Goal: Information Seeking & Learning: Learn about a topic

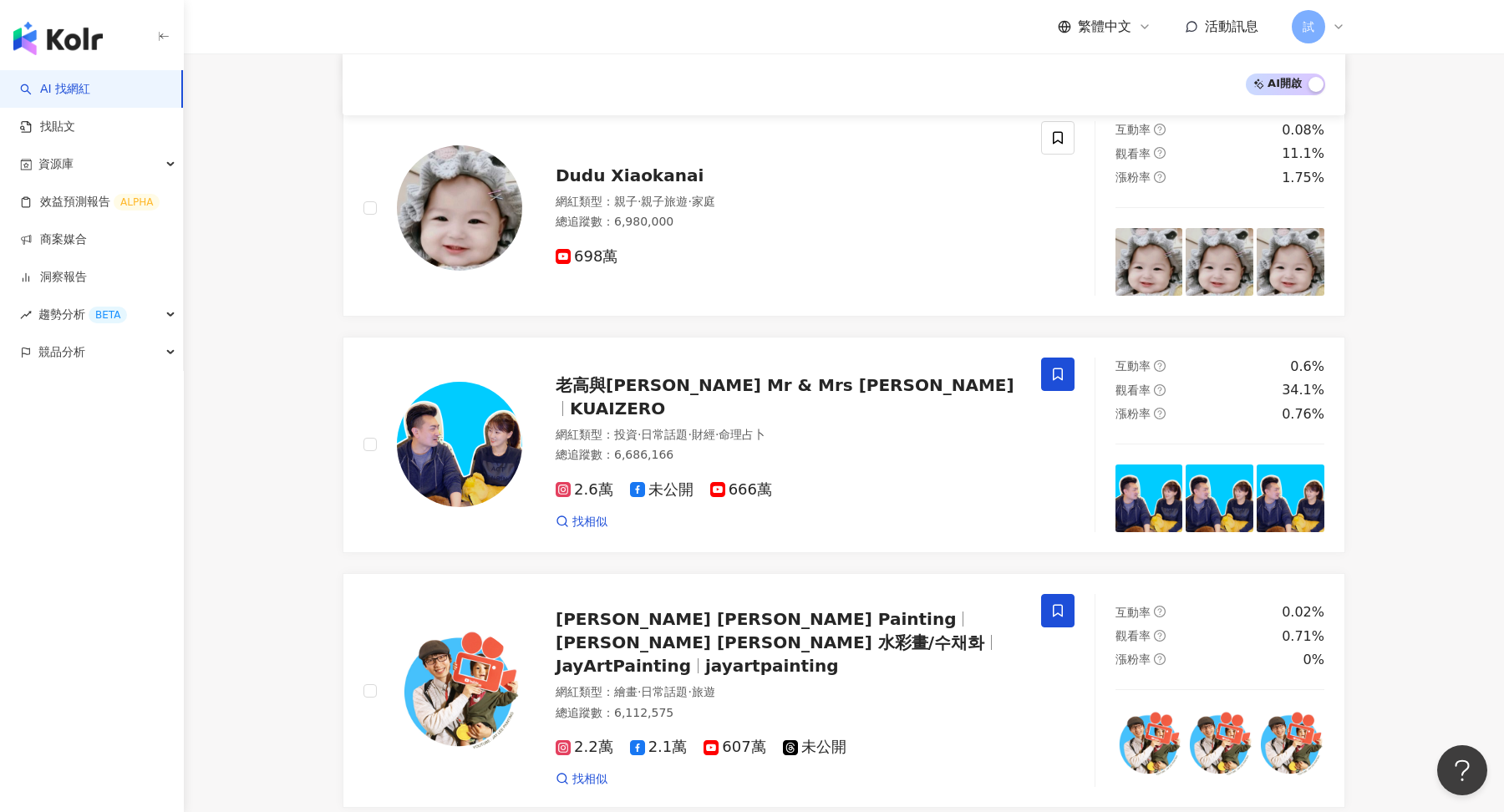
scroll to position [1843, 0]
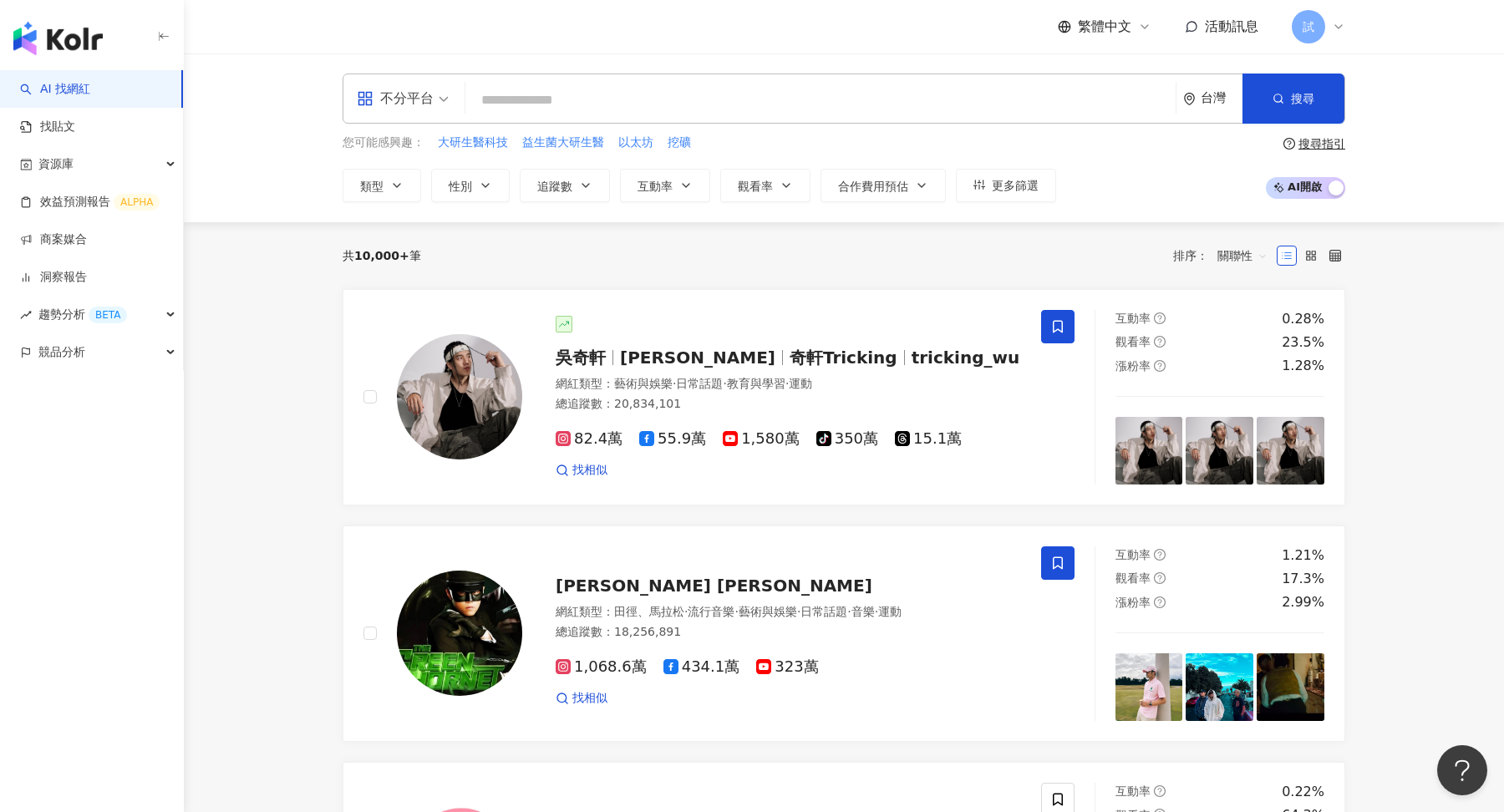
click at [1329, 30] on div "試" at bounding box center [1319, 26] width 54 height 33
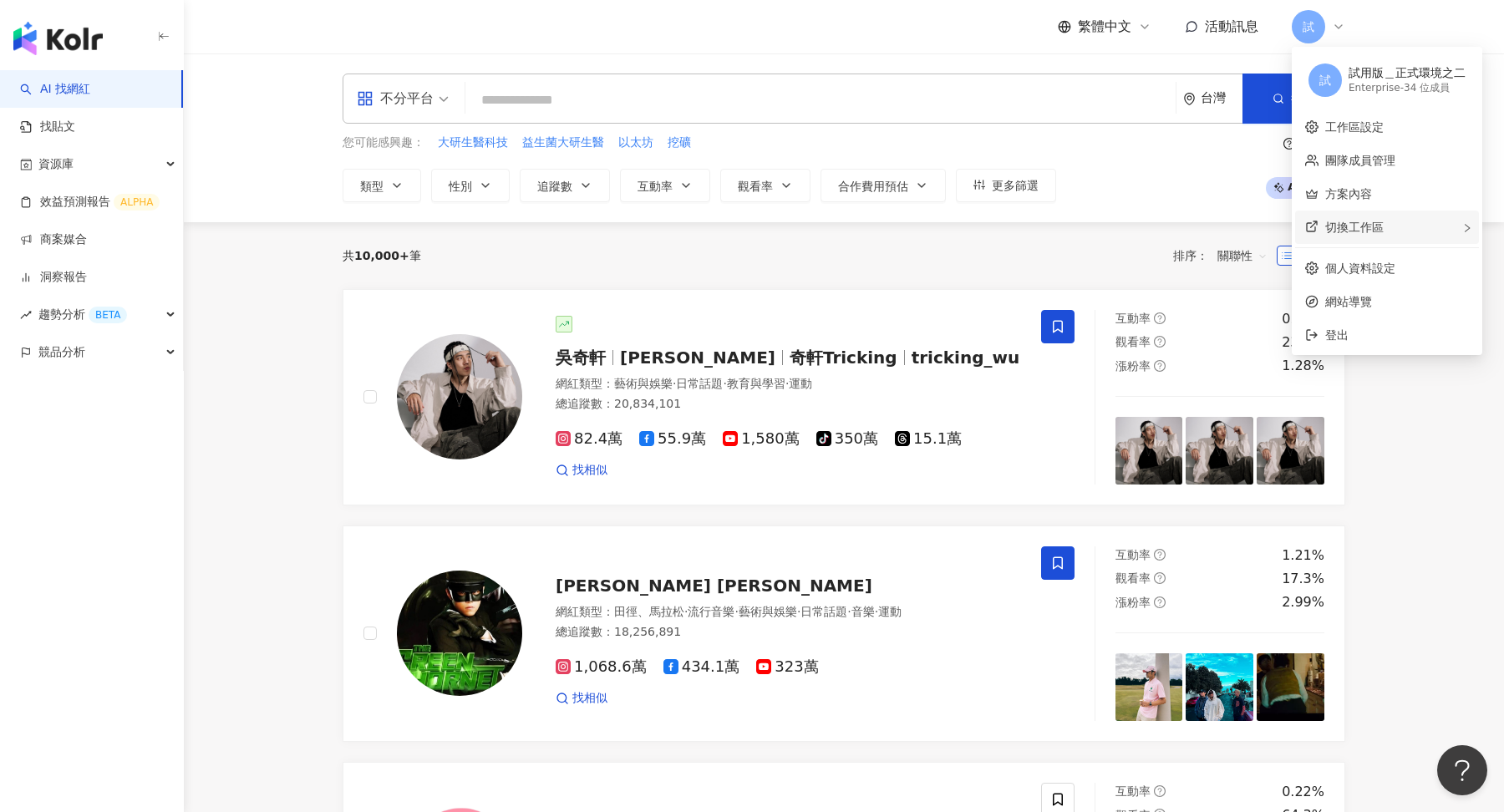
click at [1343, 236] on div "切換工作區" at bounding box center [1387, 226] width 183 height 33
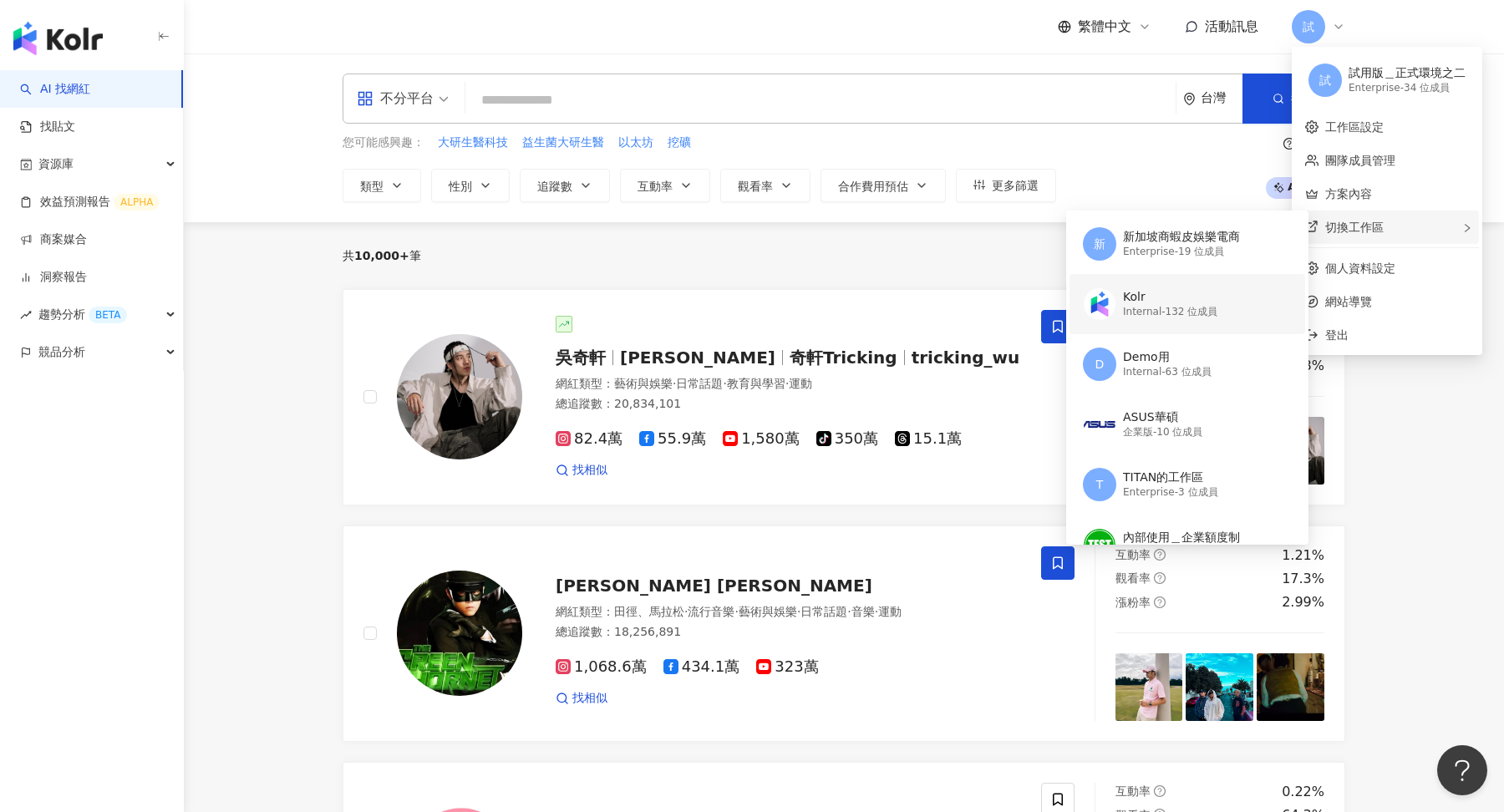
click at [1182, 315] on div "Internal - 132 位成員" at bounding box center [1170, 312] width 95 height 14
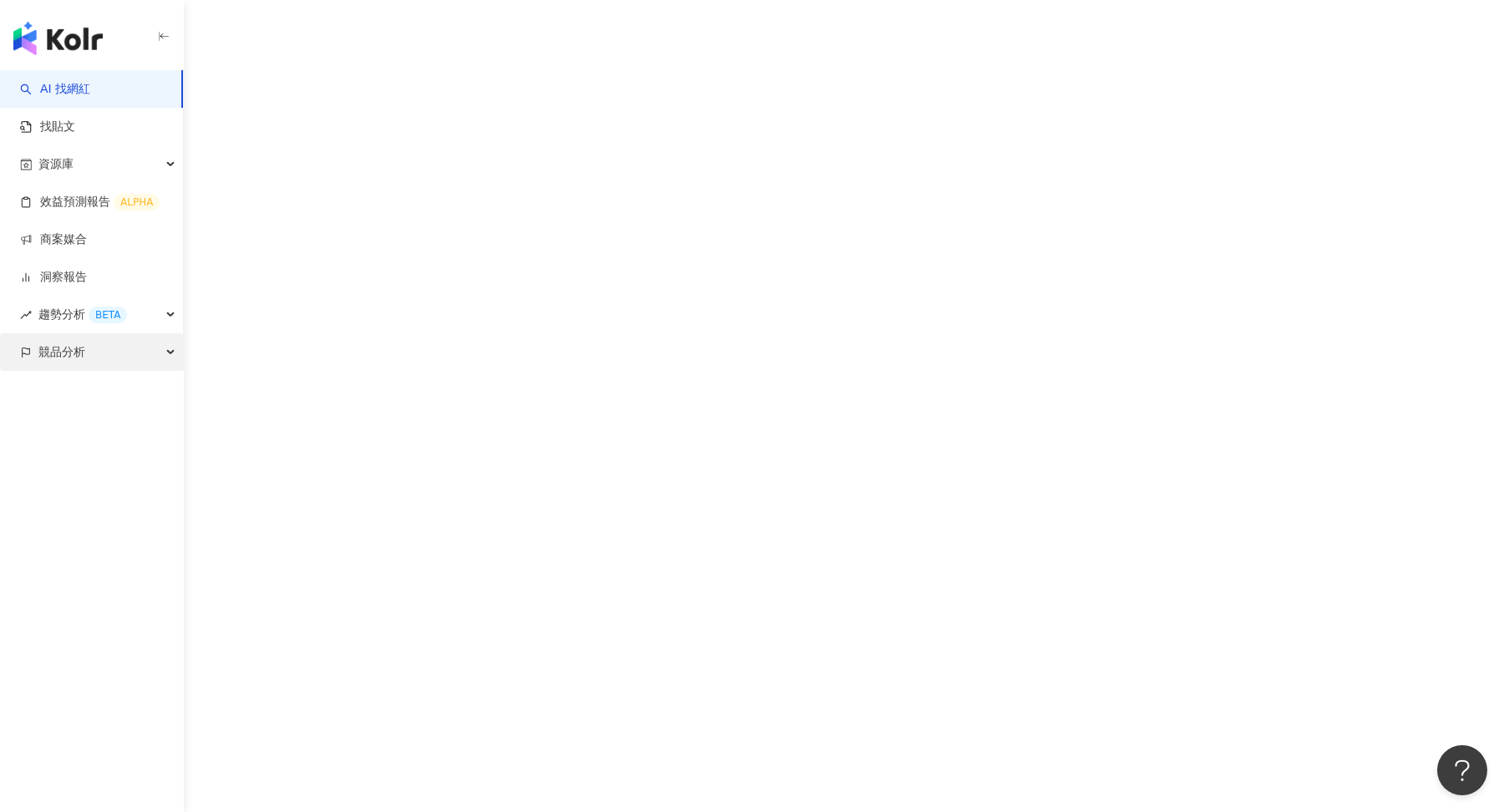
click at [155, 358] on div "競品分析" at bounding box center [91, 352] width 183 height 38
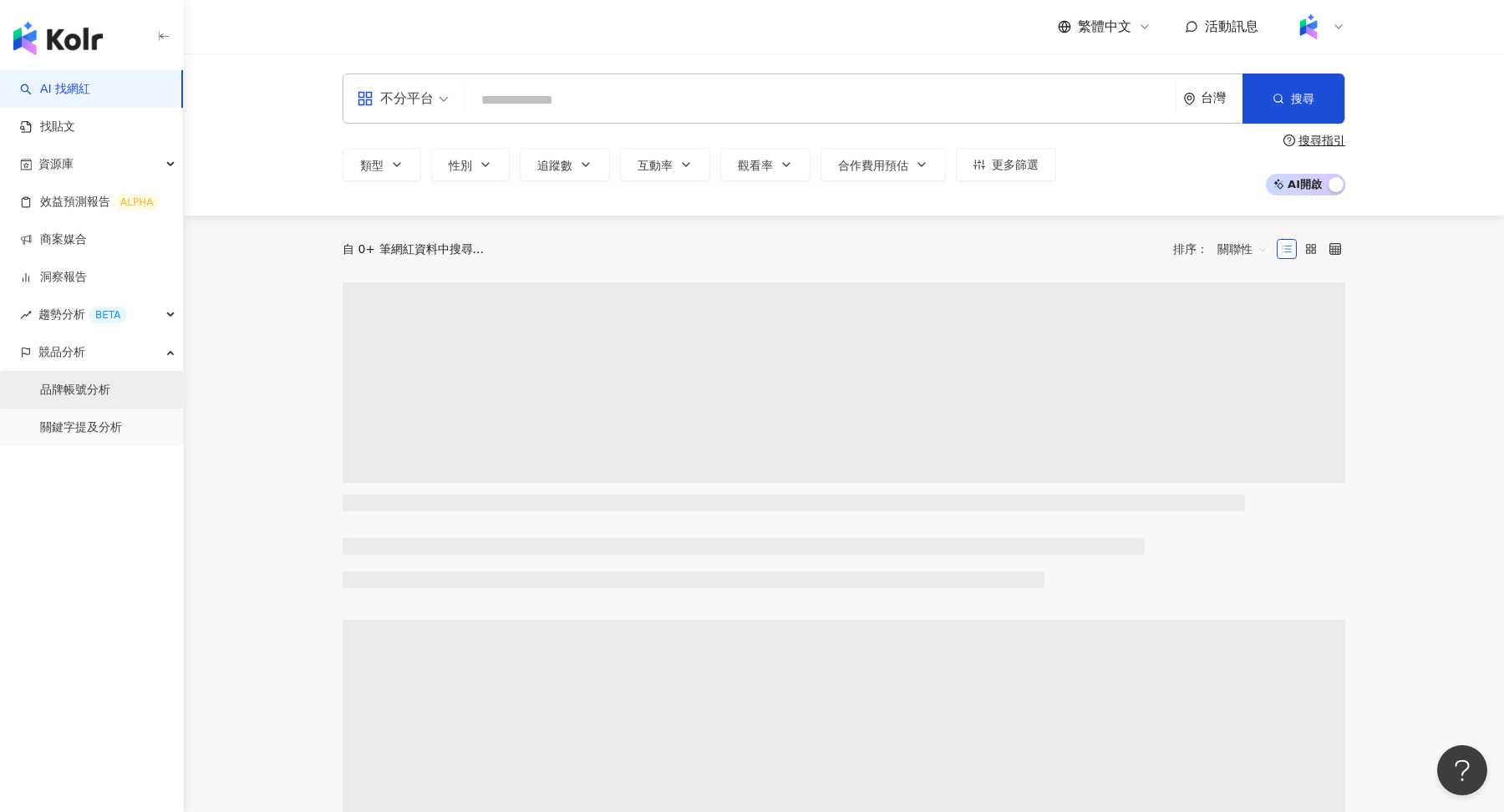
click at [110, 399] on link "品牌帳號分析" at bounding box center [75, 390] width 70 height 17
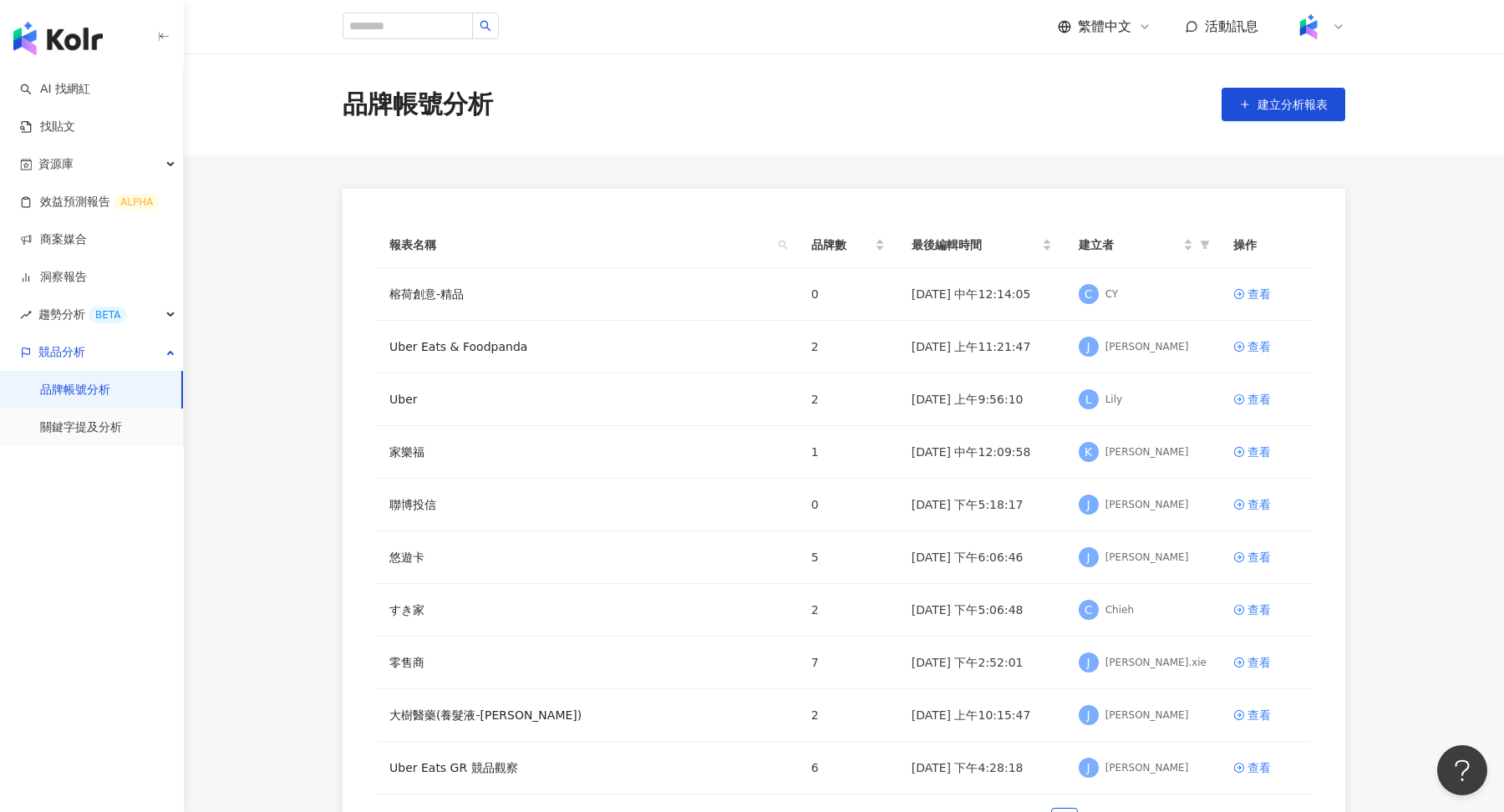
click at [1339, 31] on icon at bounding box center [1338, 26] width 13 height 13
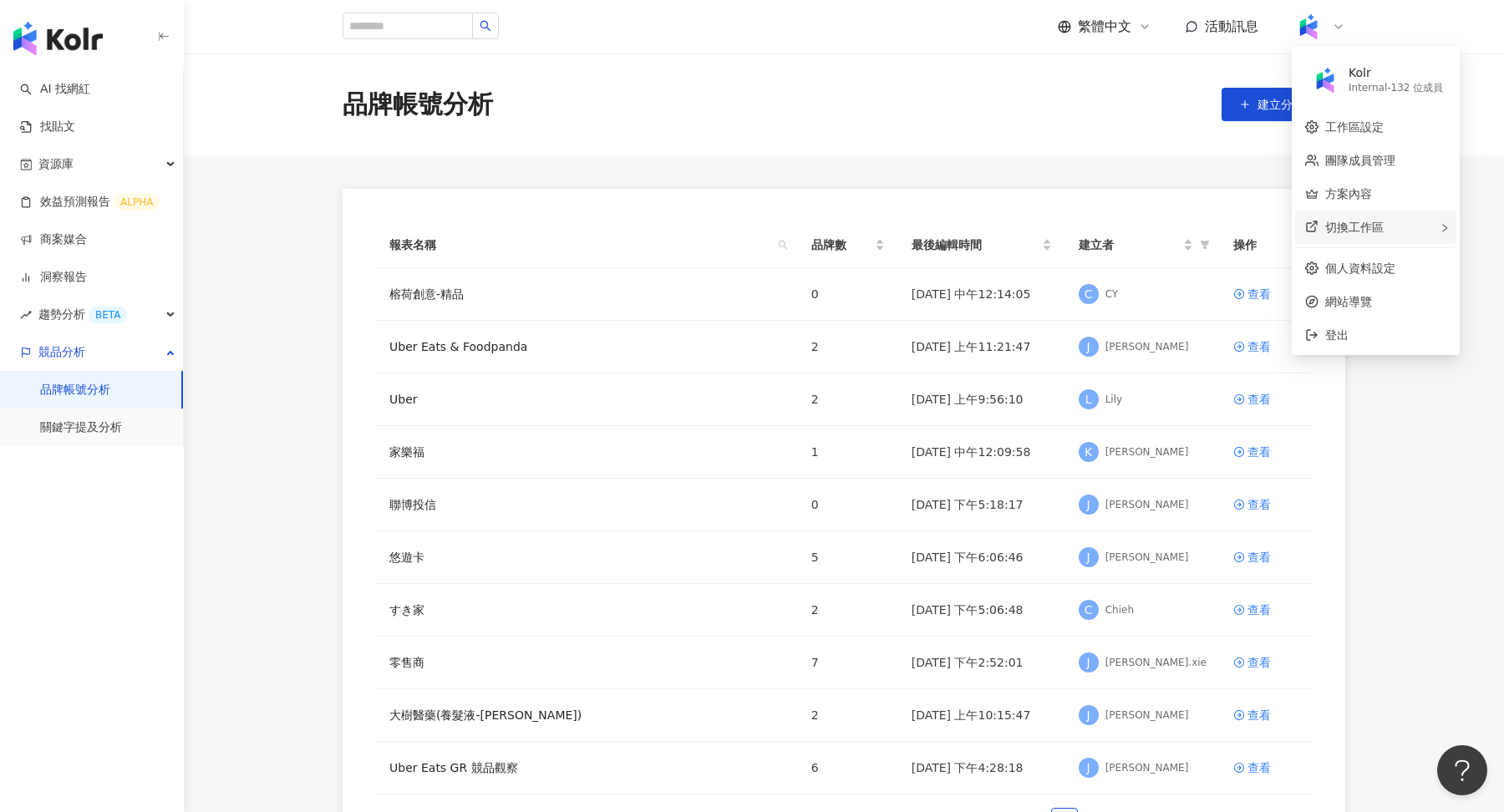
click at [1384, 223] on div "切換工作區" at bounding box center [1376, 226] width 161 height 33
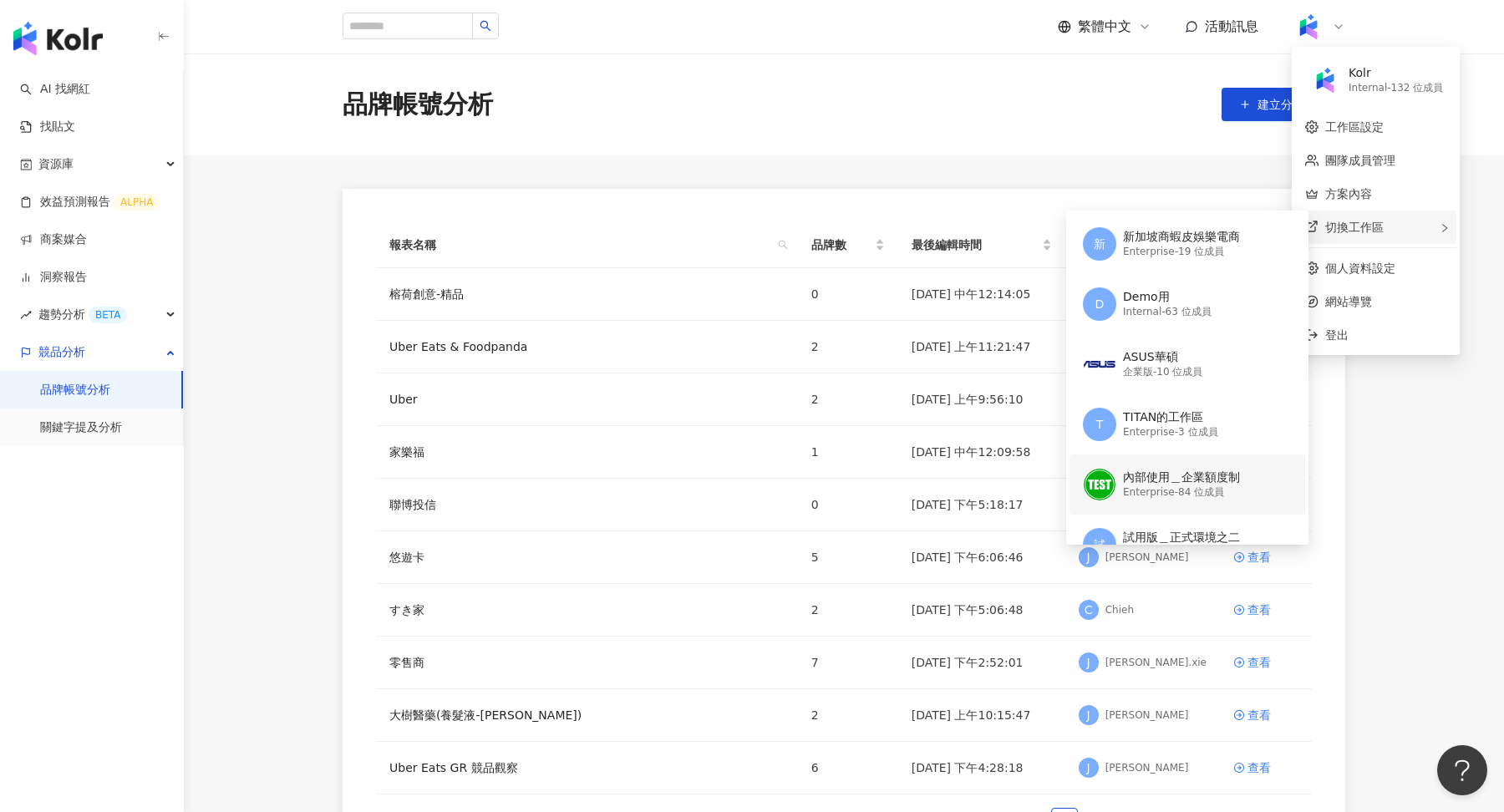
click at [1187, 493] on div "Enterprise - 84 位成員" at bounding box center [1181, 493] width 117 height 14
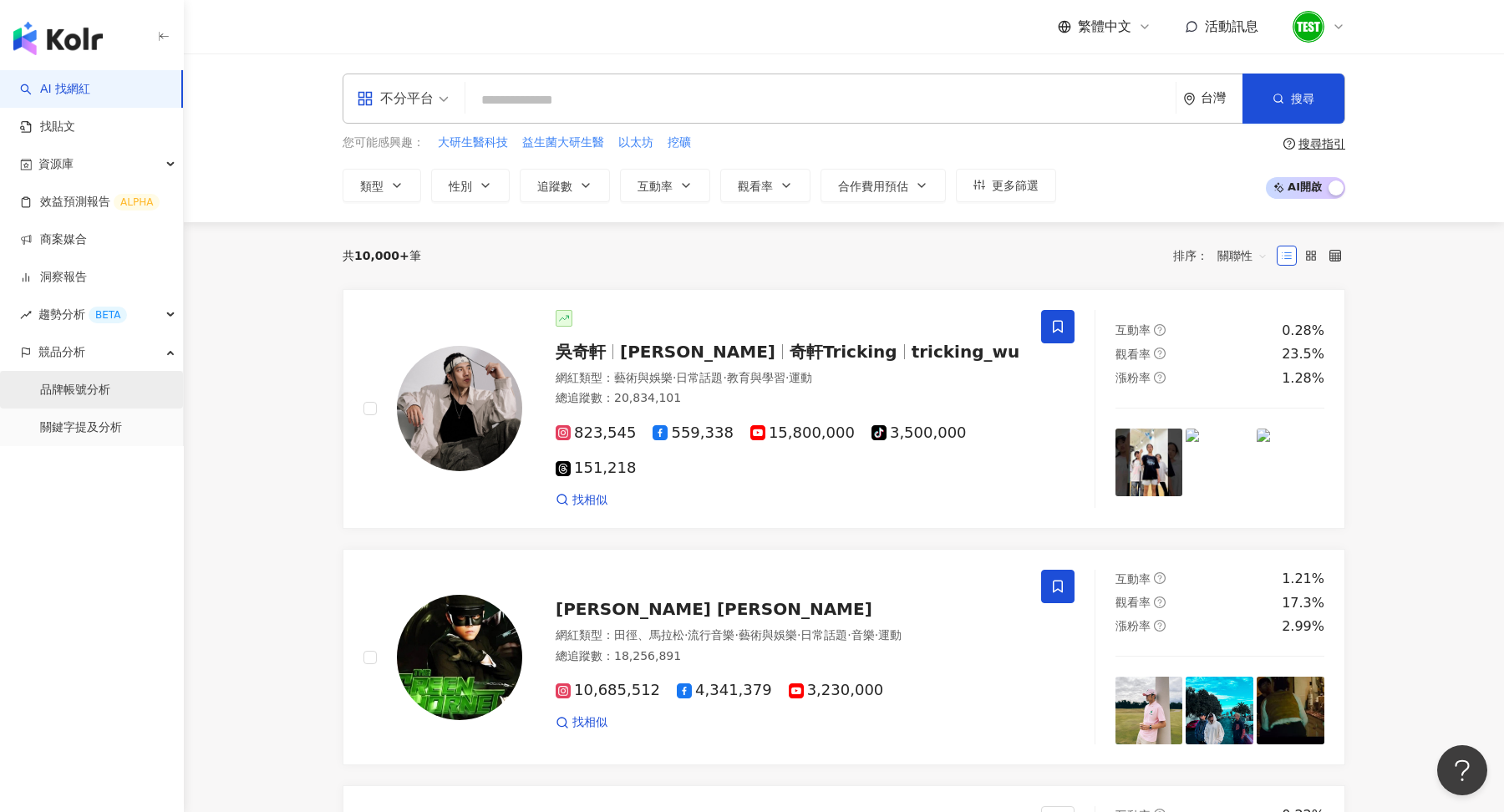
click at [88, 393] on link "品牌帳號分析" at bounding box center [75, 390] width 70 height 17
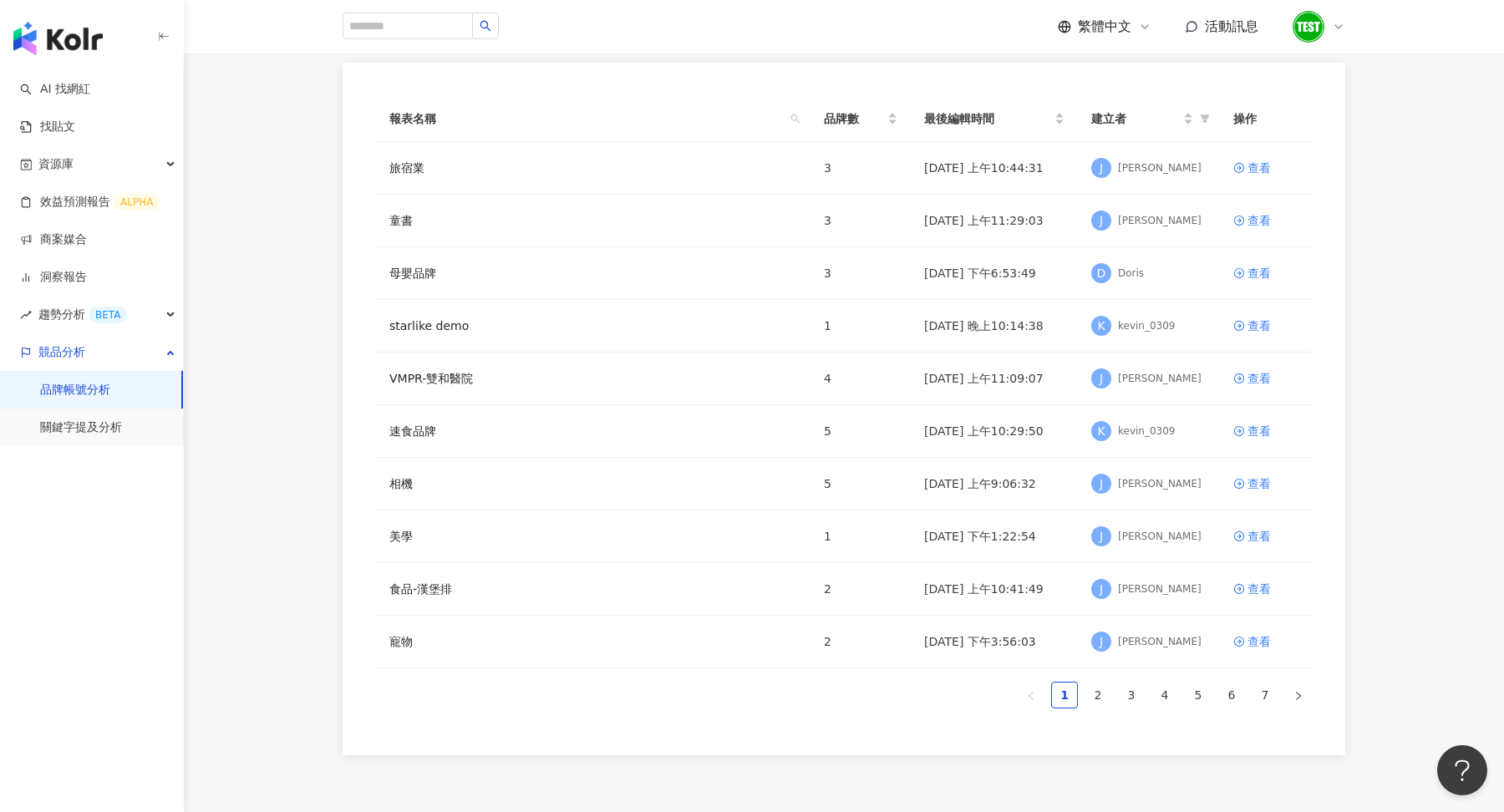
scroll to position [130, 0]
click at [1100, 681] on link "2" at bounding box center [1098, 691] width 25 height 25
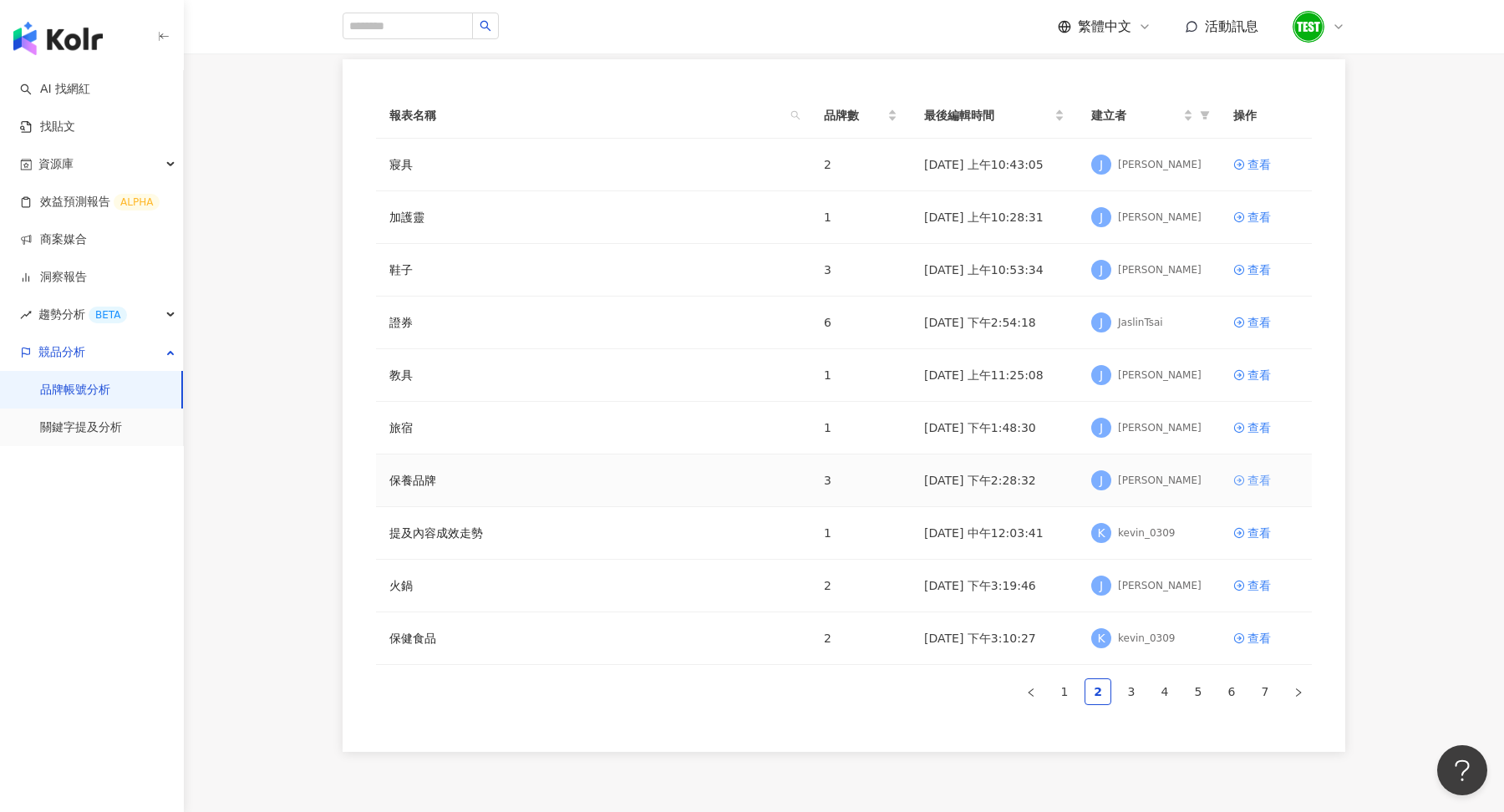
click at [1254, 476] on div "查看" at bounding box center [1260, 480] width 23 height 19
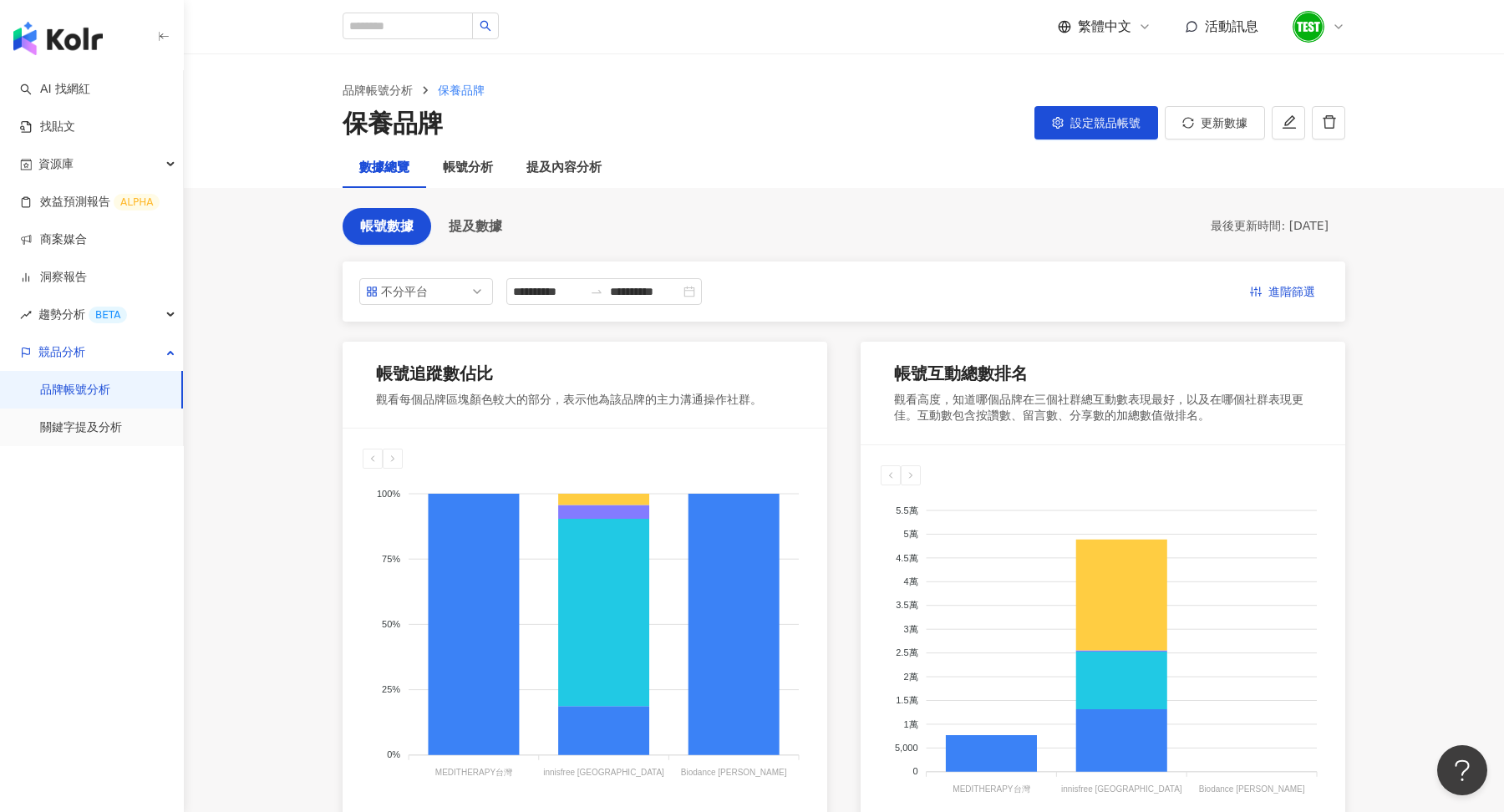
click at [45, 38] on img "button" at bounding box center [58, 38] width 89 height 33
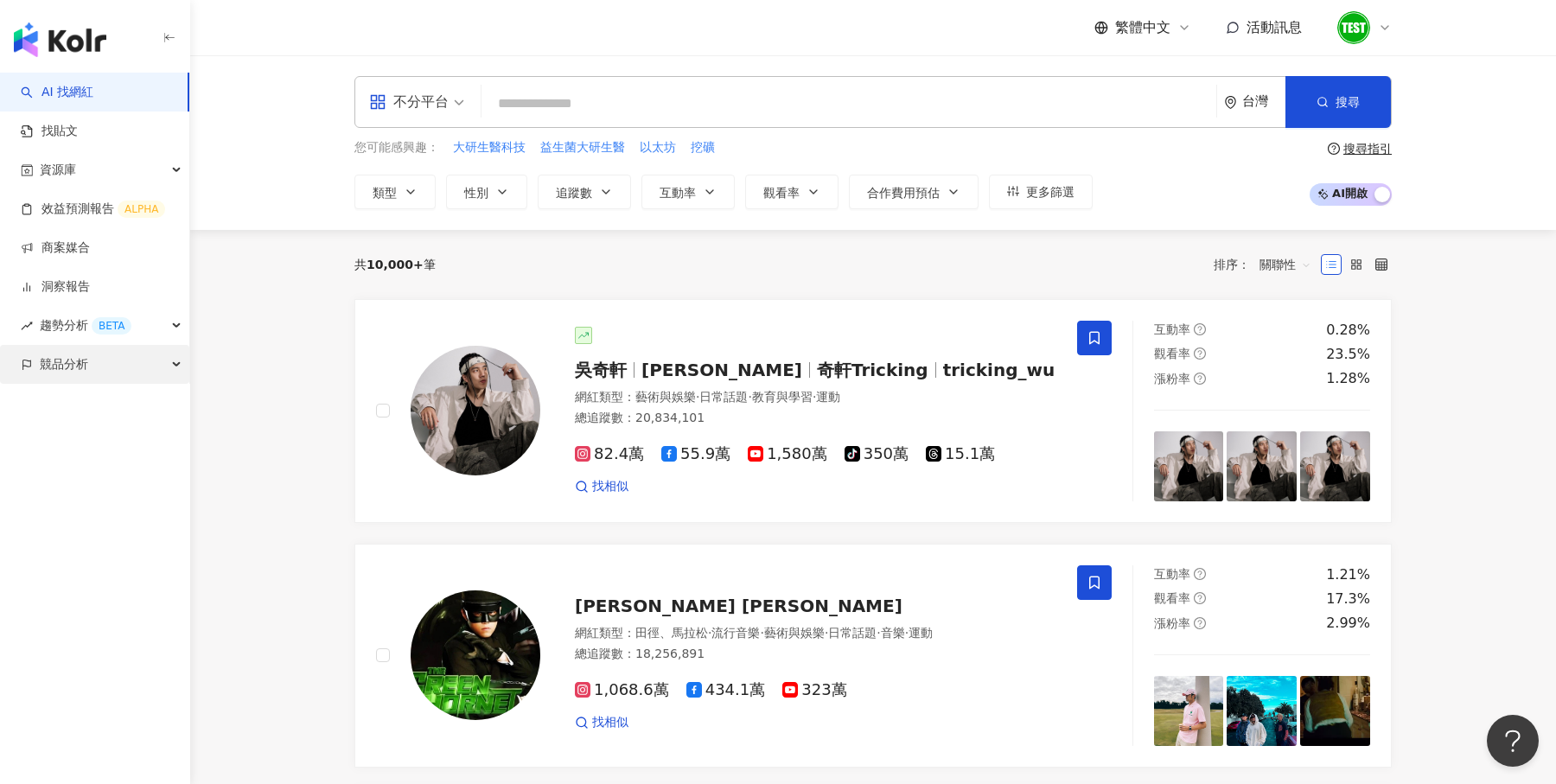
click at [168, 352] on div "競品分析" at bounding box center [94, 365] width 190 height 39
click at [454, 111] on span "不分平台" at bounding box center [417, 102] width 95 height 28
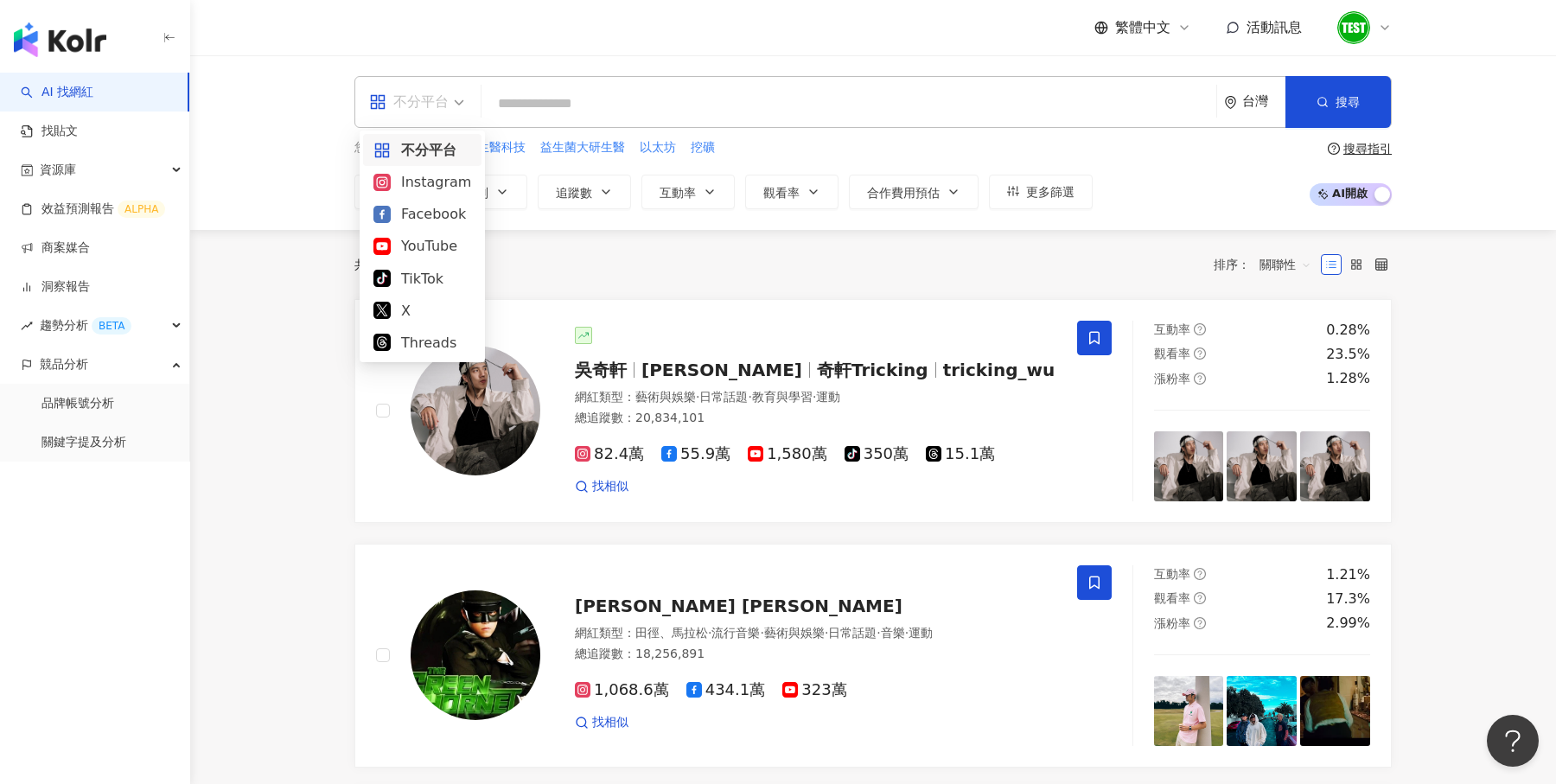
click at [1248, 96] on div "台灣" at bounding box center [1263, 102] width 44 height 15
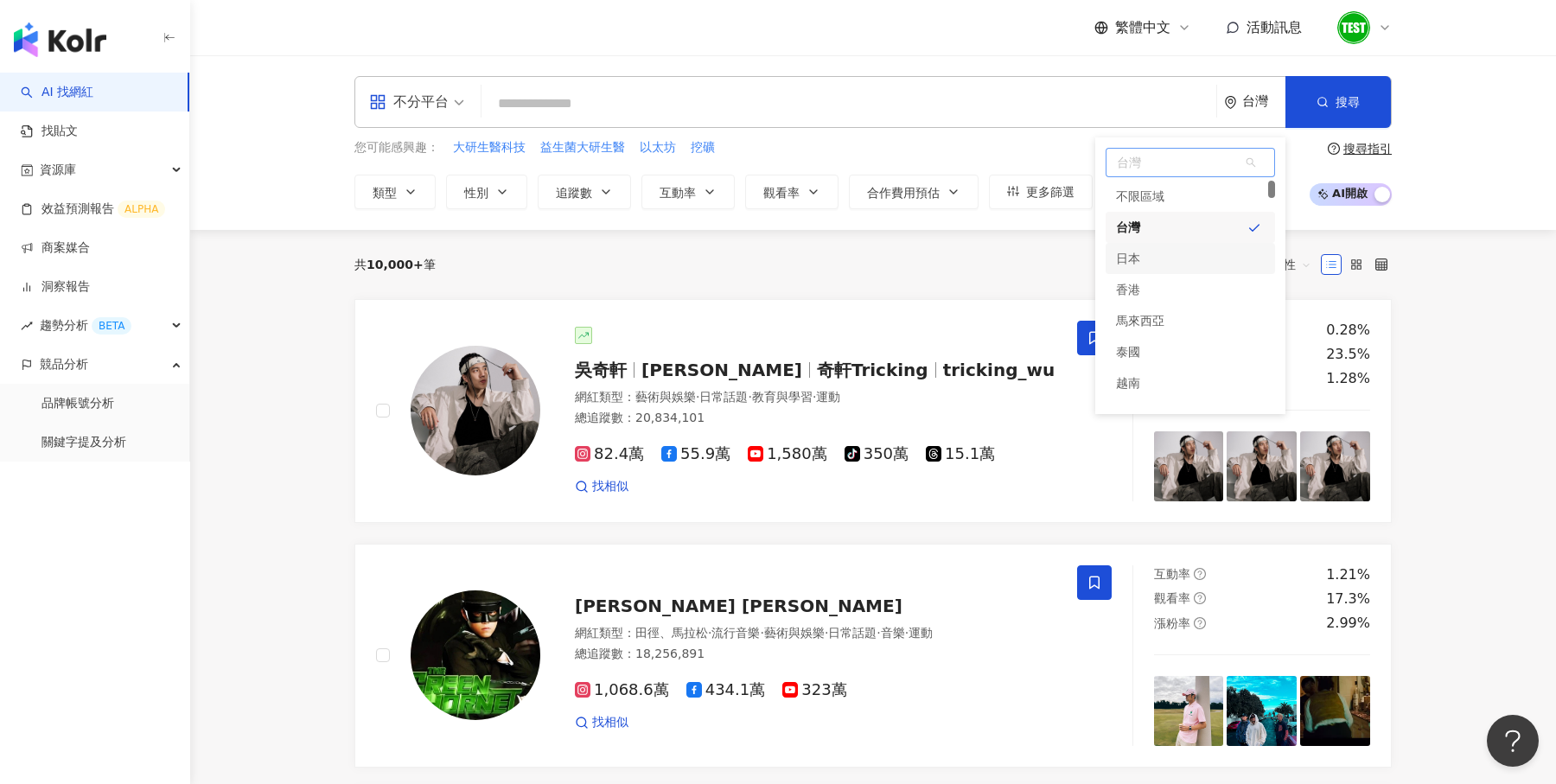
click at [1193, 267] on div "日本" at bounding box center [1190, 258] width 169 height 31
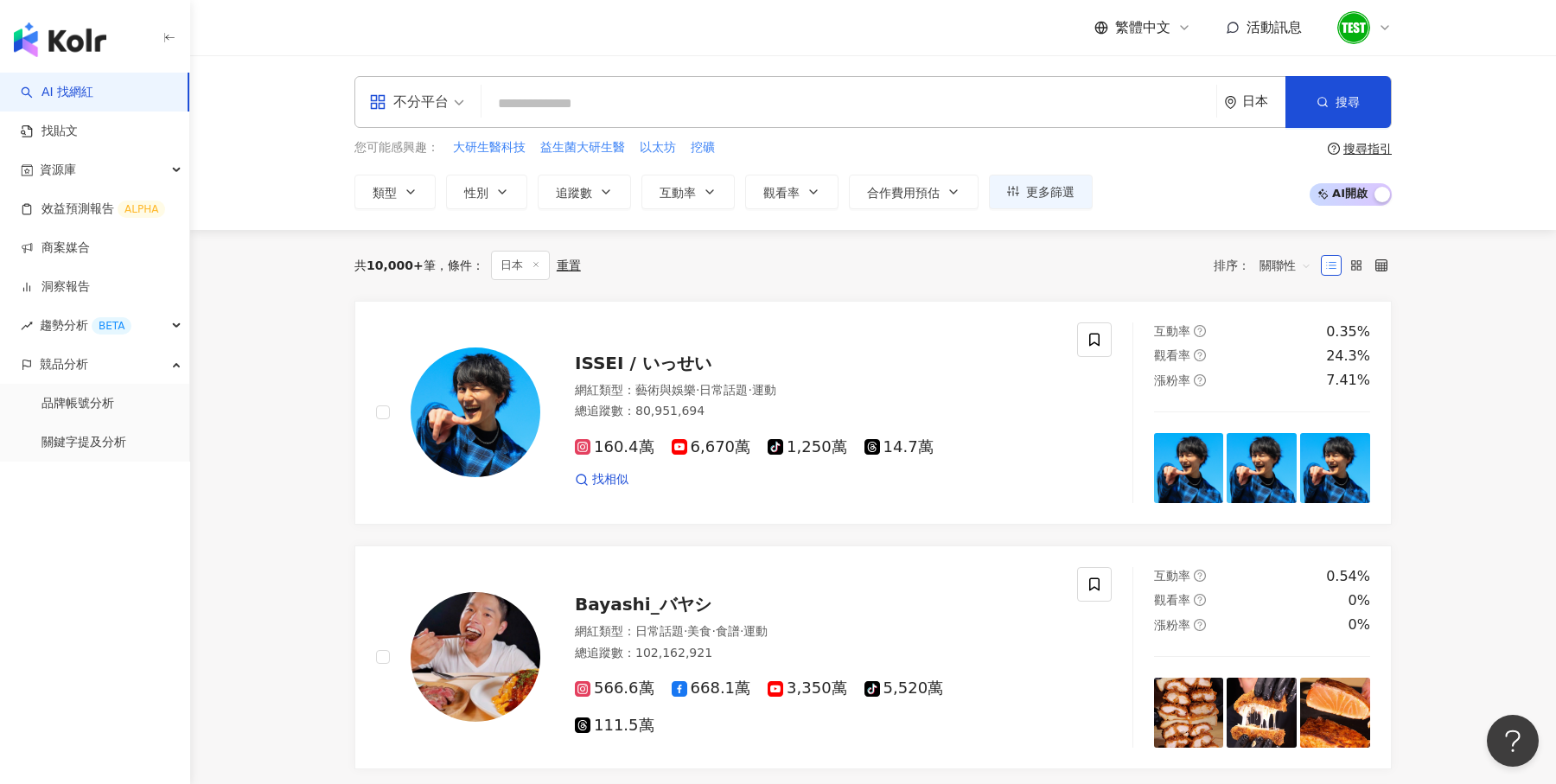
click at [1251, 106] on div "日本" at bounding box center [1263, 102] width 44 height 15
click at [1160, 229] on div "台灣" at bounding box center [1190, 228] width 169 height 31
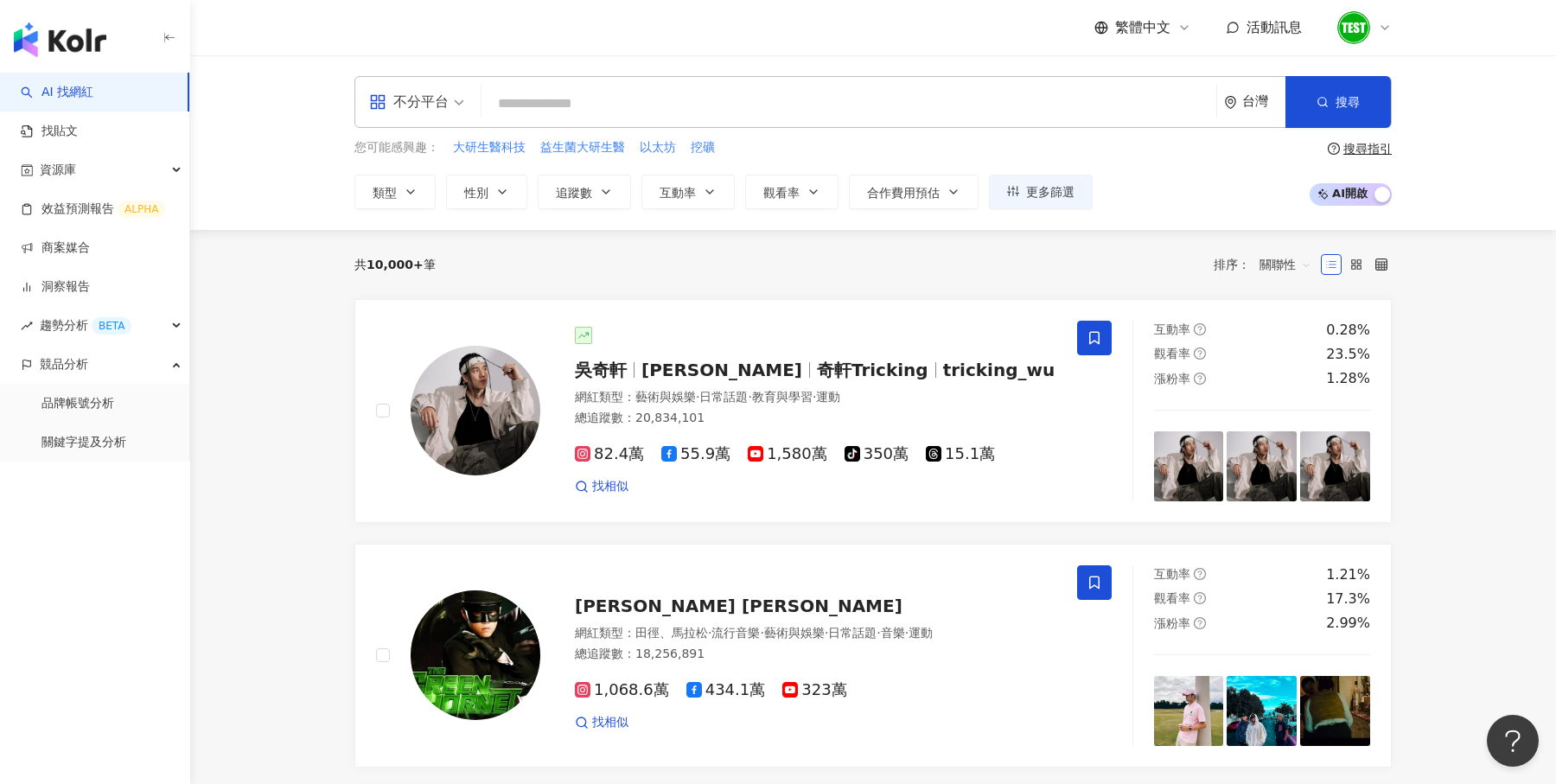
click at [764, 101] on input "search" at bounding box center [849, 103] width 721 height 32
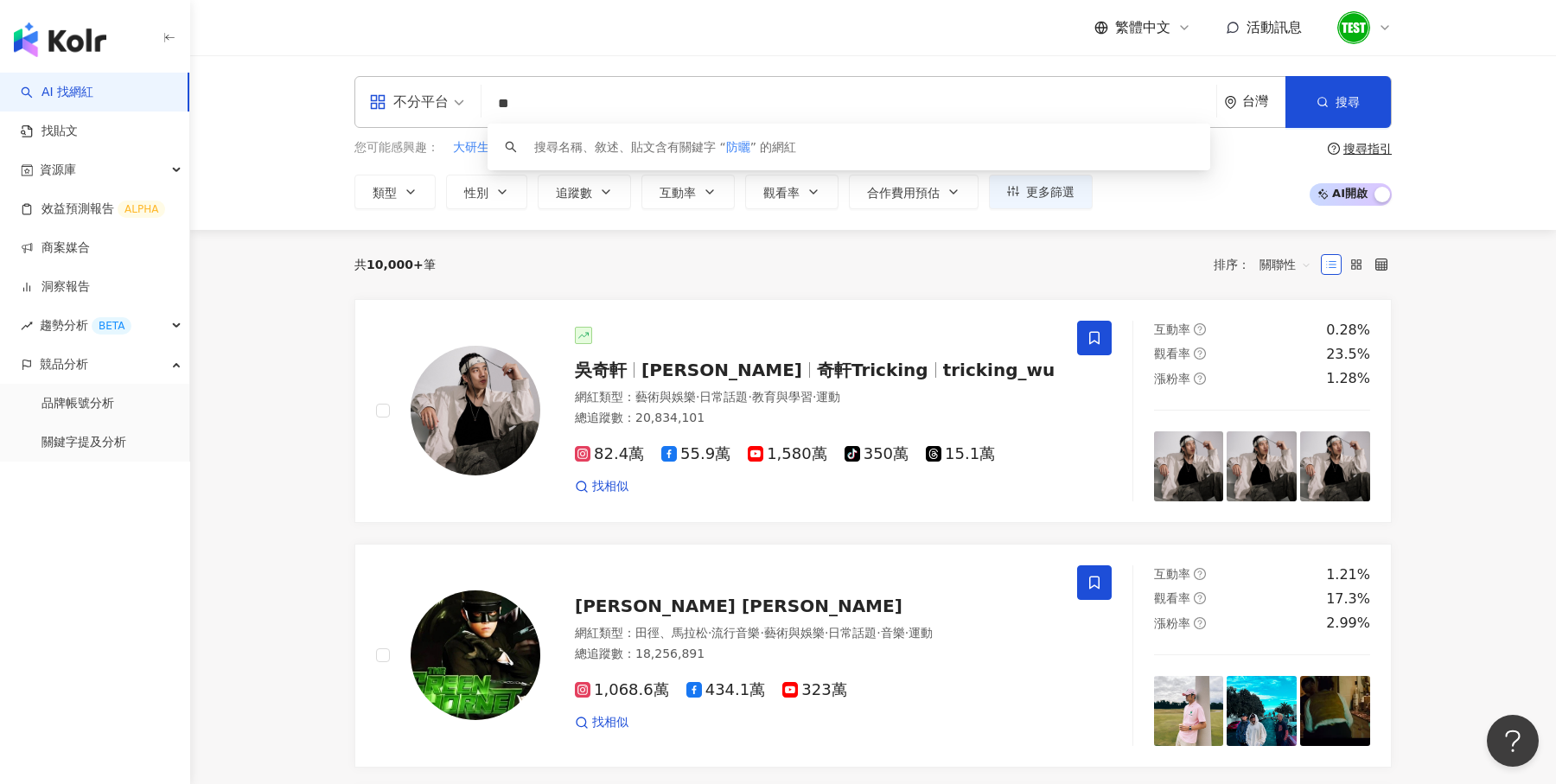
type input "*"
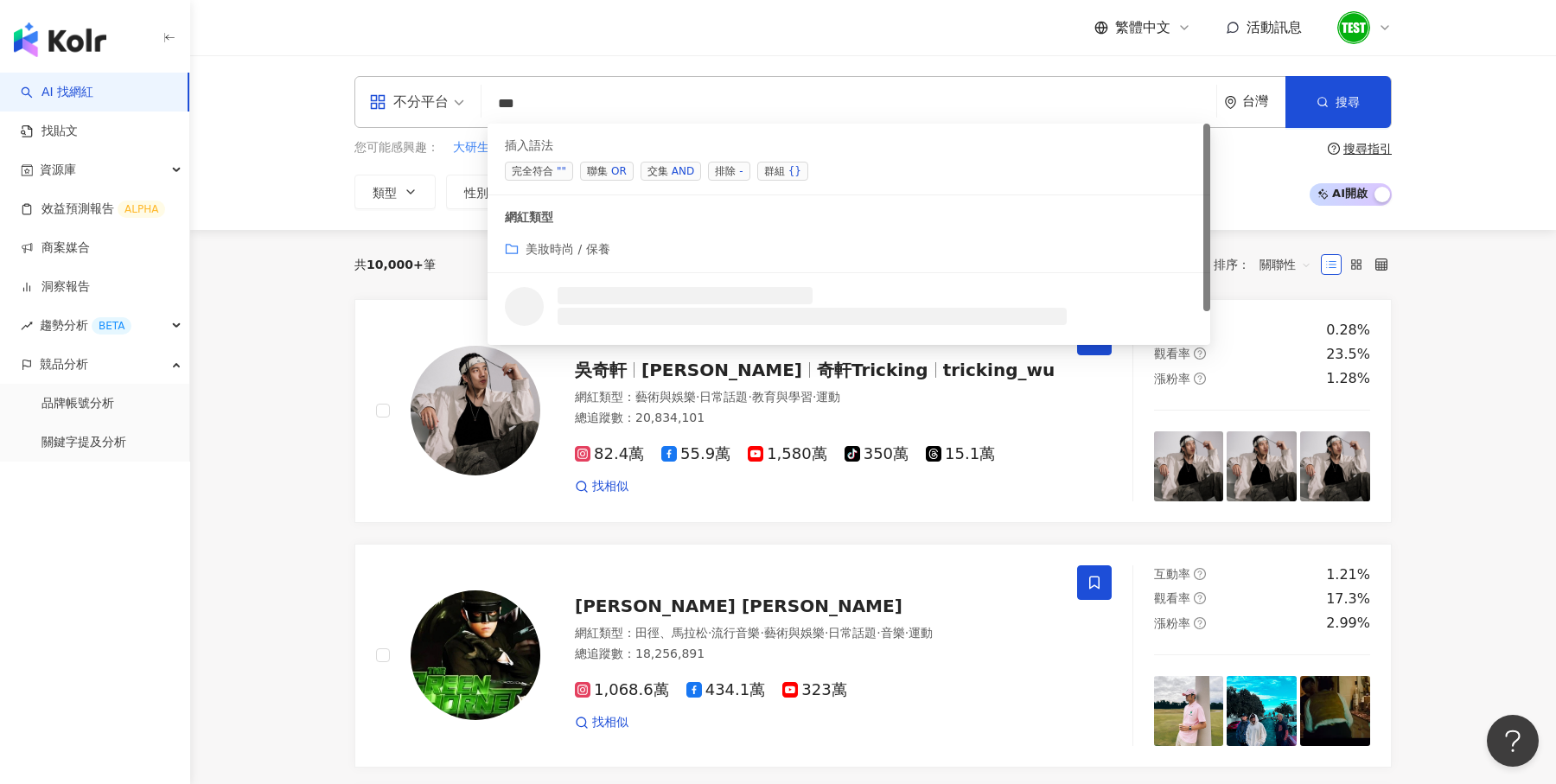
click at [657, 170] on span "交集 AND" at bounding box center [670, 171] width 60 height 19
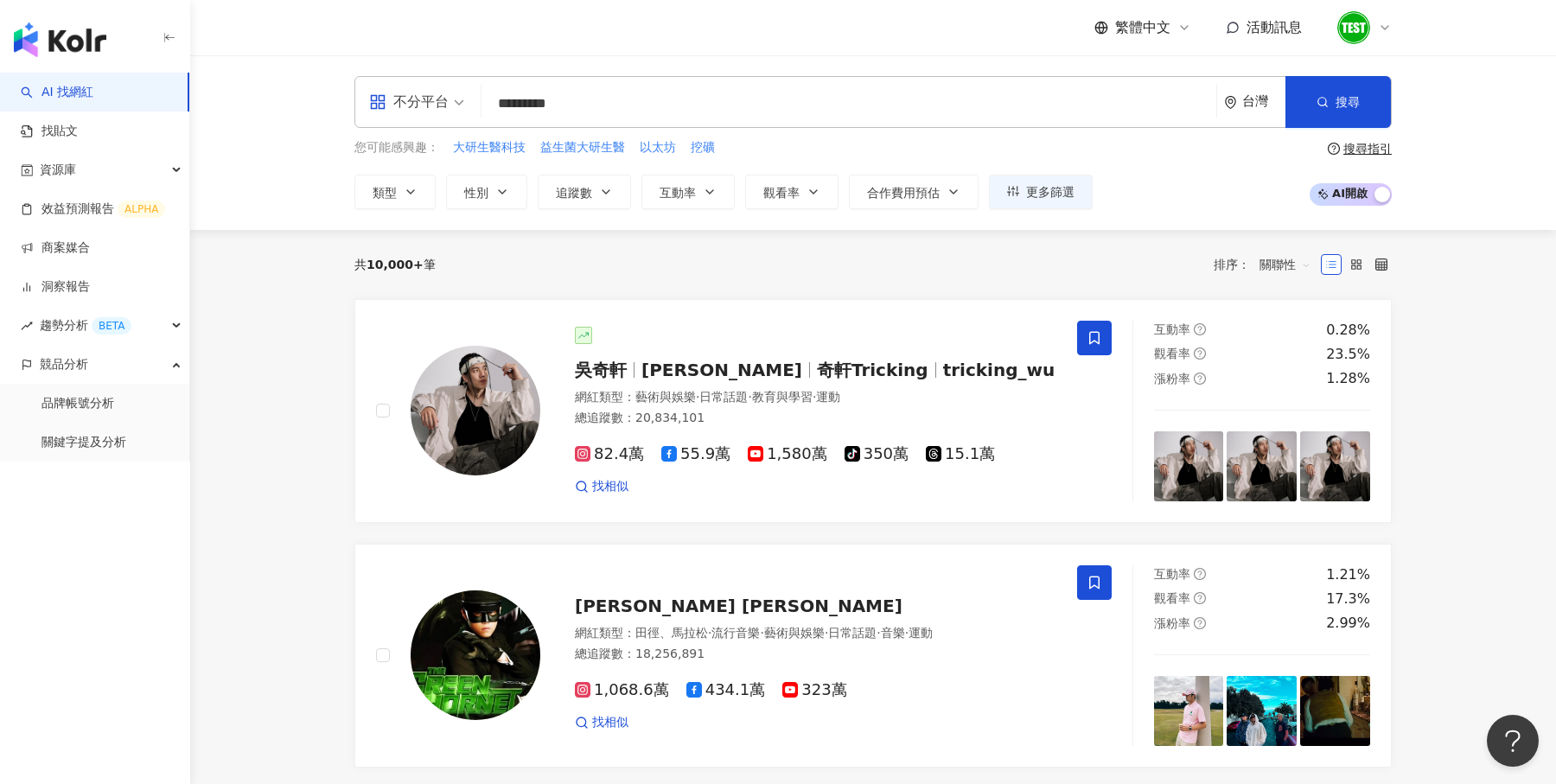
type input "*********"
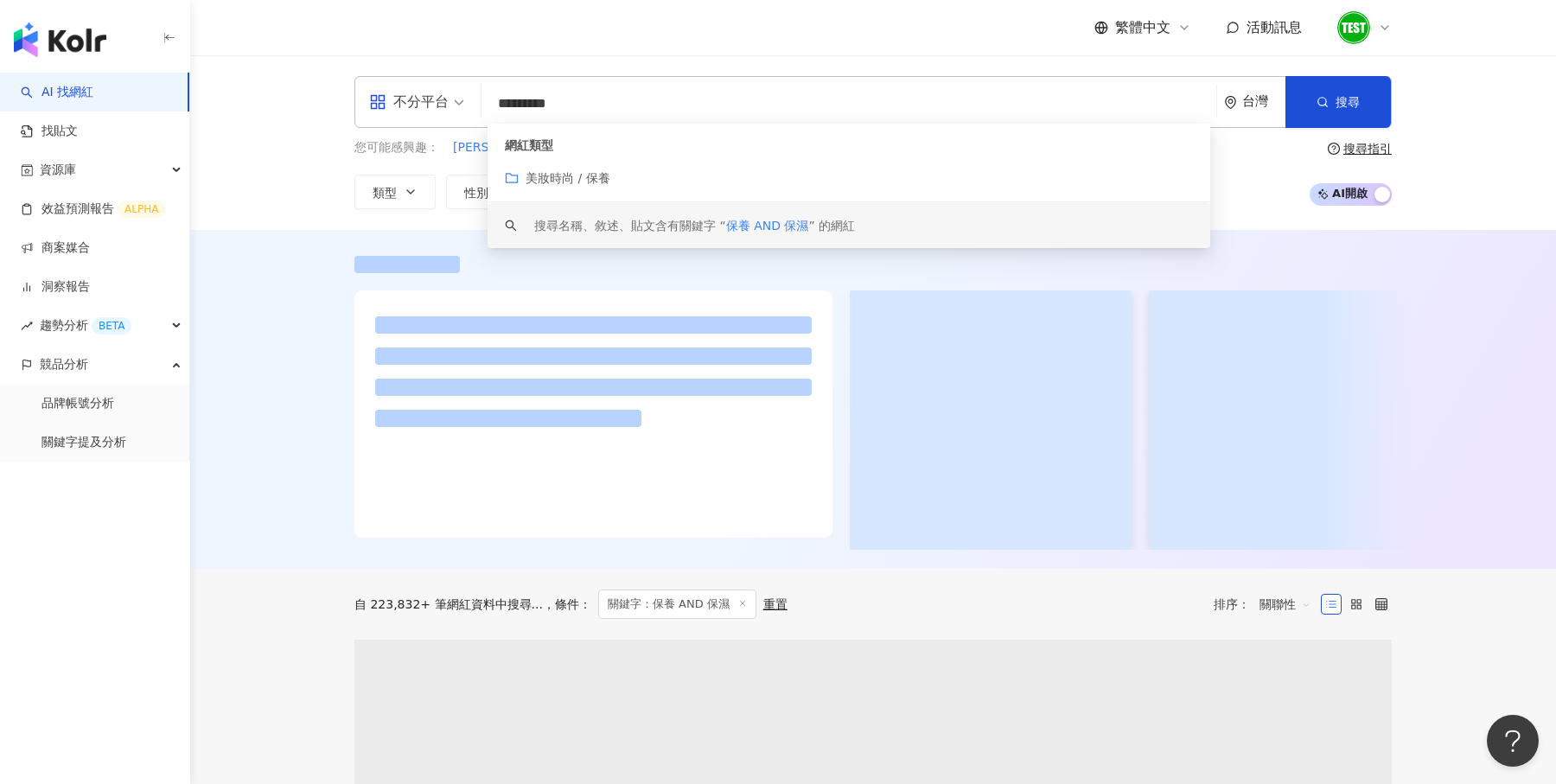
click at [1513, 159] on div "不分平台 ********* 台灣 搜尋 customizedTag keyword 網紅類型 美妝時尚 / 保養 搜尋名稱、敘述、貼文含有關鍵字 “ 保養 …" at bounding box center [873, 143] width 1366 height 175
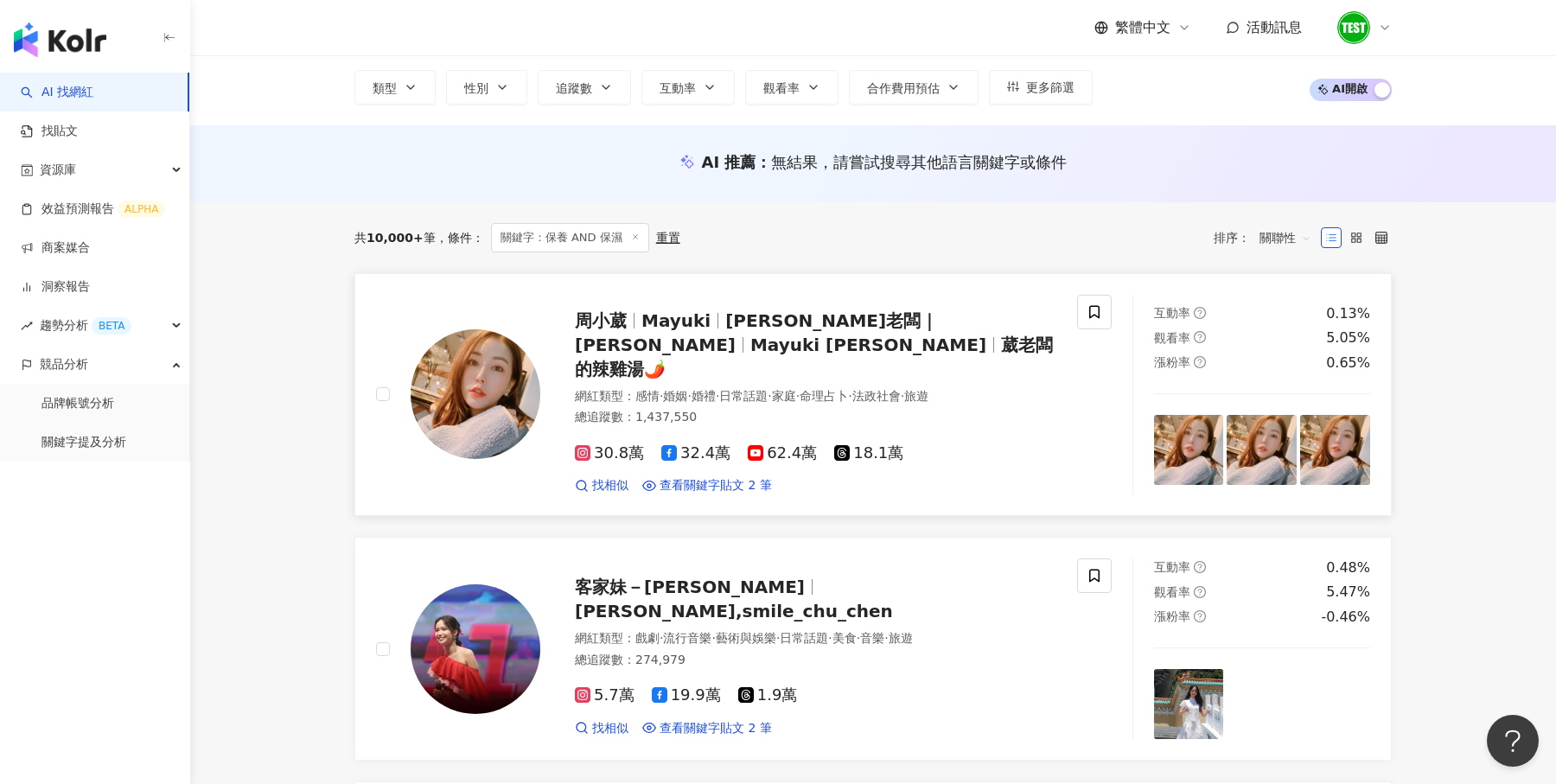
scroll to position [118, 0]
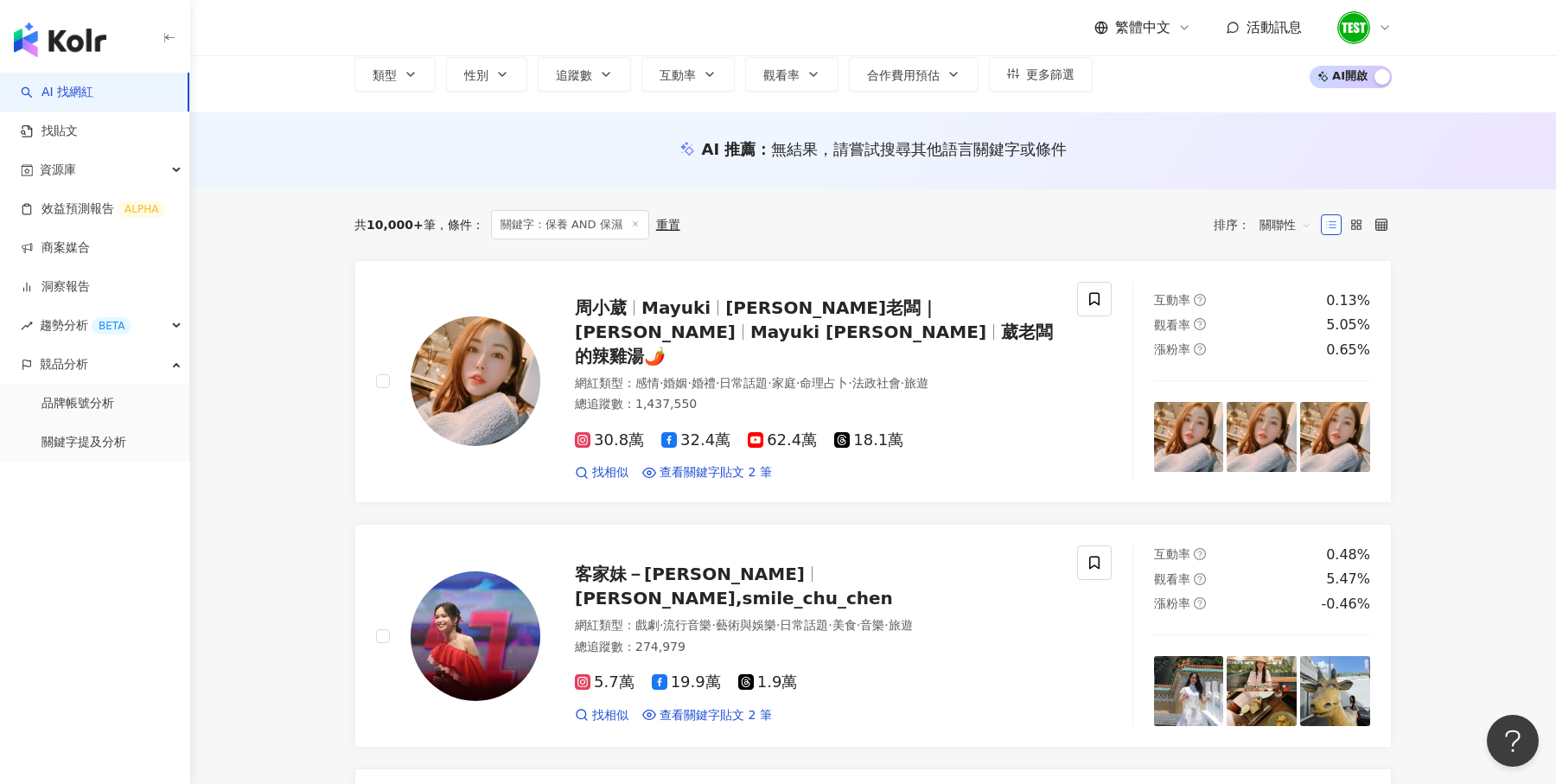
click at [1282, 215] on span "關聯性" at bounding box center [1286, 225] width 52 height 28
click at [1277, 406] on div "關鍵字" at bounding box center [1286, 406] width 44 height 19
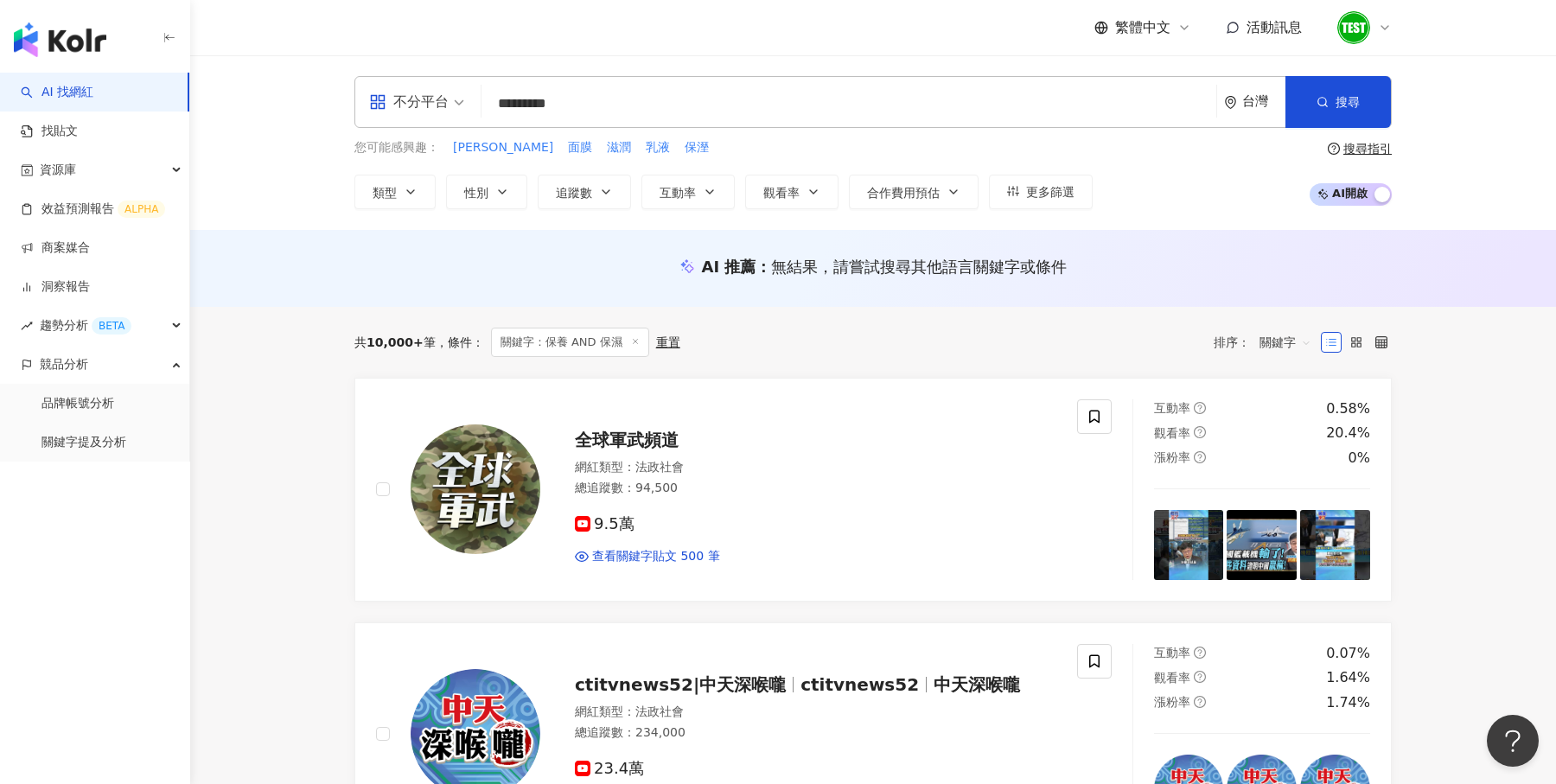
click at [1371, 186] on span "AI 開啟 AI 關閉" at bounding box center [1351, 194] width 82 height 22
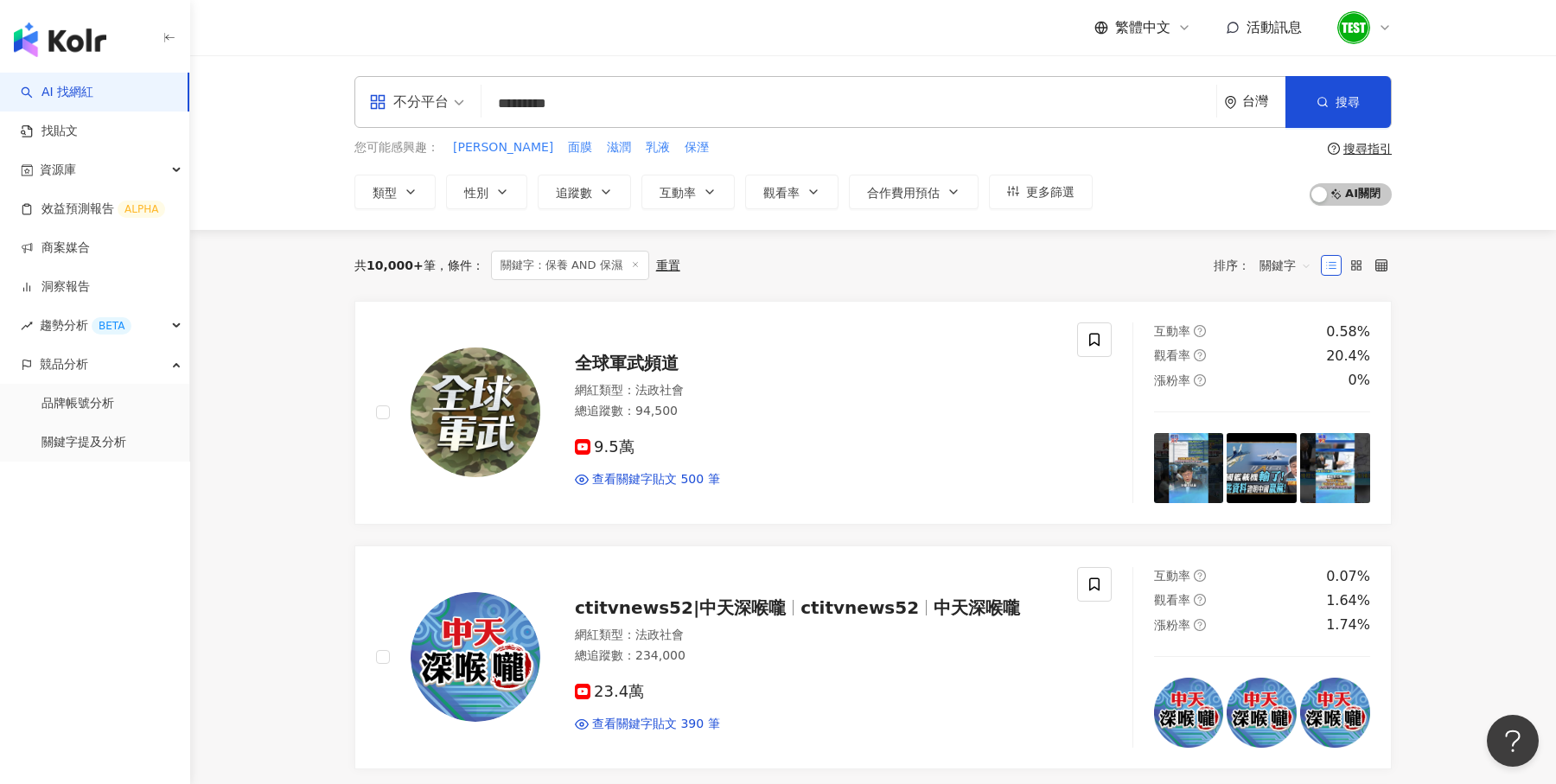
click at [1284, 267] on span "關鍵字" at bounding box center [1286, 266] width 52 height 28
click at [1292, 302] on div "關聯性" at bounding box center [1286, 299] width 44 height 19
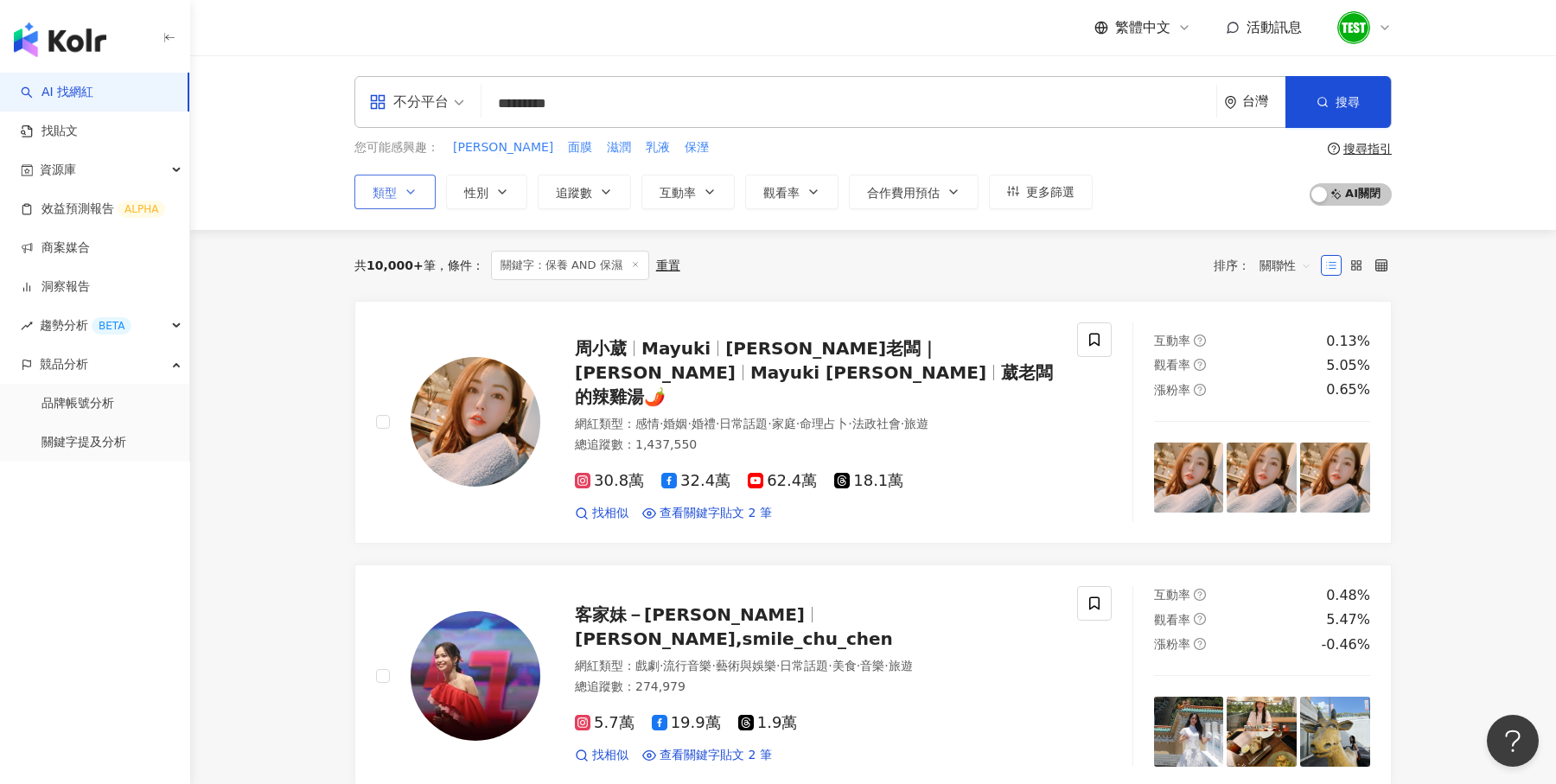
click at [396, 182] on button "類型" at bounding box center [395, 192] width 81 height 34
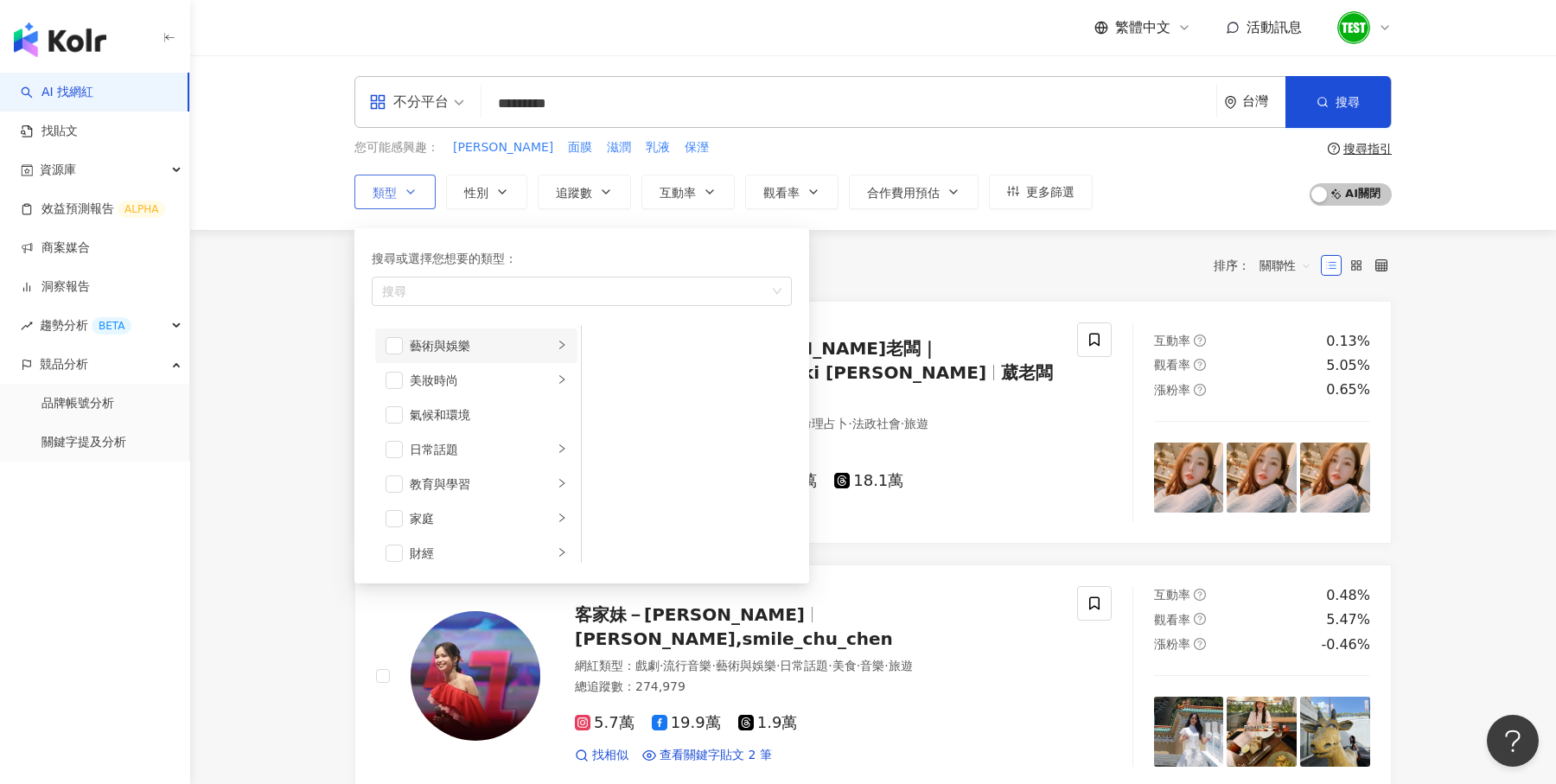
click at [447, 333] on li "藝術與娛樂" at bounding box center [476, 345] width 203 height 34
click at [410, 181] on button "類型 搜尋或選擇您想要的類型： 搜尋 藝術與娛樂 美妝時尚 氣候和環境 日常話題 教育與學習 家庭 財經 美食 命理占卜 遊戲 法政社會 生活風格 影視娛樂 …" at bounding box center [395, 192] width 81 height 34
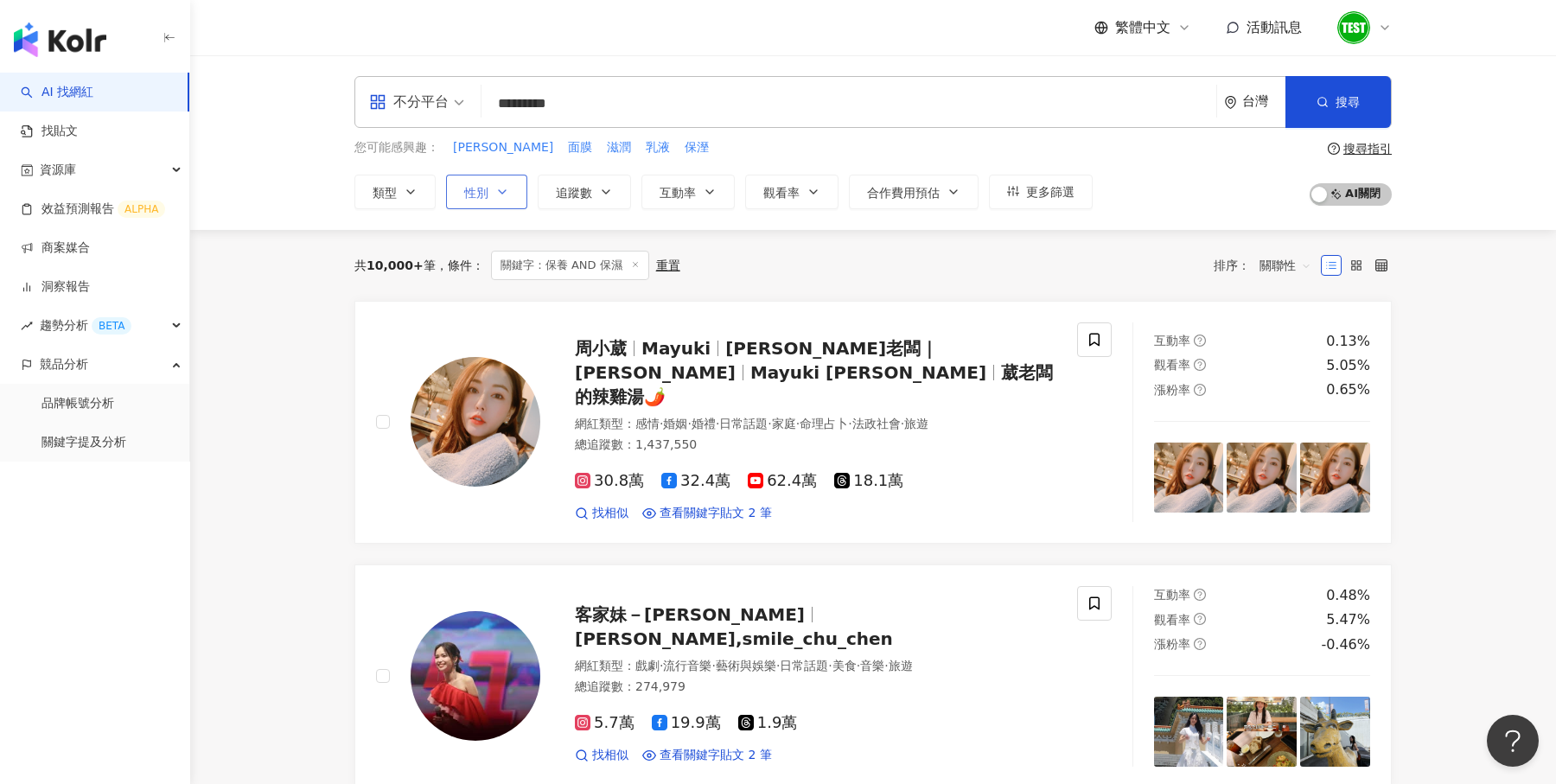
click at [481, 186] on span "性別" at bounding box center [477, 193] width 24 height 14
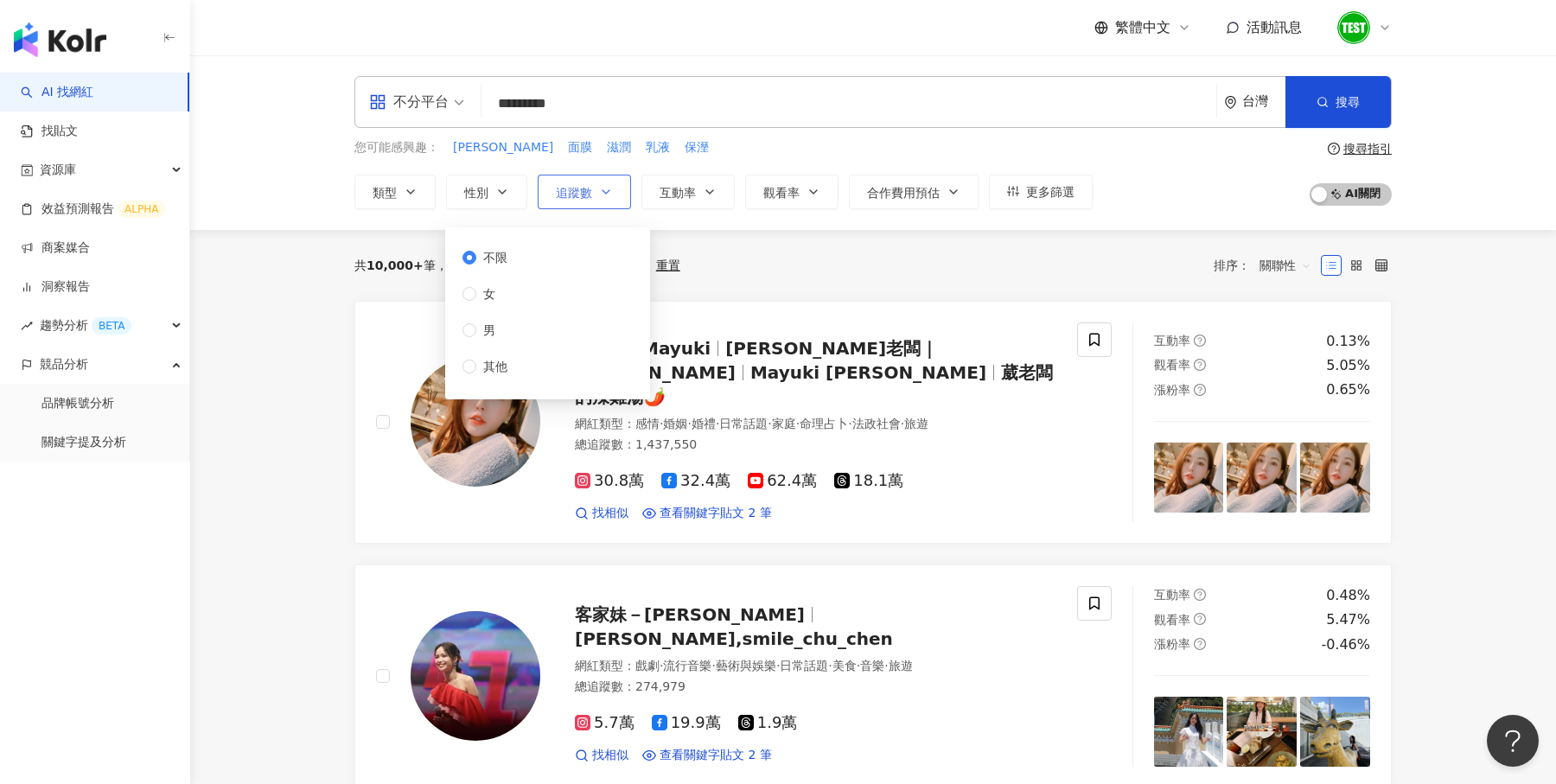
click at [595, 182] on button "追蹤數" at bounding box center [584, 192] width 93 height 34
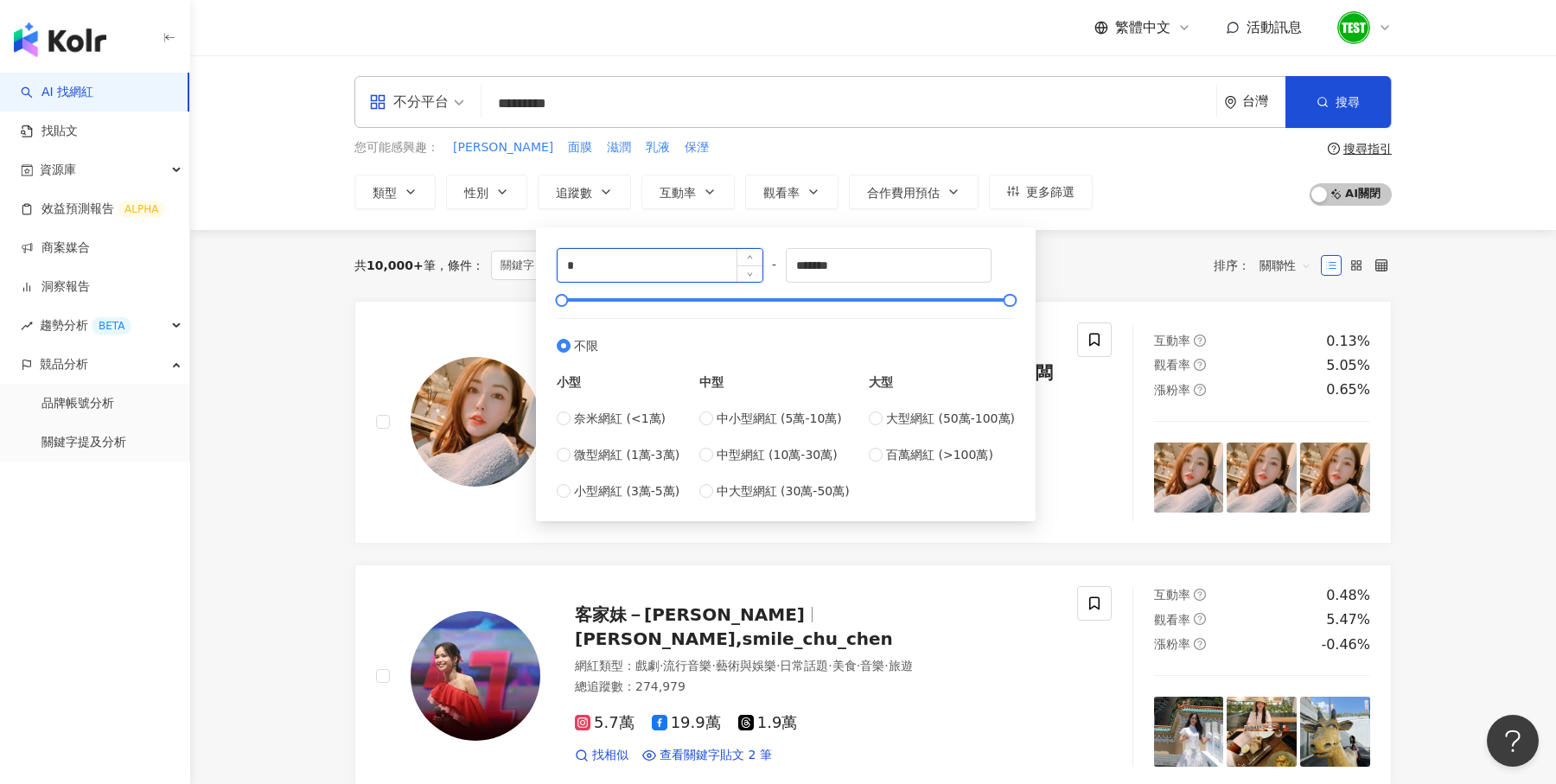
click at [629, 258] on input "*" at bounding box center [659, 265] width 205 height 32
type input "****"
type input "*****"
click at [1139, 227] on div "不分平台 ********* 台灣 搜尋 customizedTag keyword 網紅類型 美妝時尚 / 保養 搜尋名稱、敘述、貼文含有關鍵字 “ 保養 …" at bounding box center [873, 143] width 1366 height 175
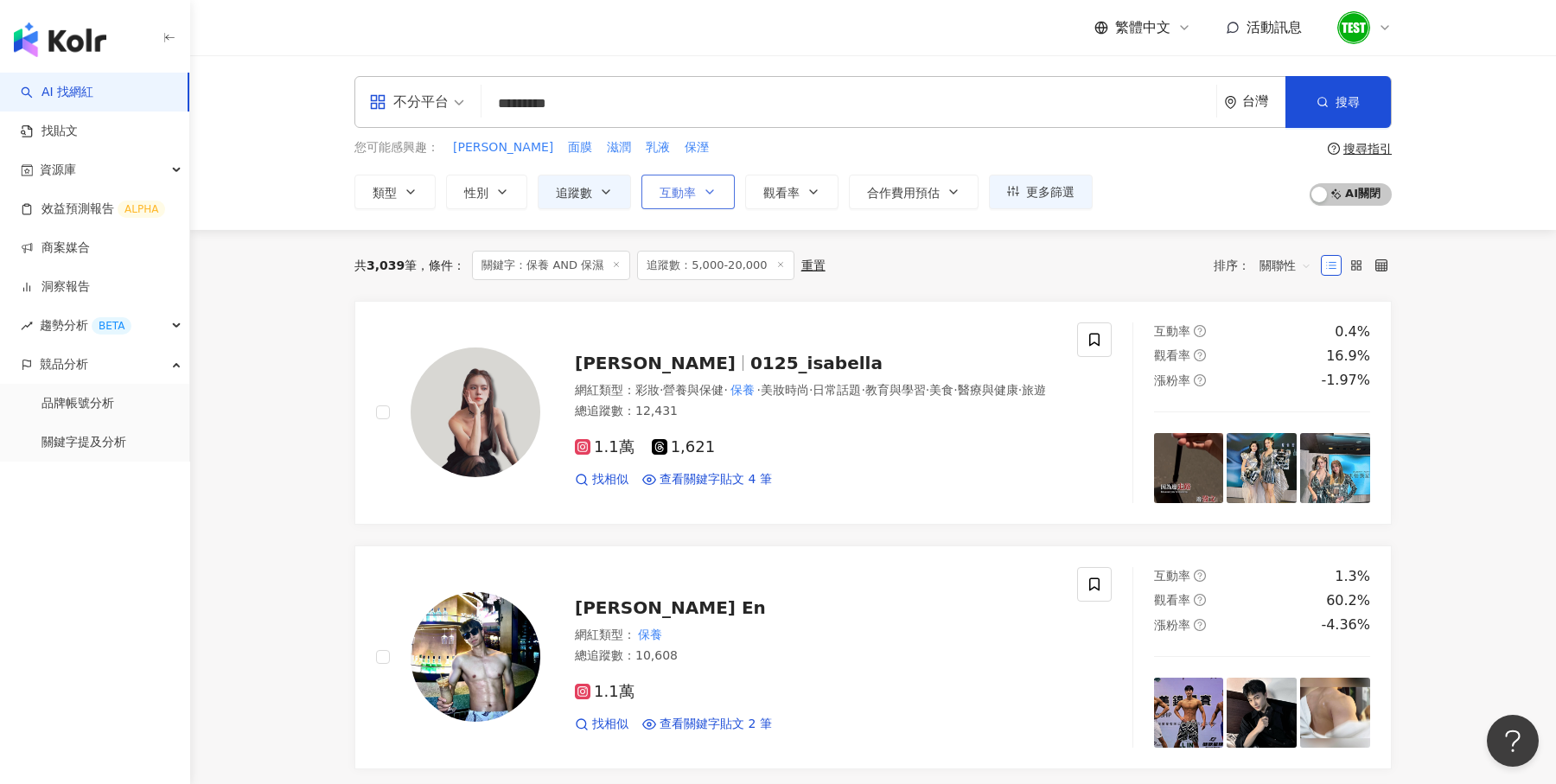
click at [696, 198] on button "互動率" at bounding box center [688, 192] width 93 height 34
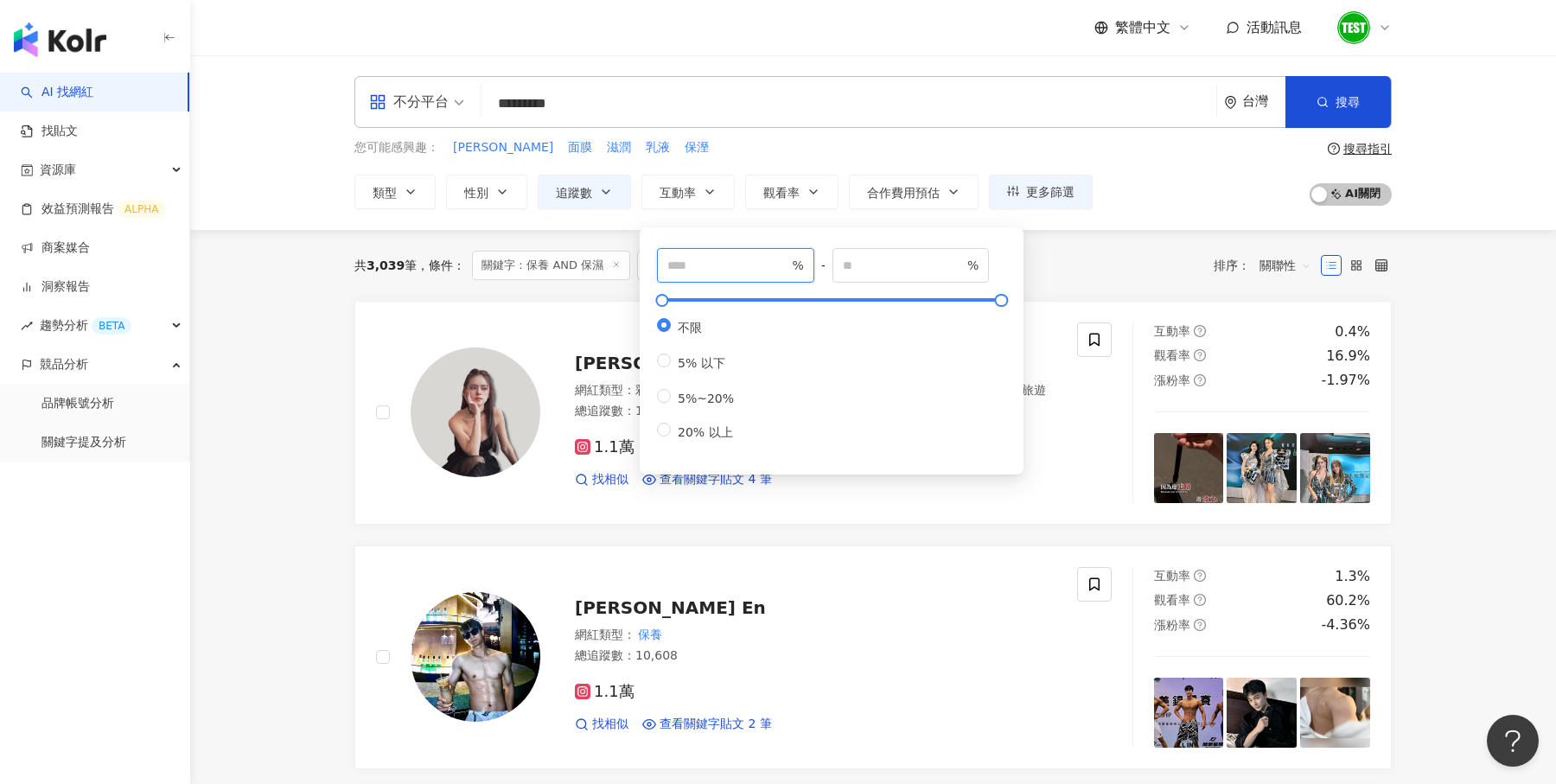
click at [702, 273] on input "number" at bounding box center [728, 265] width 121 height 19
type input "*"
click at [1161, 196] on div "您可能感興趣： 水潤 面膜 滋潤 乳液 保溼 類型 性別 追蹤數 互動率 觀看率 合作費用預估 更多篩選 不限 女 男 其他 **** - ***** 不限 …" at bounding box center [873, 173] width 1038 height 71
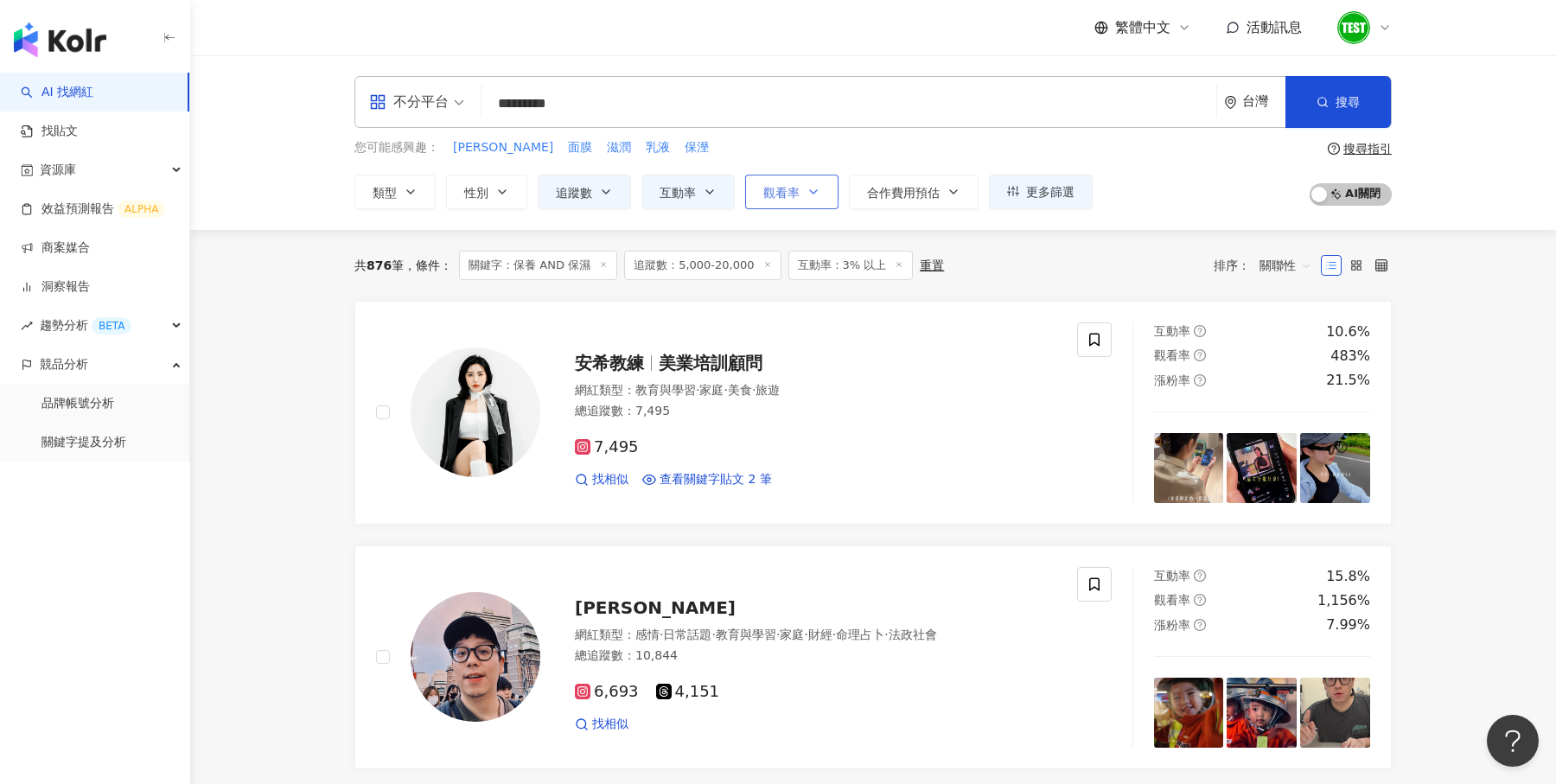
click at [767, 199] on button "觀看率" at bounding box center [791, 192] width 93 height 34
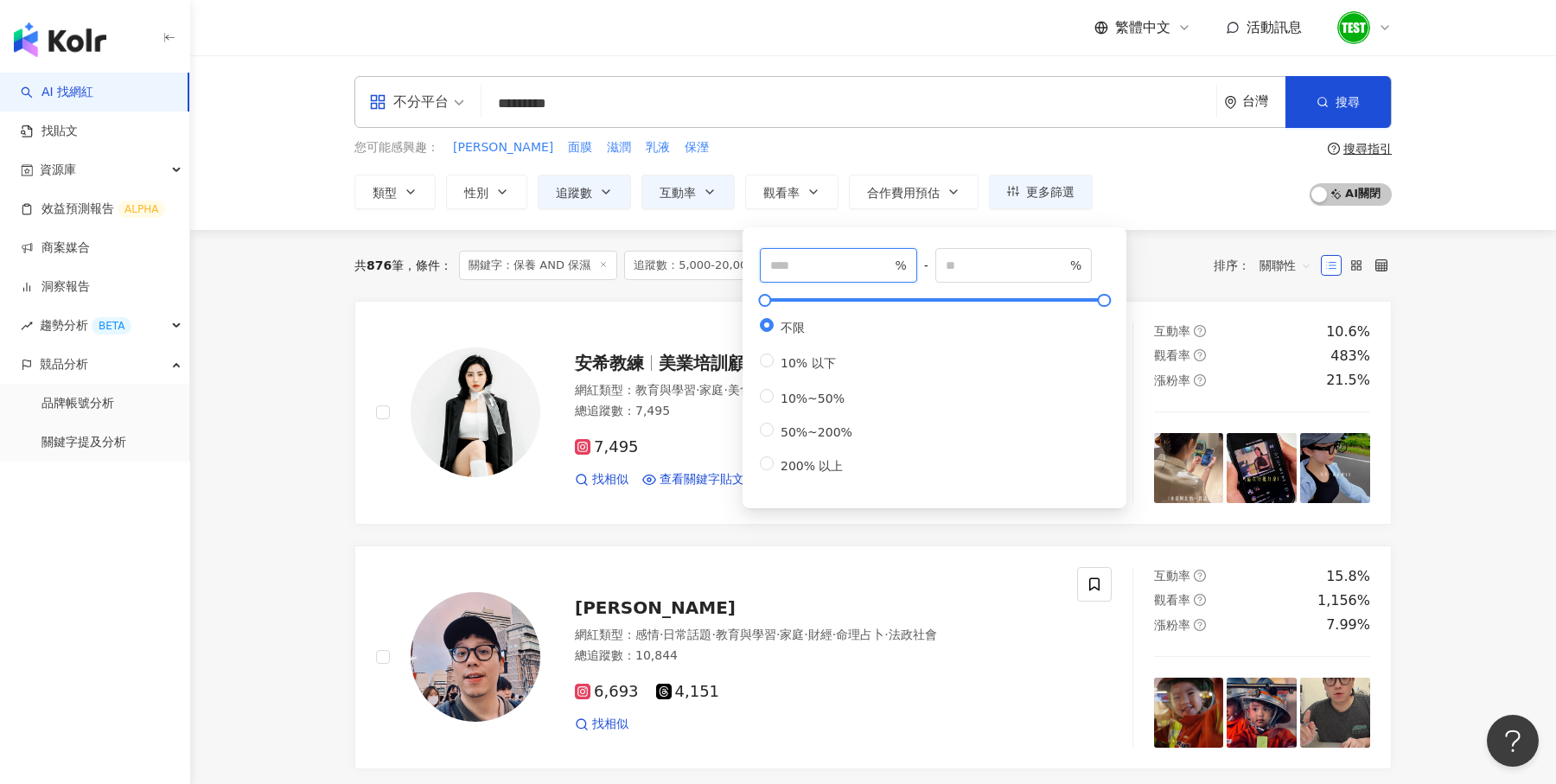
click at [833, 258] on input "number" at bounding box center [830, 265] width 121 height 19
type input "**"
click at [1184, 177] on div "您可能感興趣： 水潤 面膜 滋潤 乳液 保溼 類型 性別 追蹤數 互動率 觀看率 合作費用預估 更多篩選 不限 女 男 其他 **** - ***** 不限 …" at bounding box center [873, 173] width 1038 height 71
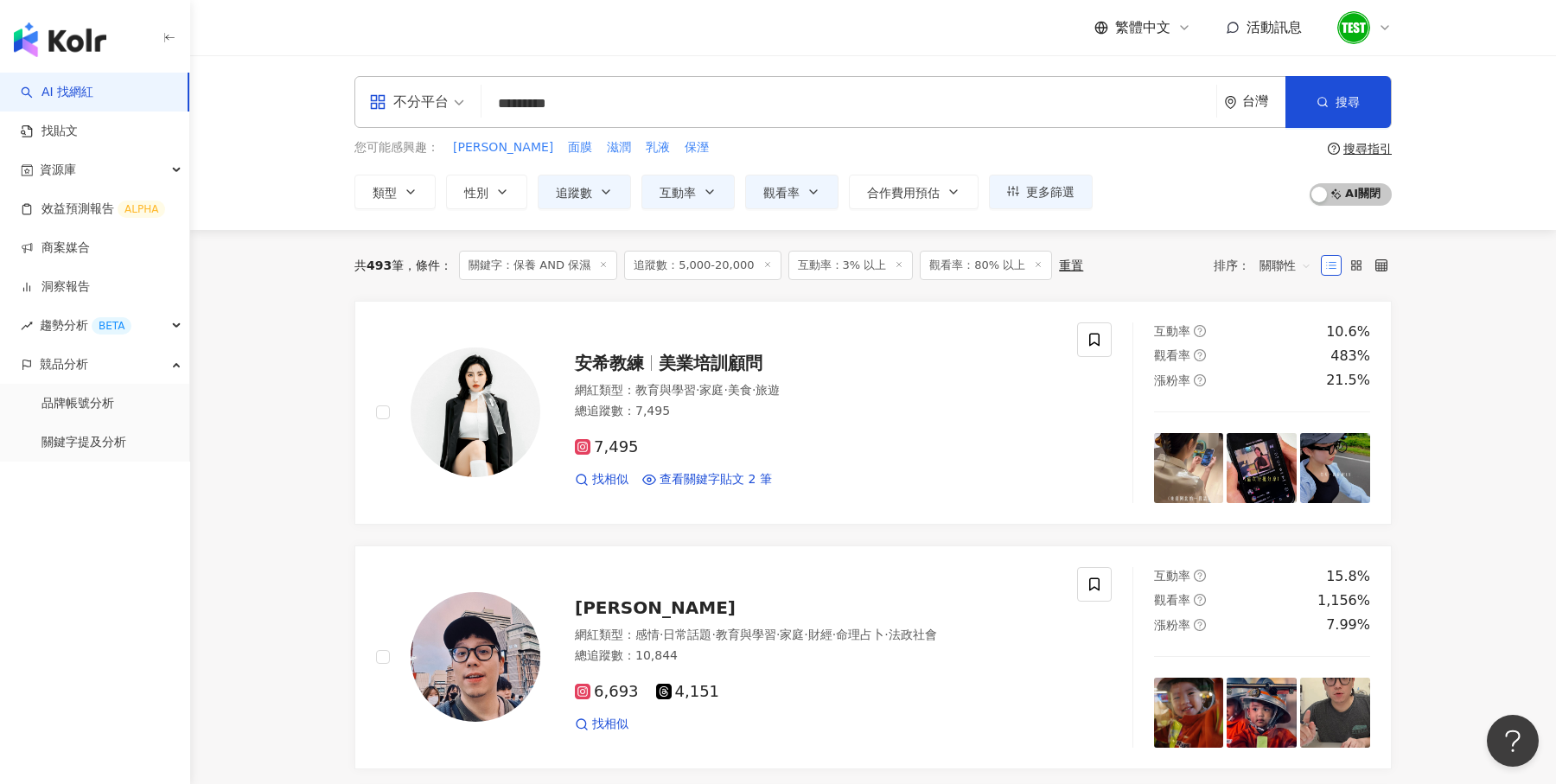
click at [1280, 259] on span "關聯性" at bounding box center [1286, 266] width 52 height 28
click at [1279, 449] on div "關鍵字" at bounding box center [1286, 446] width 44 height 19
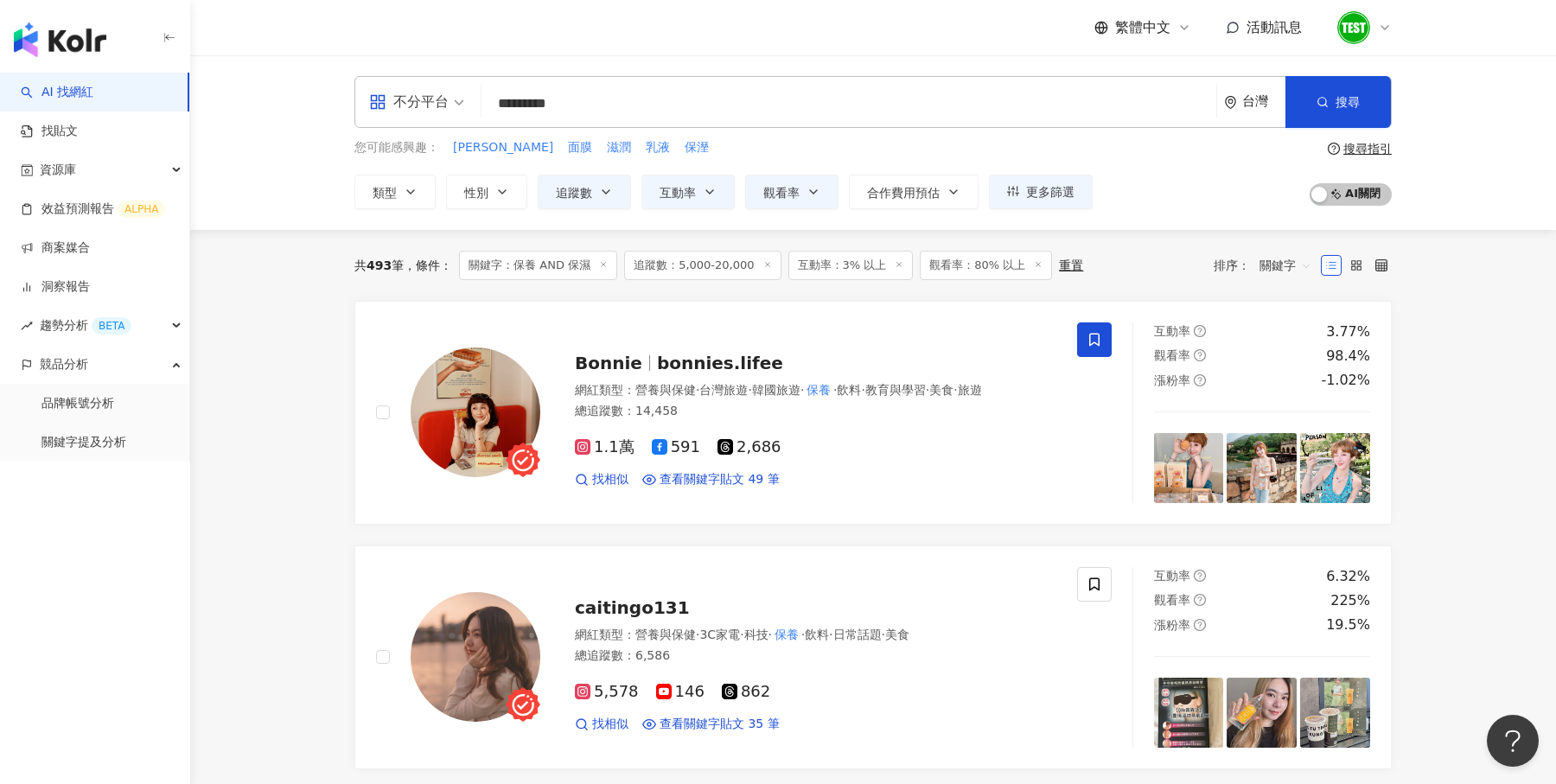
click at [676, 95] on input "*********" at bounding box center [849, 103] width 721 height 32
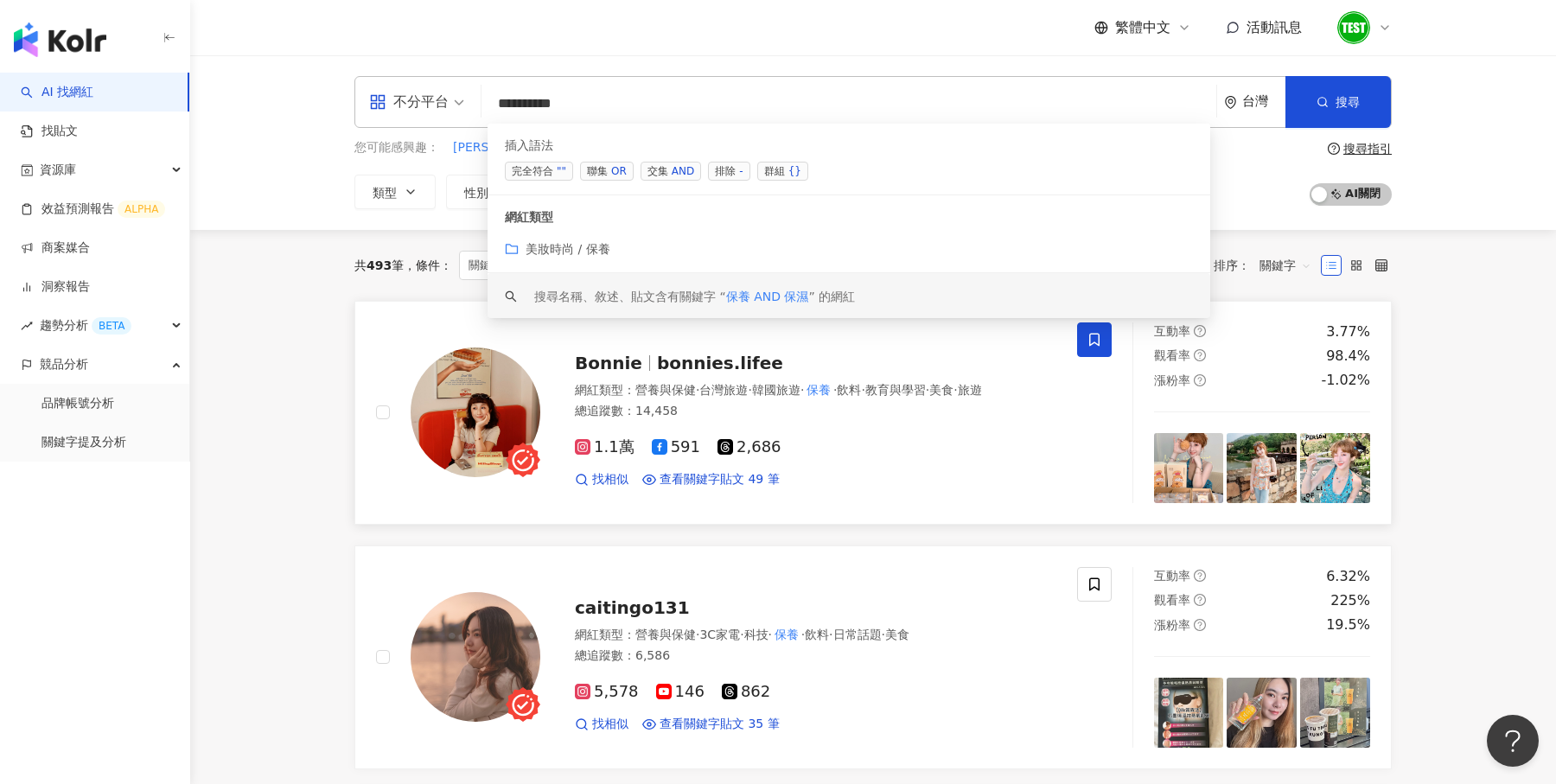
type input "*********"
click at [798, 352] on div "Bonnie bonnies.lifee" at bounding box center [815, 363] width 481 height 24
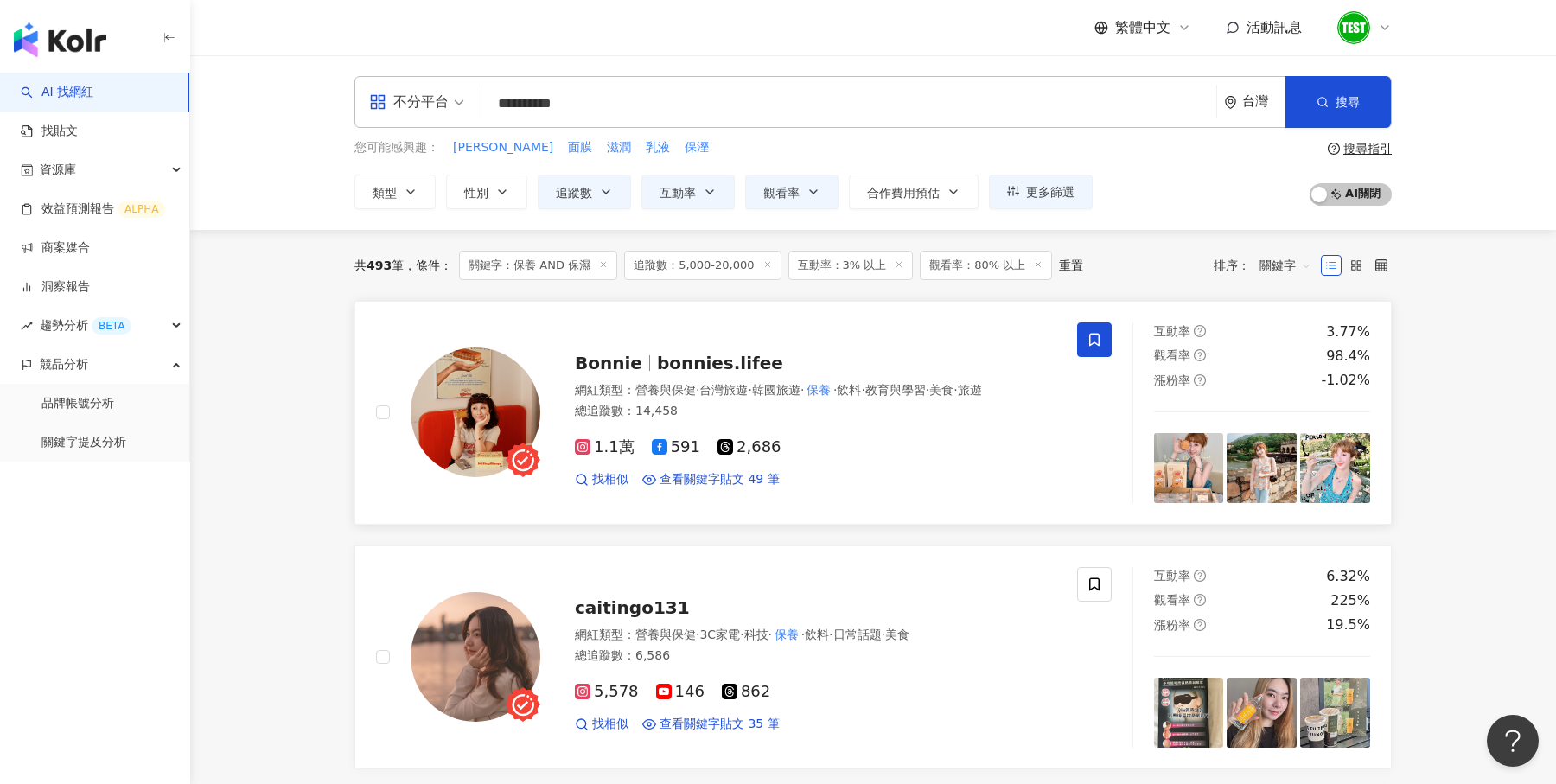
click at [861, 394] on span "飲料" at bounding box center [849, 390] width 24 height 14
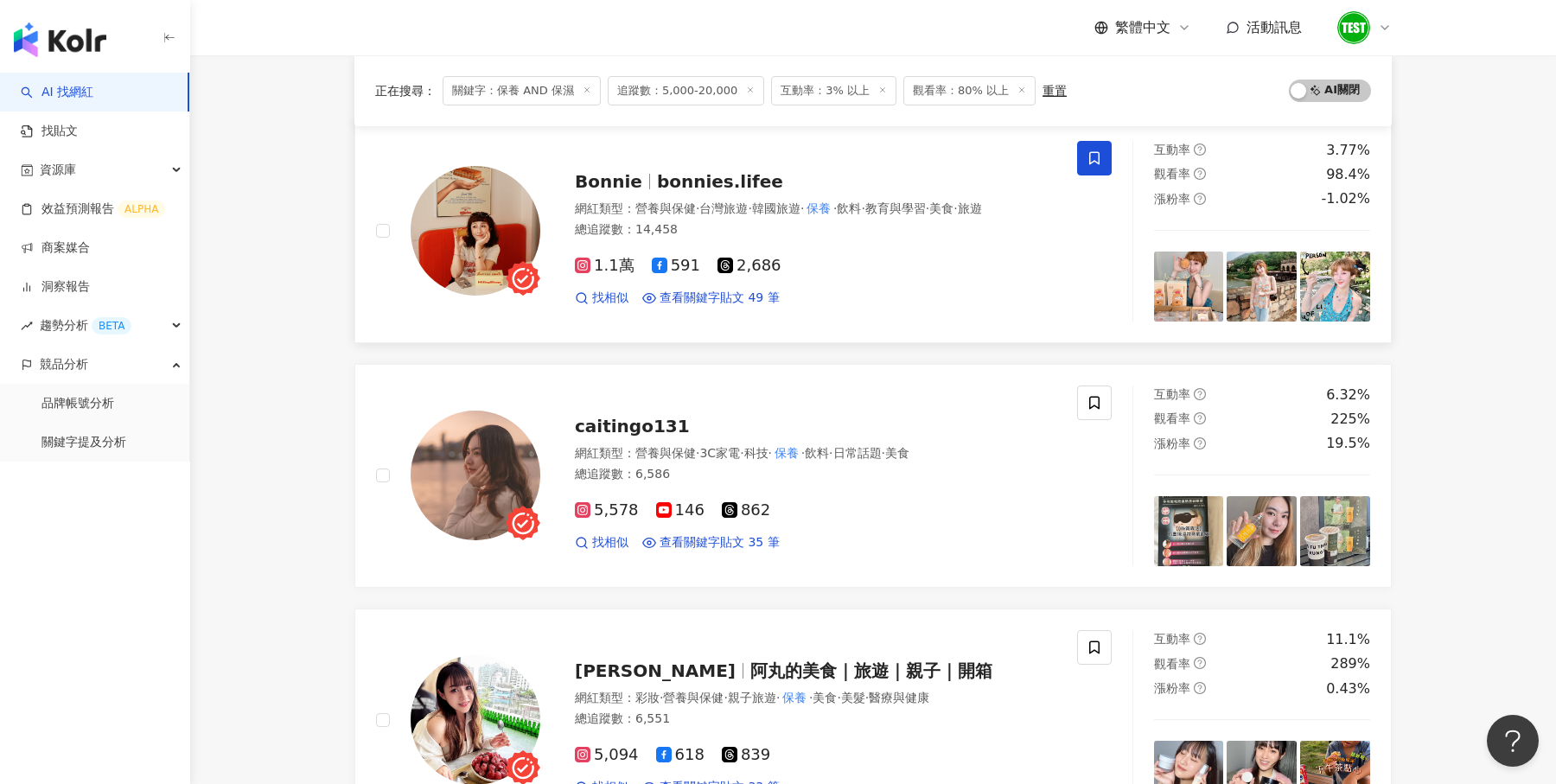
scroll to position [156, 0]
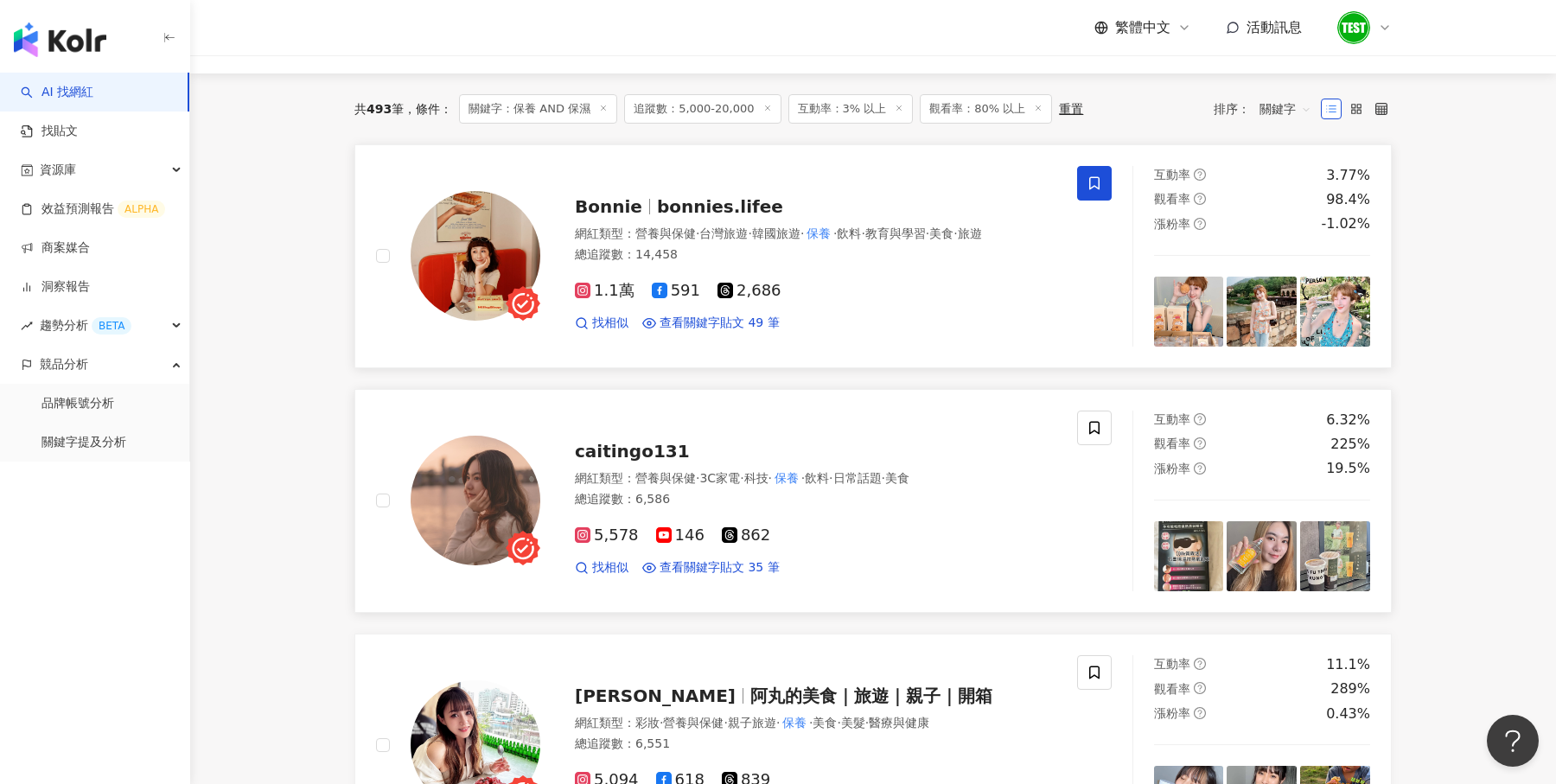
click at [845, 445] on div "caitingo131" at bounding box center [815, 452] width 481 height 24
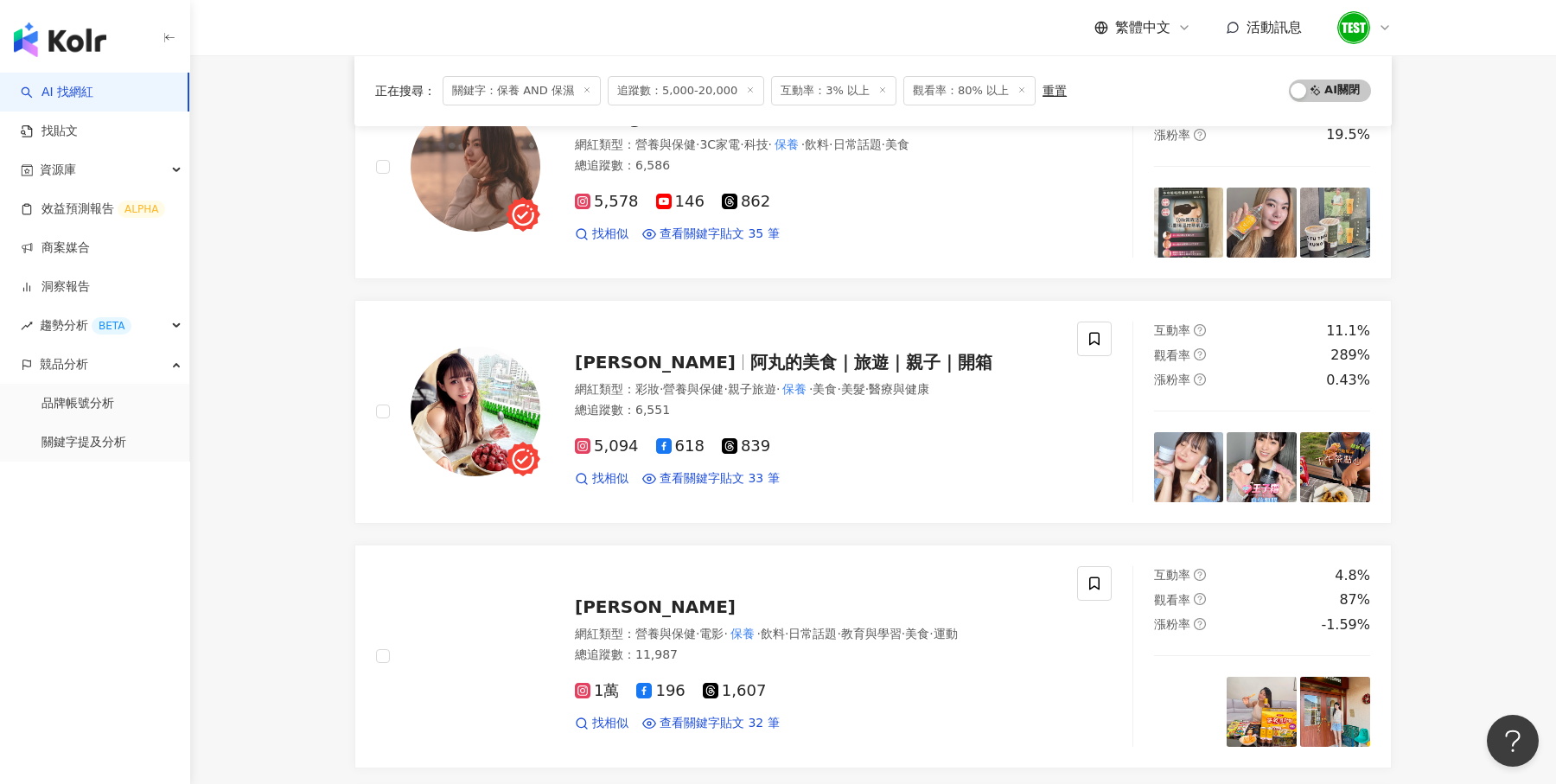
scroll to position [519, 0]
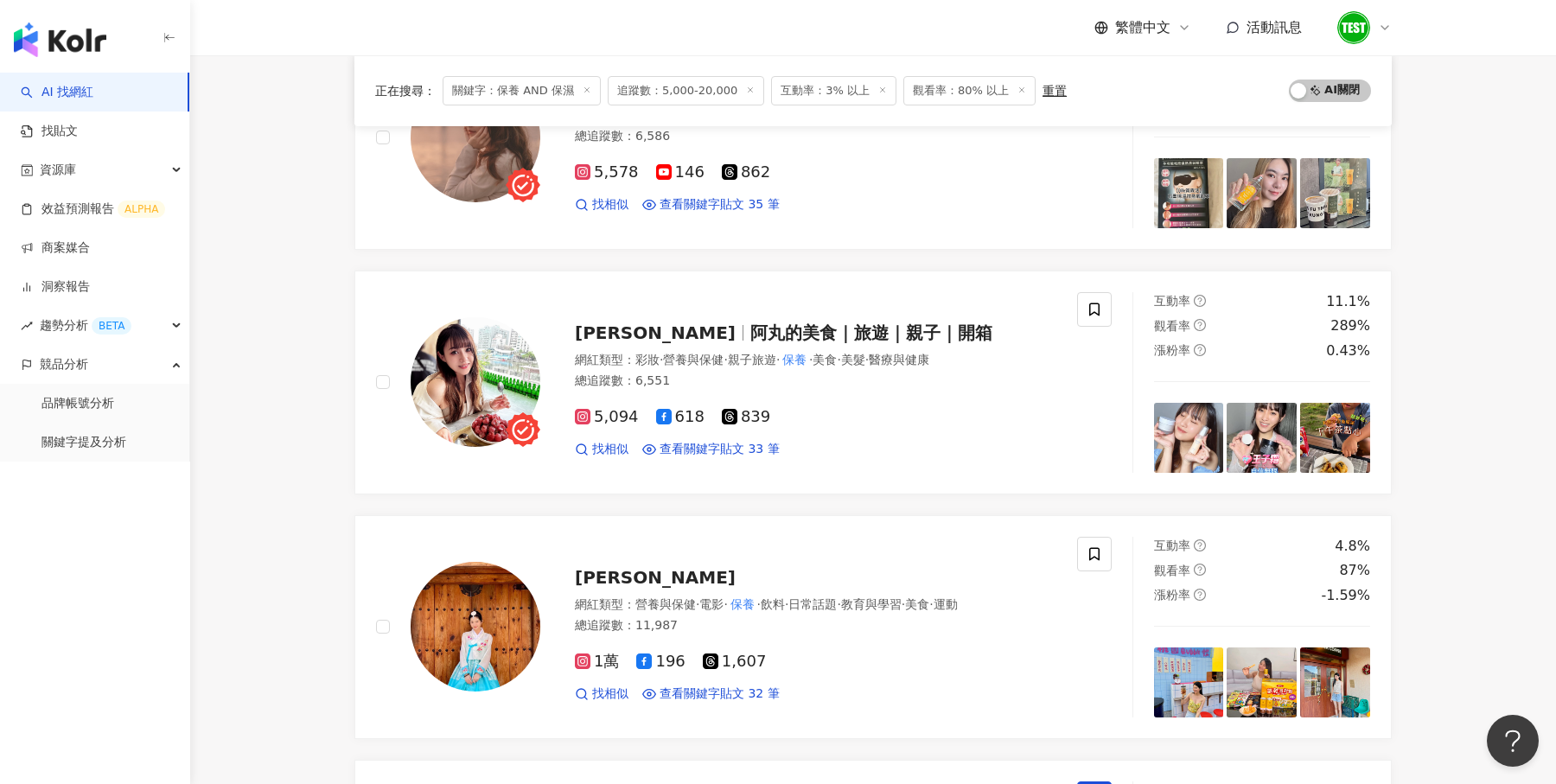
click at [76, 20] on div "button" at bounding box center [94, 36] width 190 height 72
click at [55, 40] on img "button" at bounding box center [60, 39] width 93 height 34
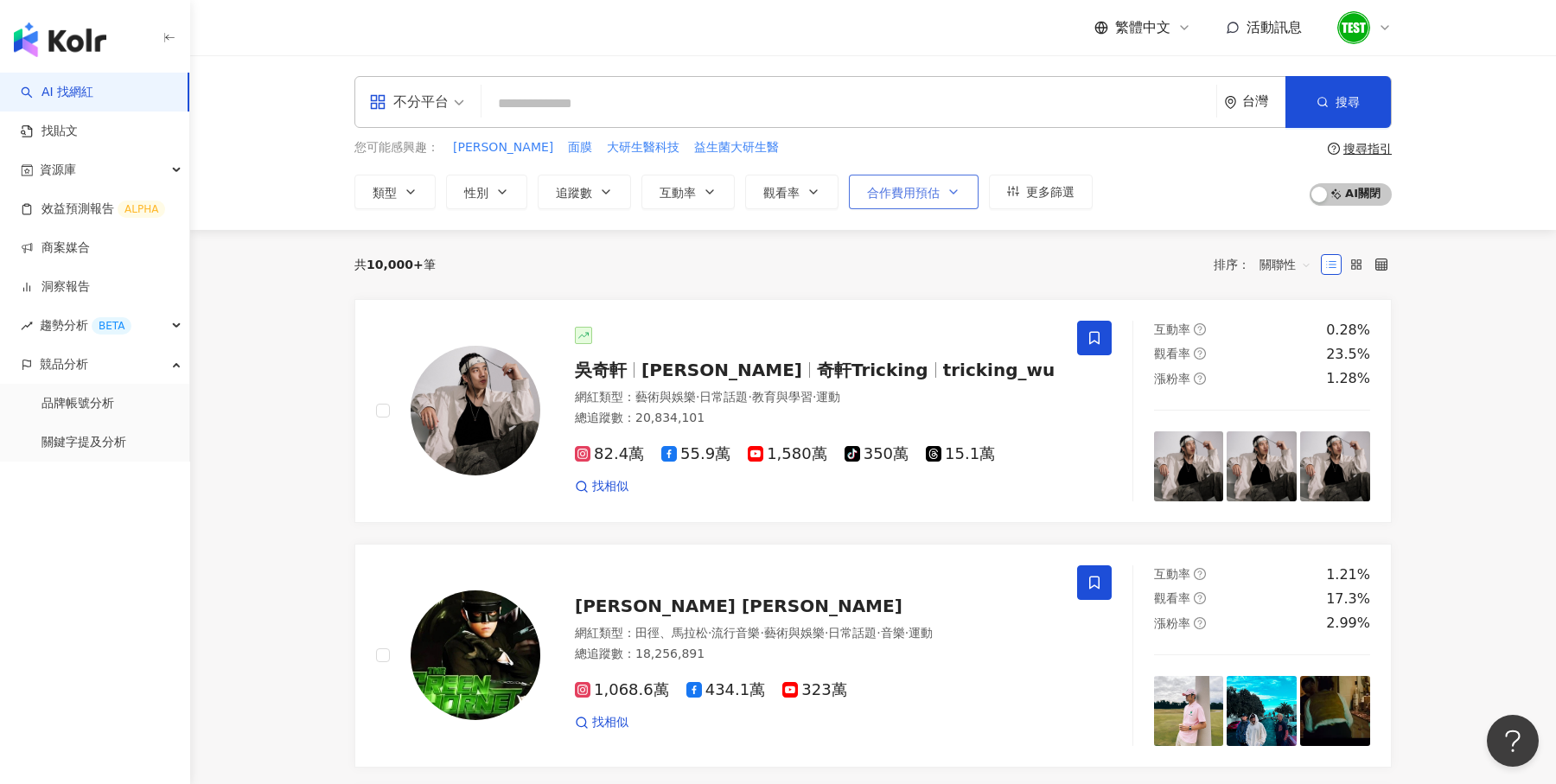
scroll to position [97, 0]
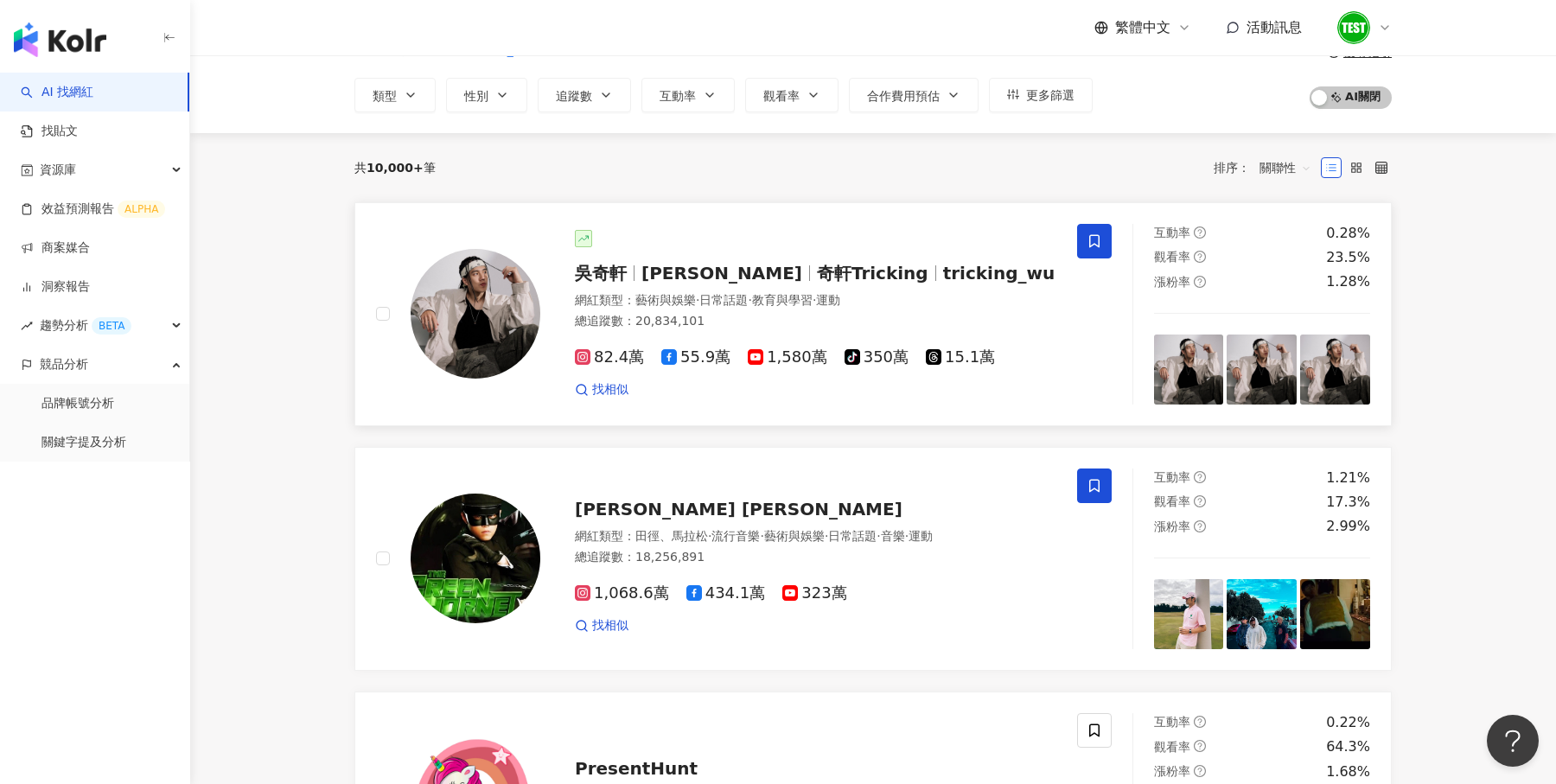
click at [870, 261] on div "吳奇軒 Wu Hsuan 奇軒Tricking tricking_wu" at bounding box center [815, 273] width 481 height 24
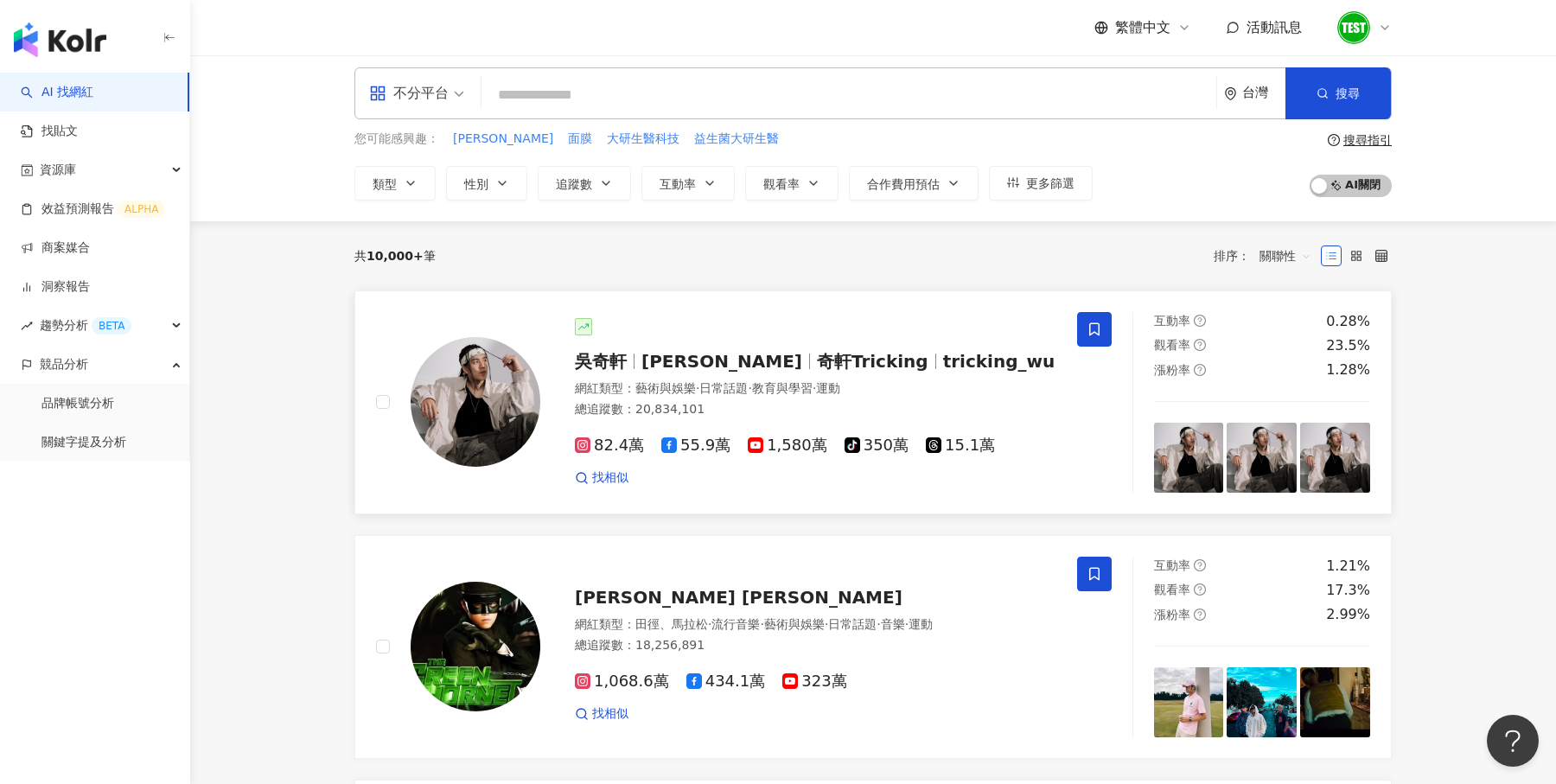
scroll to position [0, 0]
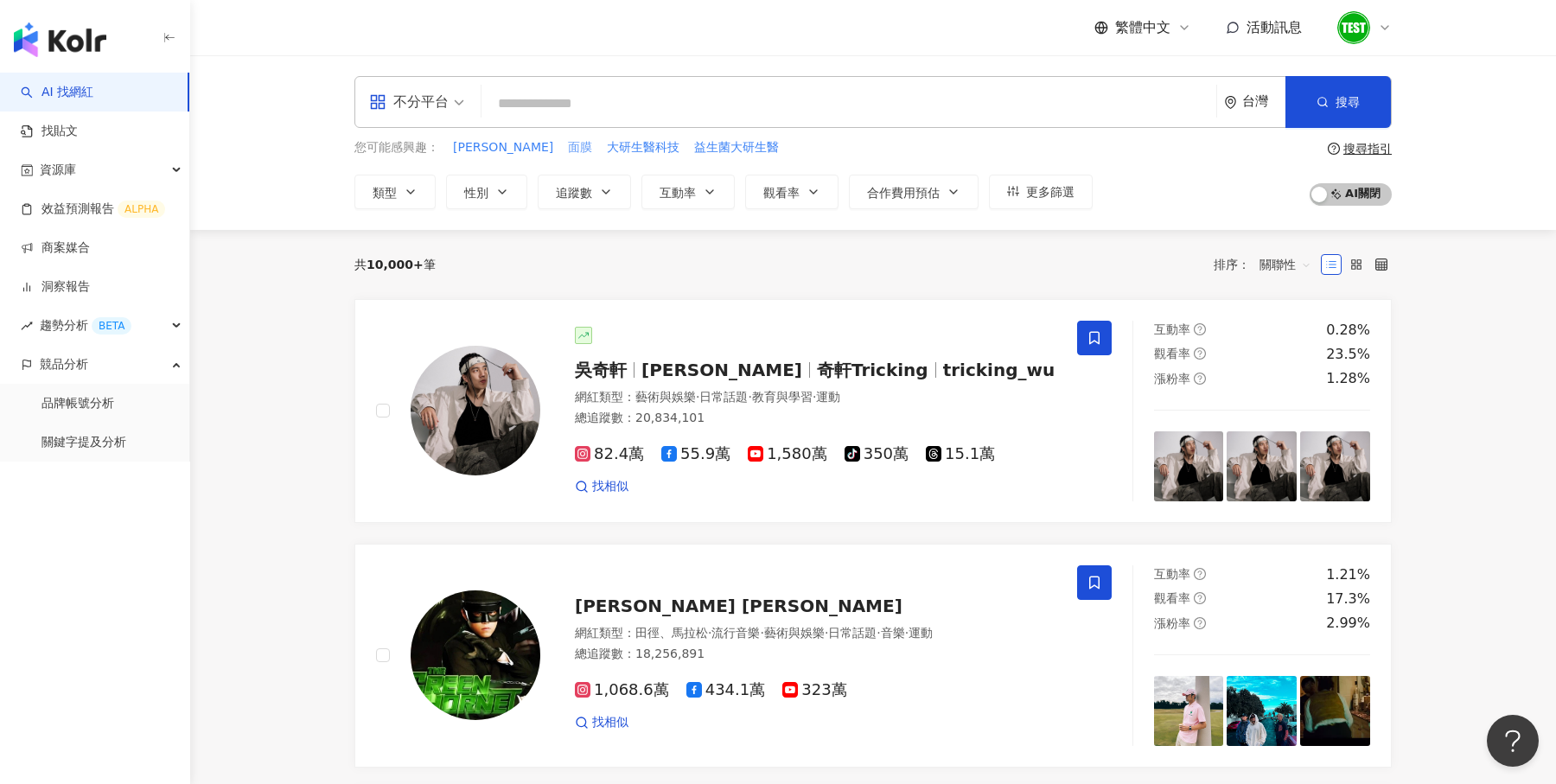
click at [568, 148] on span "面膜" at bounding box center [580, 147] width 24 height 18
type input "**"
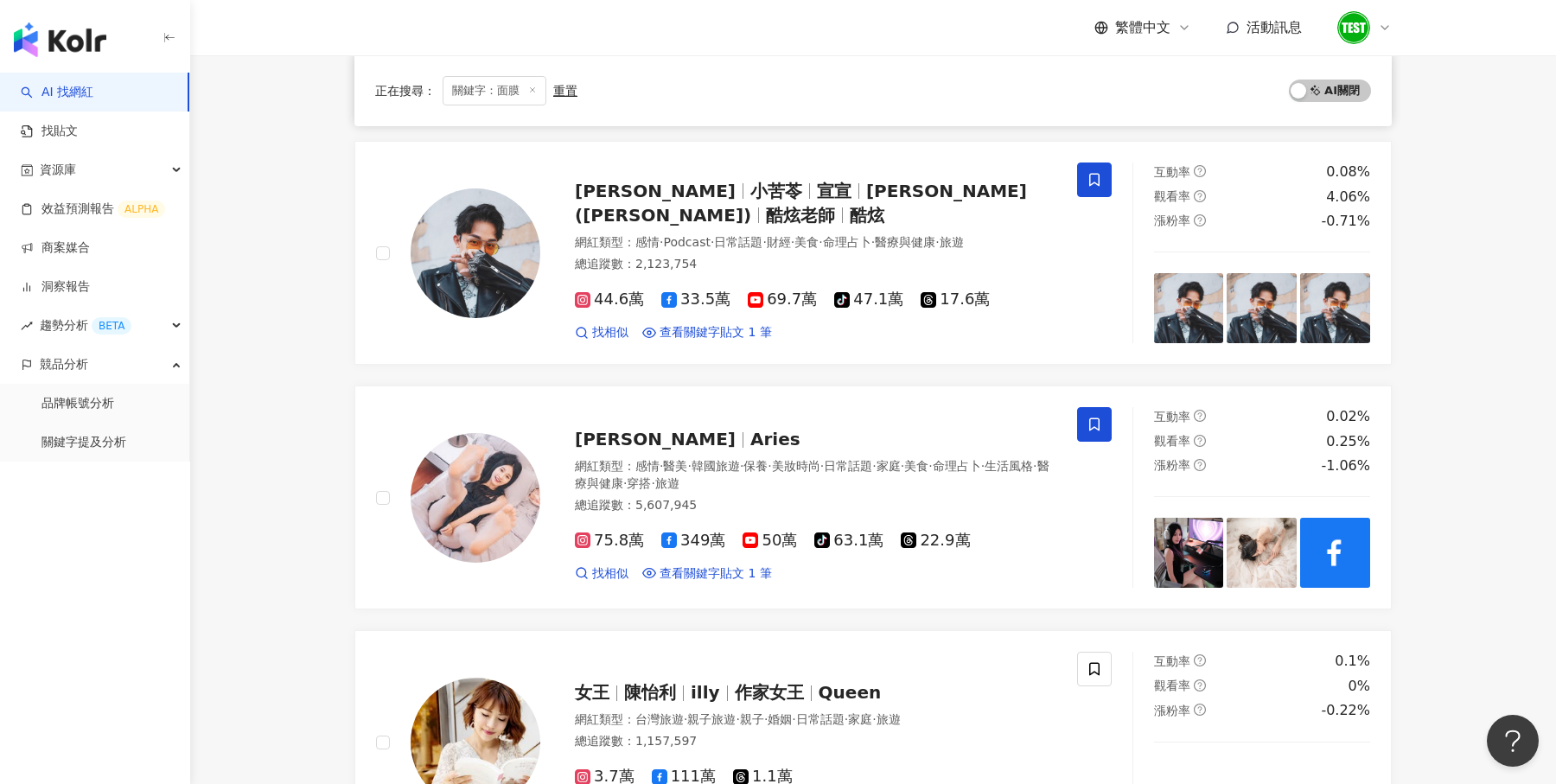
scroll to position [644, 0]
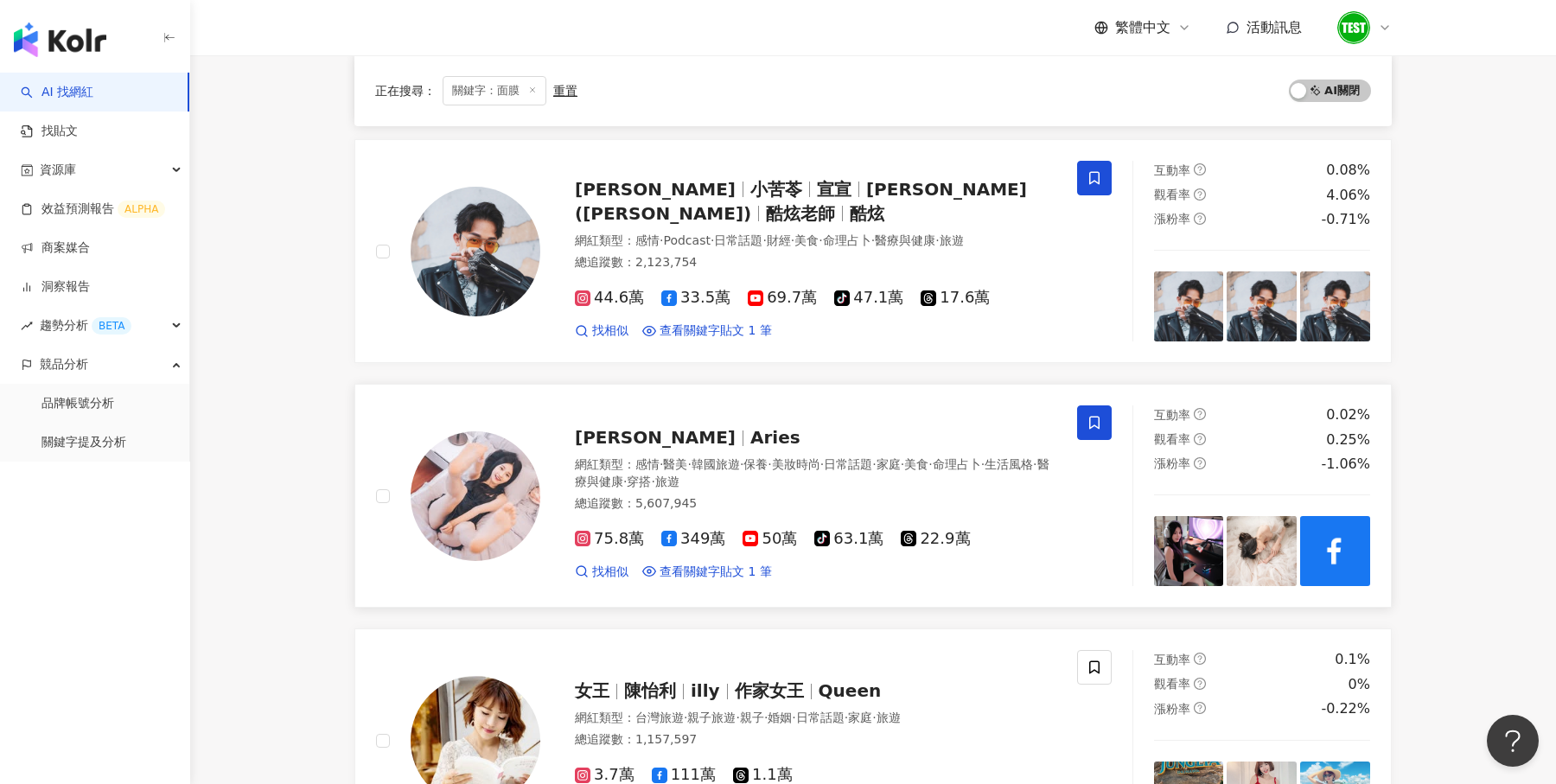
click at [1102, 411] on span at bounding box center [1094, 422] width 34 height 34
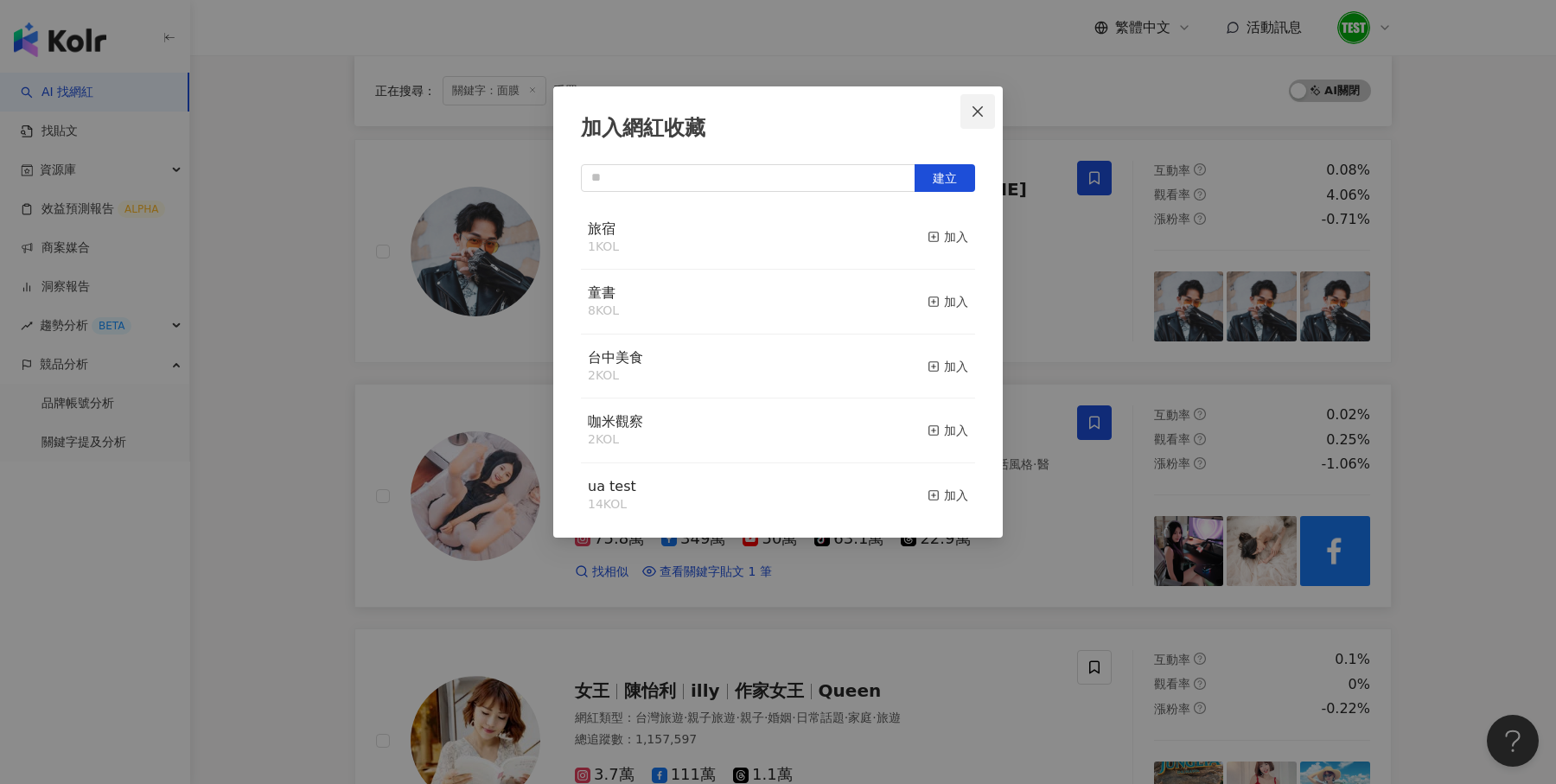
click at [972, 128] on button "Close" at bounding box center [977, 111] width 34 height 34
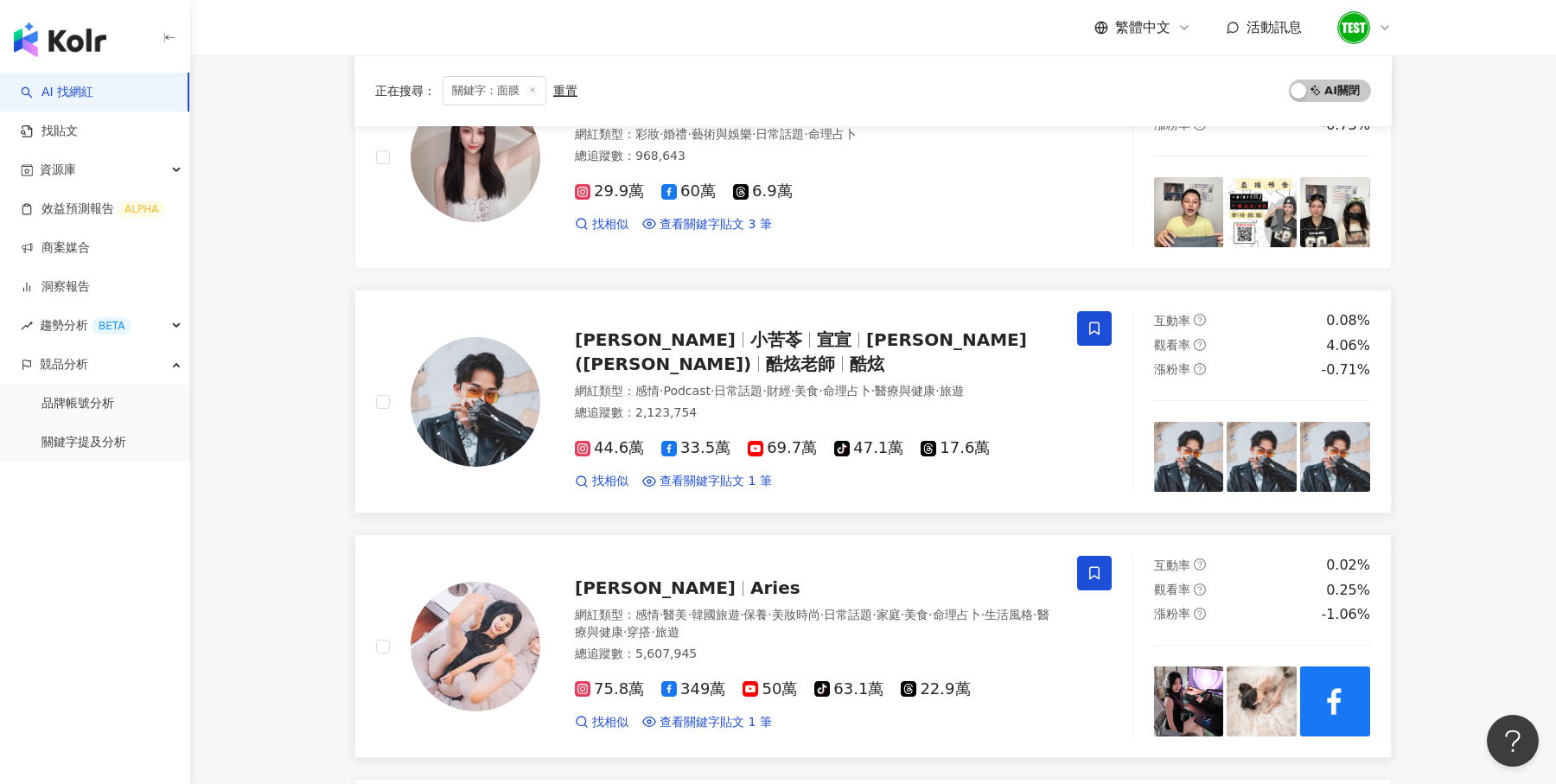
scroll to position [0, 0]
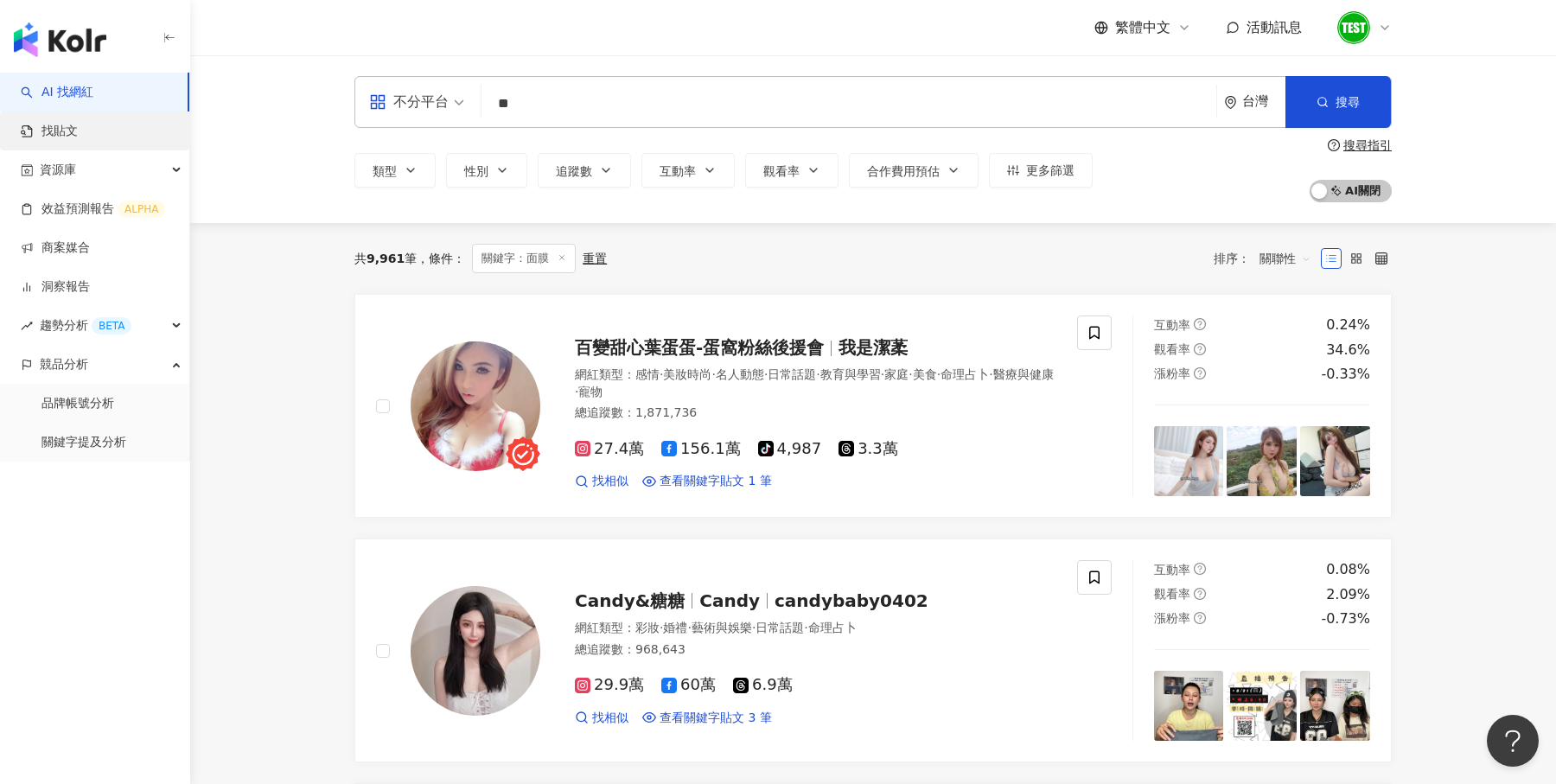
click at [78, 140] on link "找貼文" at bounding box center [49, 131] width 57 height 18
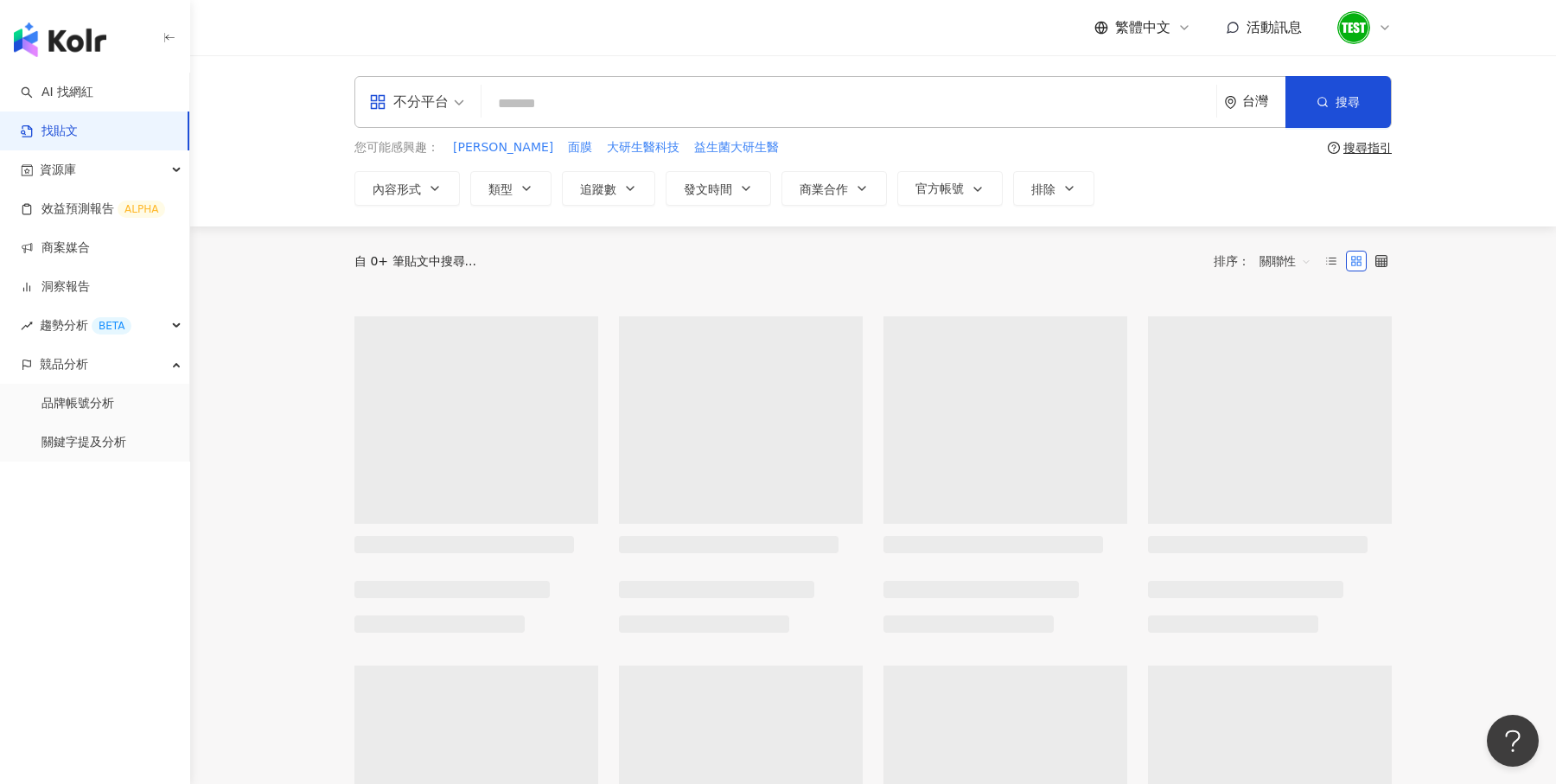
click at [632, 110] on input "search" at bounding box center [849, 104] width 721 height 37
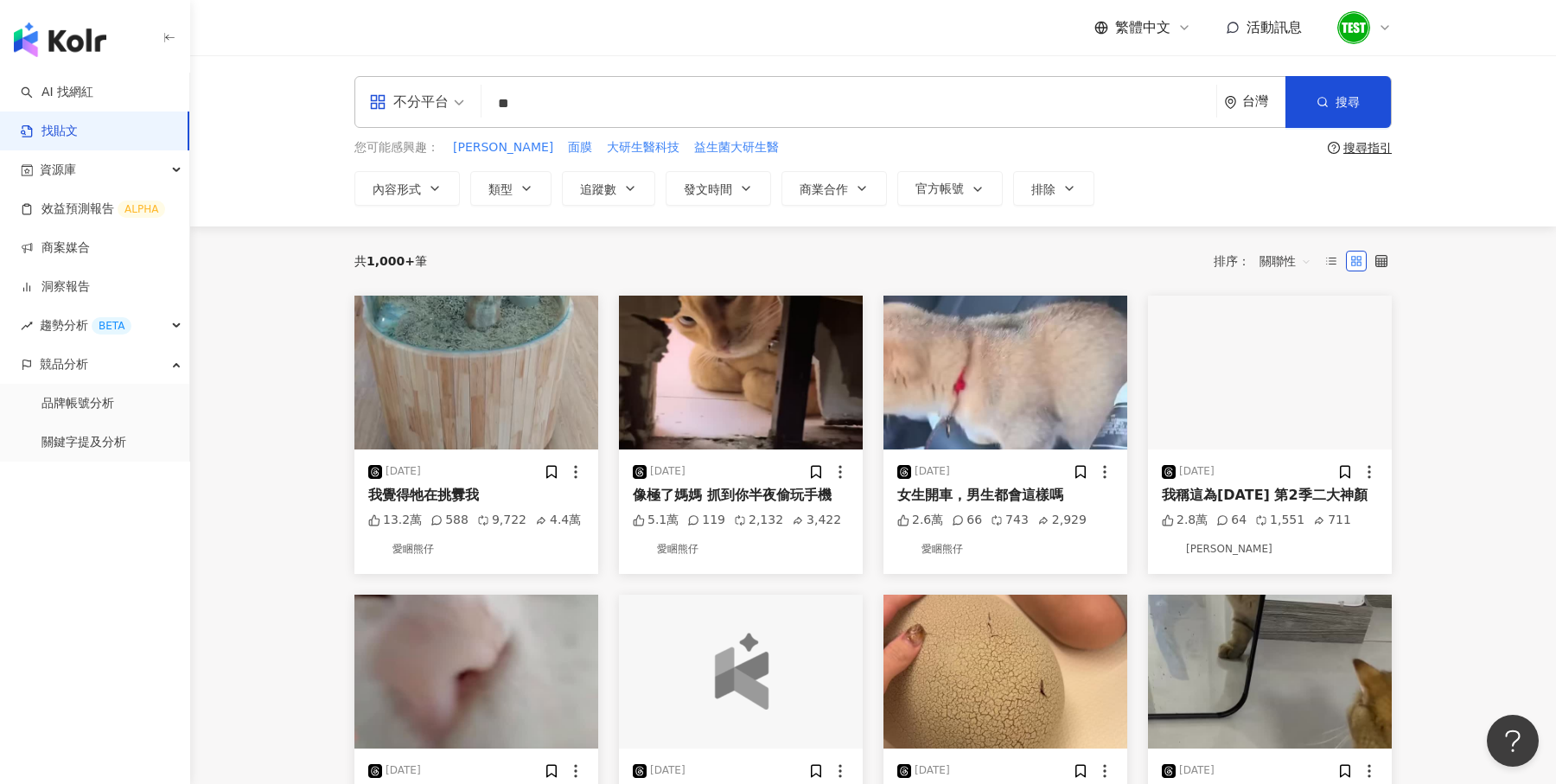
type input "**"
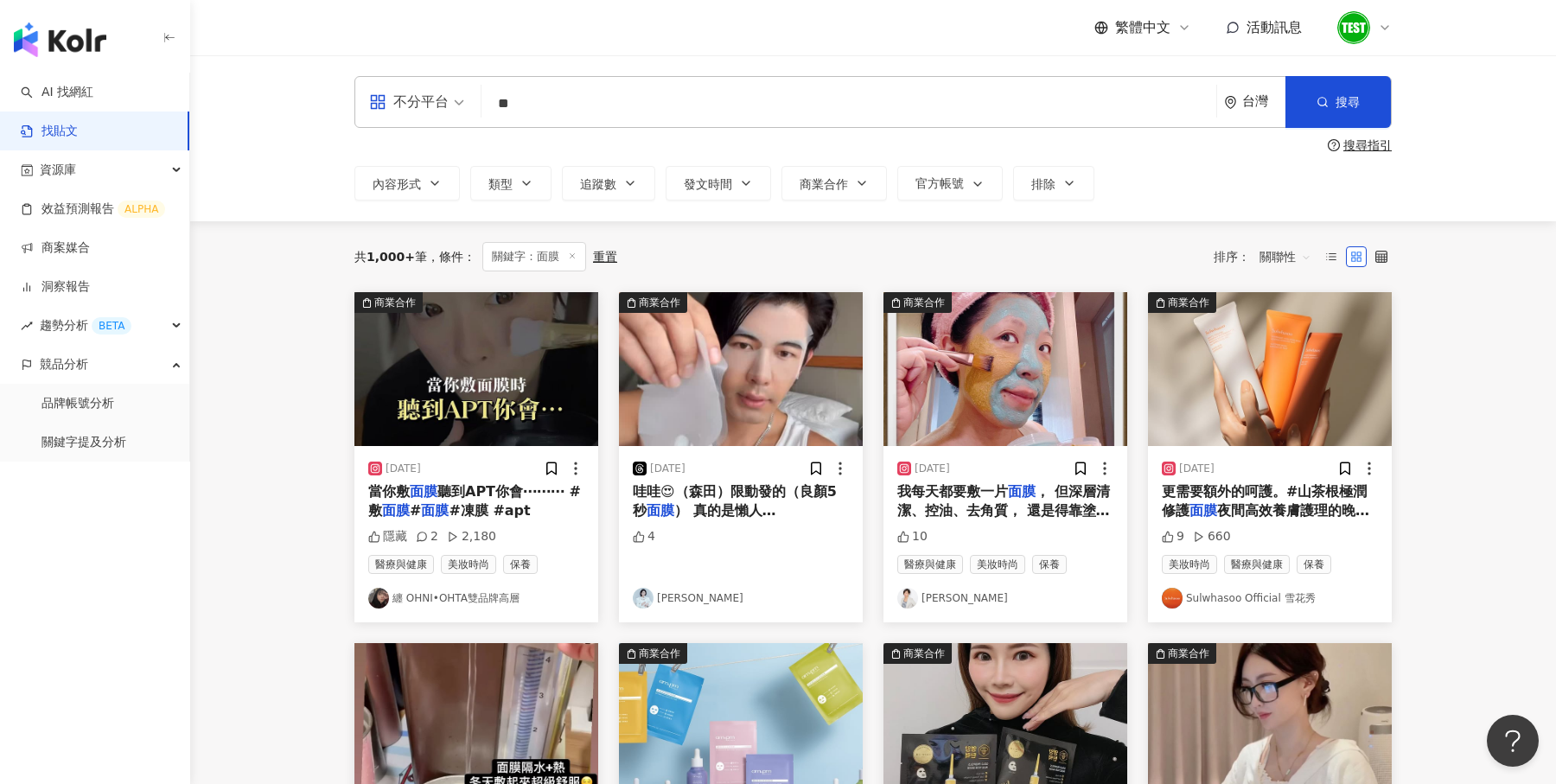
click at [1272, 257] on span "關聯性" at bounding box center [1286, 256] width 52 height 28
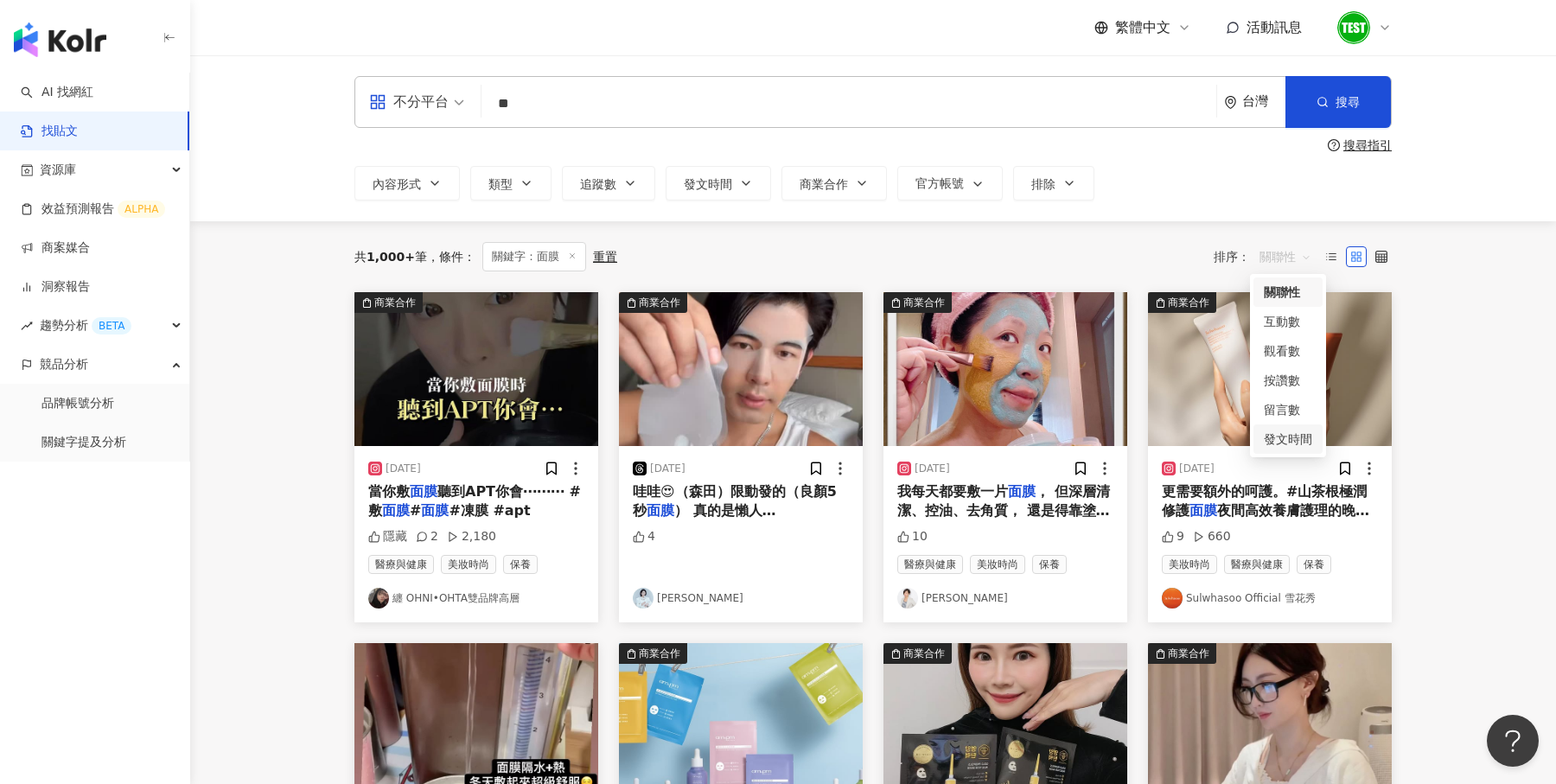
click at [1284, 434] on div "發文時間" at bounding box center [1288, 439] width 48 height 19
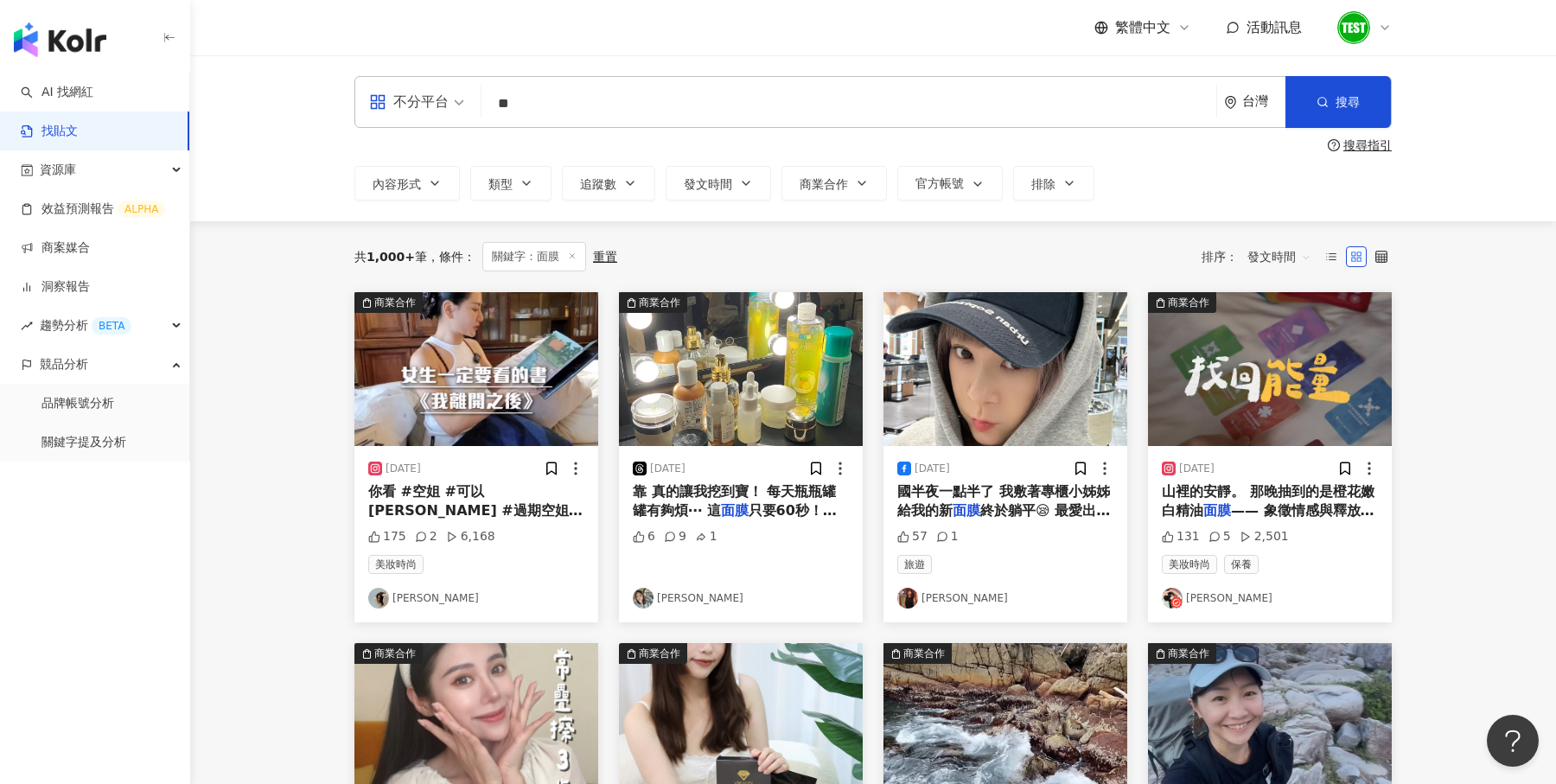
click at [1263, 262] on span "發文時間" at bounding box center [1279, 256] width 64 height 28
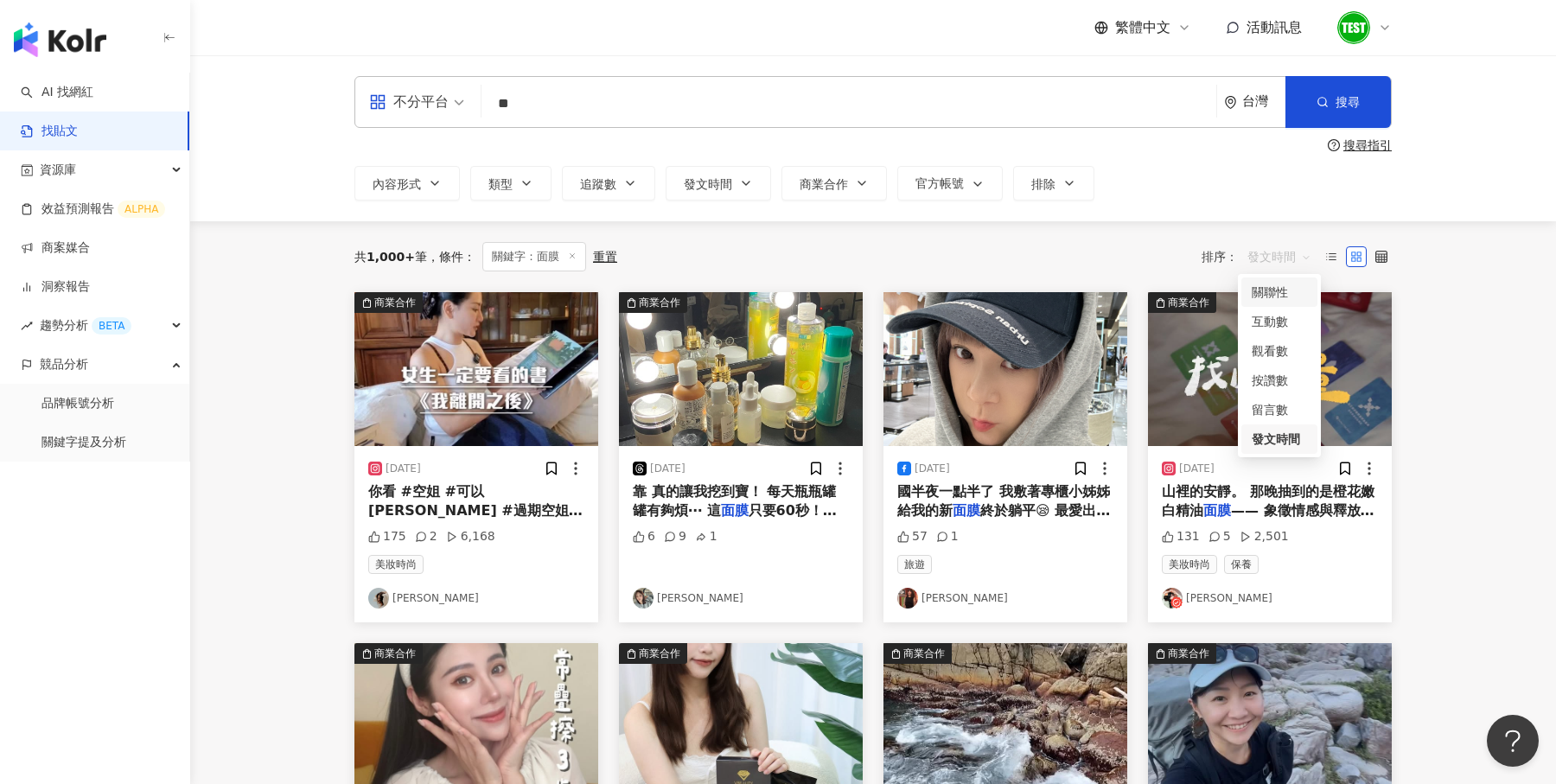
click at [1275, 230] on div "共 1,000+ 筆 條件 ： 關鍵字：面膜 重置 排序： 發文時間" at bounding box center [873, 256] width 1038 height 71
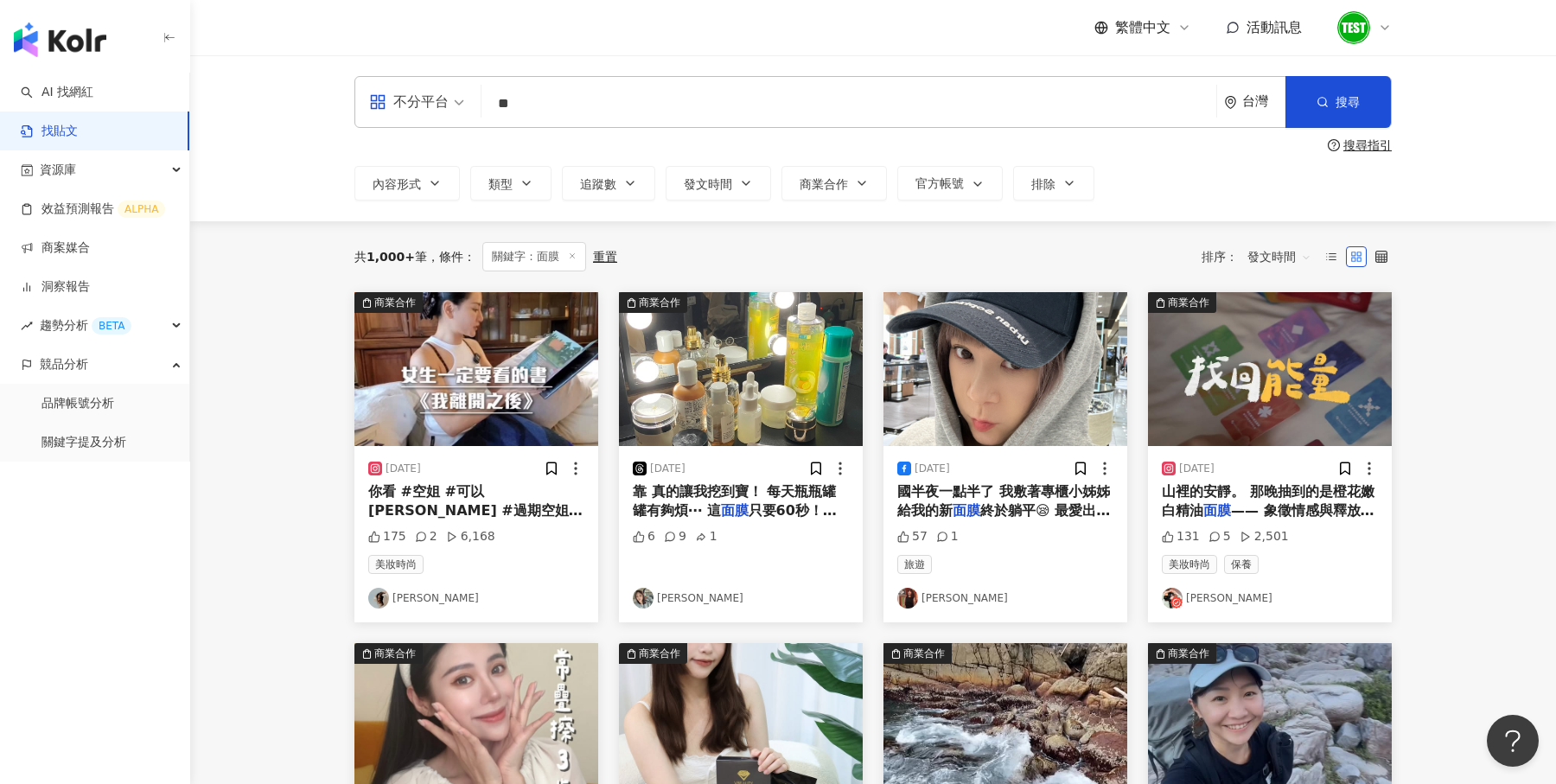
click at [466, 526] on div "2025/9/11 你看 #空姐 #可以沙龍 #過期空姐 # 面膜 #男生做臉 #過期空姐KIKO # 175 2 6,168 美妝時尚 Akiko Lin" at bounding box center [476, 534] width 243 height 177
click at [728, 176] on button "發文時間" at bounding box center [718, 182] width 106 height 34
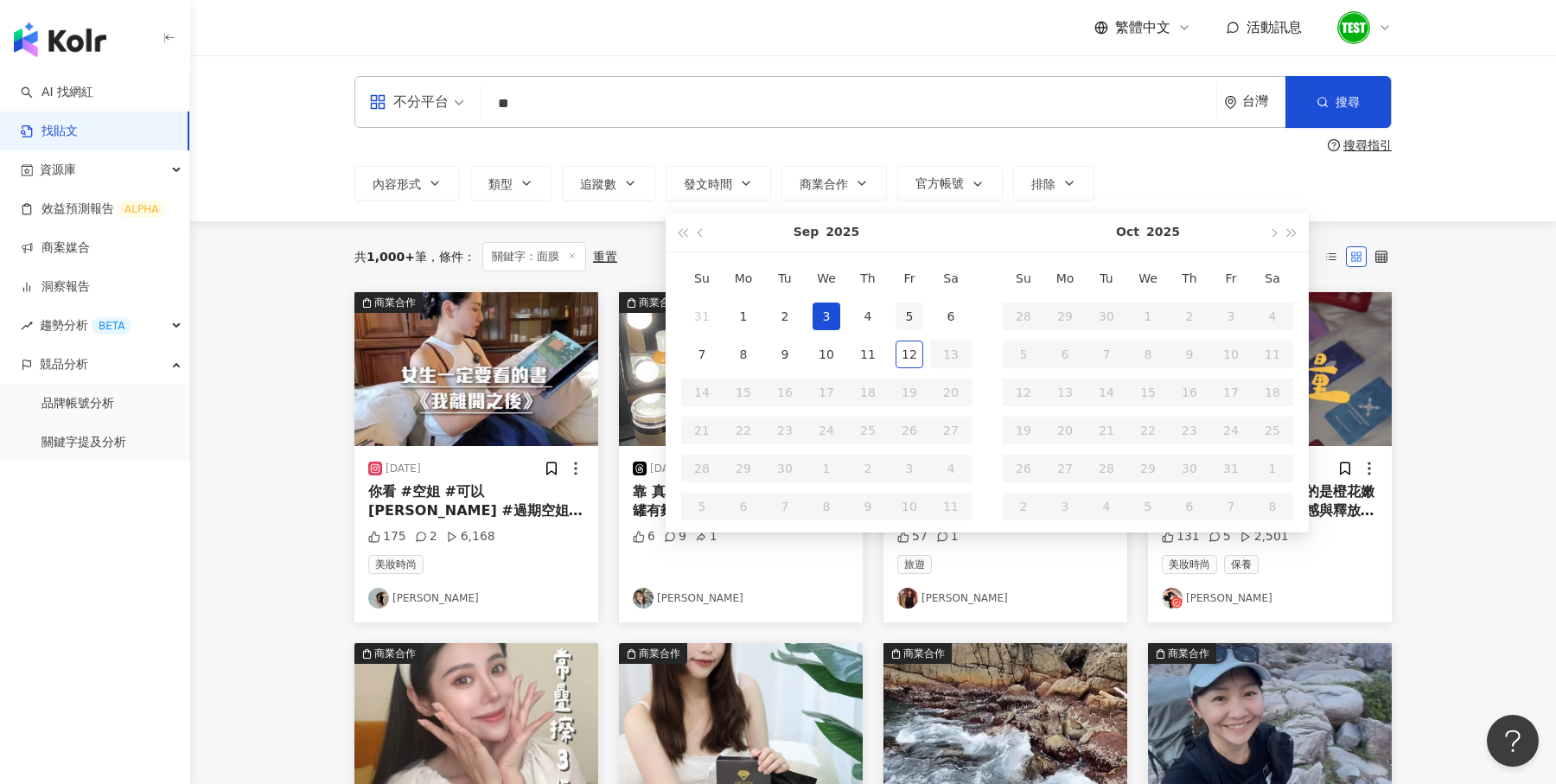
type input "**********"
click at [752, 314] on div "1" at bounding box center [743, 317] width 28 height 28
type input "**********"
click at [906, 354] on div "12" at bounding box center [910, 355] width 28 height 28
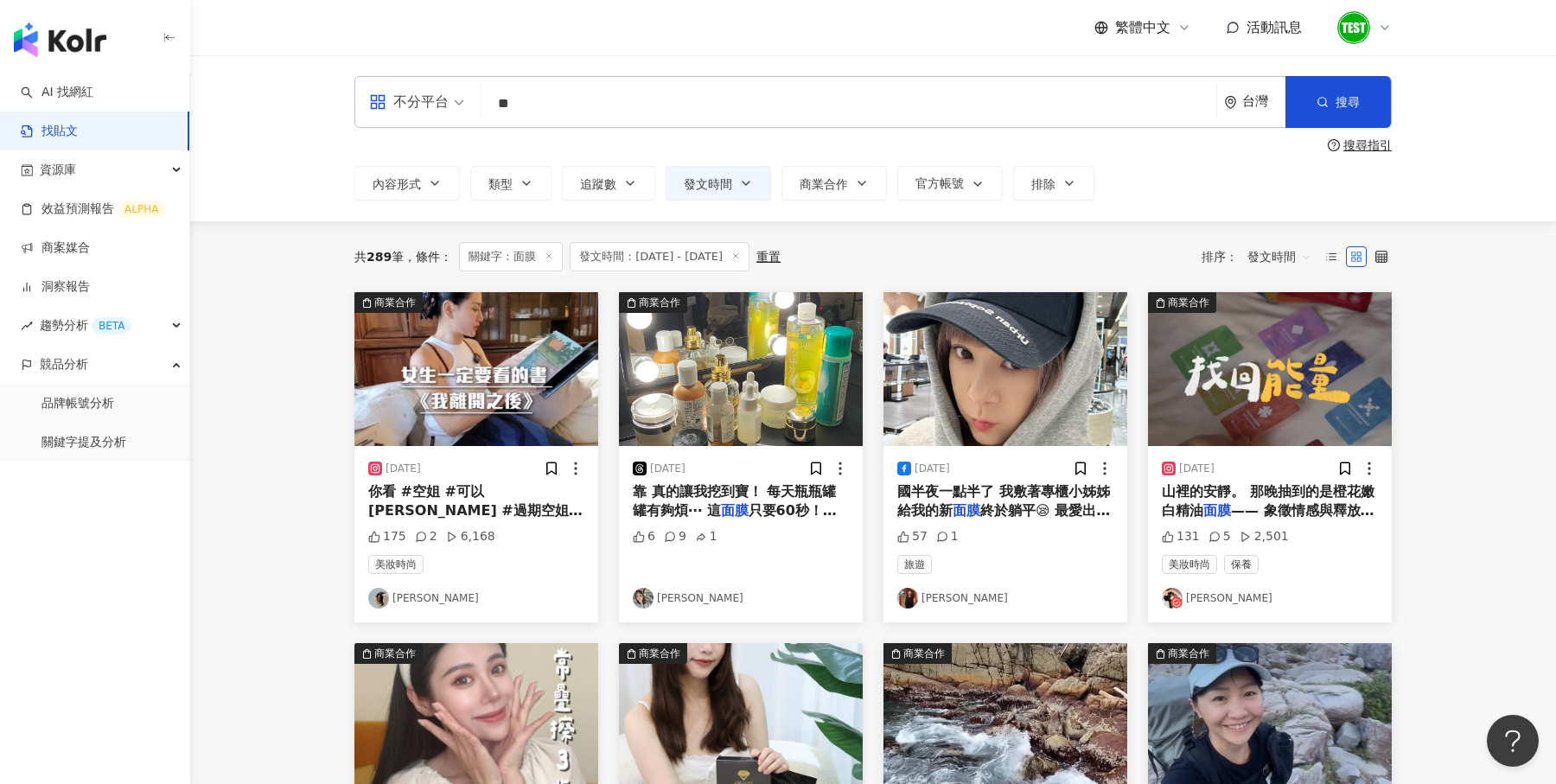
click at [670, 594] on link "[PERSON_NAME]" at bounding box center [741, 598] width 217 height 20
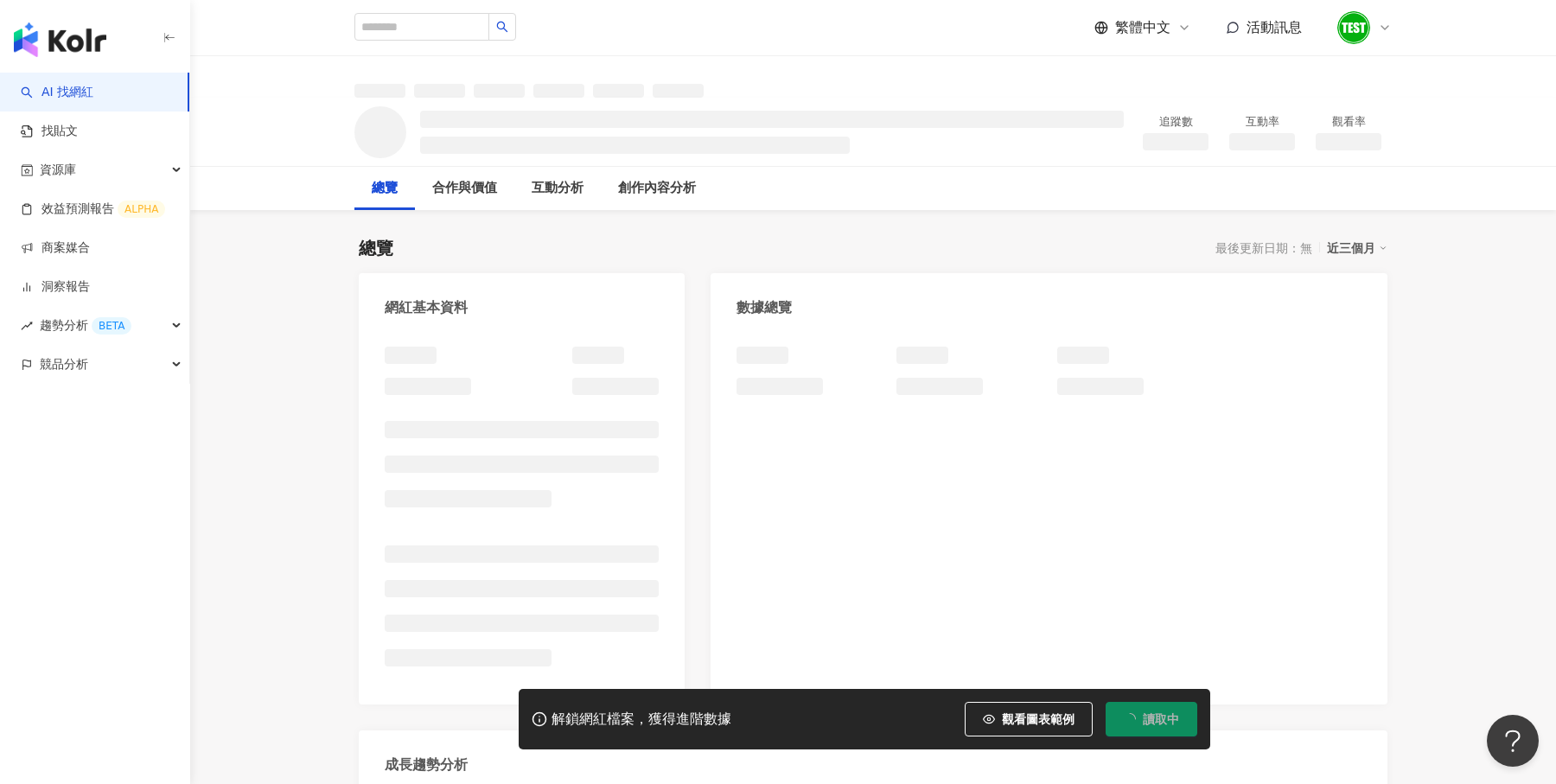
click at [93, 94] on link "AI 找網紅" at bounding box center [56, 93] width 72 height 18
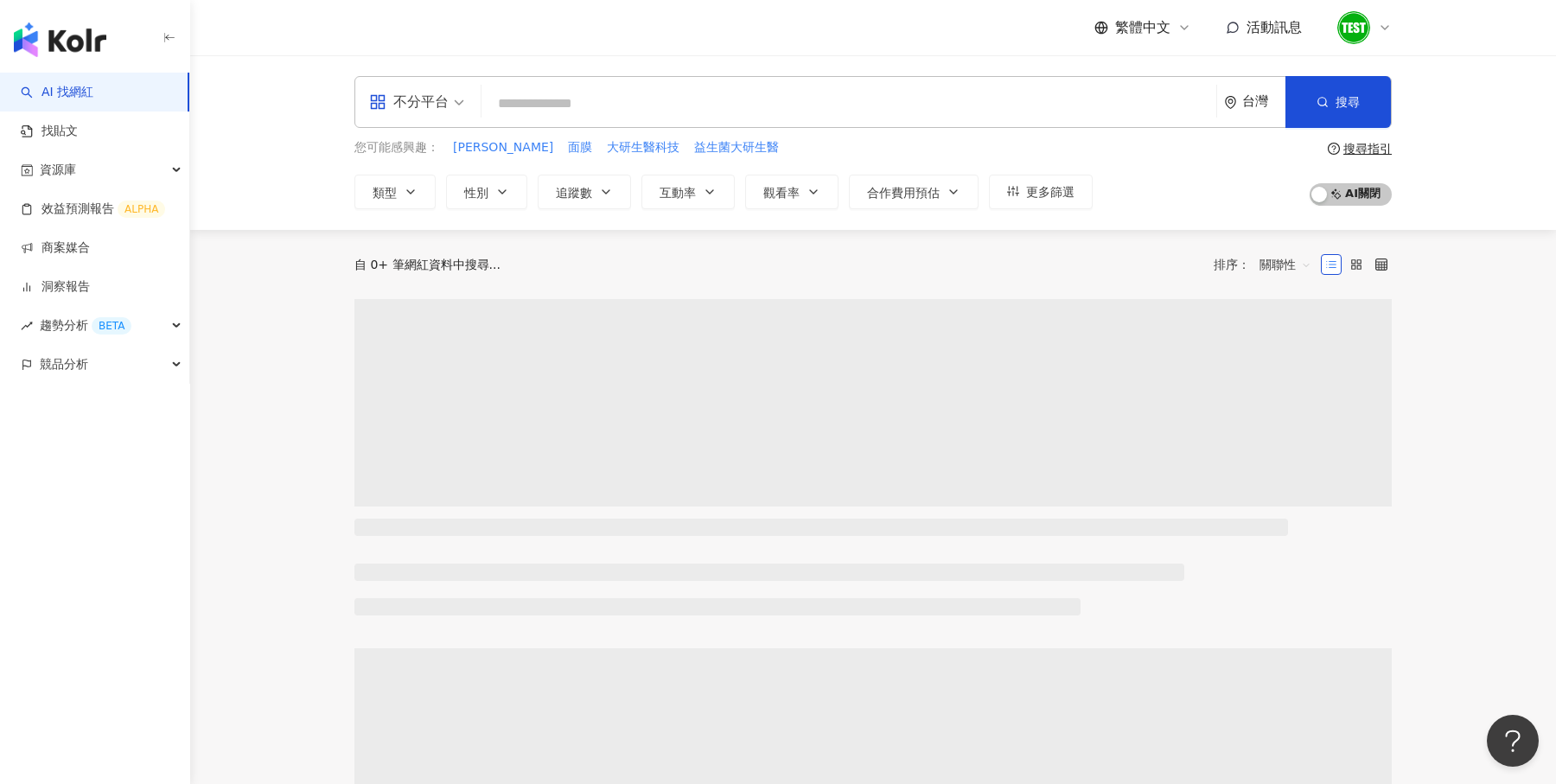
click at [590, 100] on input "search" at bounding box center [849, 103] width 721 height 32
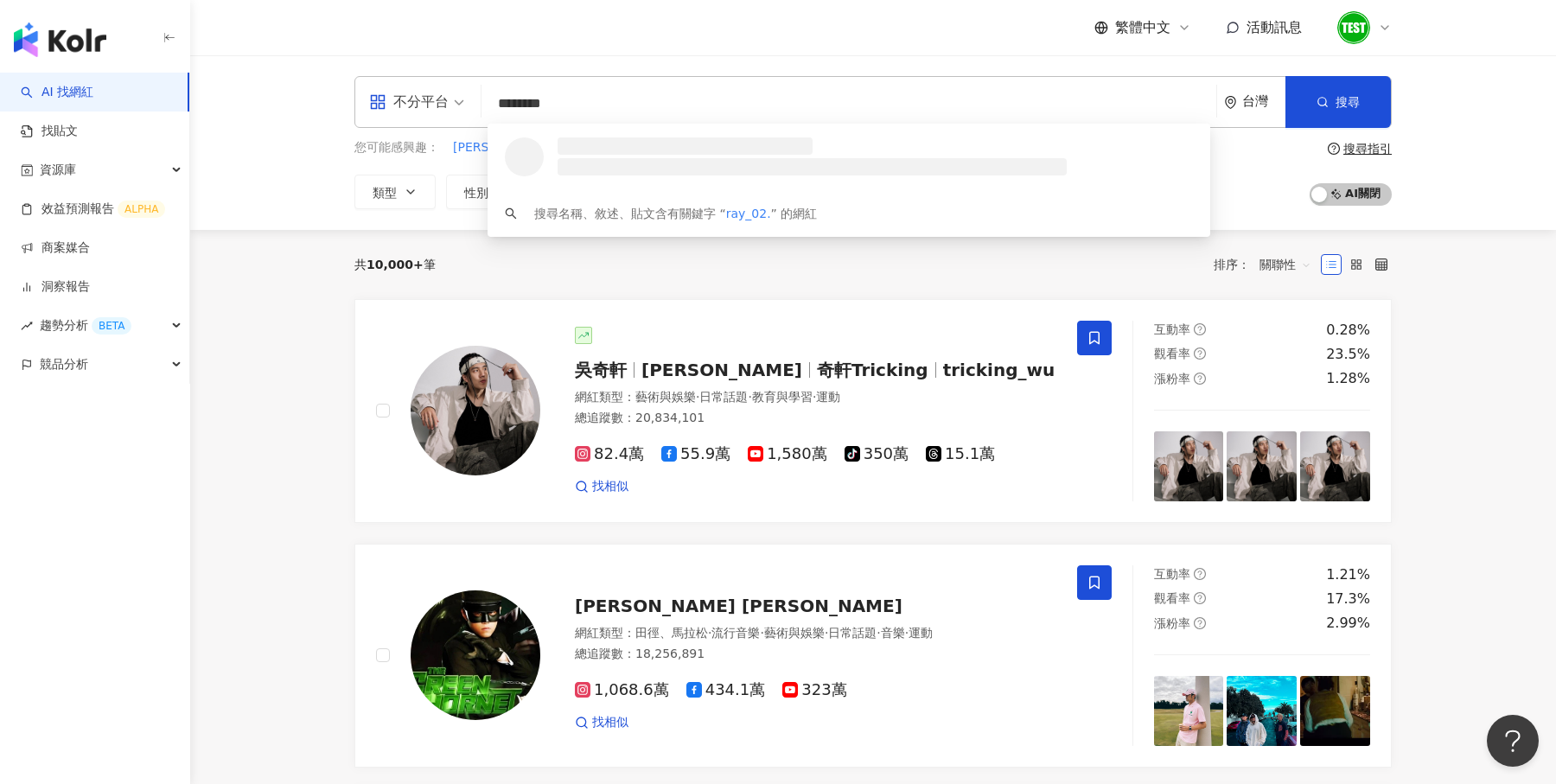
type input "*********"
drag, startPoint x: 575, startPoint y: 101, endPoint x: 495, endPoint y: 106, distance: 80.2
click at [495, 106] on input "*********" at bounding box center [849, 103] width 721 height 32
click at [565, 110] on input "*********" at bounding box center [849, 103] width 721 height 32
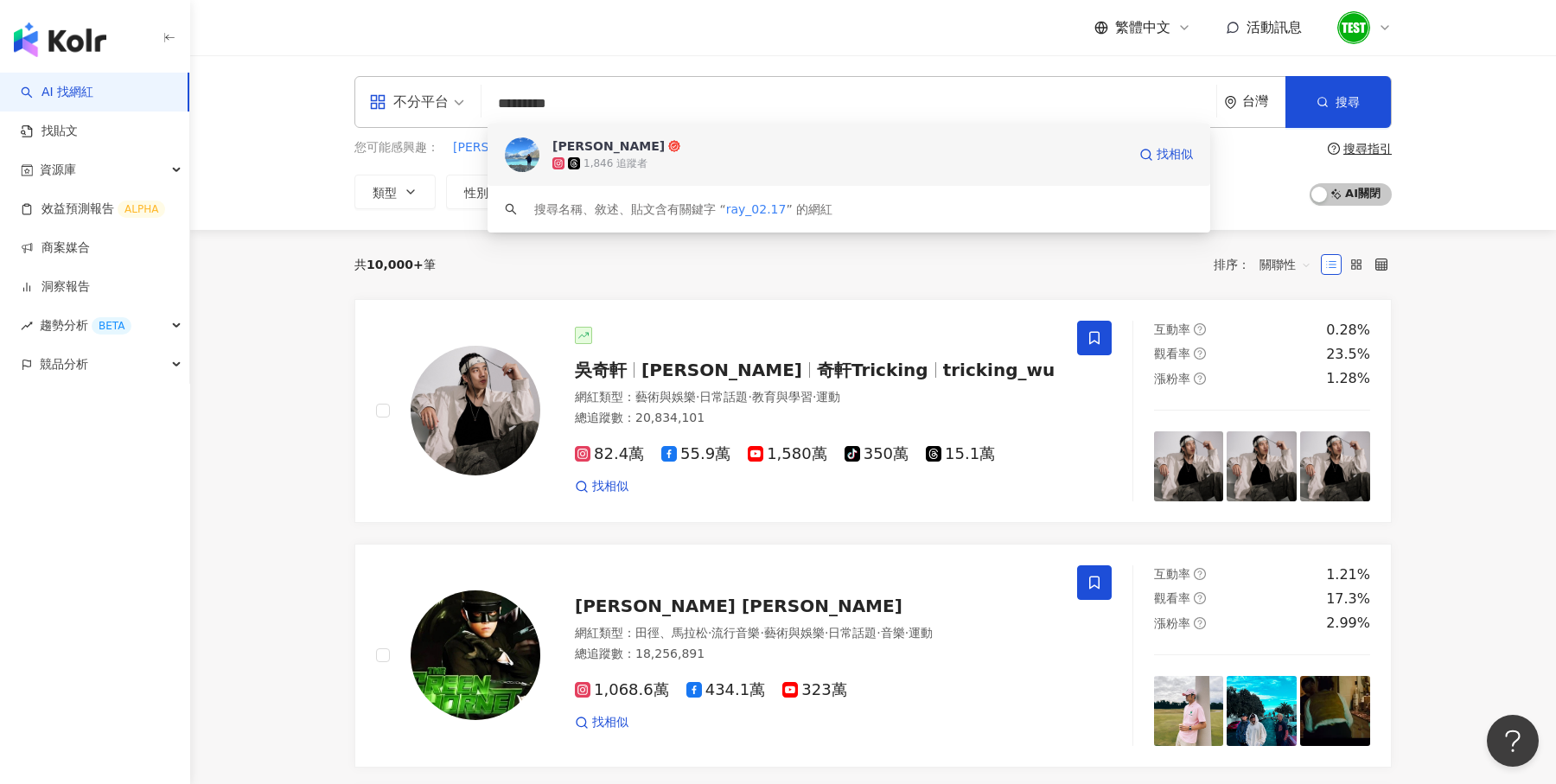
click at [673, 143] on span "[PERSON_NAME]" at bounding box center [840, 146] width 574 height 18
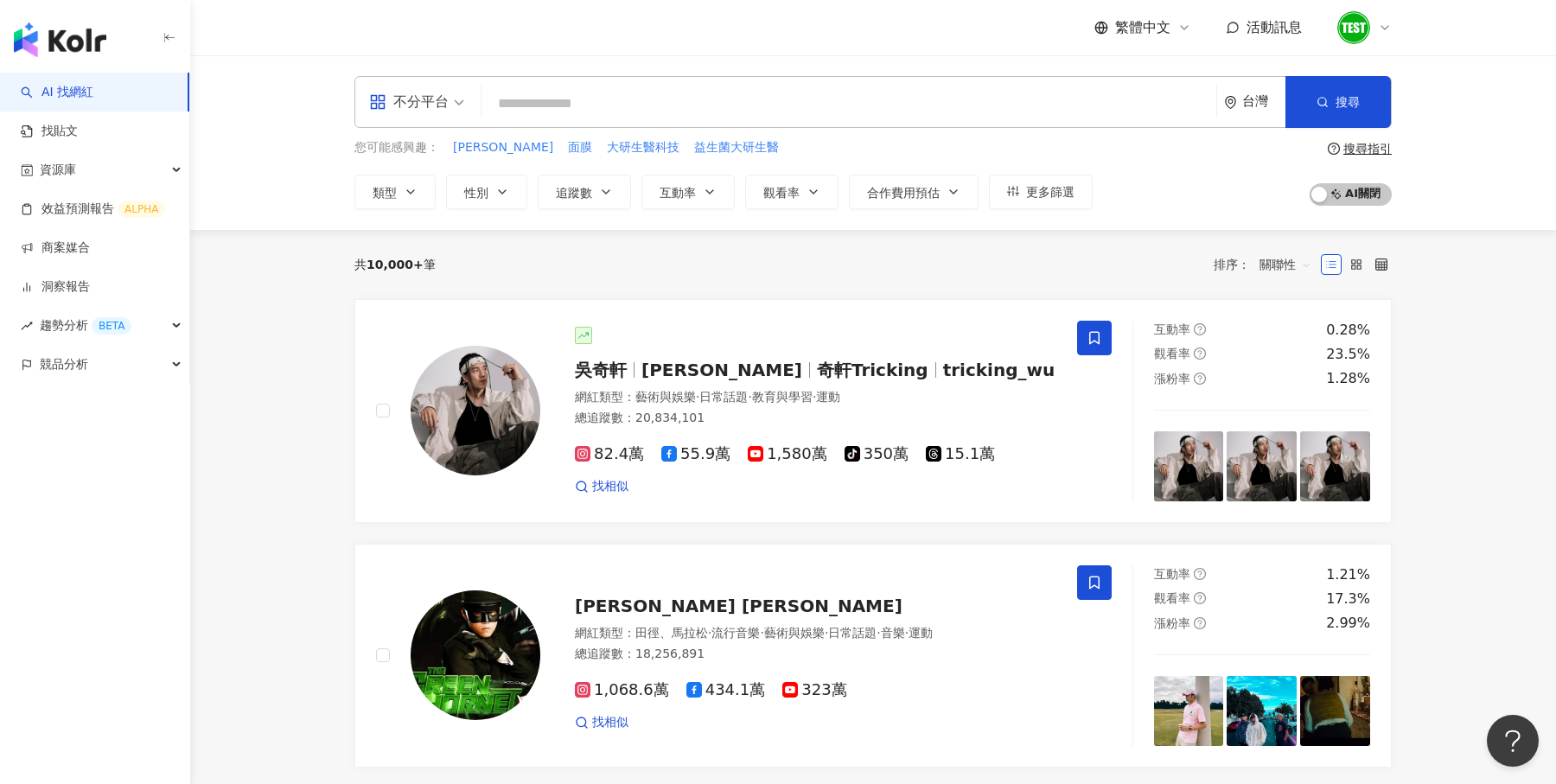
click at [580, 106] on input "search" at bounding box center [849, 103] width 721 height 32
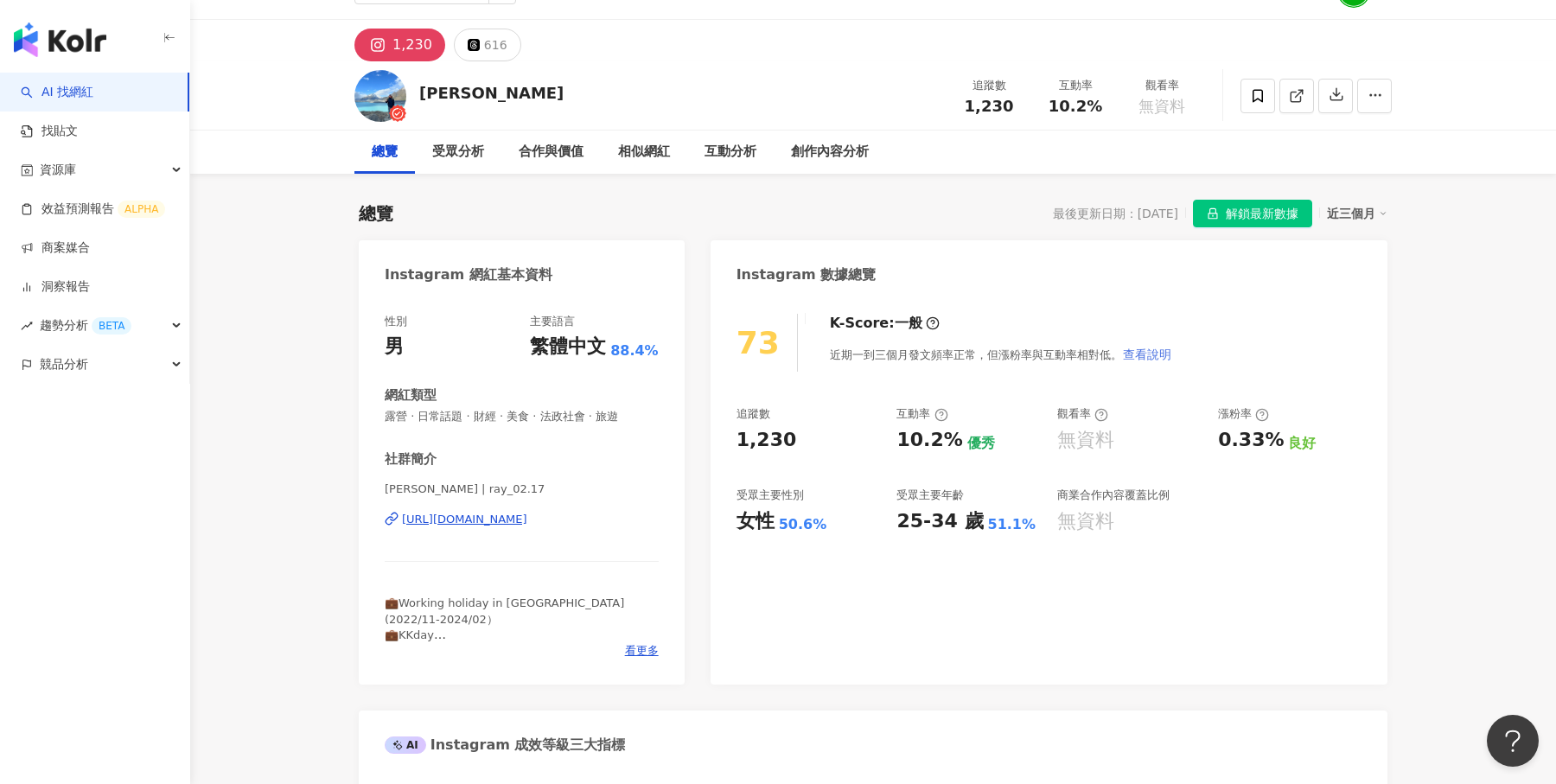
scroll to position [55, 0]
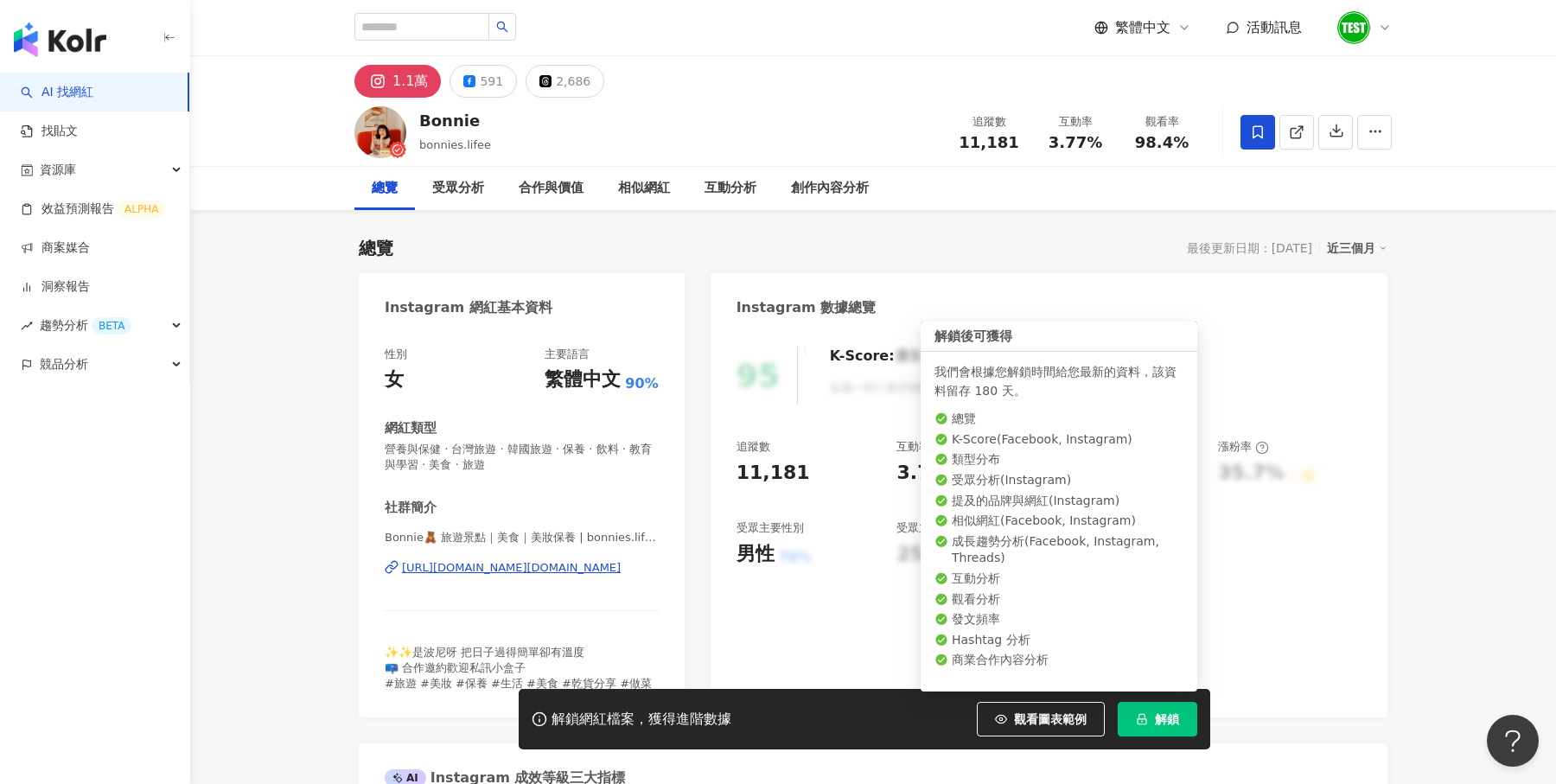
click at [1176, 734] on button "解鎖" at bounding box center [1158, 718] width 80 height 34
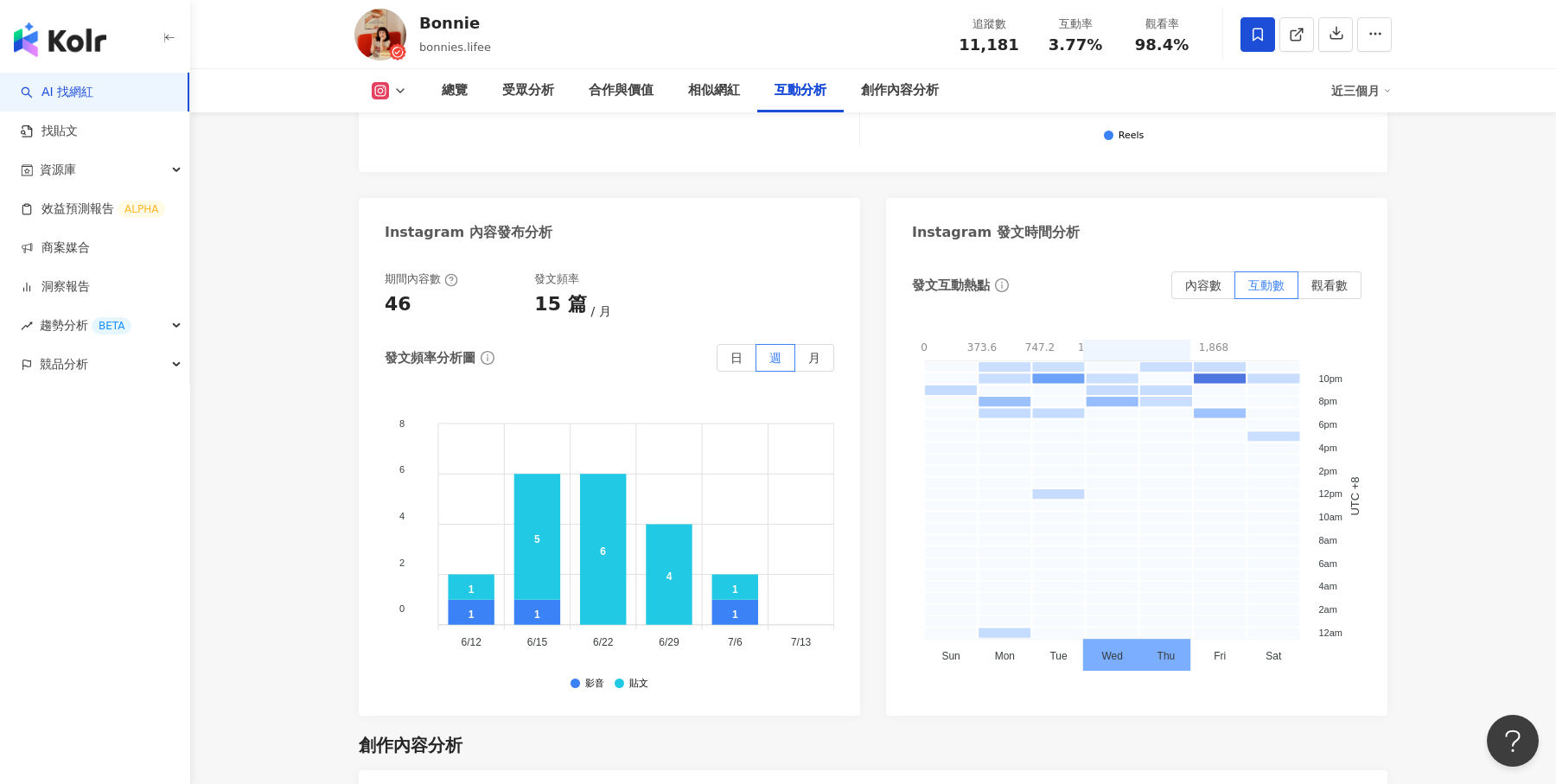
scroll to position [4334, 0]
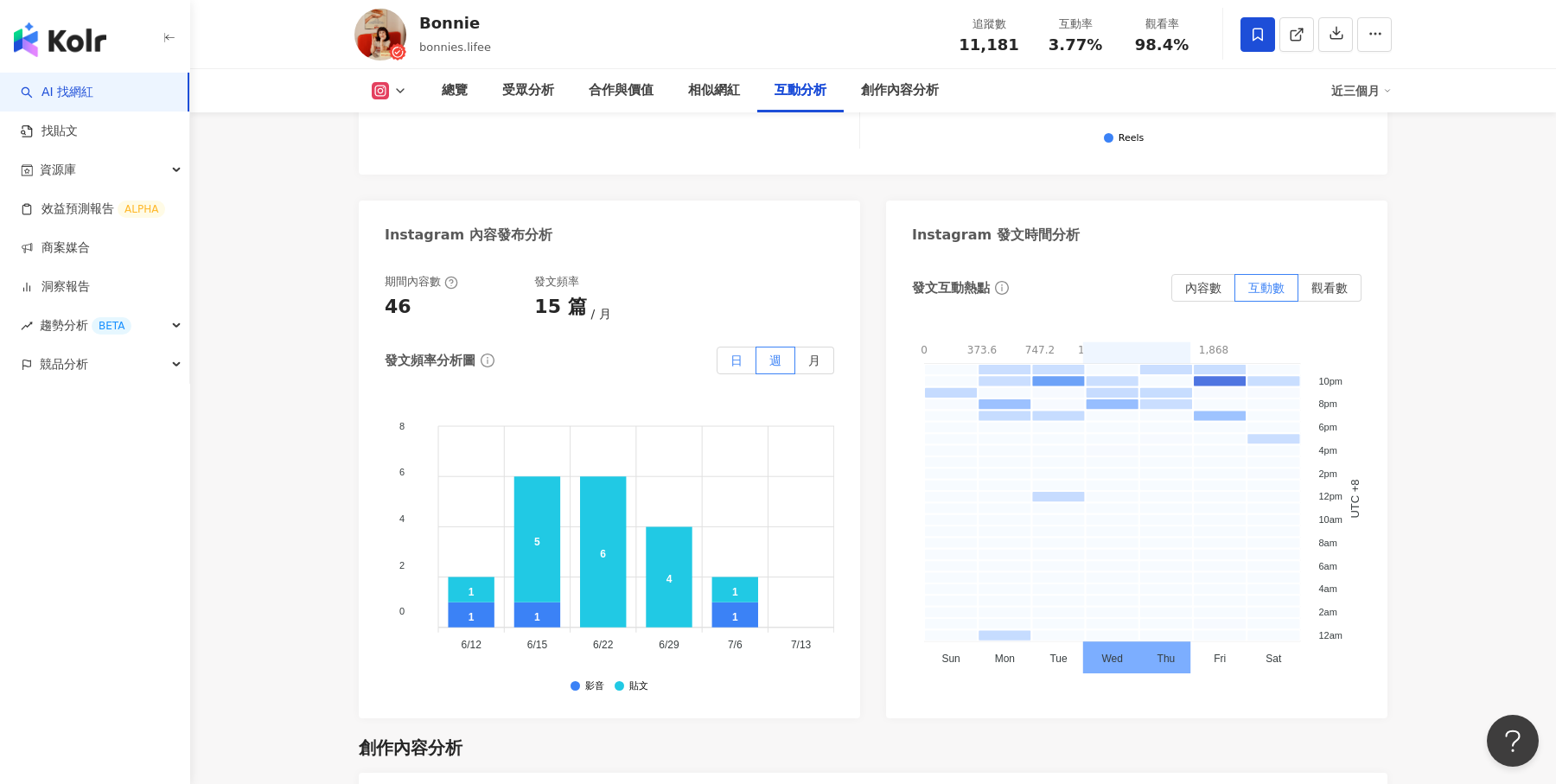
click at [743, 347] on label "日" at bounding box center [736, 361] width 40 height 28
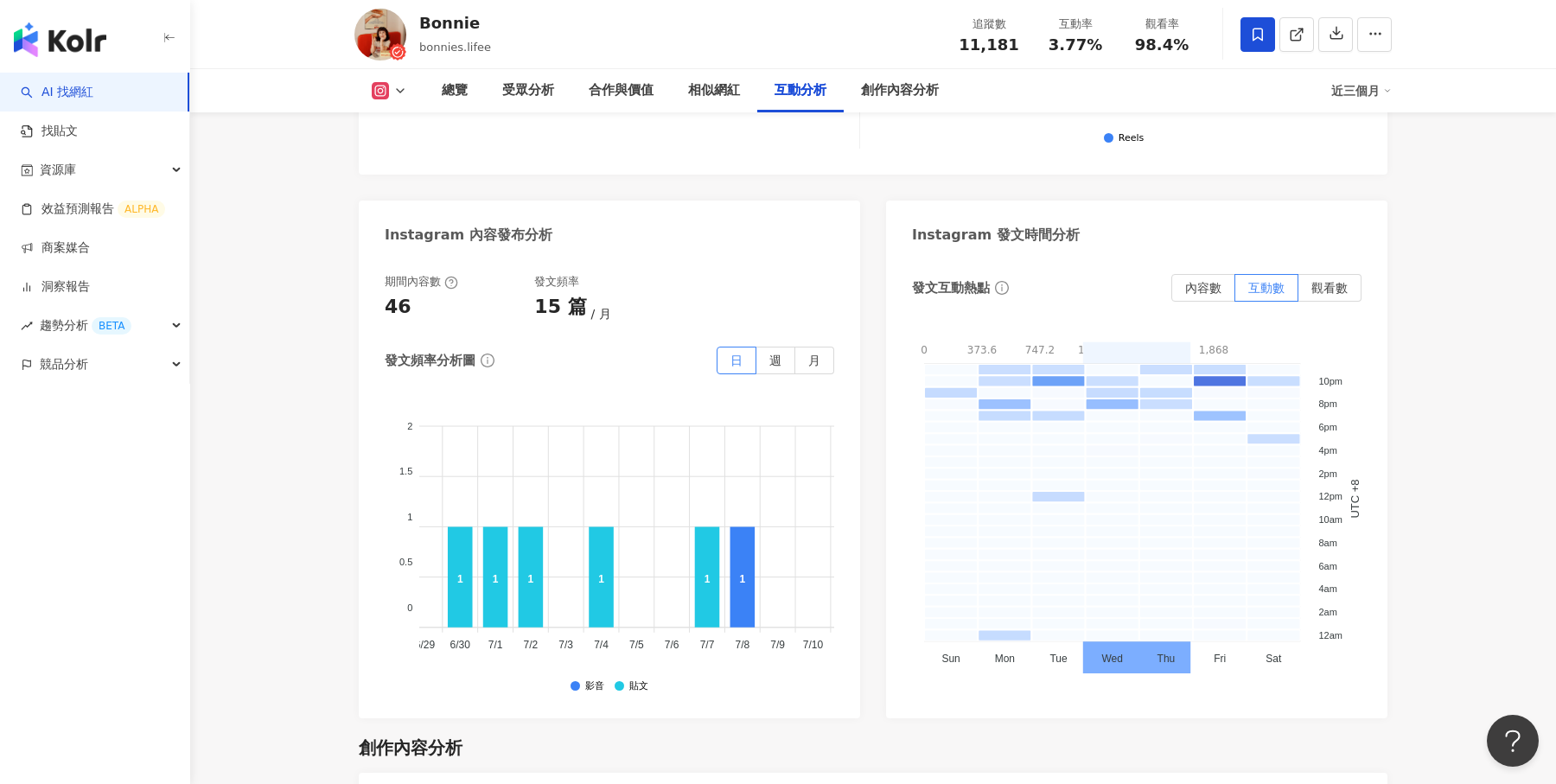
scroll to position [0, 728]
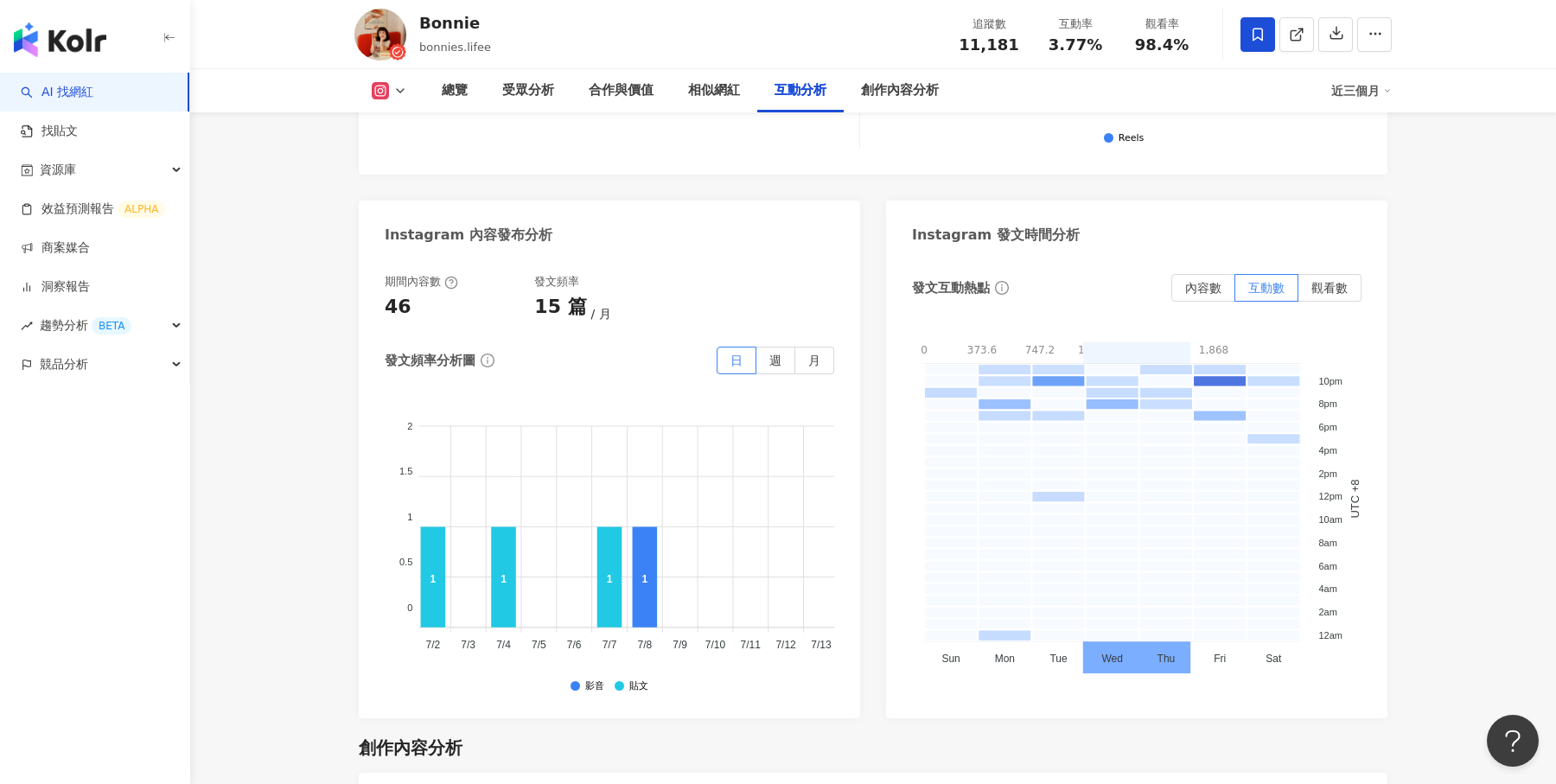
click at [1369, 95] on div "近三個月" at bounding box center [1361, 91] width 60 height 28
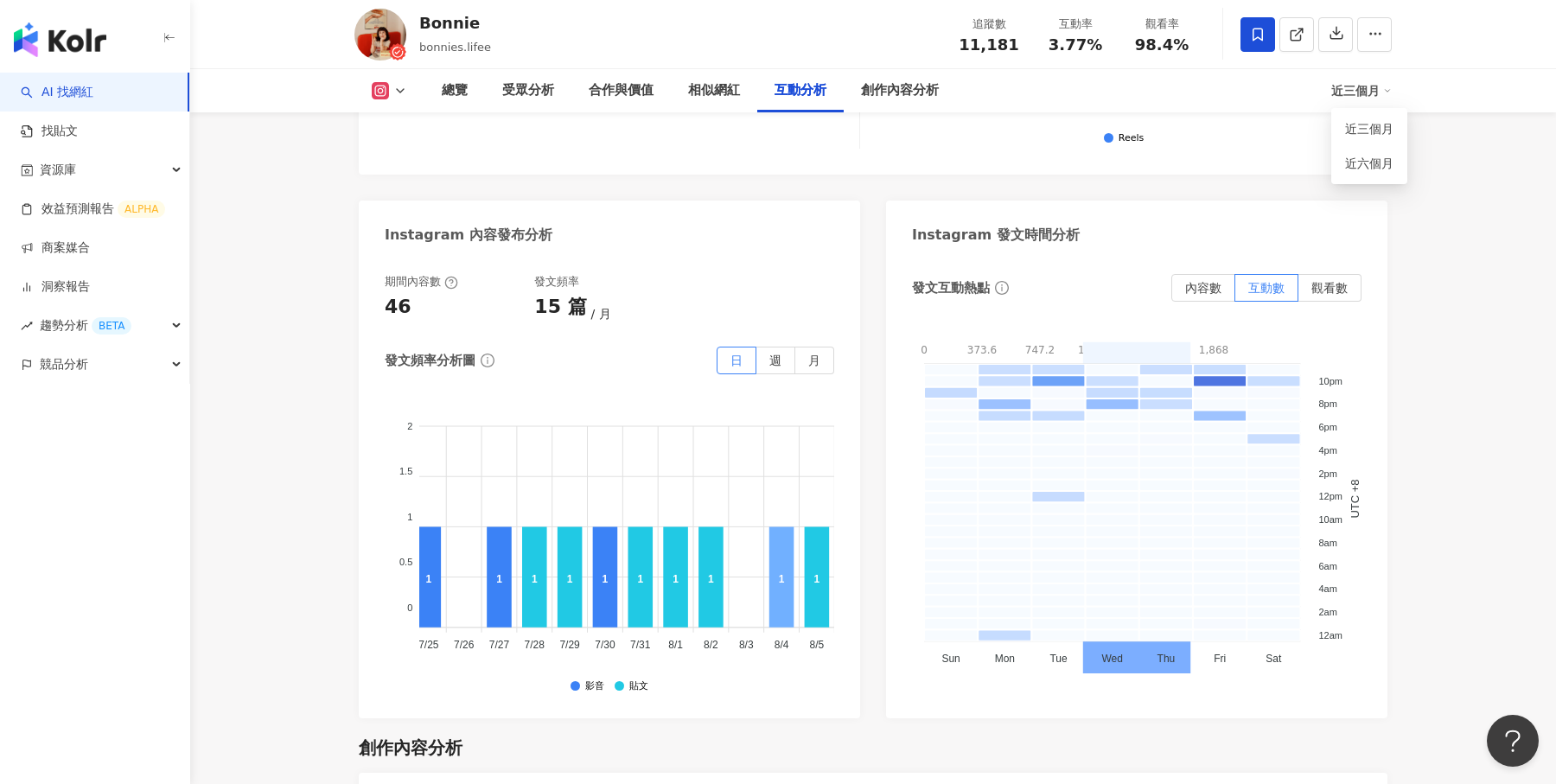
scroll to position [0, 1543]
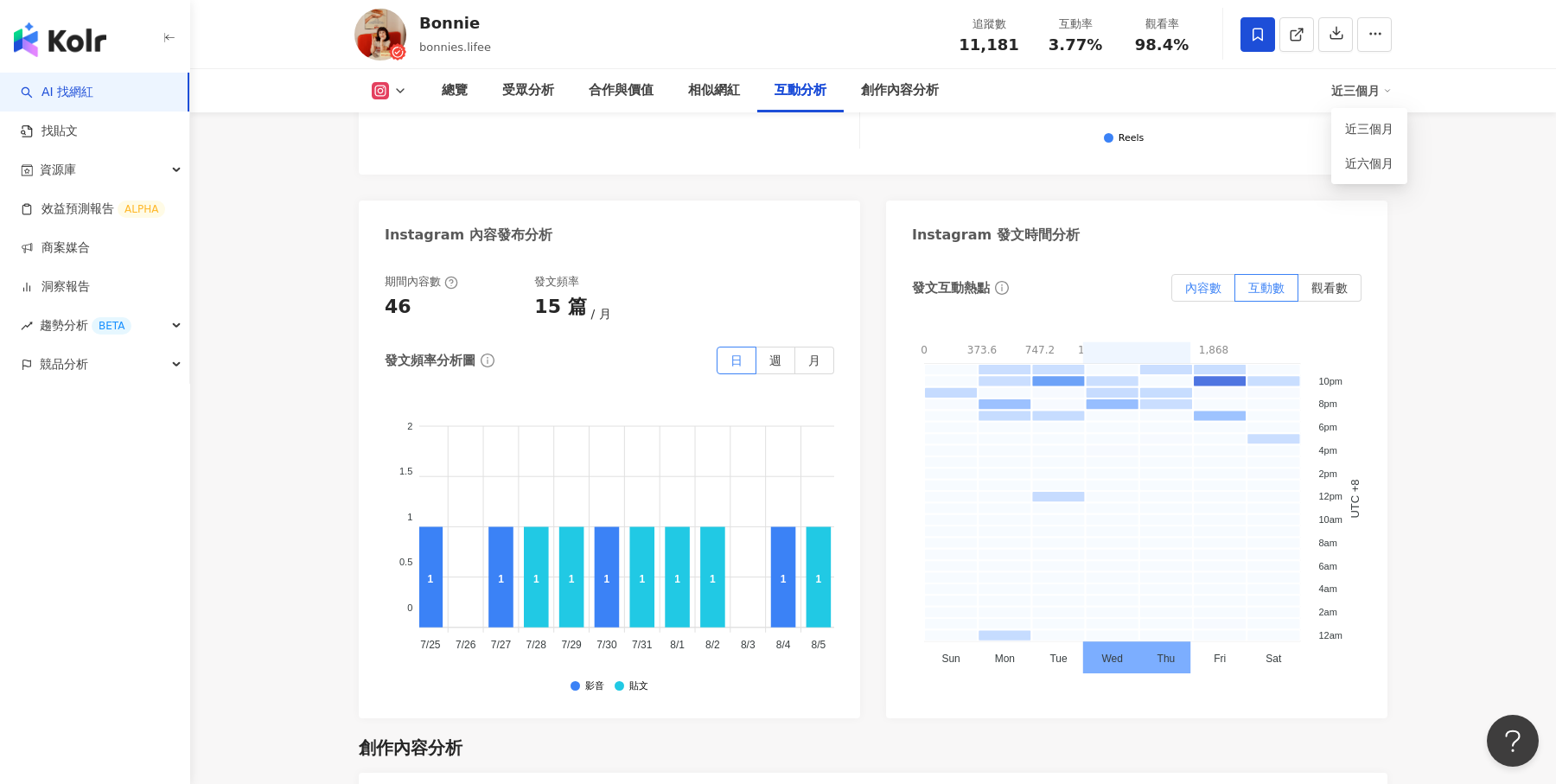
click at [1210, 274] on label "內容數" at bounding box center [1203, 288] width 64 height 28
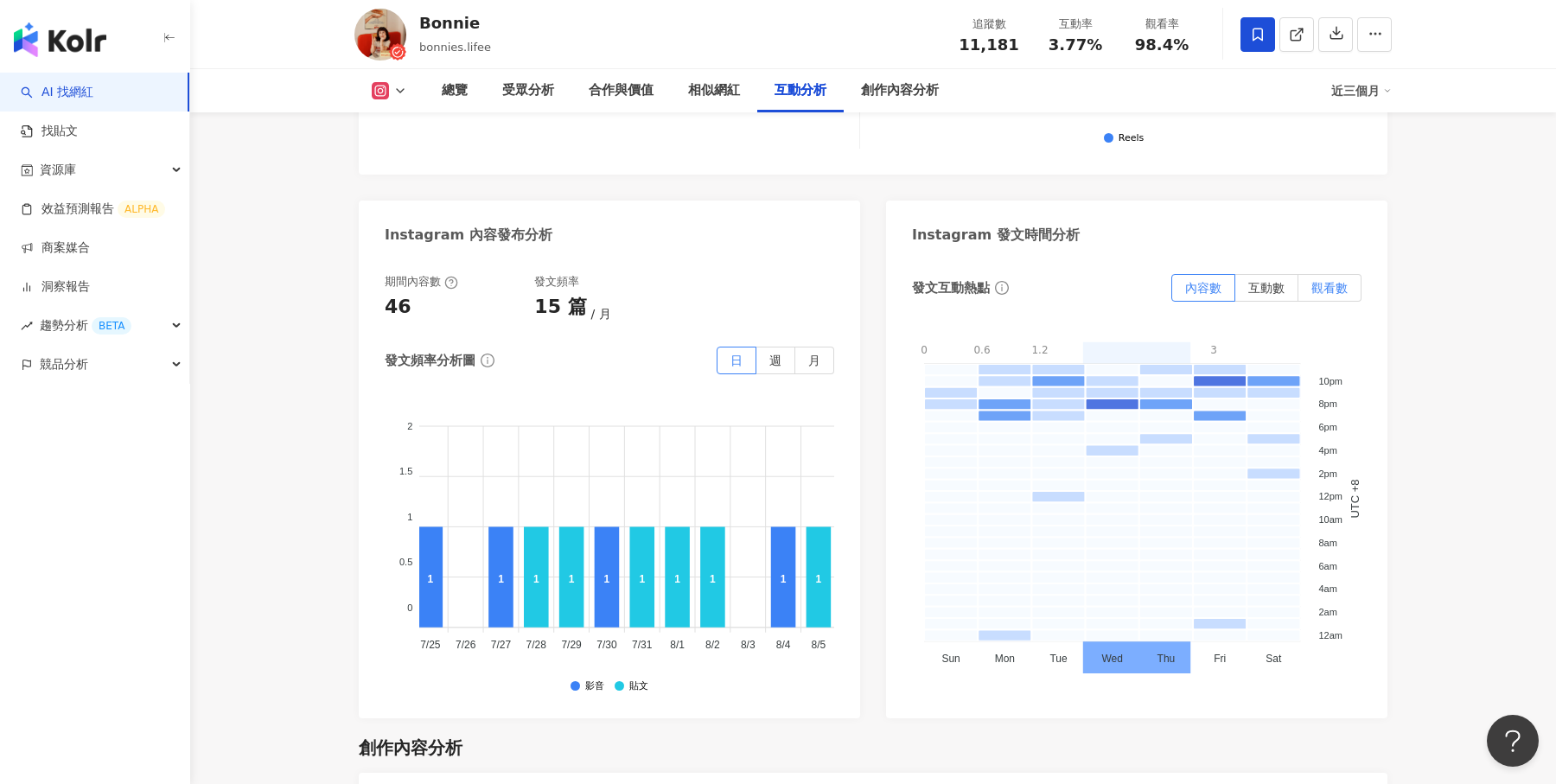
click at [1320, 281] on span "觀看數" at bounding box center [1329, 288] width 36 height 14
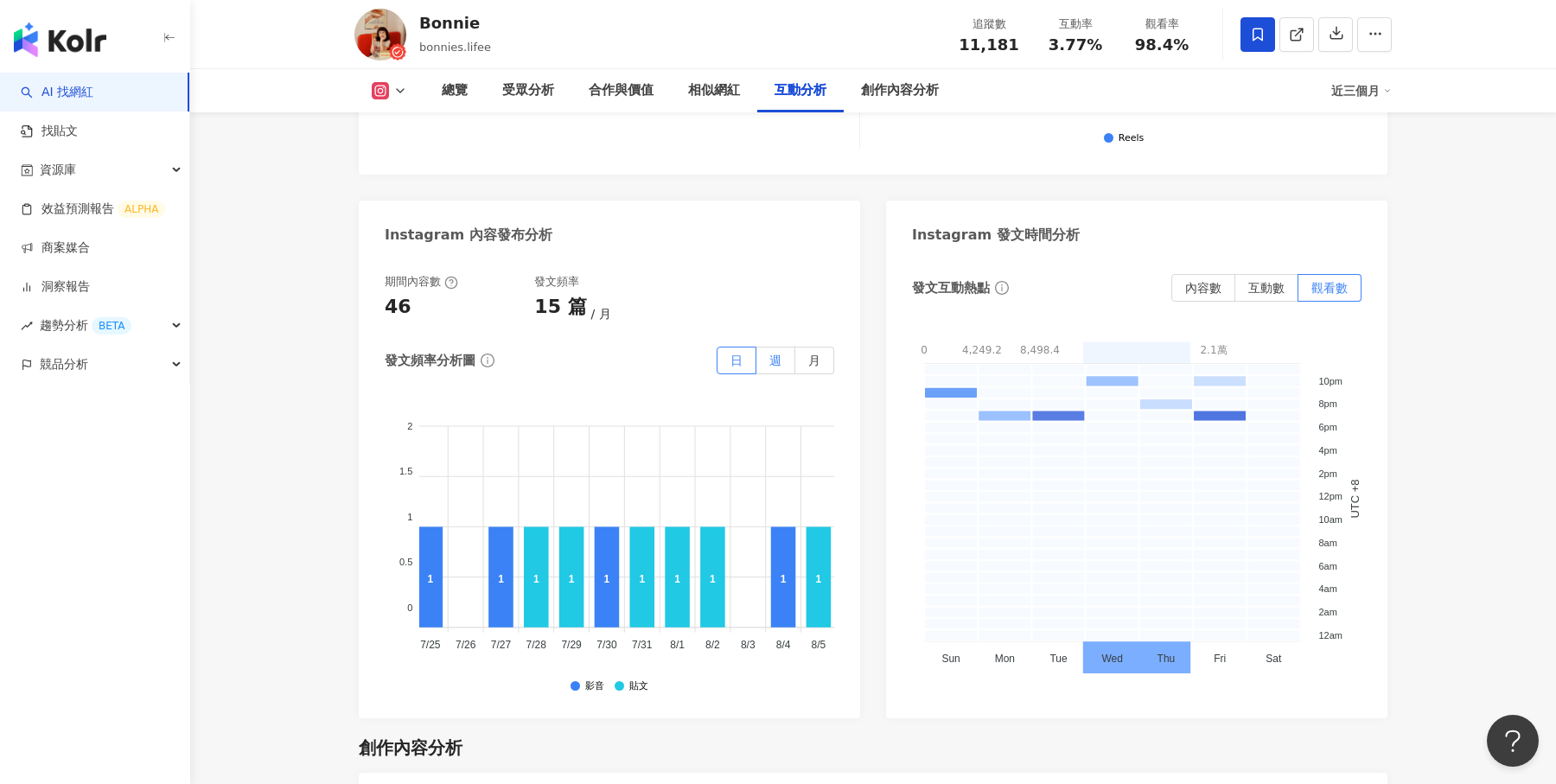
click at [780, 354] on span "週" at bounding box center [775, 360] width 12 height 14
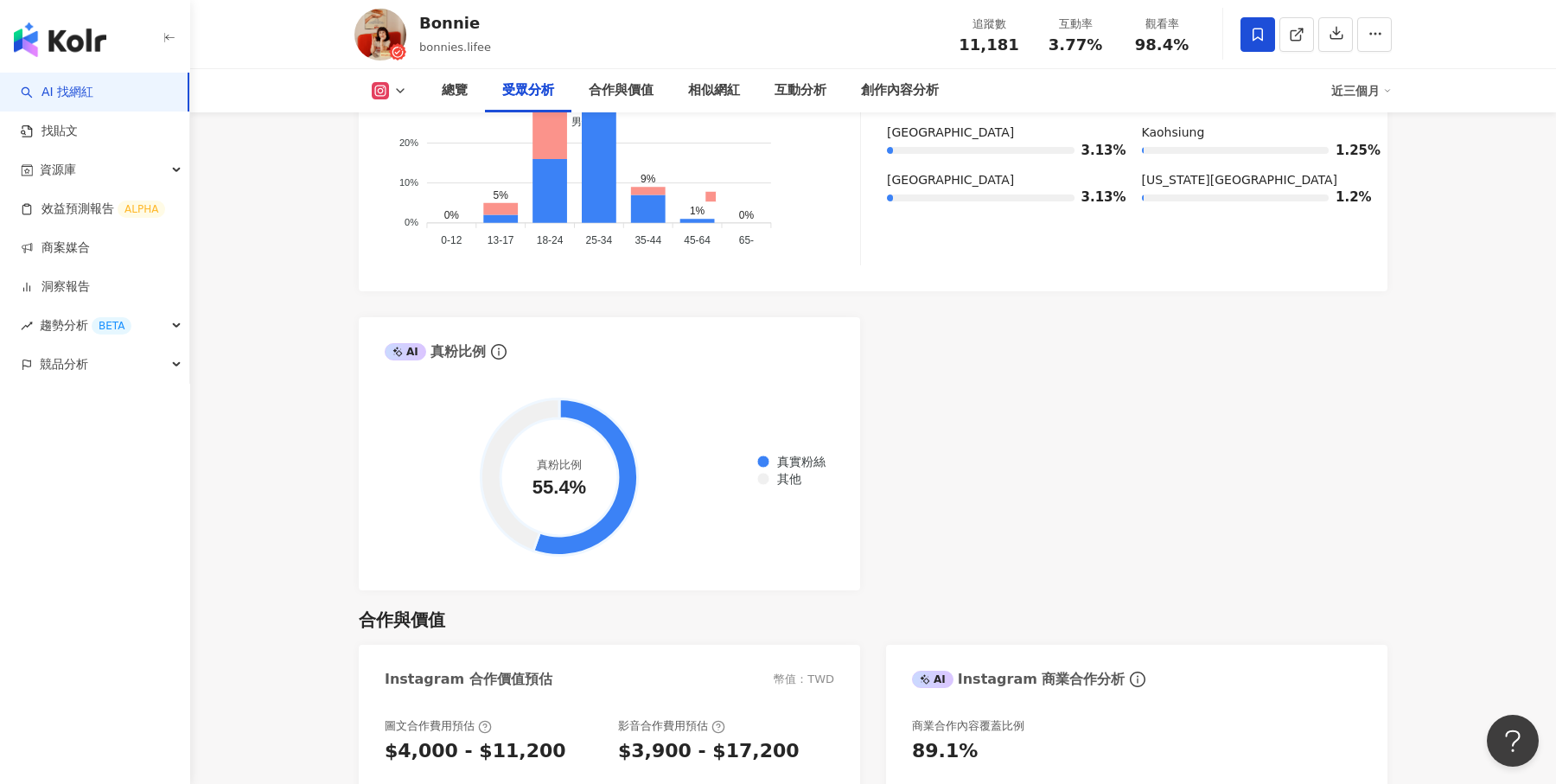
scroll to position [1860, 0]
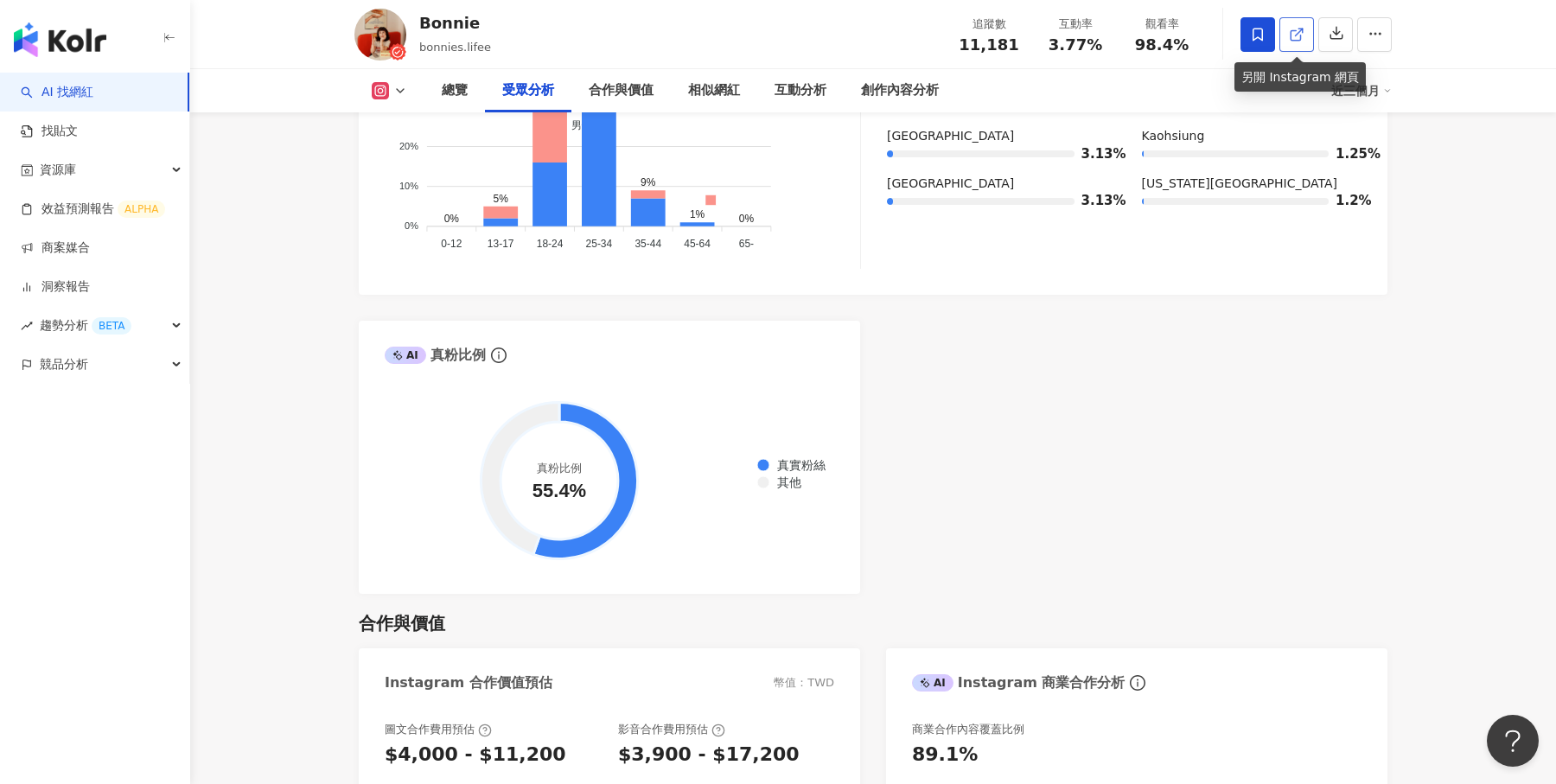
click at [1299, 36] on icon at bounding box center [1297, 34] width 16 height 16
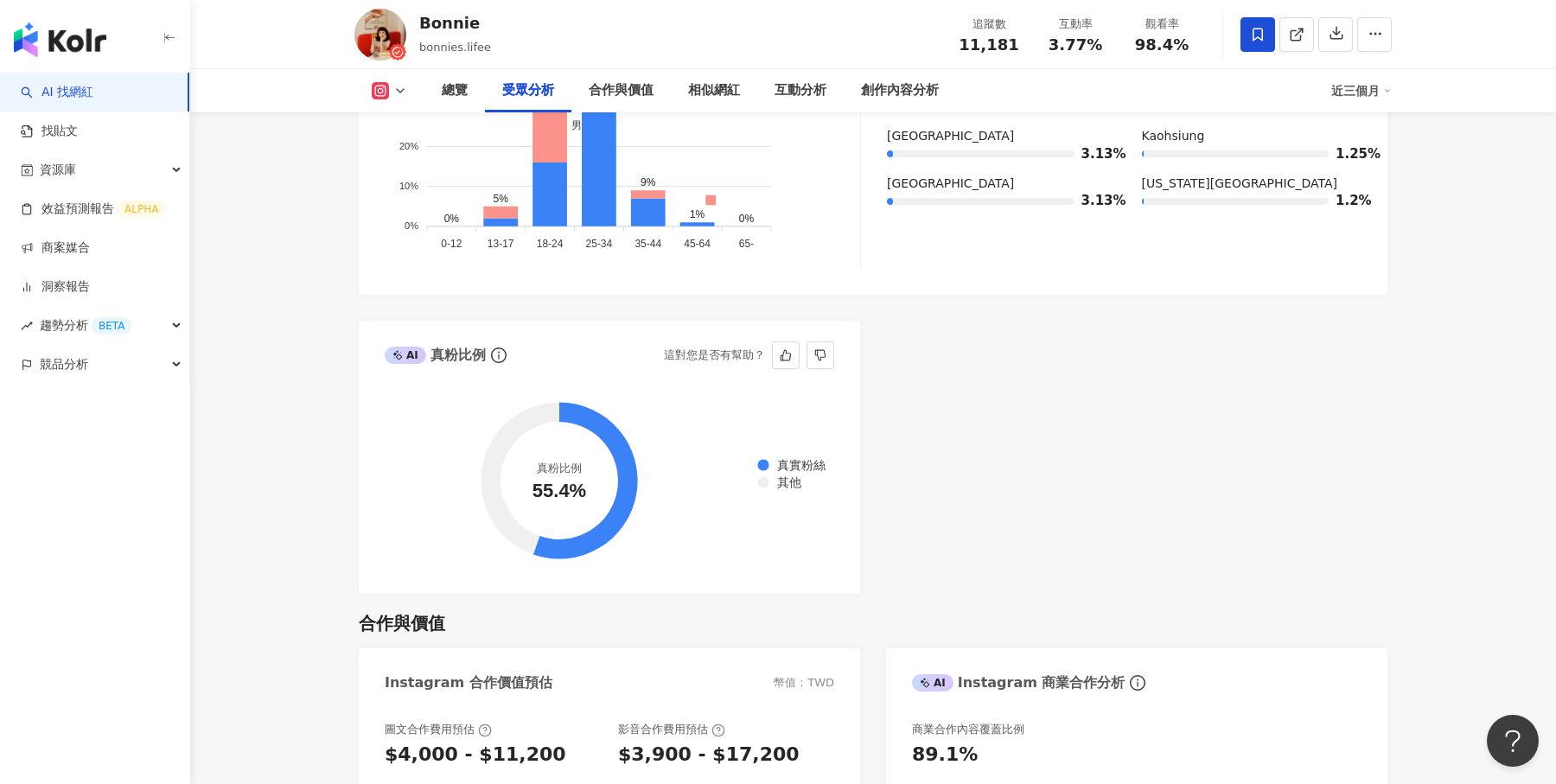
scroll to position [1841, 0]
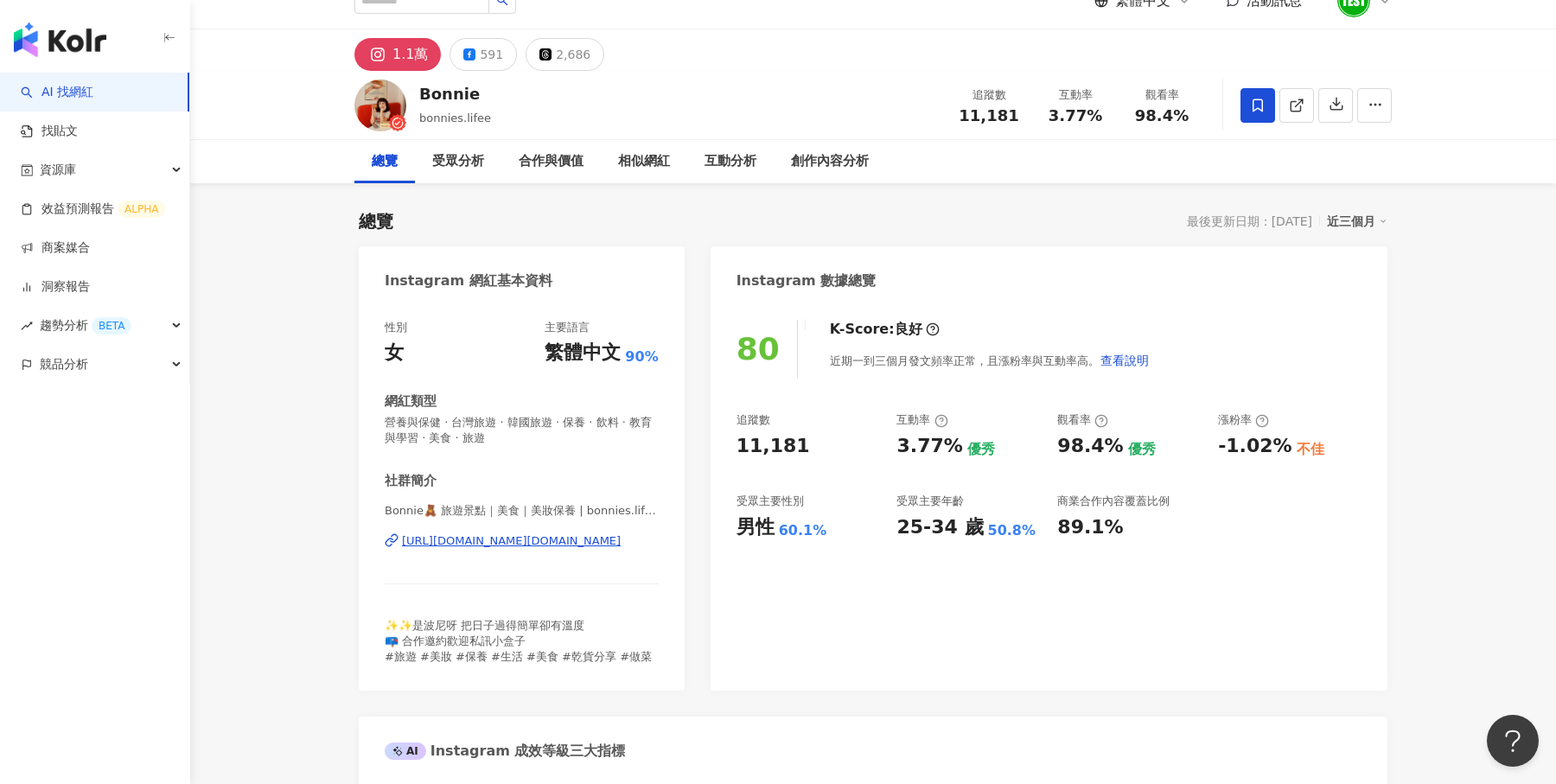
scroll to position [70, 0]
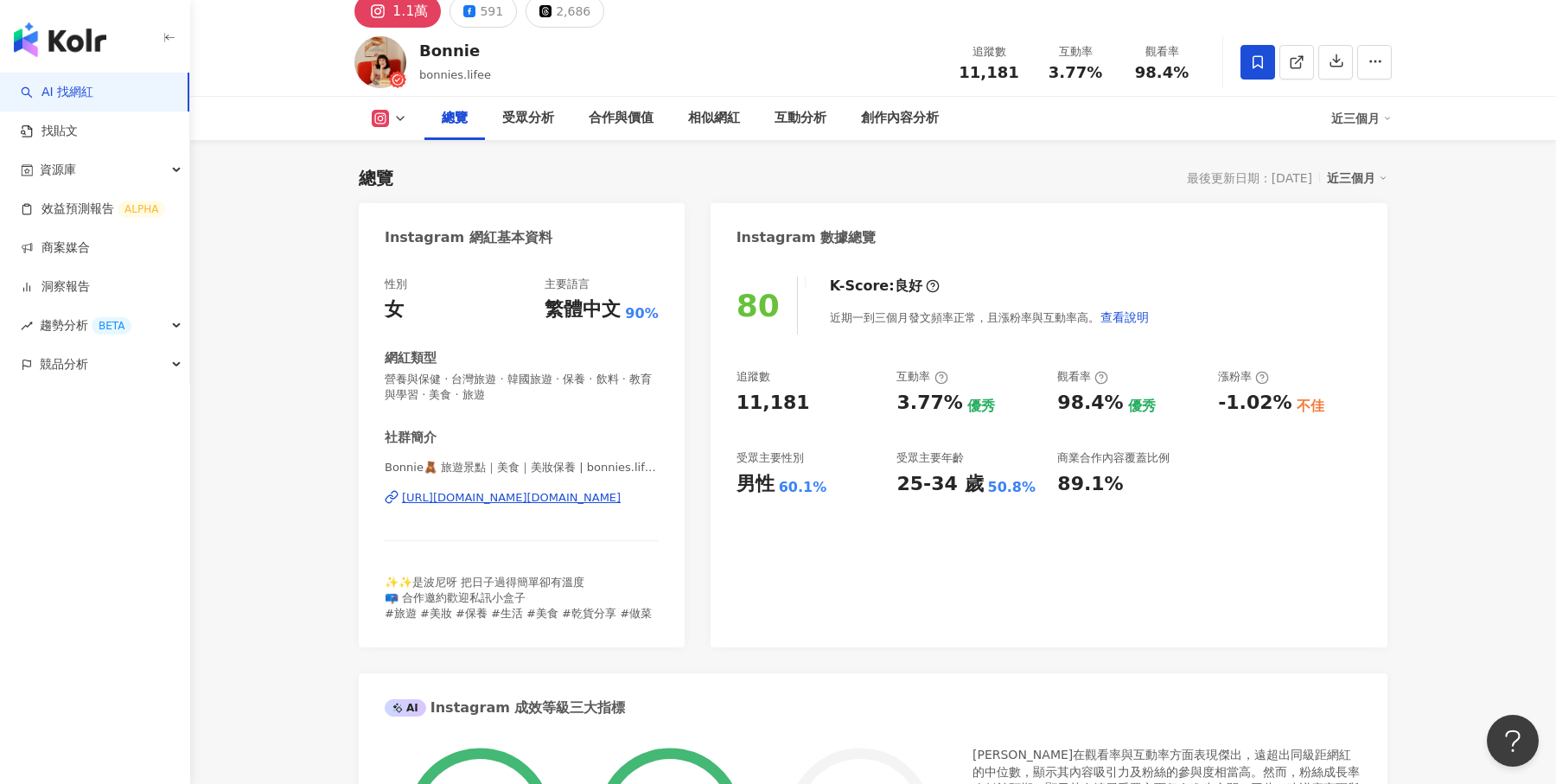
click at [1364, 178] on div "近三個月" at bounding box center [1357, 178] width 60 height 22
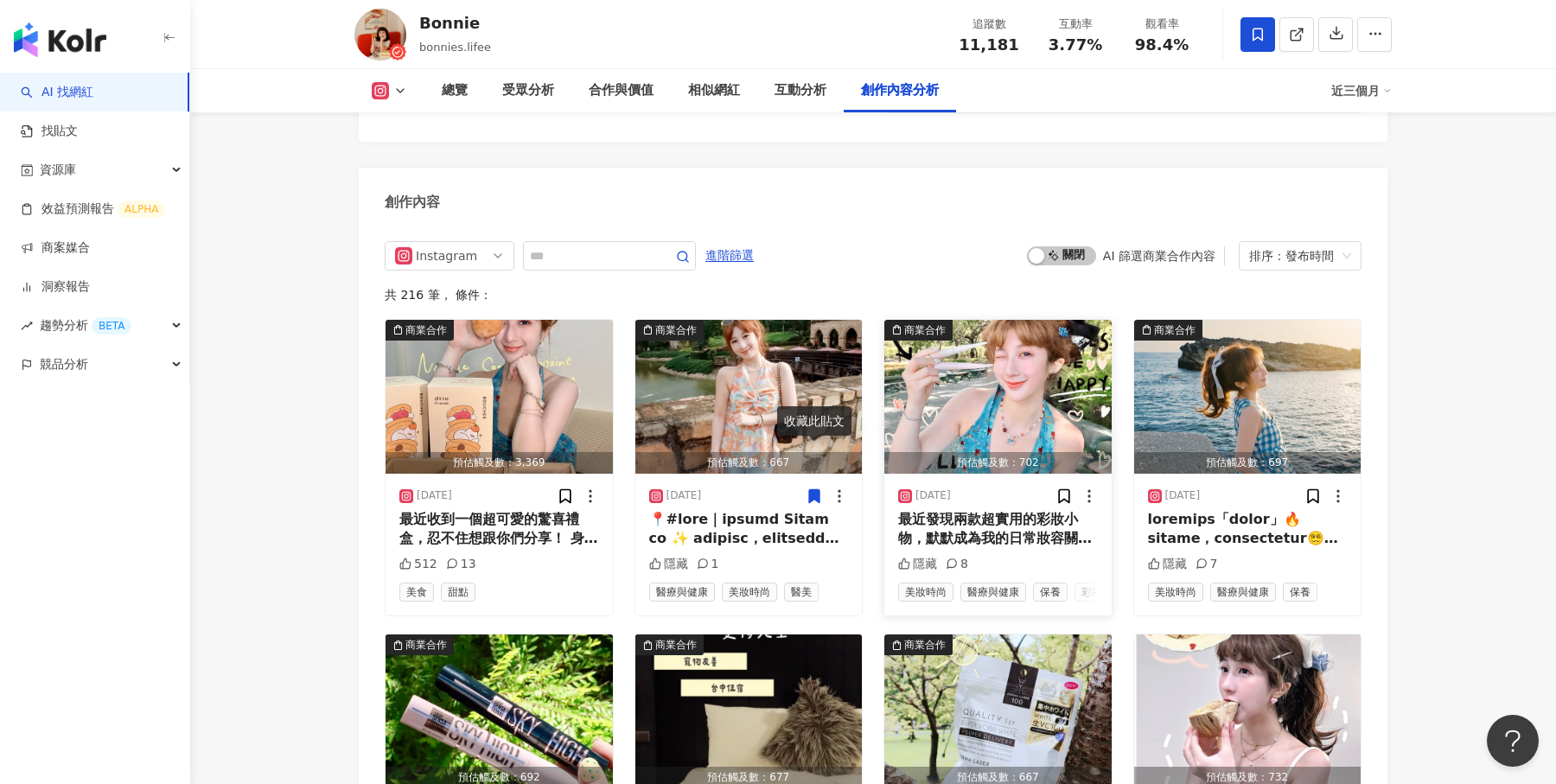
scroll to position [5255, 0]
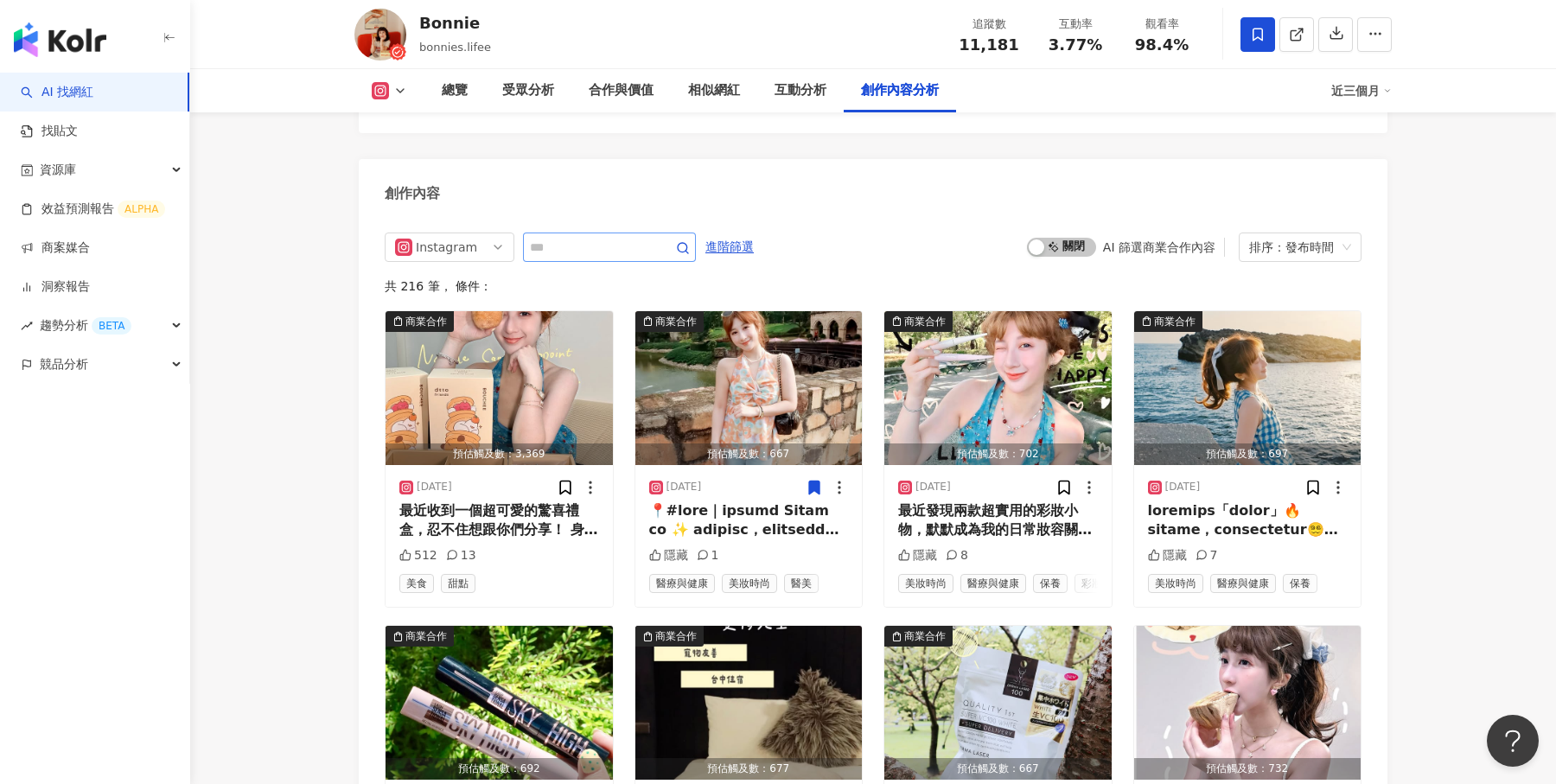
click at [563, 232] on span at bounding box center [609, 247] width 173 height 30
type input "*"
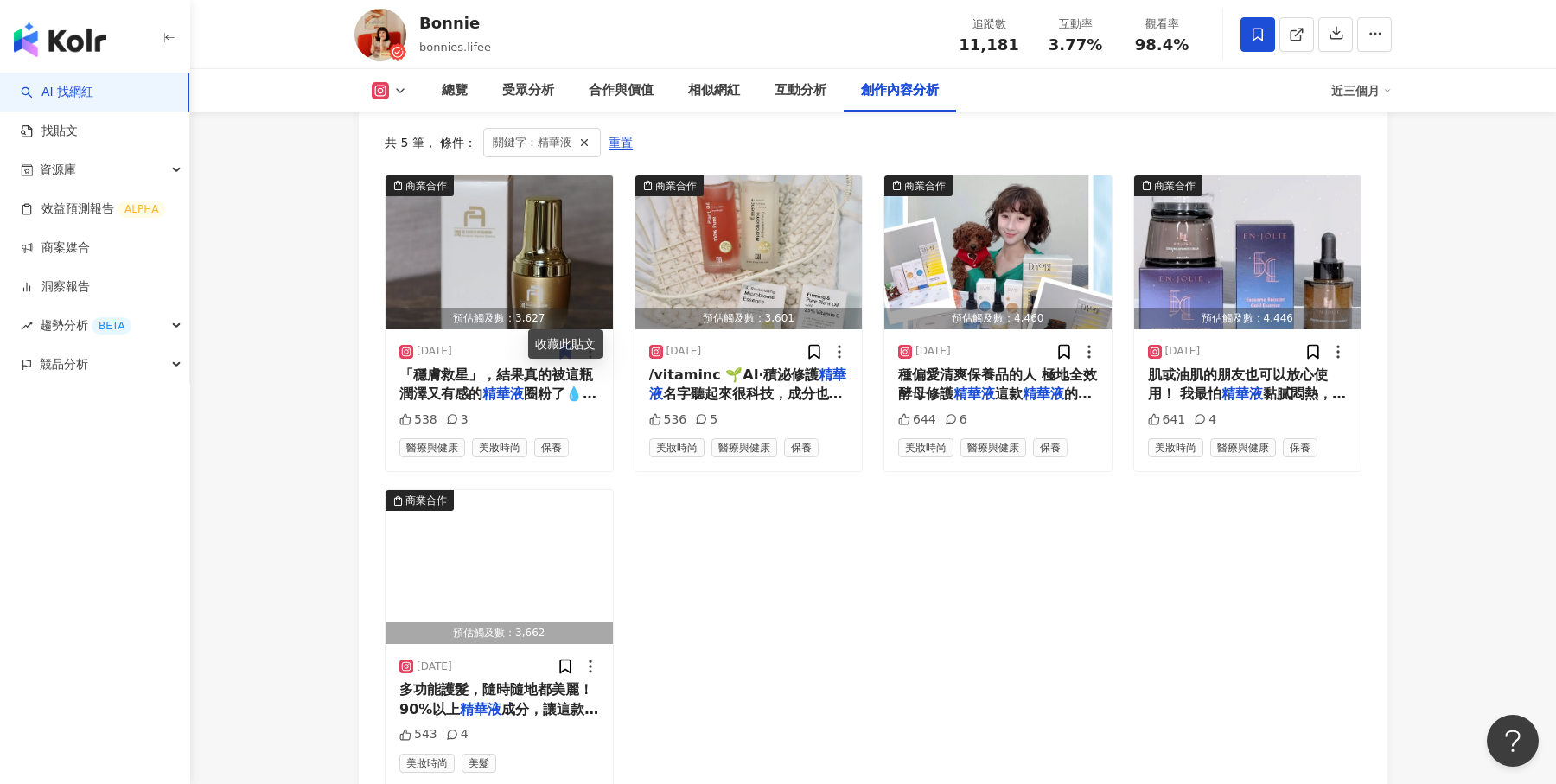
scroll to position [5372, 0]
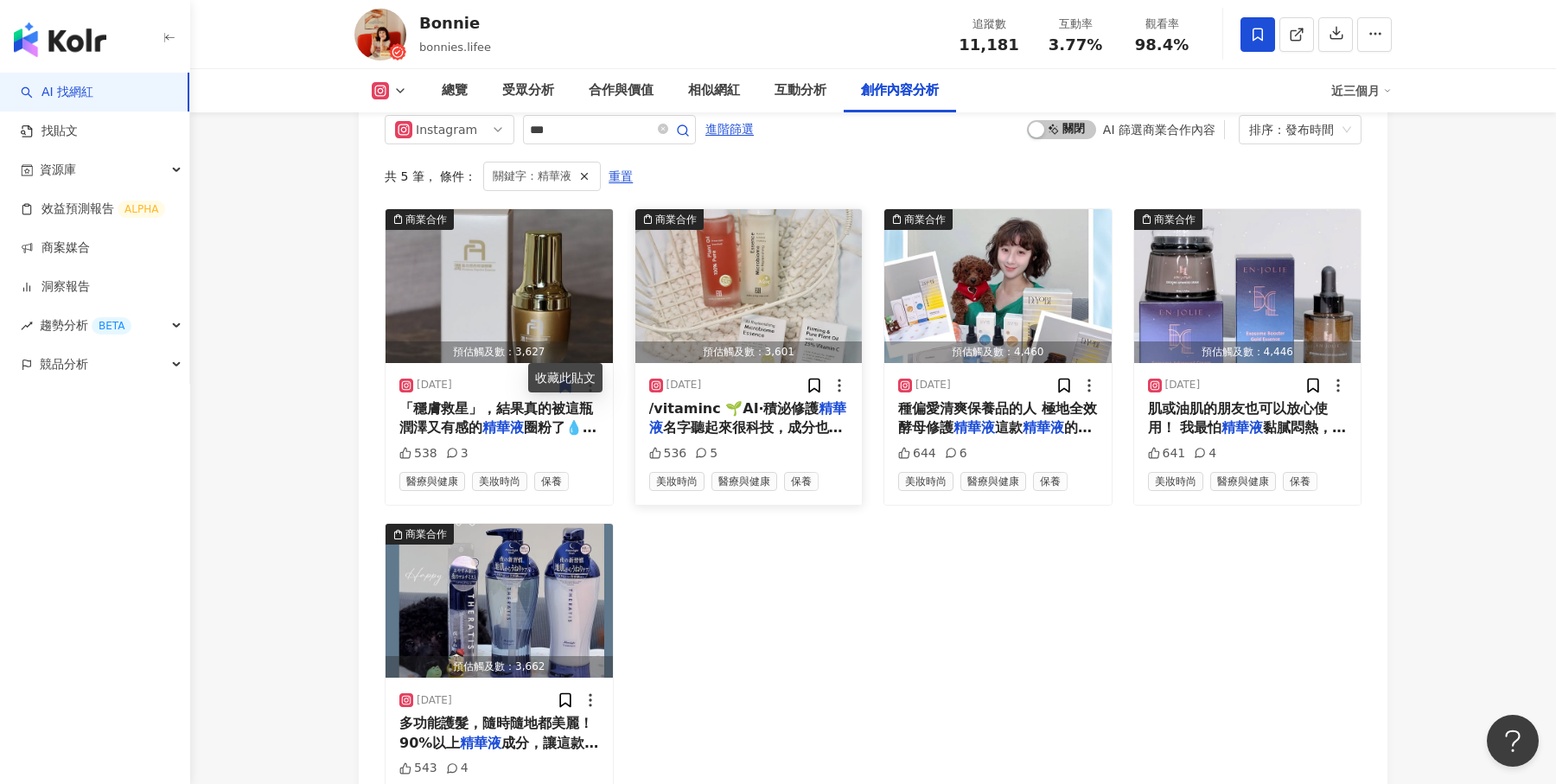
click at [751, 400] on span "/vitaminc 🌱AI‧積泌修護" at bounding box center [734, 408] width 170 height 17
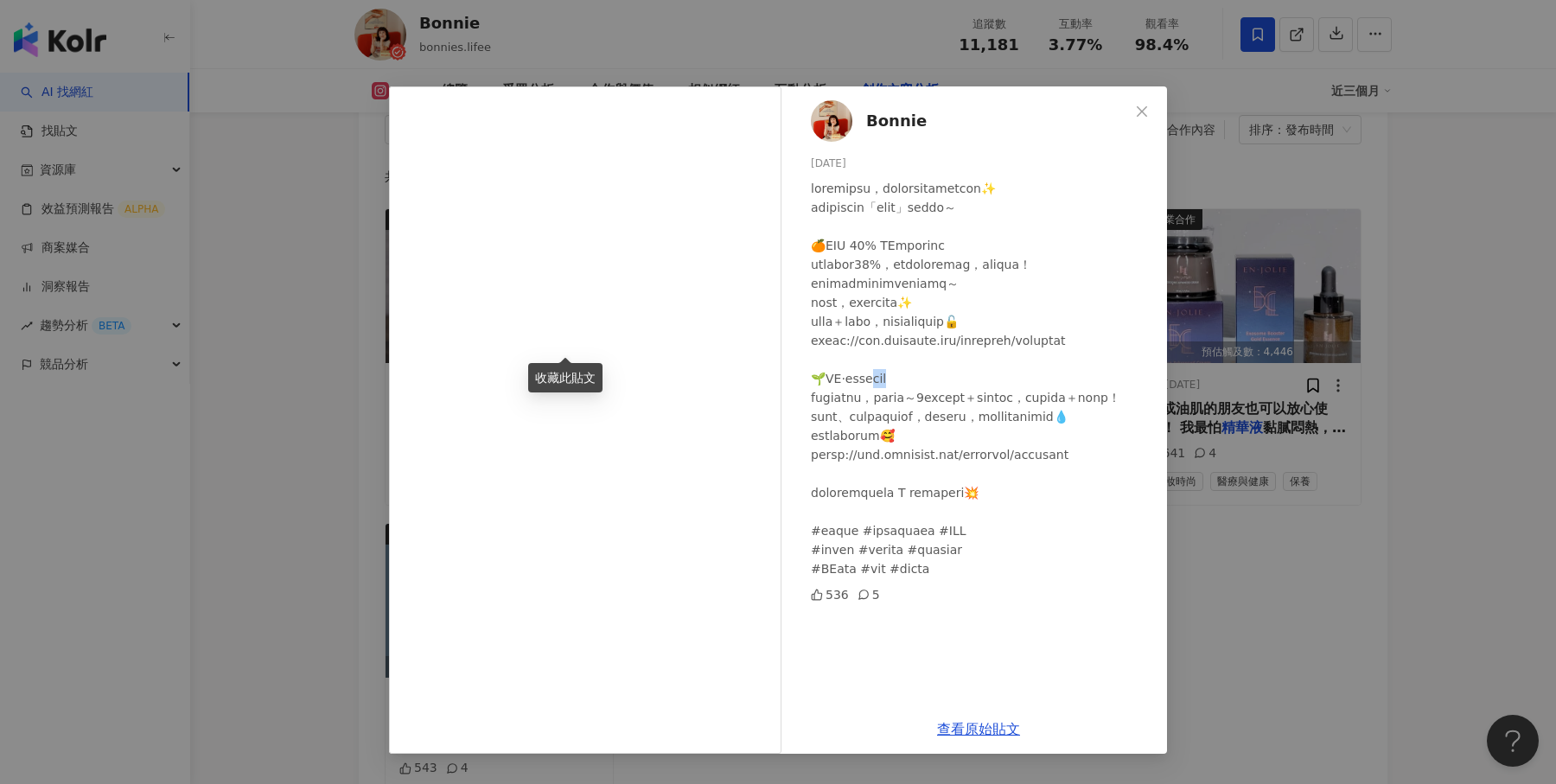
drag, startPoint x: 892, startPoint y: 397, endPoint x: 936, endPoint y: 398, distance: 44.0
click at [936, 398] on div at bounding box center [982, 379] width 342 height 400
click at [1147, 98] on button "Close" at bounding box center [1141, 111] width 34 height 34
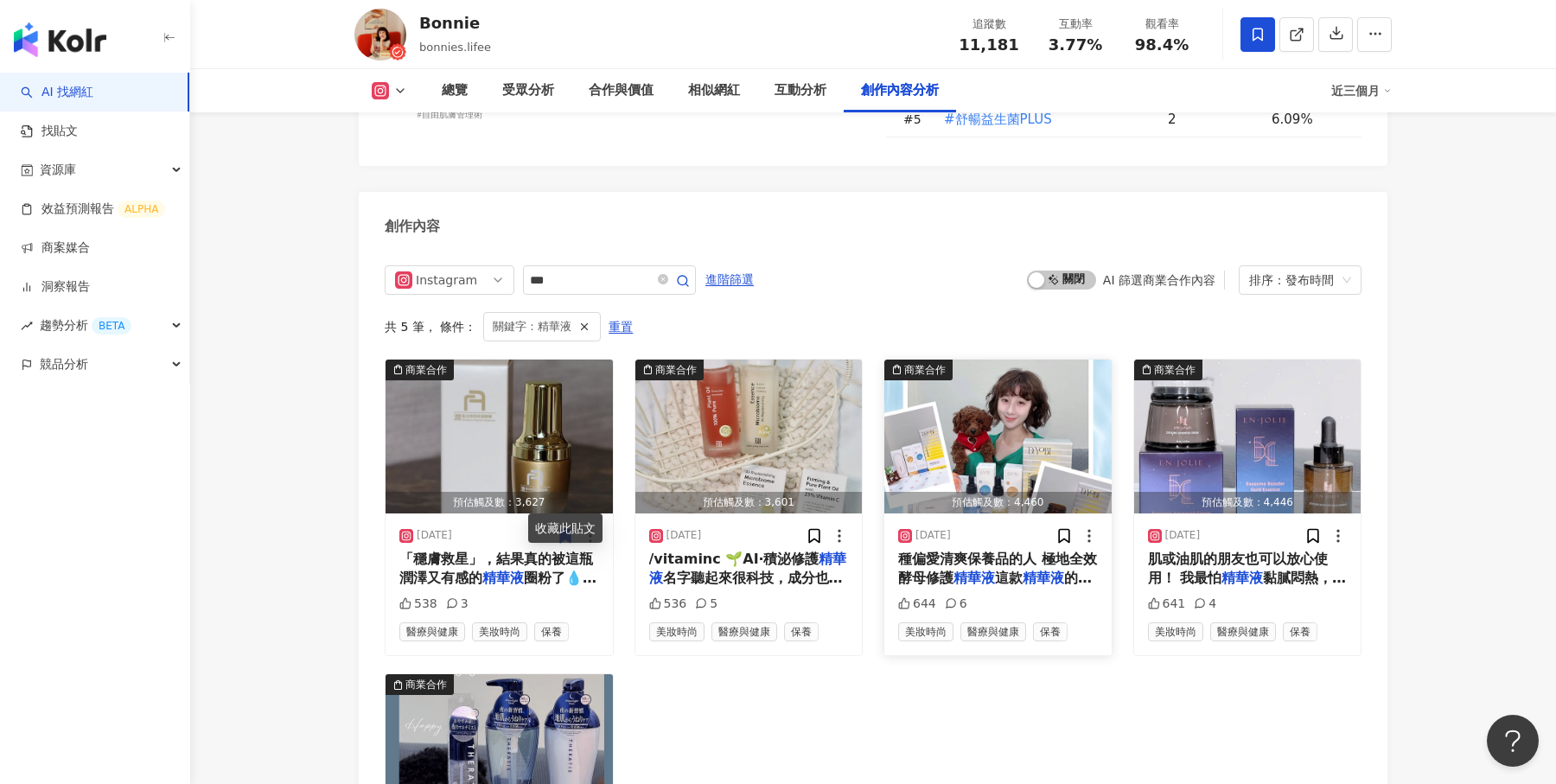
scroll to position [5214, 0]
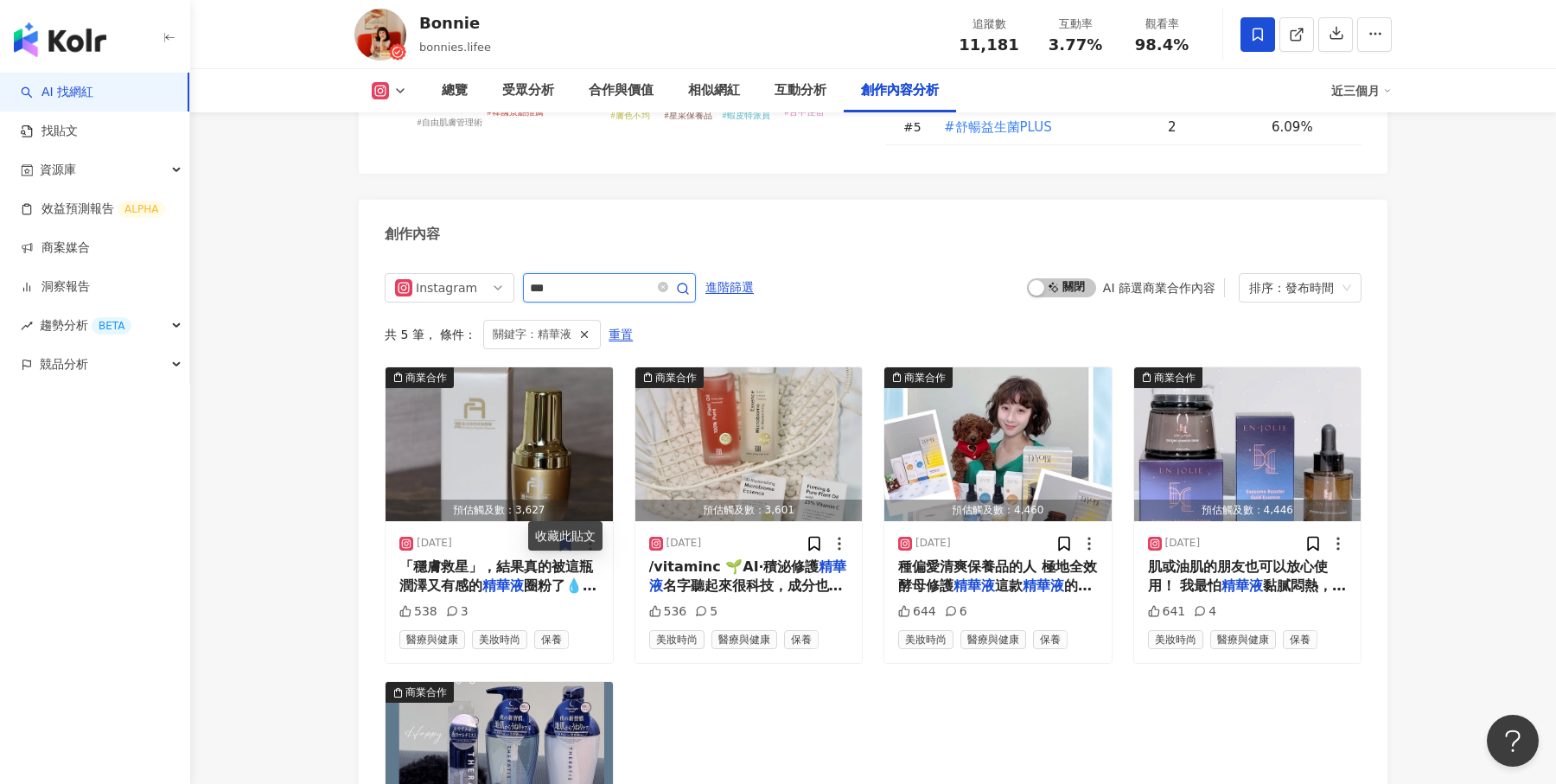
click at [579, 278] on input "***" at bounding box center [591, 288] width 121 height 20
type input "*"
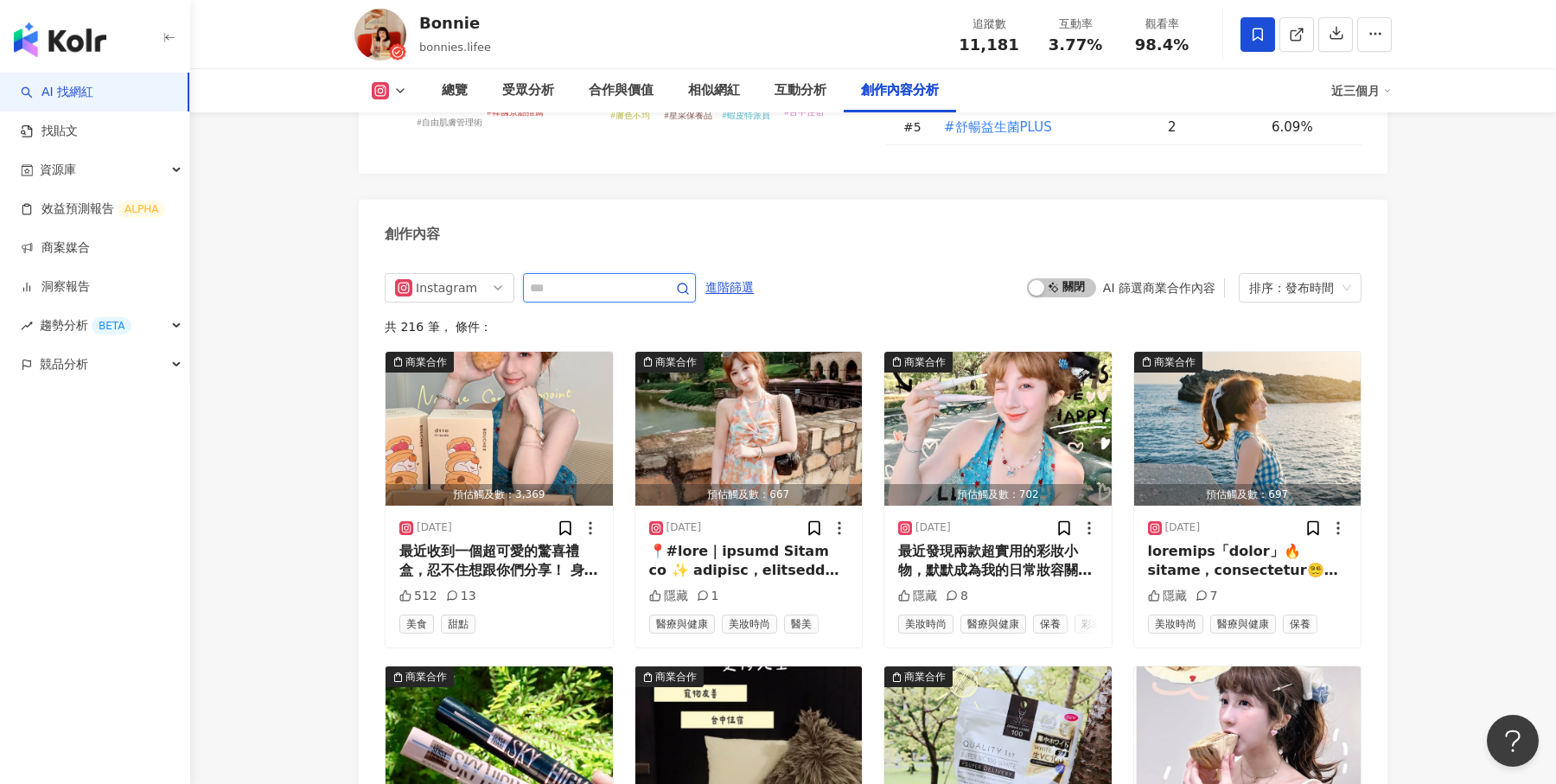
scroll to position [5261, 0]
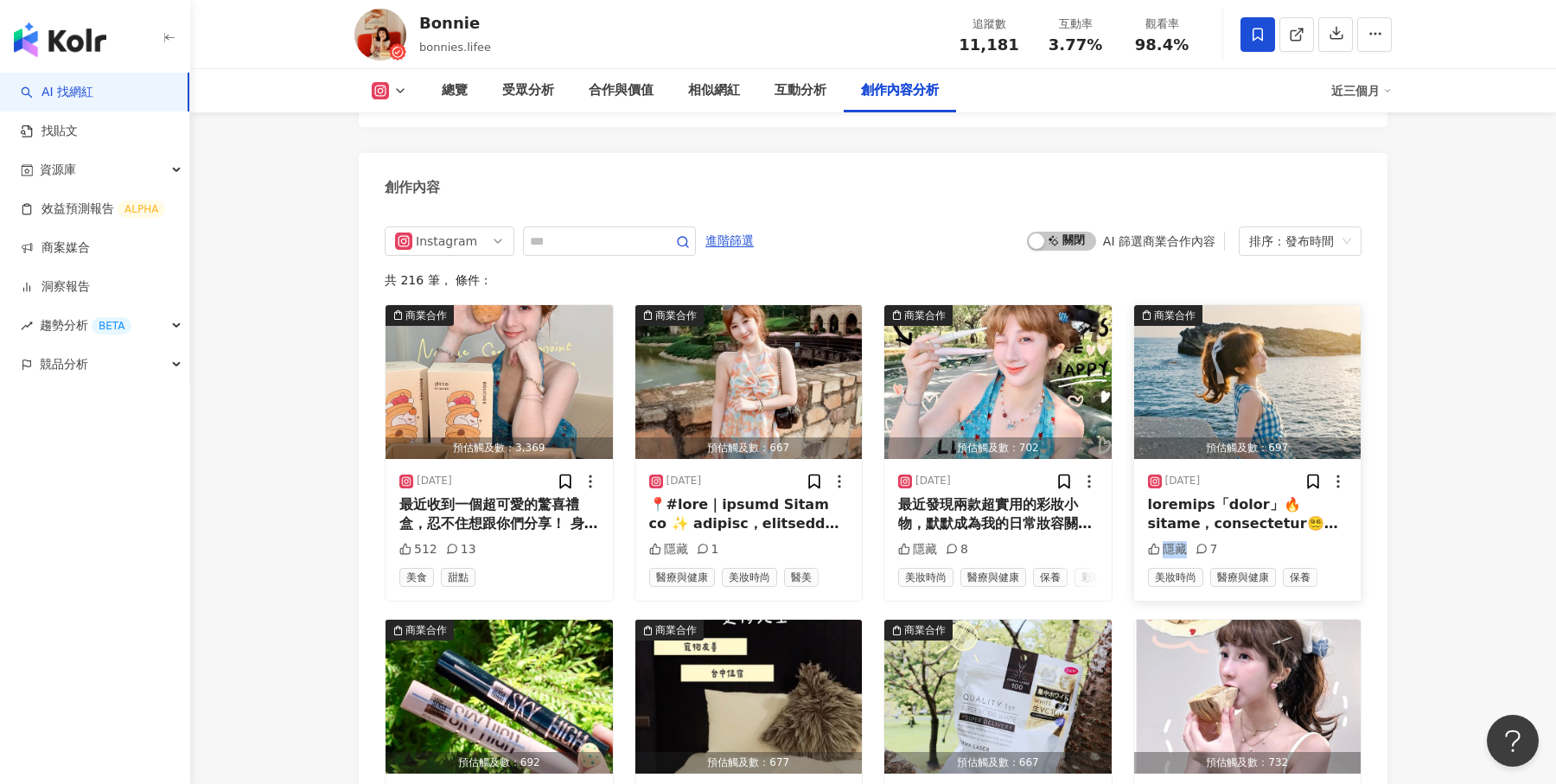
drag, startPoint x: 1180, startPoint y: 514, endPoint x: 1151, endPoint y: 514, distance: 29.0
click at [1151, 541] on div "隱藏" at bounding box center [1167, 550] width 39 height 18
click at [594, 230] on input "text" at bounding box center [591, 241] width 121 height 20
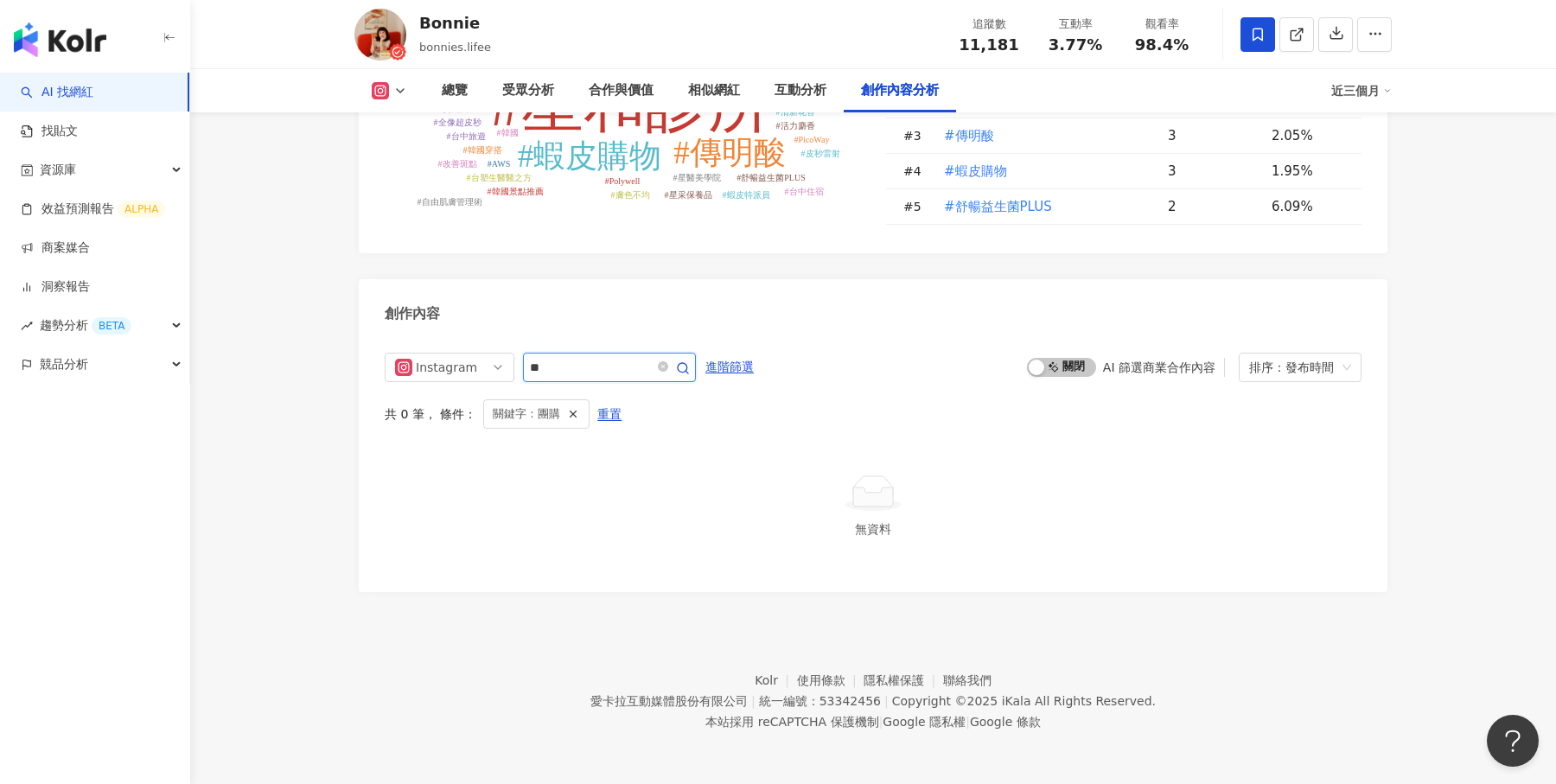
scroll to position [5094, 0]
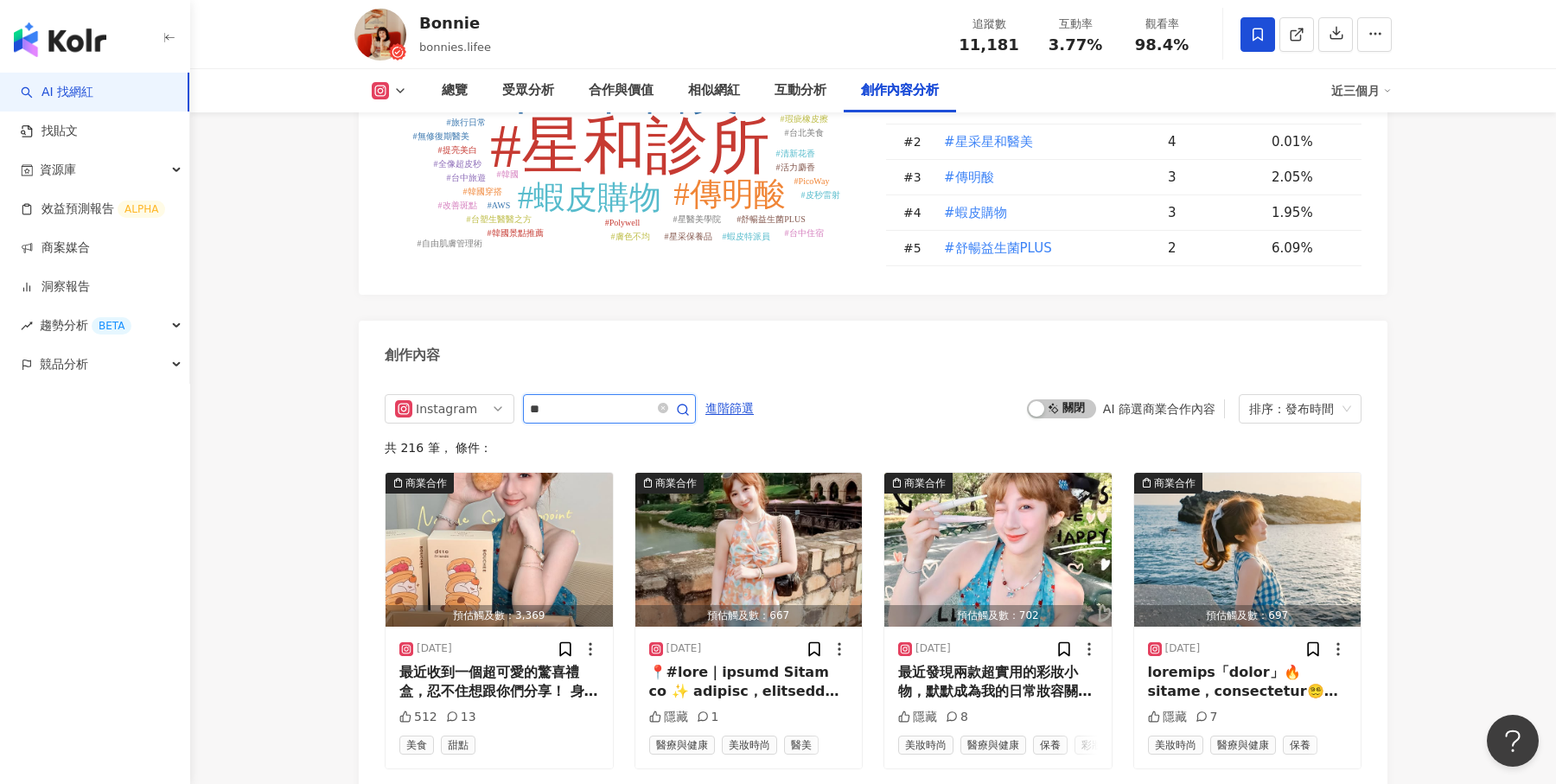
scroll to position [5261, 0]
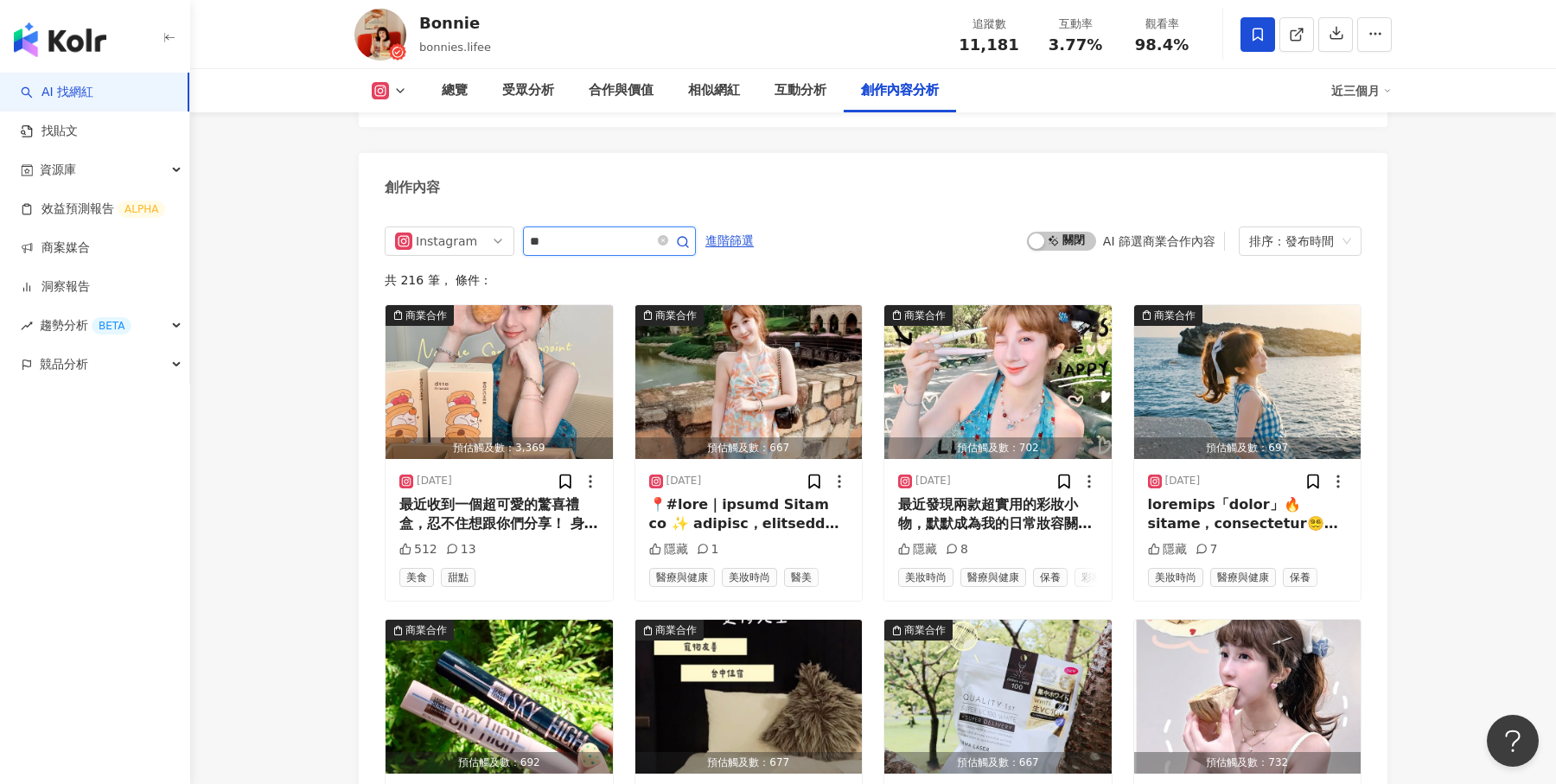
type input "*"
type input "**"
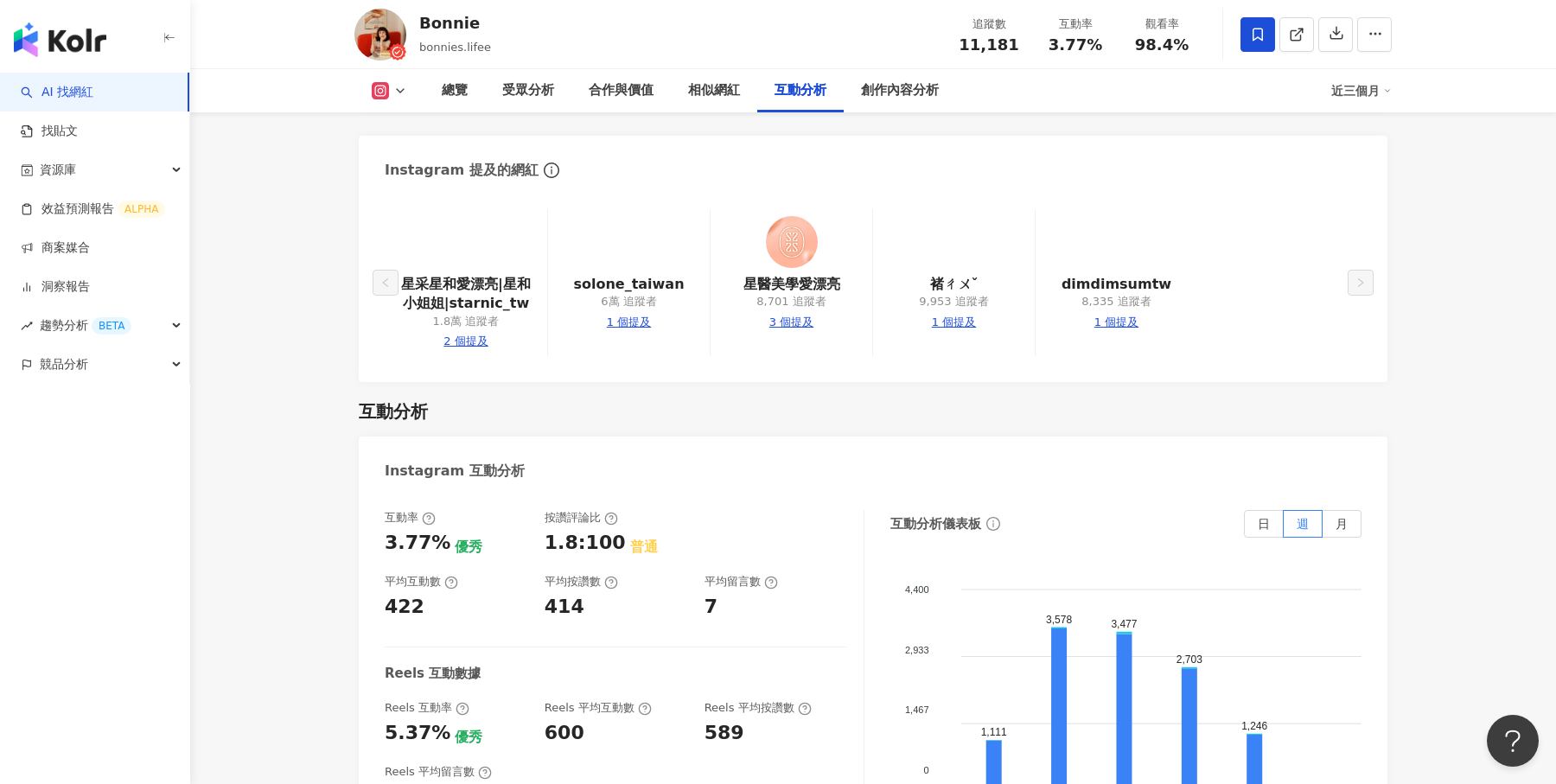
scroll to position [5094, 0]
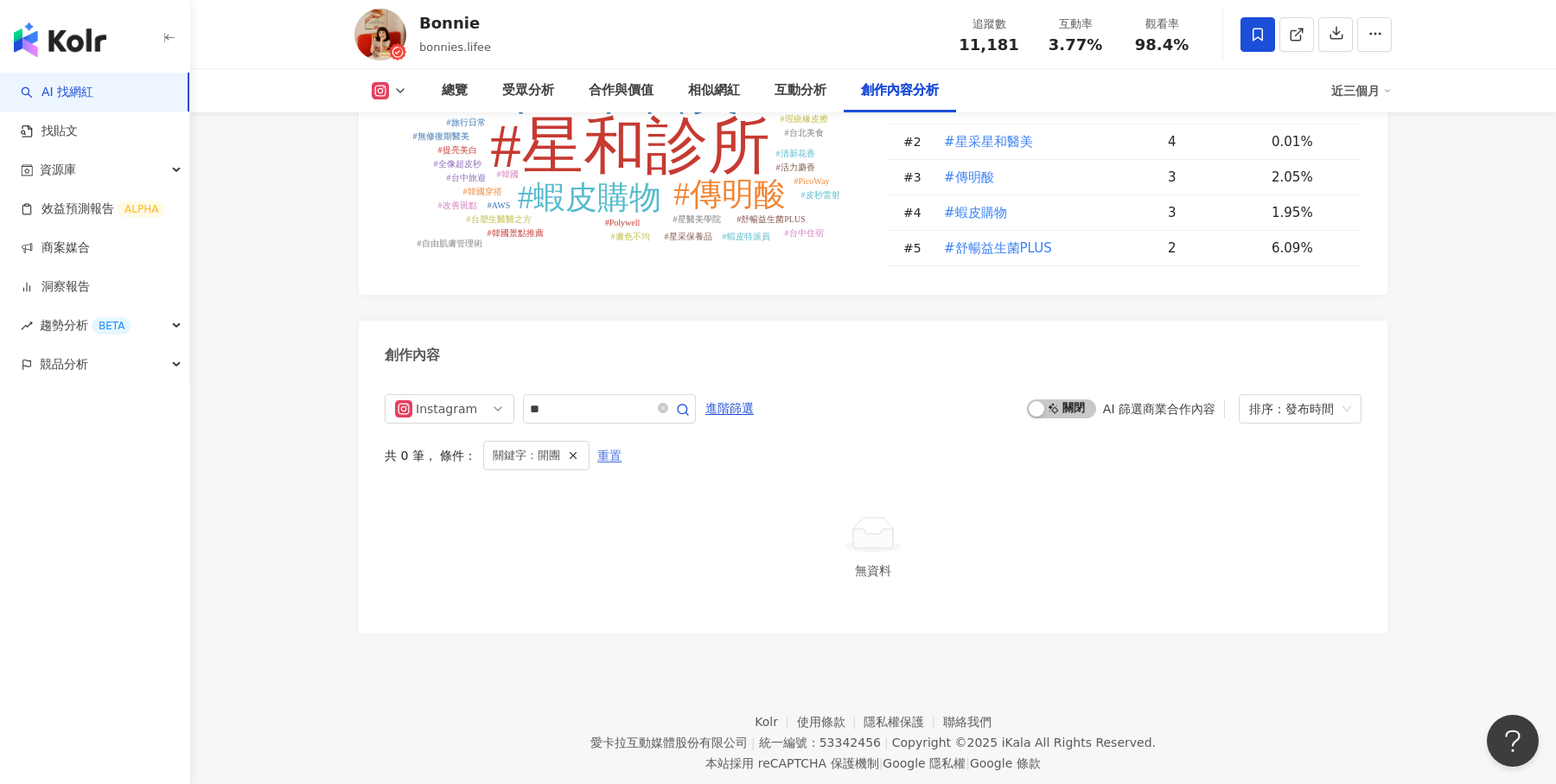
click at [611, 442] on span "重置" at bounding box center [609, 456] width 24 height 28
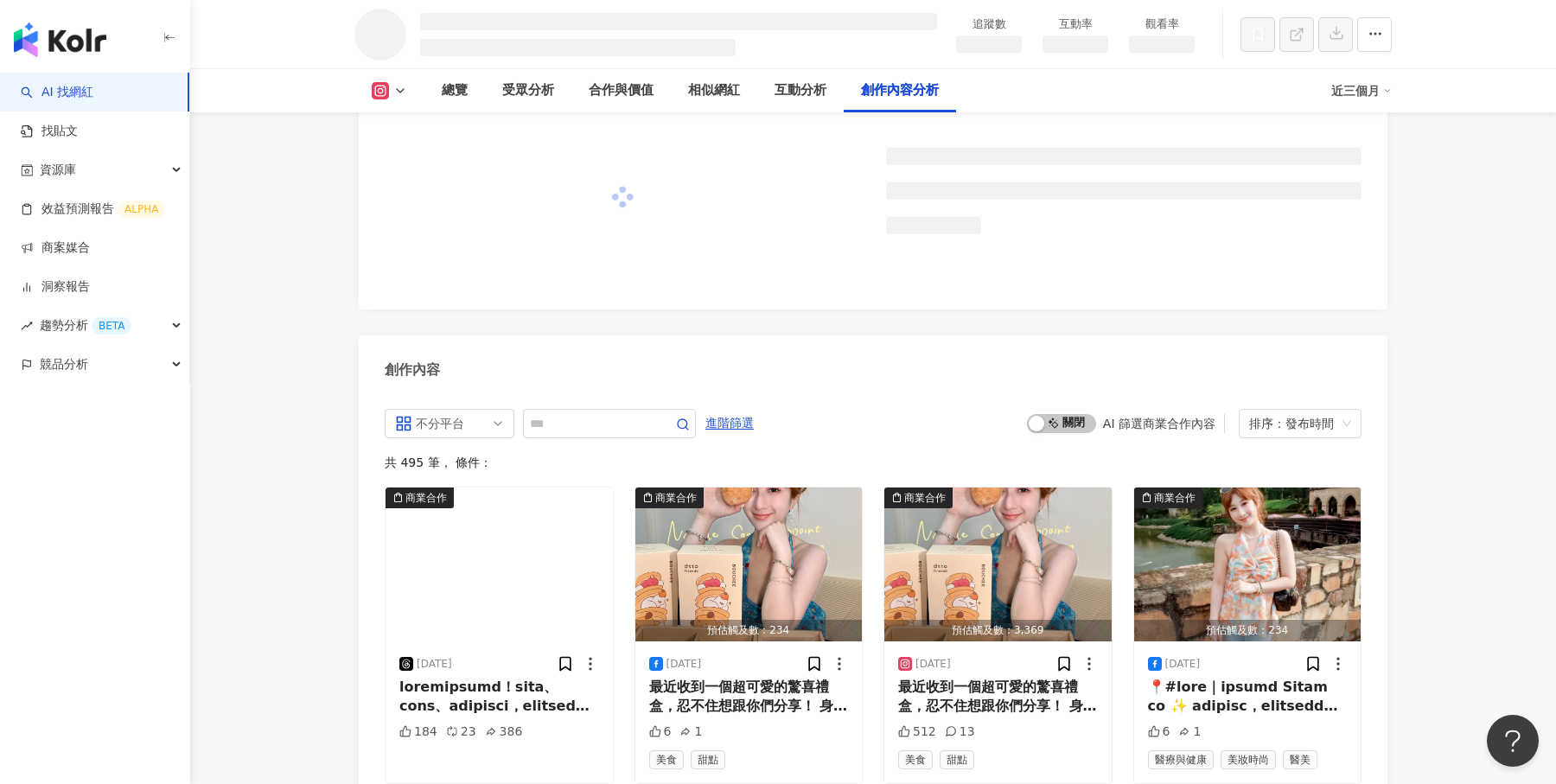
scroll to position [4462, 0]
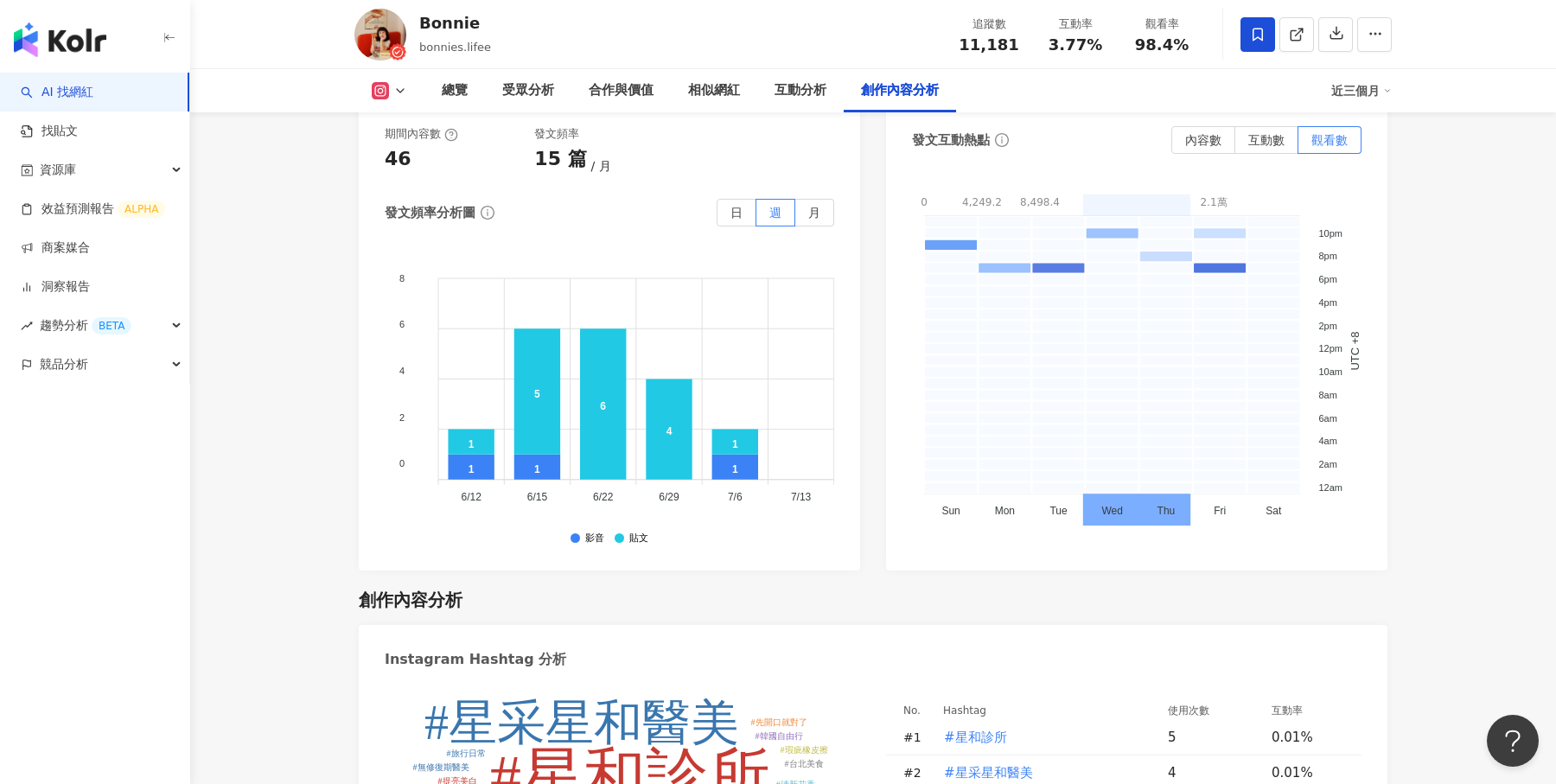
scroll to position [5094, 0]
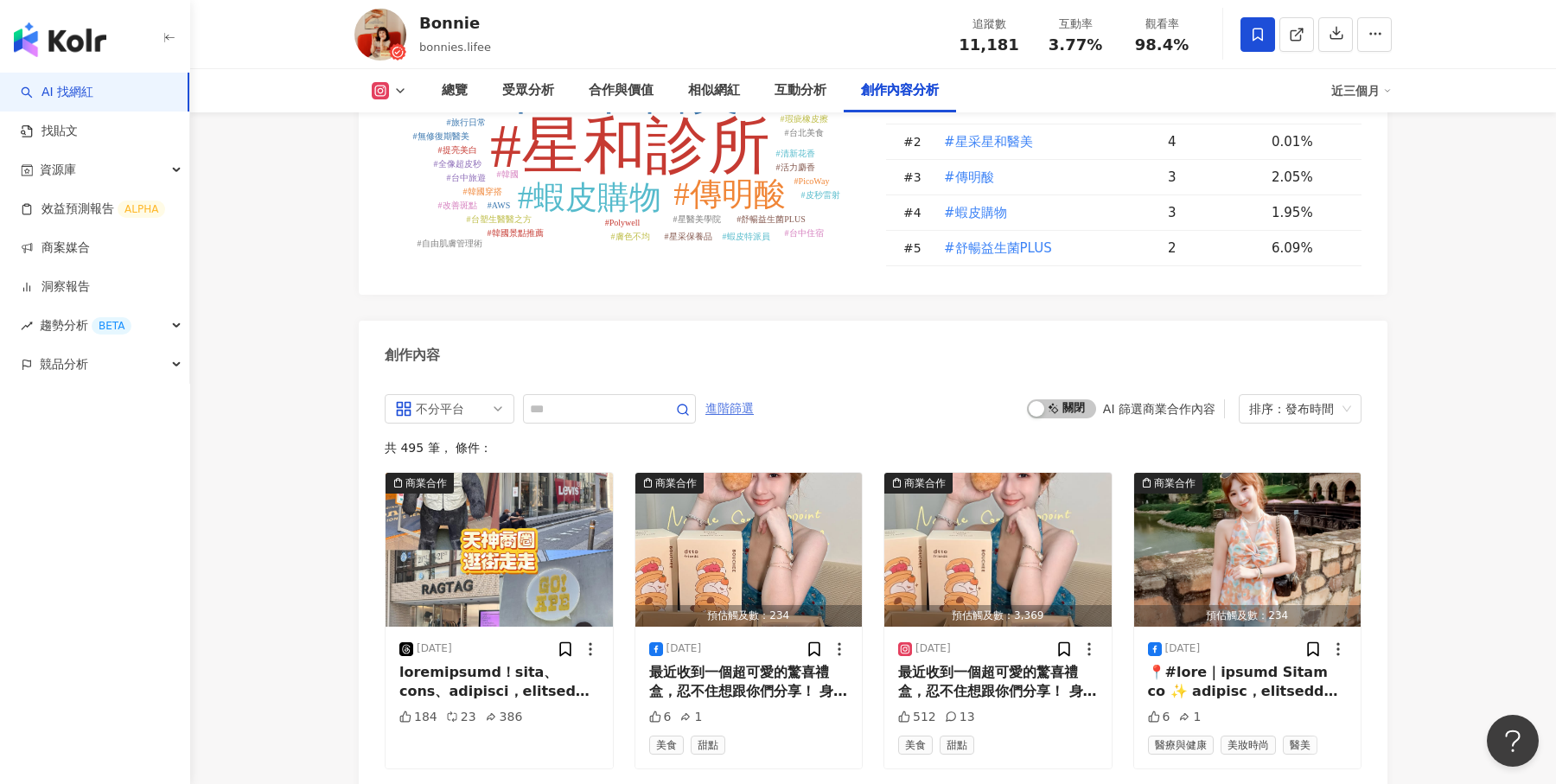
click at [747, 395] on span "進階篩選" at bounding box center [729, 409] width 48 height 28
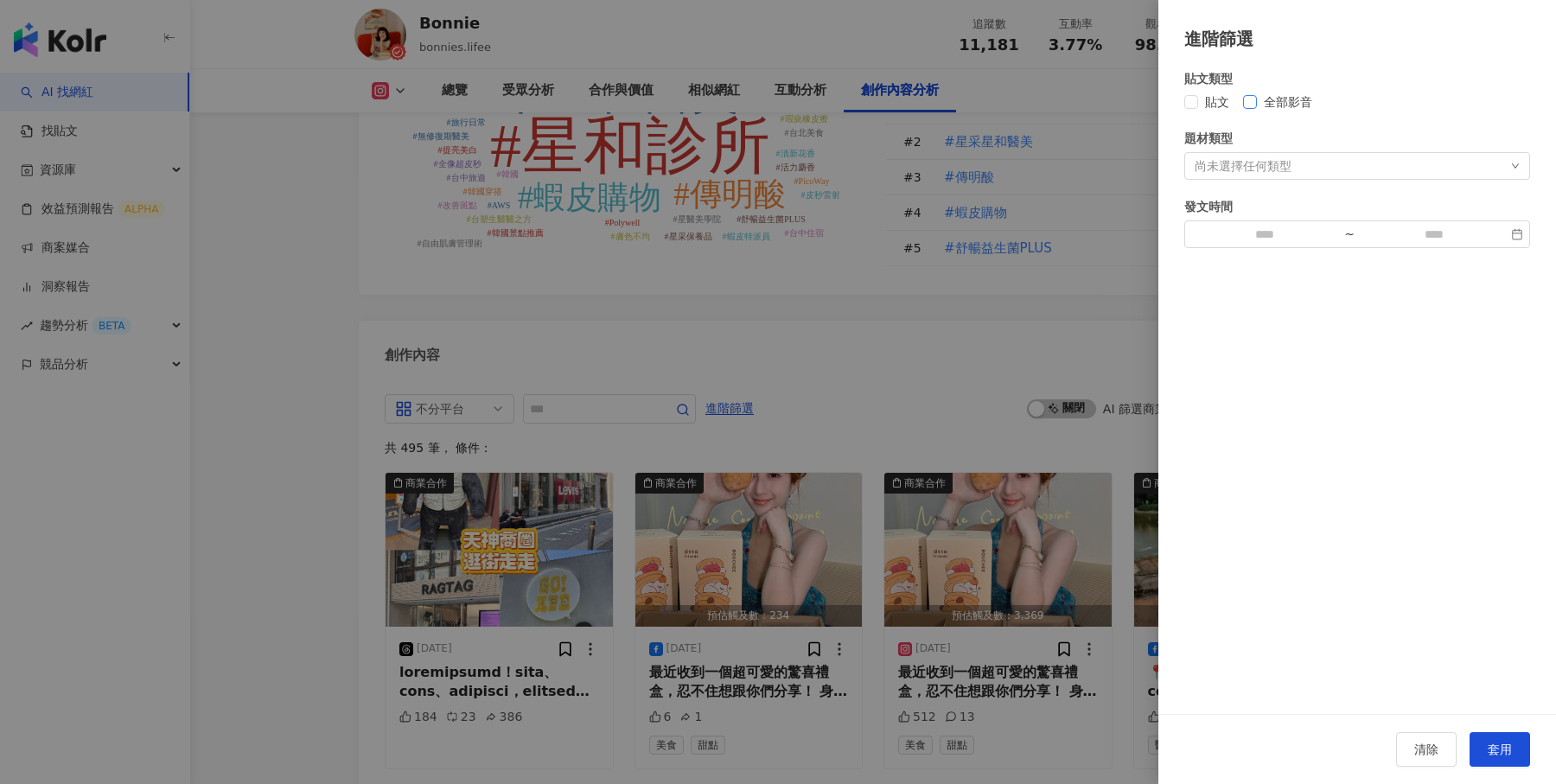
scroll to position [5261, 0]
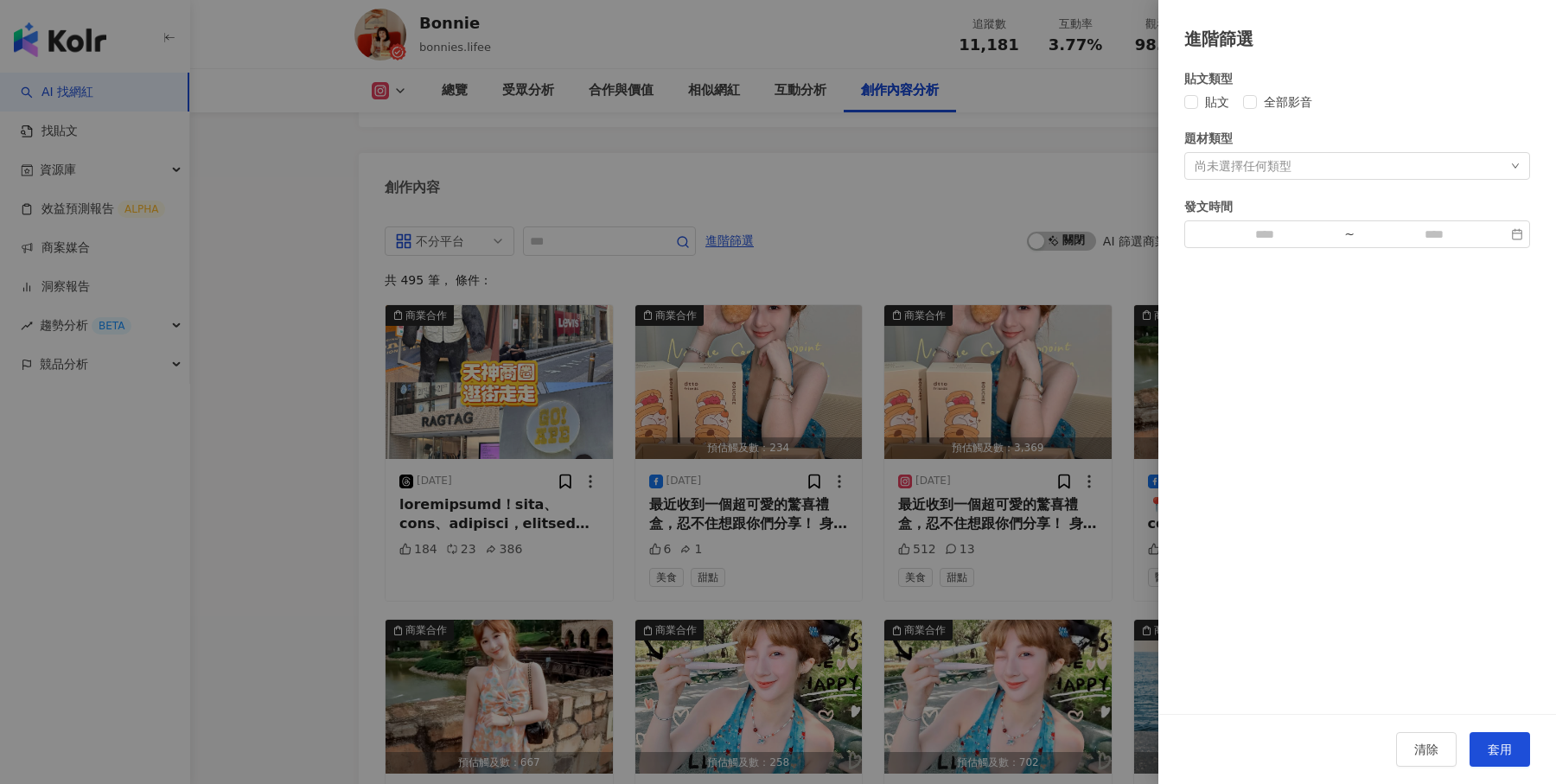
click at [1044, 208] on div at bounding box center [778, 392] width 1556 height 784
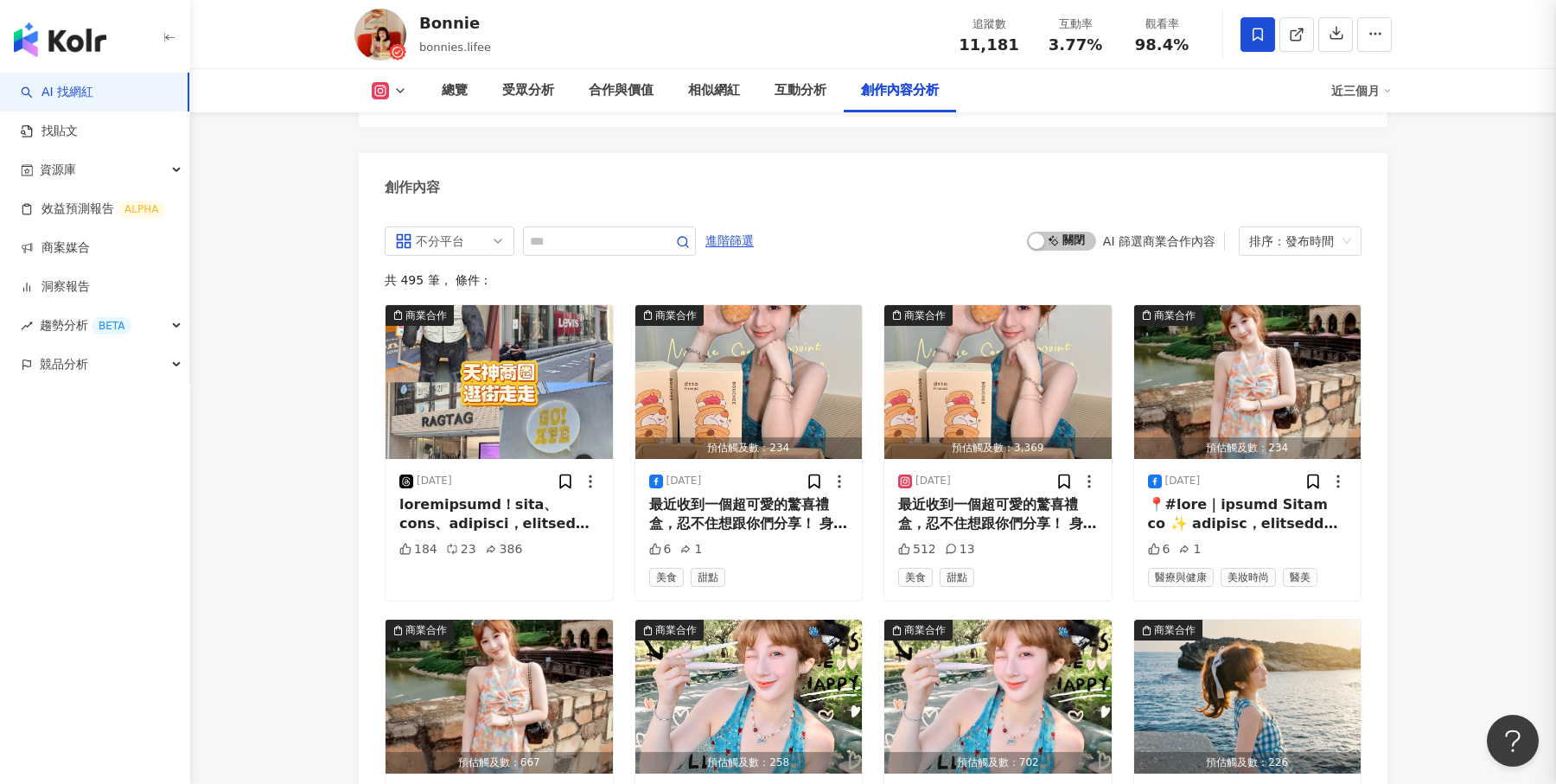
click at [962, 205] on div at bounding box center [778, 392] width 1556 height 784
click at [730, 228] on span "進階篩選" at bounding box center [729, 242] width 48 height 28
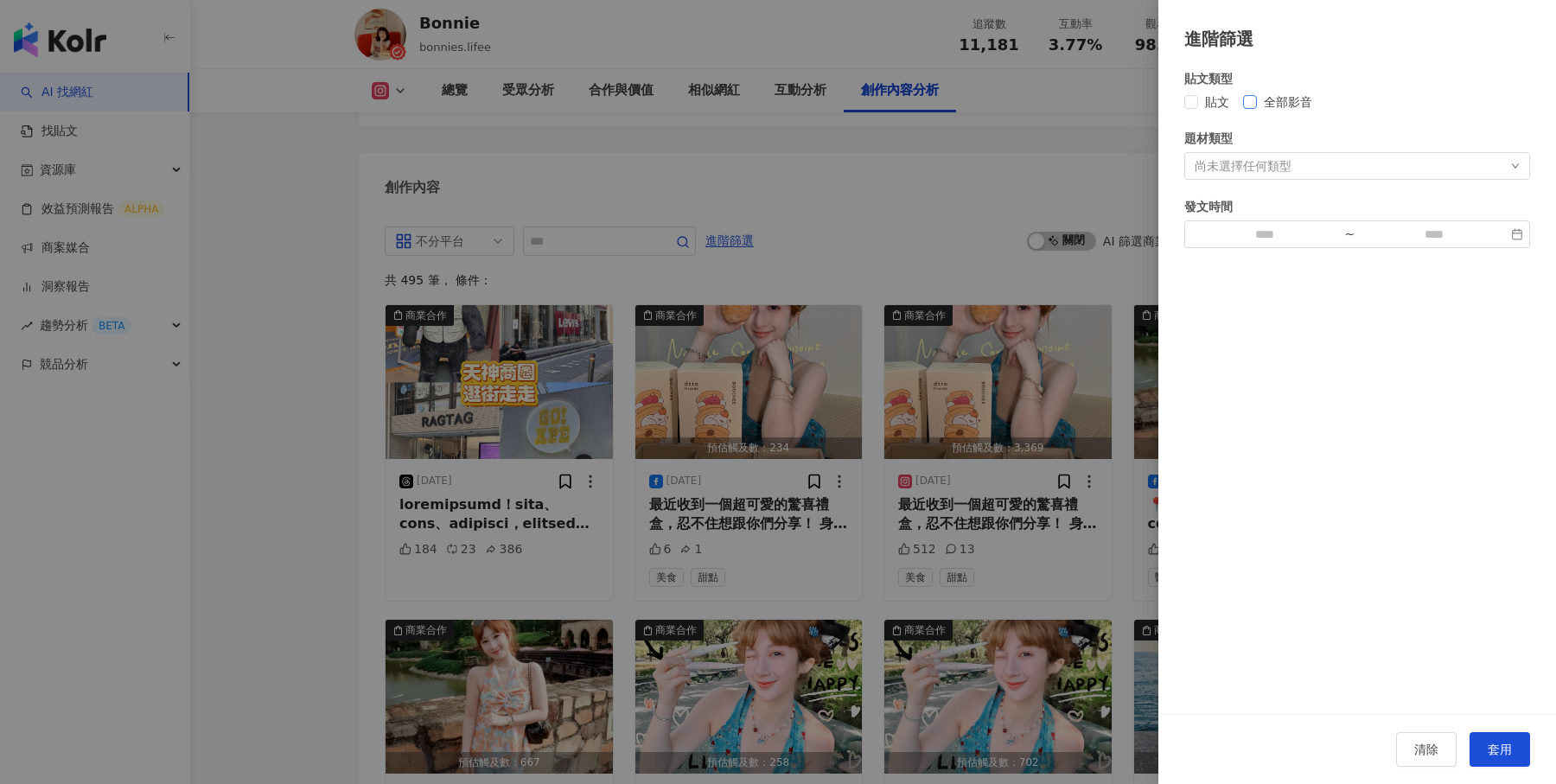
click at [1257, 93] on span "全部影音" at bounding box center [1288, 102] width 62 height 19
click at [1500, 754] on span "套用" at bounding box center [1500, 749] width 24 height 14
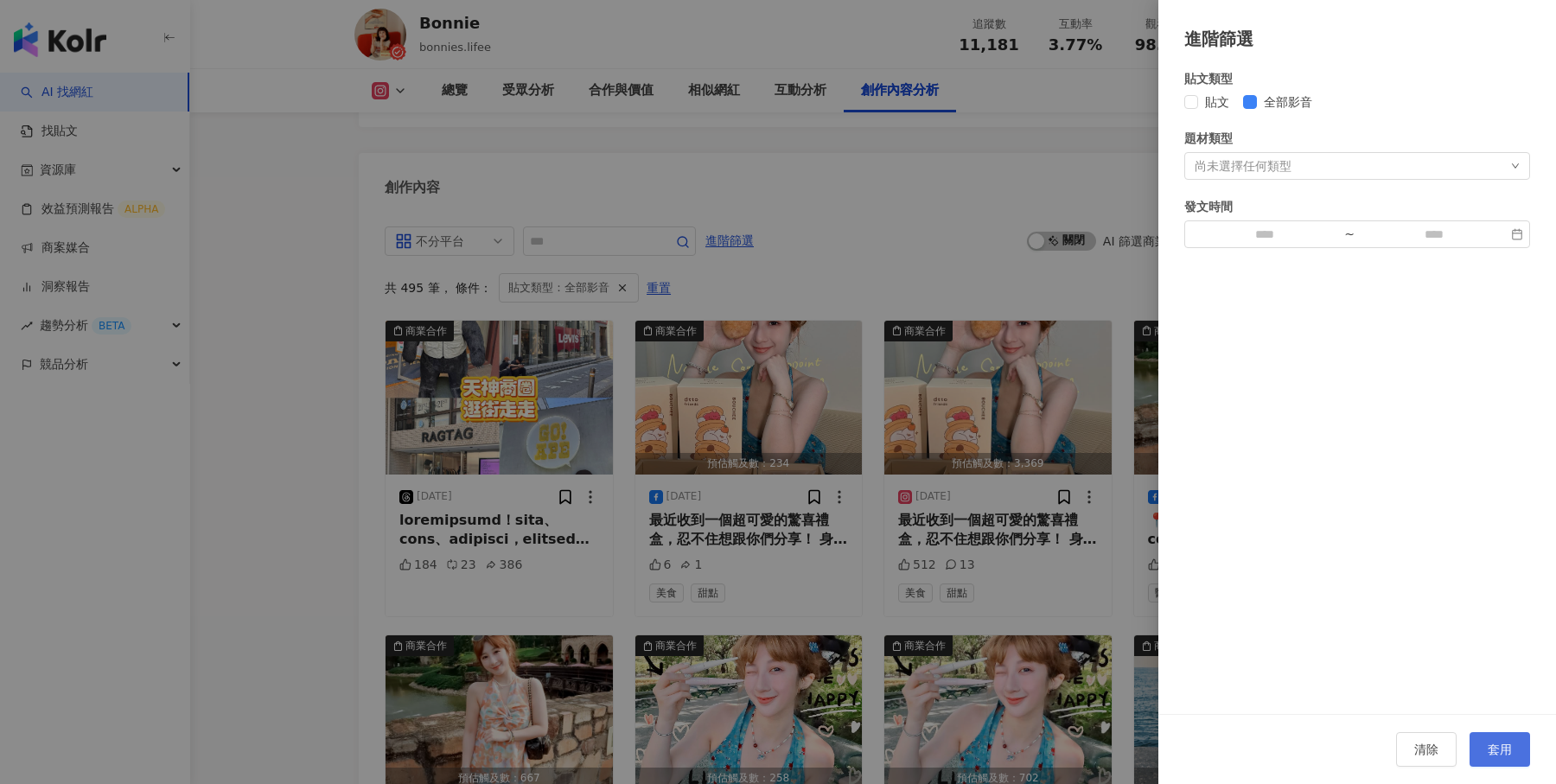
click at [1500, 754] on span "套用" at bounding box center [1500, 749] width 24 height 14
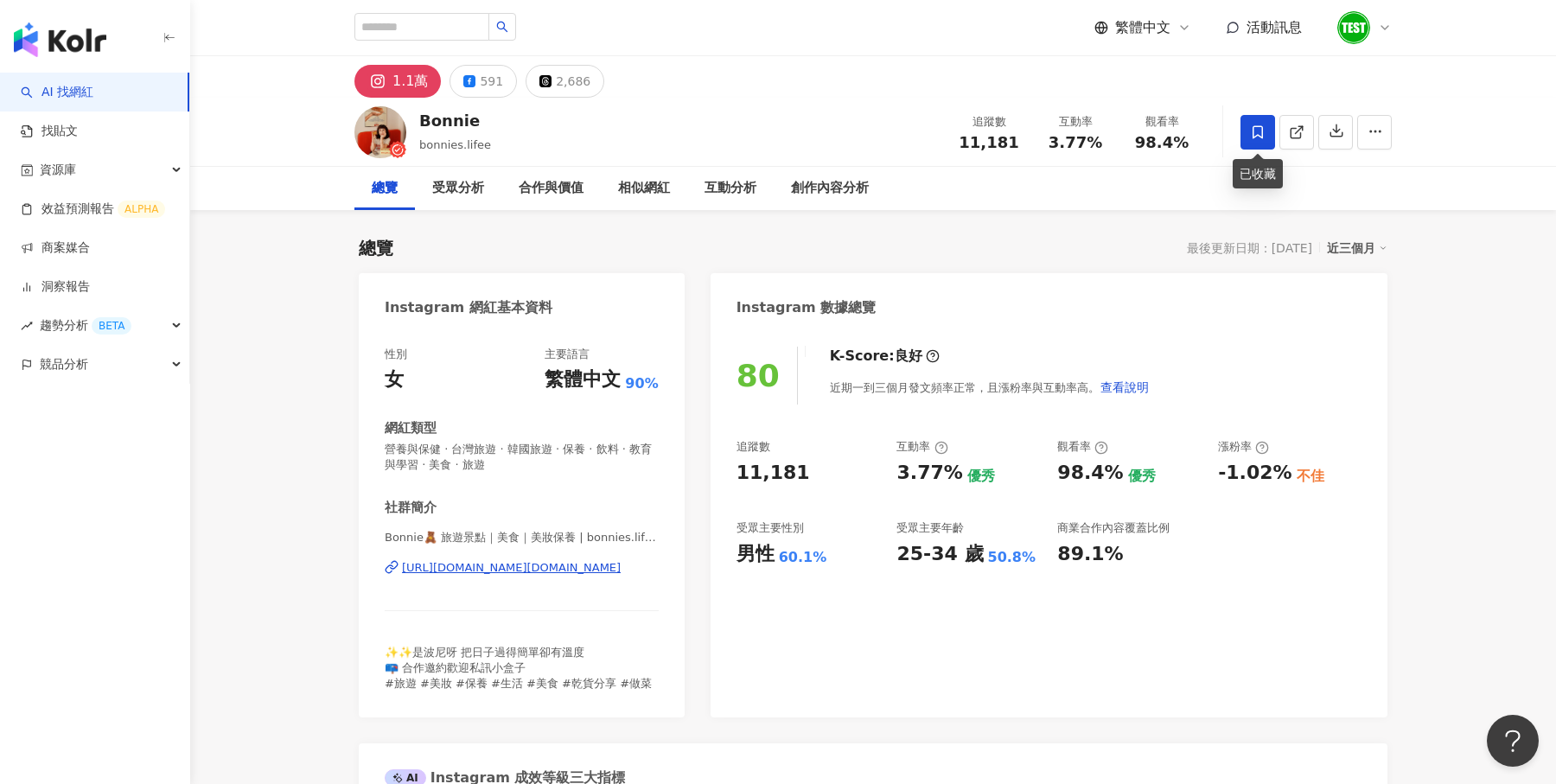
click at [1255, 130] on icon at bounding box center [1258, 132] width 16 height 16
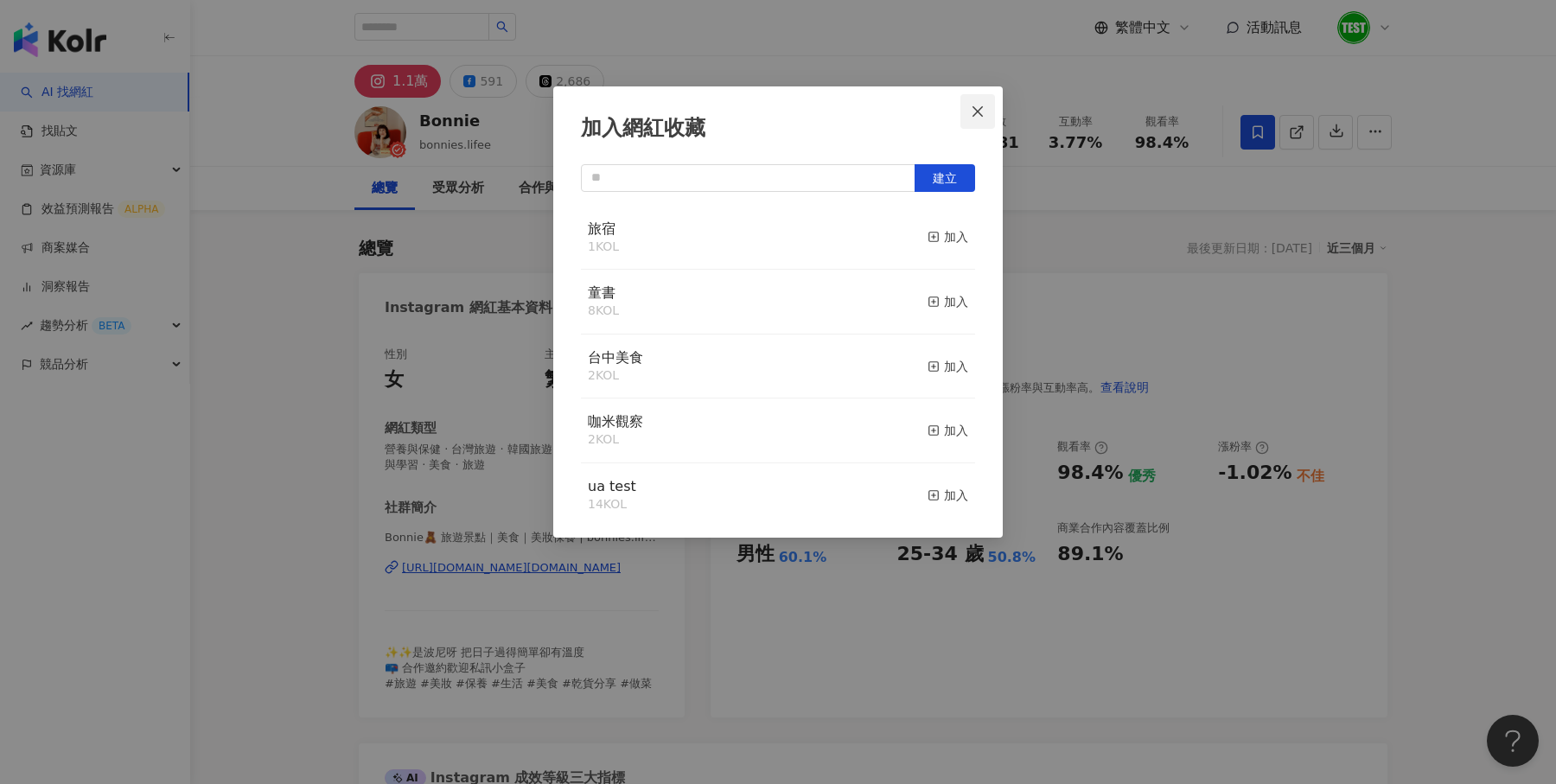
click at [989, 106] on span "Close" at bounding box center [977, 111] width 34 height 14
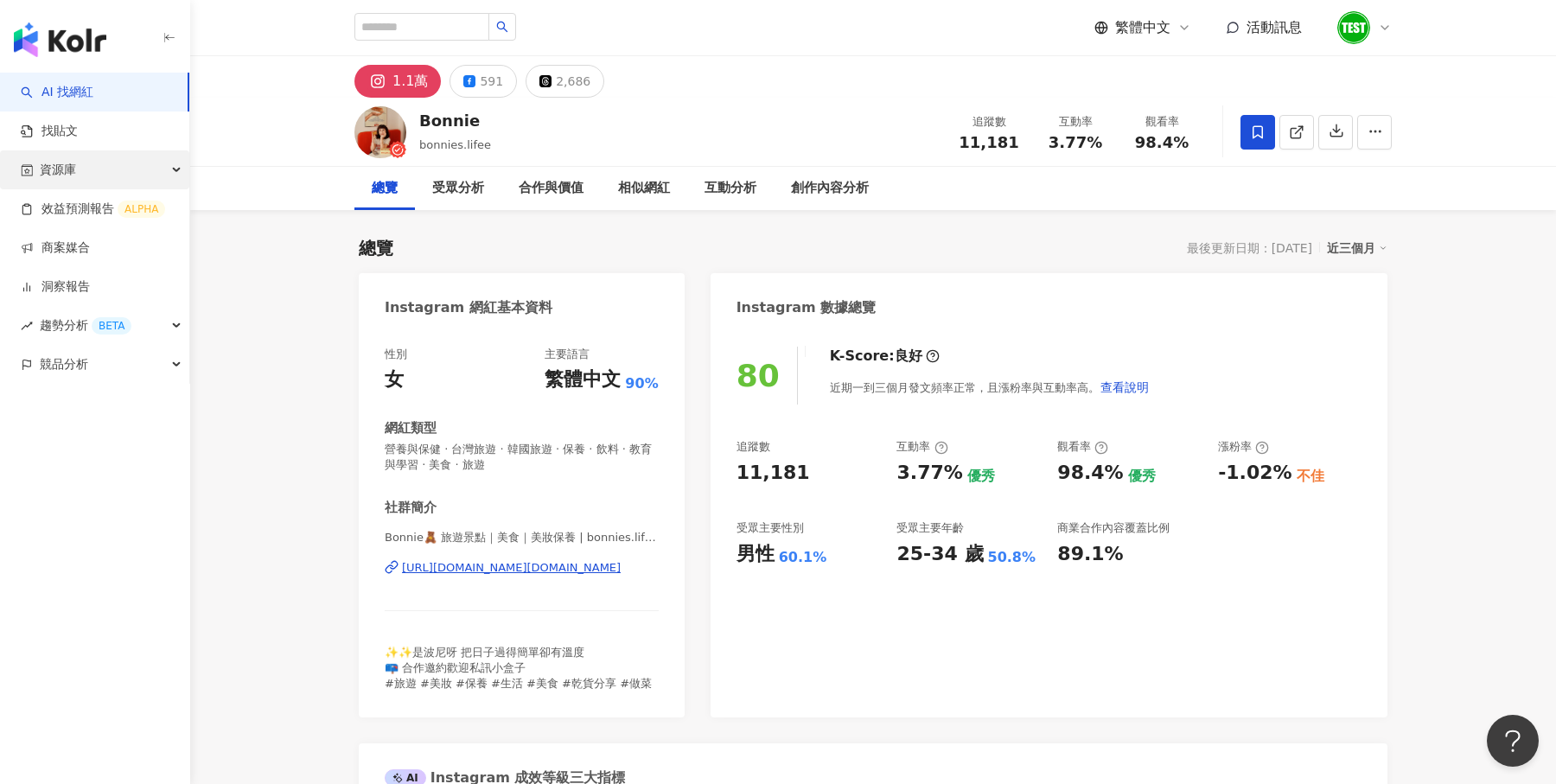
click at [132, 167] on div "資源庫" at bounding box center [94, 170] width 190 height 39
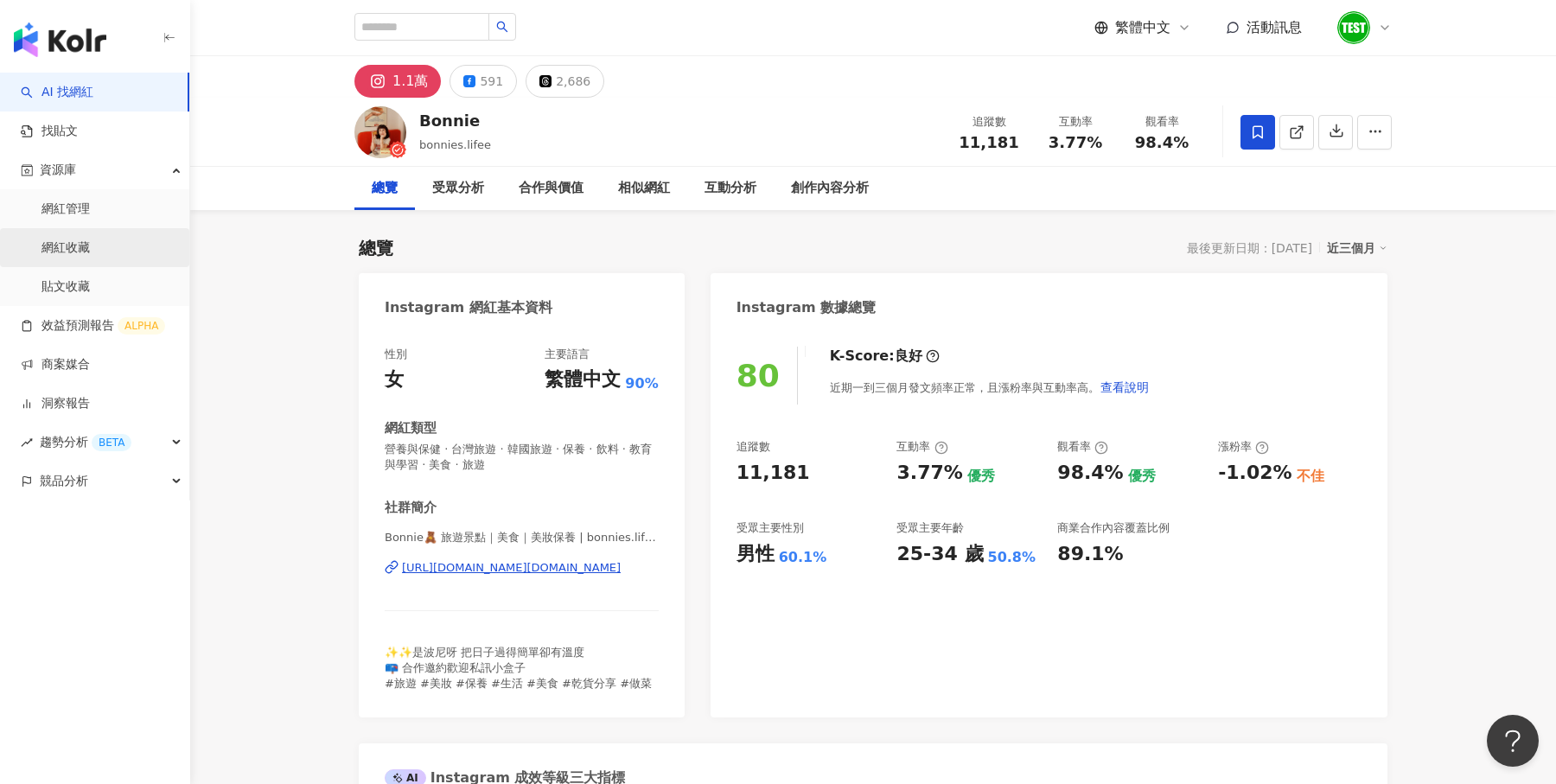
click at [90, 243] on link "網紅收藏" at bounding box center [66, 248] width 48 height 18
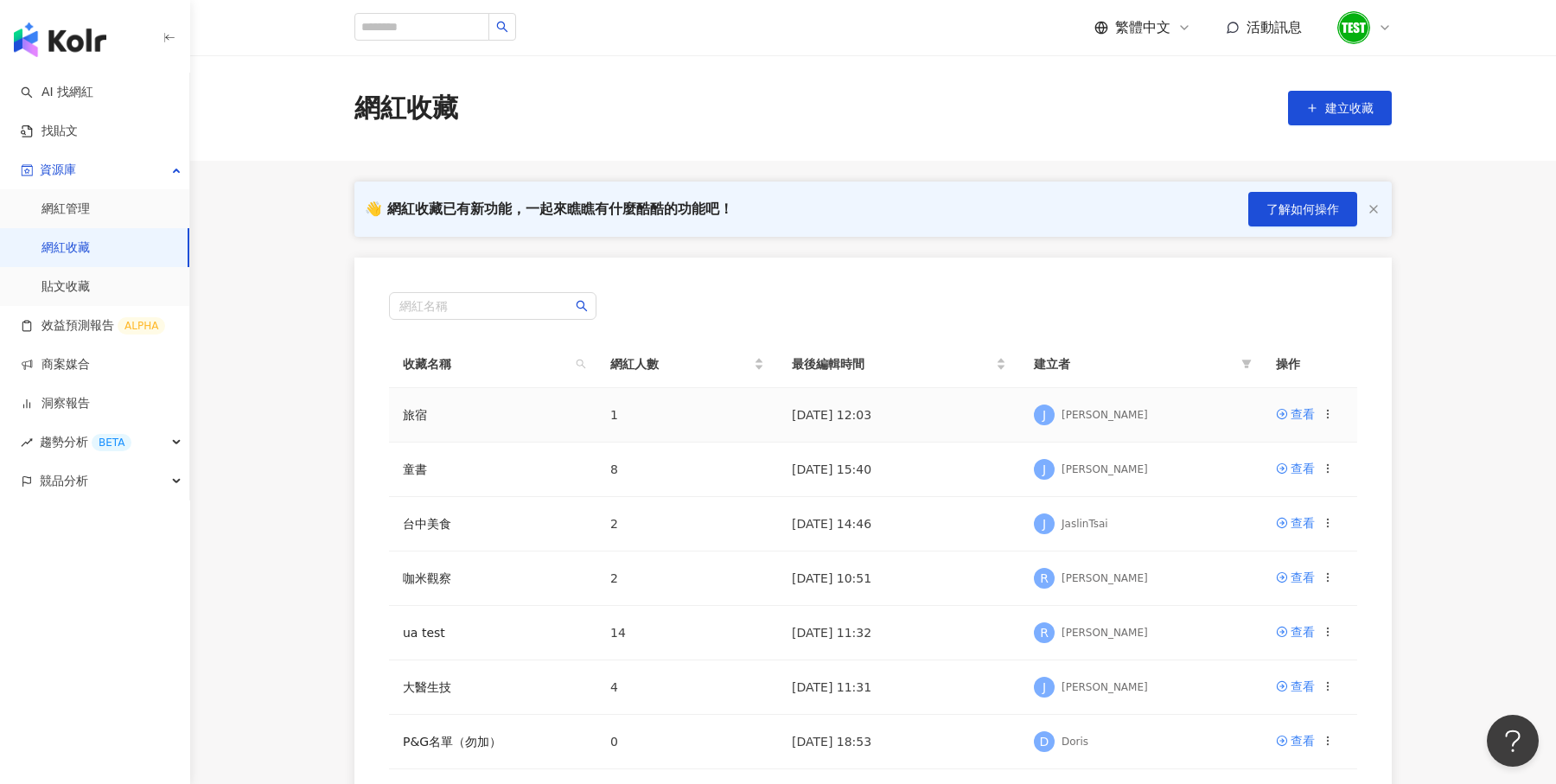
scroll to position [78, 0]
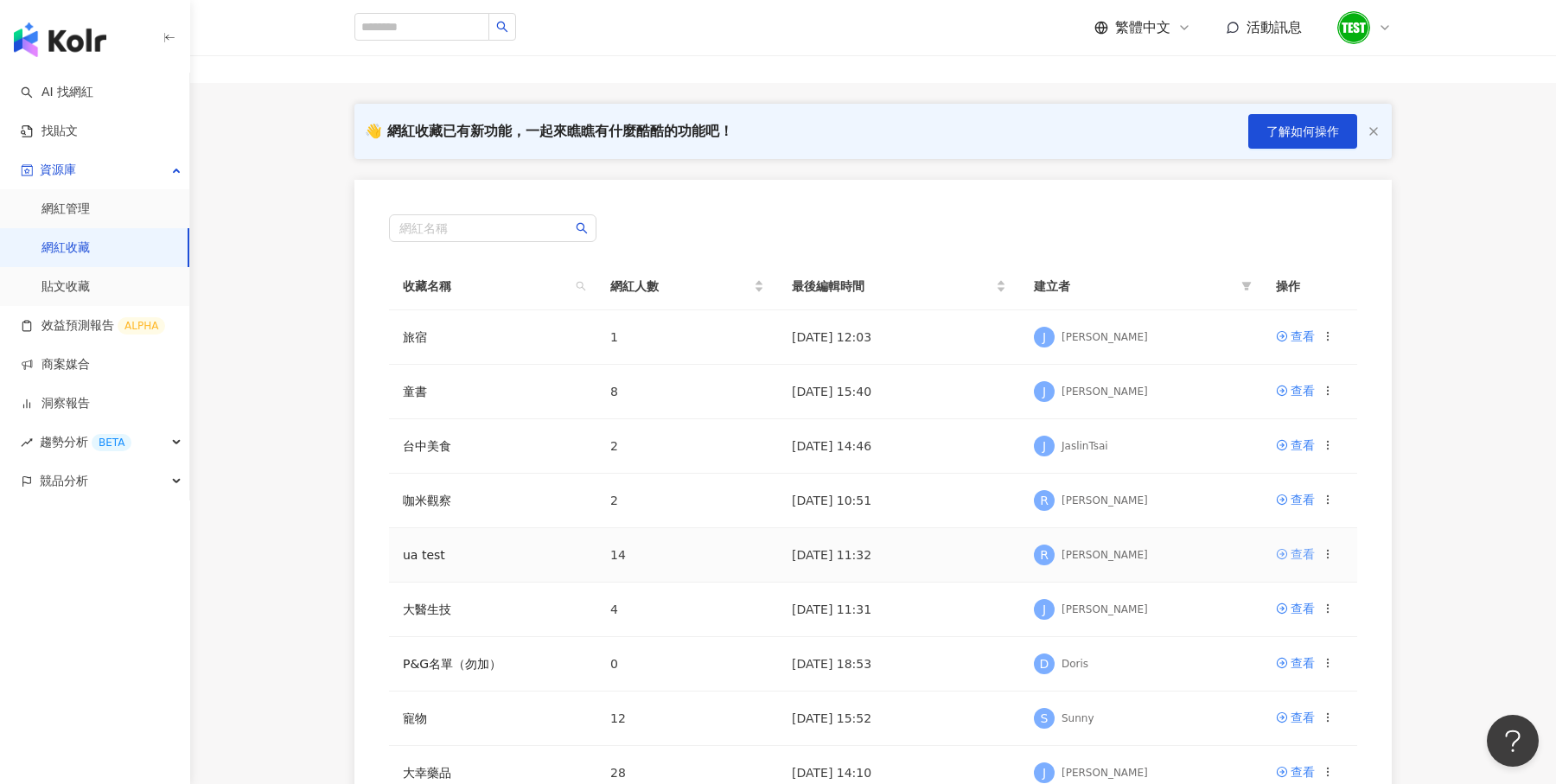
click at [1285, 551] on icon at bounding box center [1282, 554] width 12 height 12
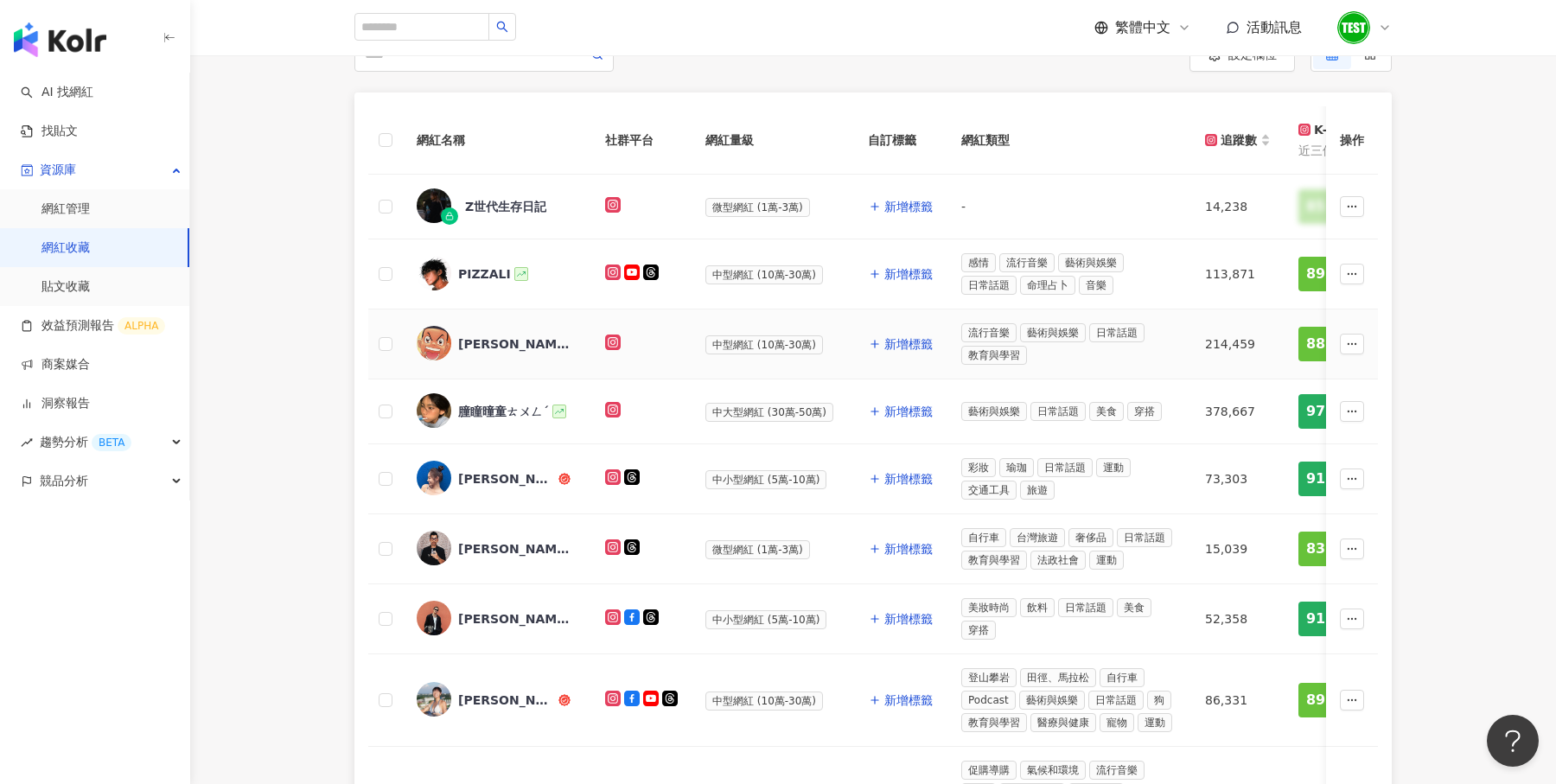
scroll to position [84, 0]
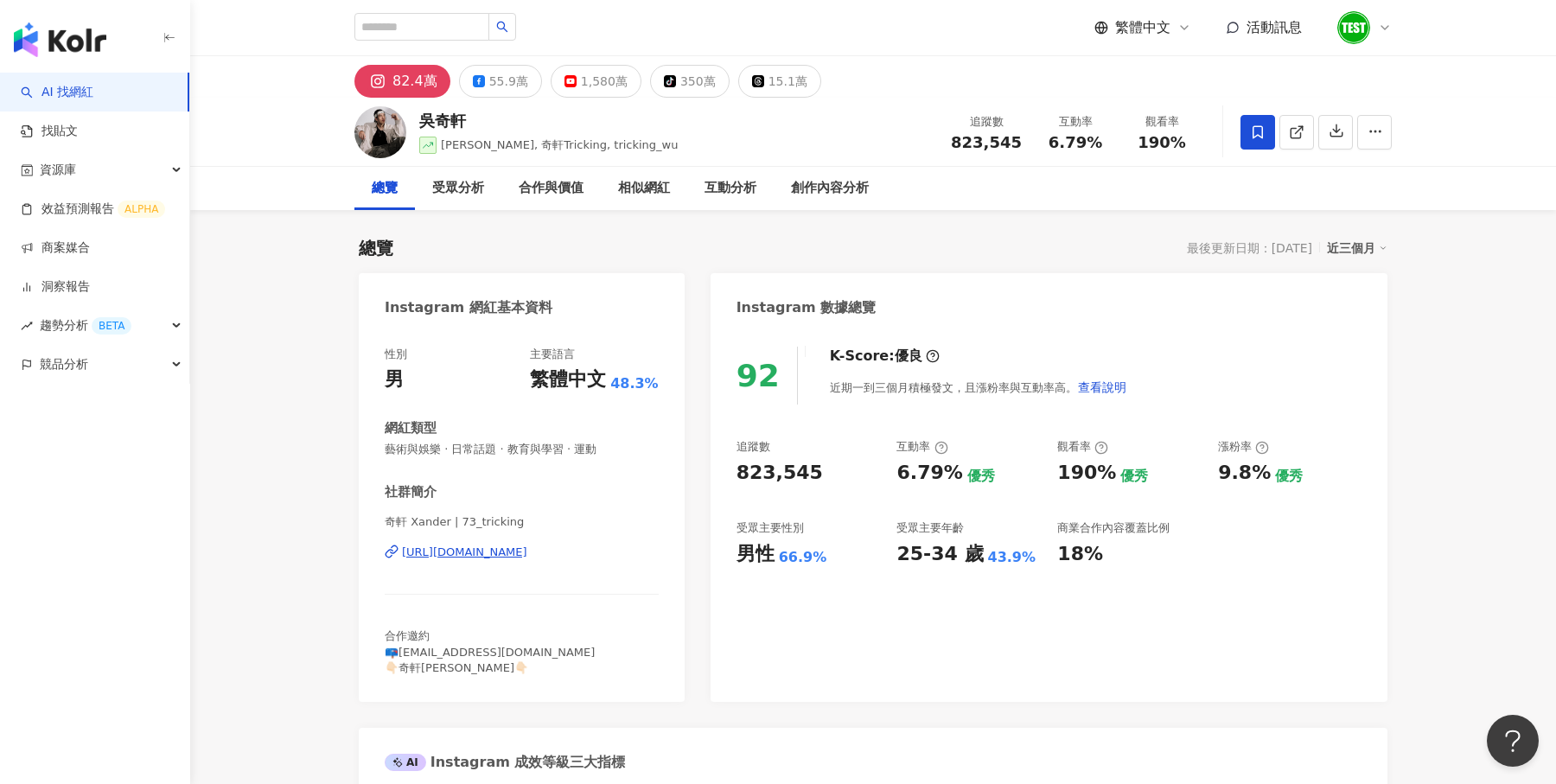
click at [1377, 252] on div "近三個月" at bounding box center [1357, 248] width 60 height 22
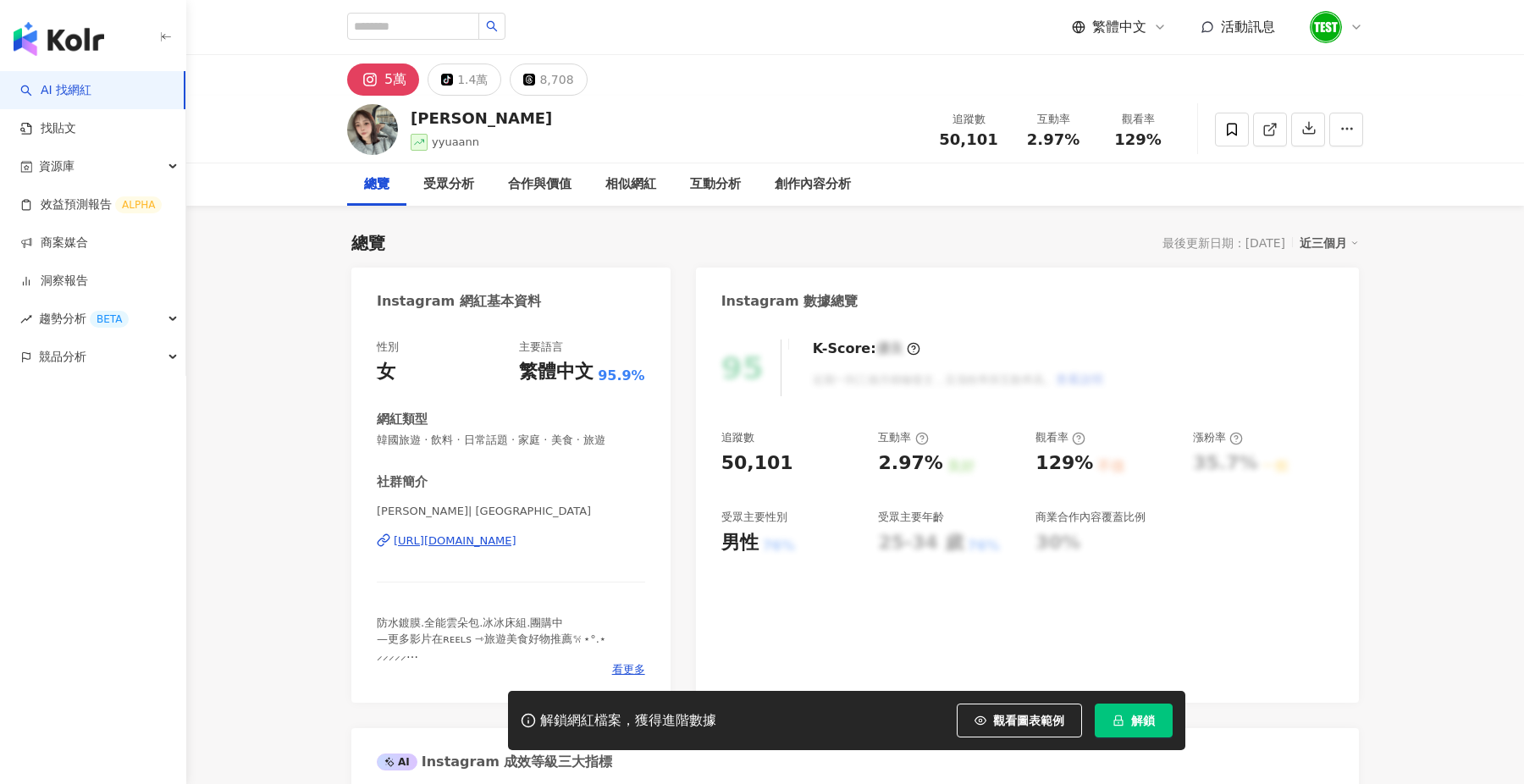
click at [1129, 703] on button "解鎖" at bounding box center [1134, 720] width 78 height 34
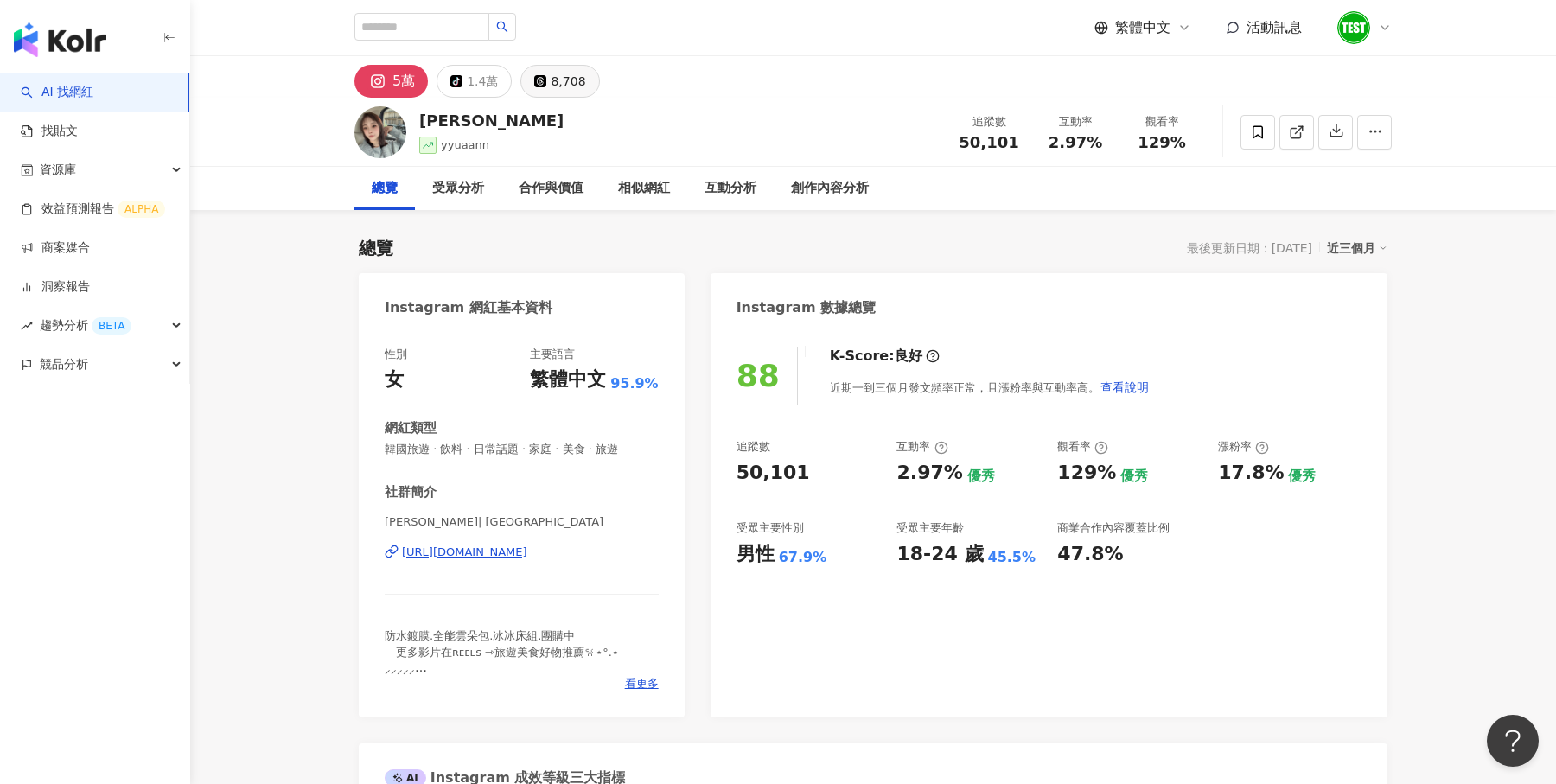
click at [544, 84] on button "8,708" at bounding box center [559, 81] width 79 height 32
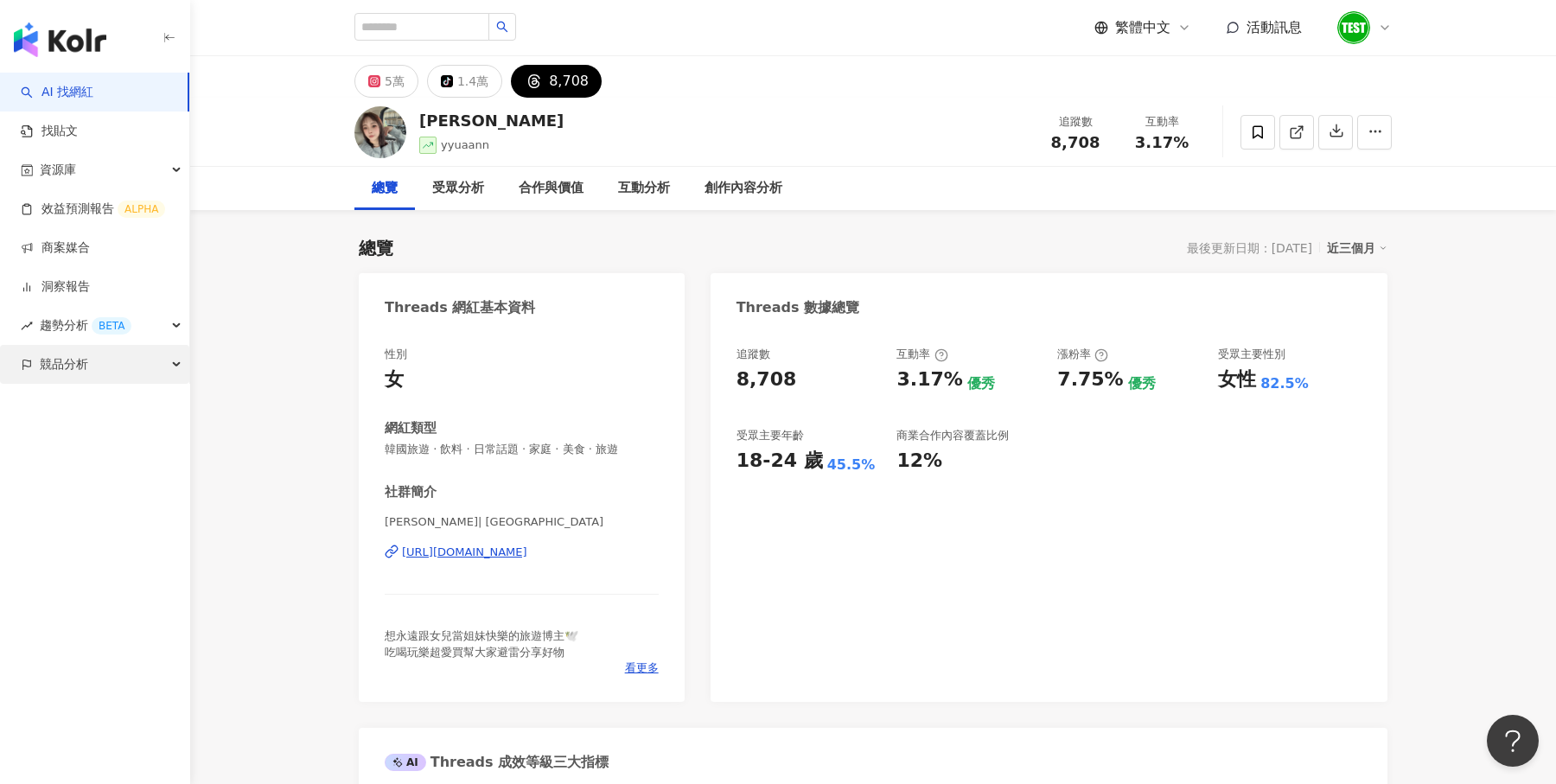
click at [148, 374] on div "競品分析" at bounding box center [94, 365] width 190 height 39
click at [106, 406] on link "品牌帳號分析" at bounding box center [78, 404] width 72 height 18
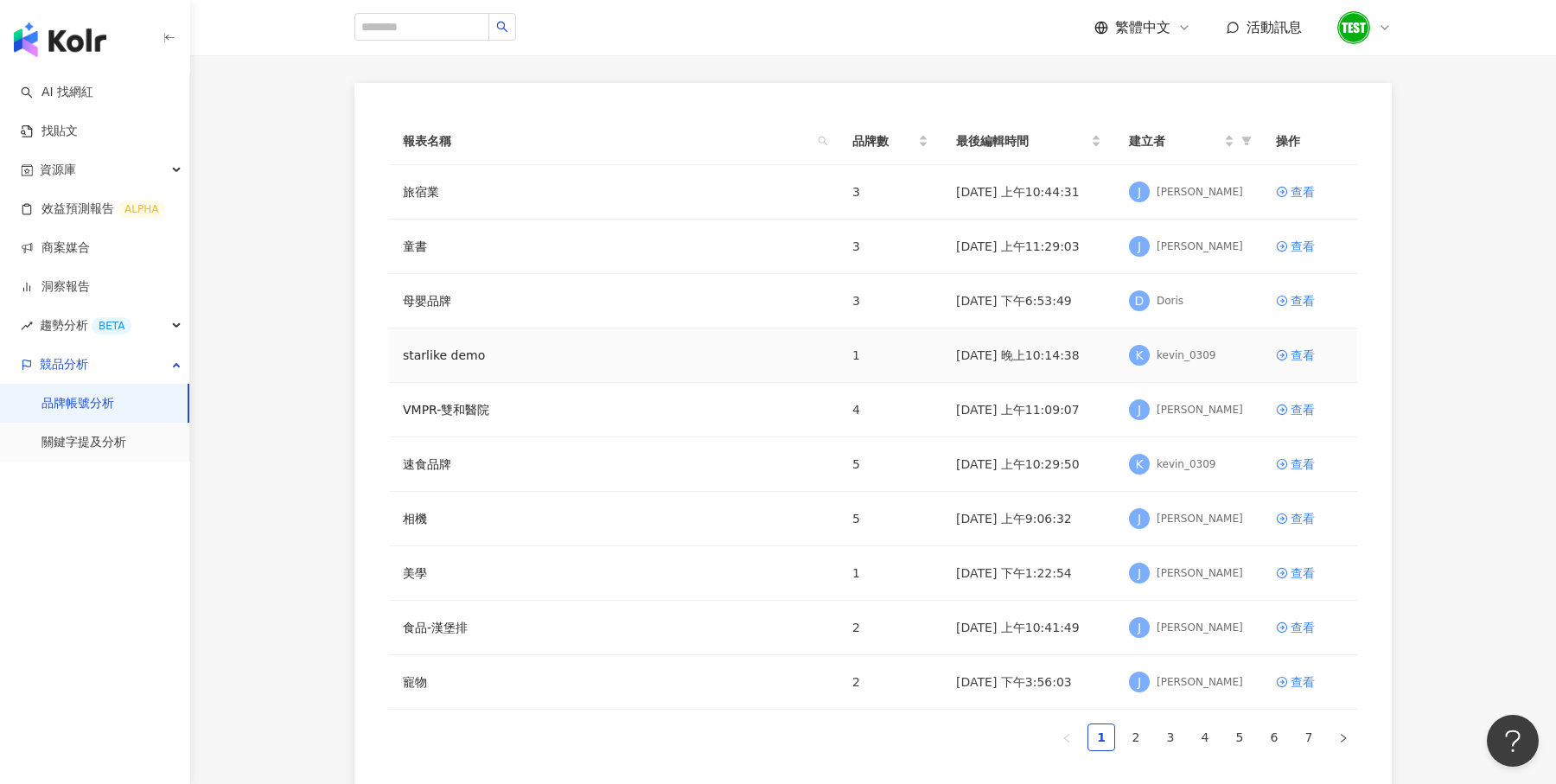
scroll to position [117, 0]
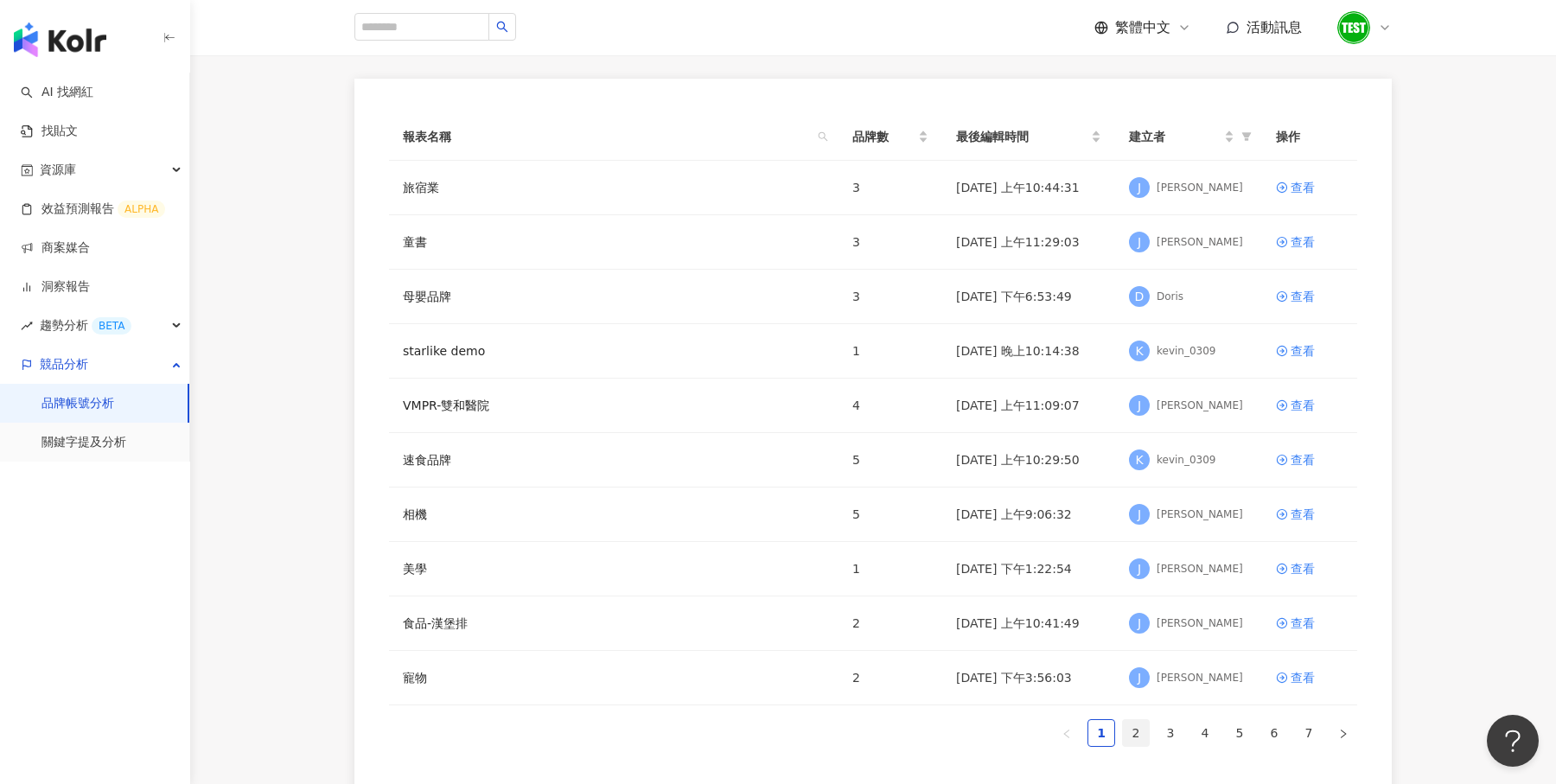
click at [1126, 728] on link "2" at bounding box center [1136, 733] width 26 height 26
click at [1300, 515] on div "查看" at bounding box center [1303, 515] width 24 height 19
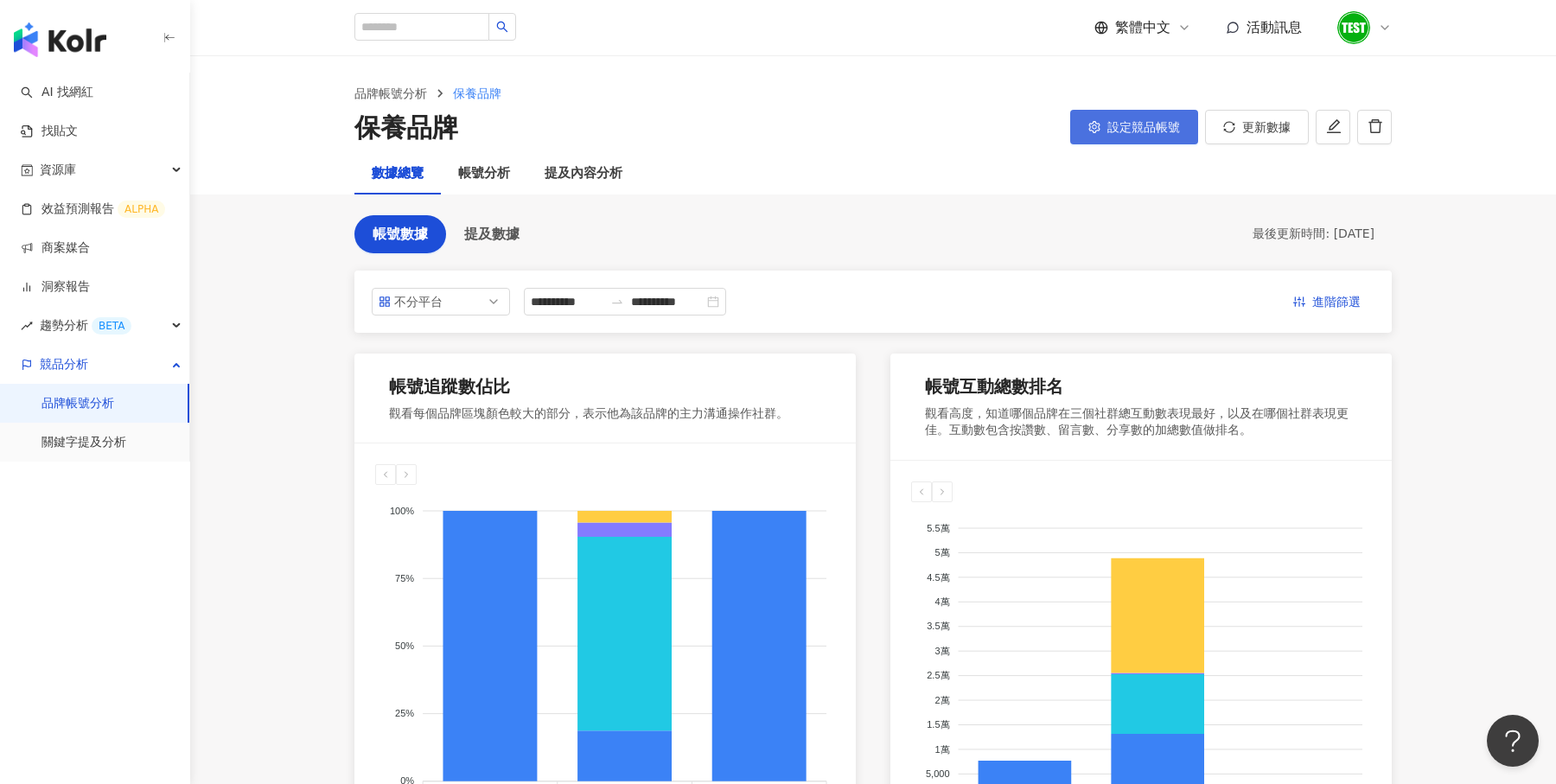
click at [1126, 131] on span "設定競品帳號" at bounding box center [1144, 127] width 72 height 14
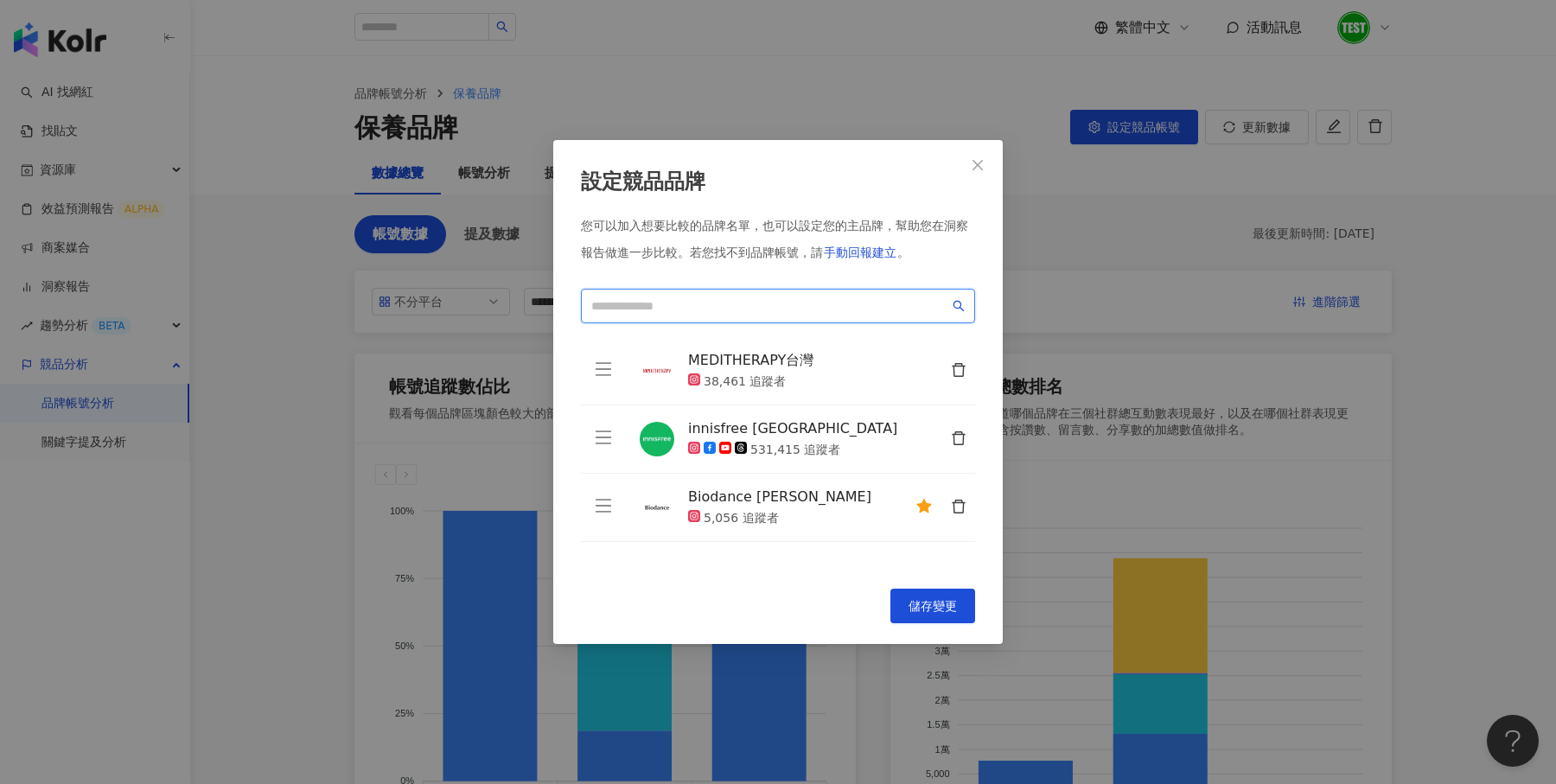
click at [747, 313] on input "search" at bounding box center [770, 305] width 358 height 19
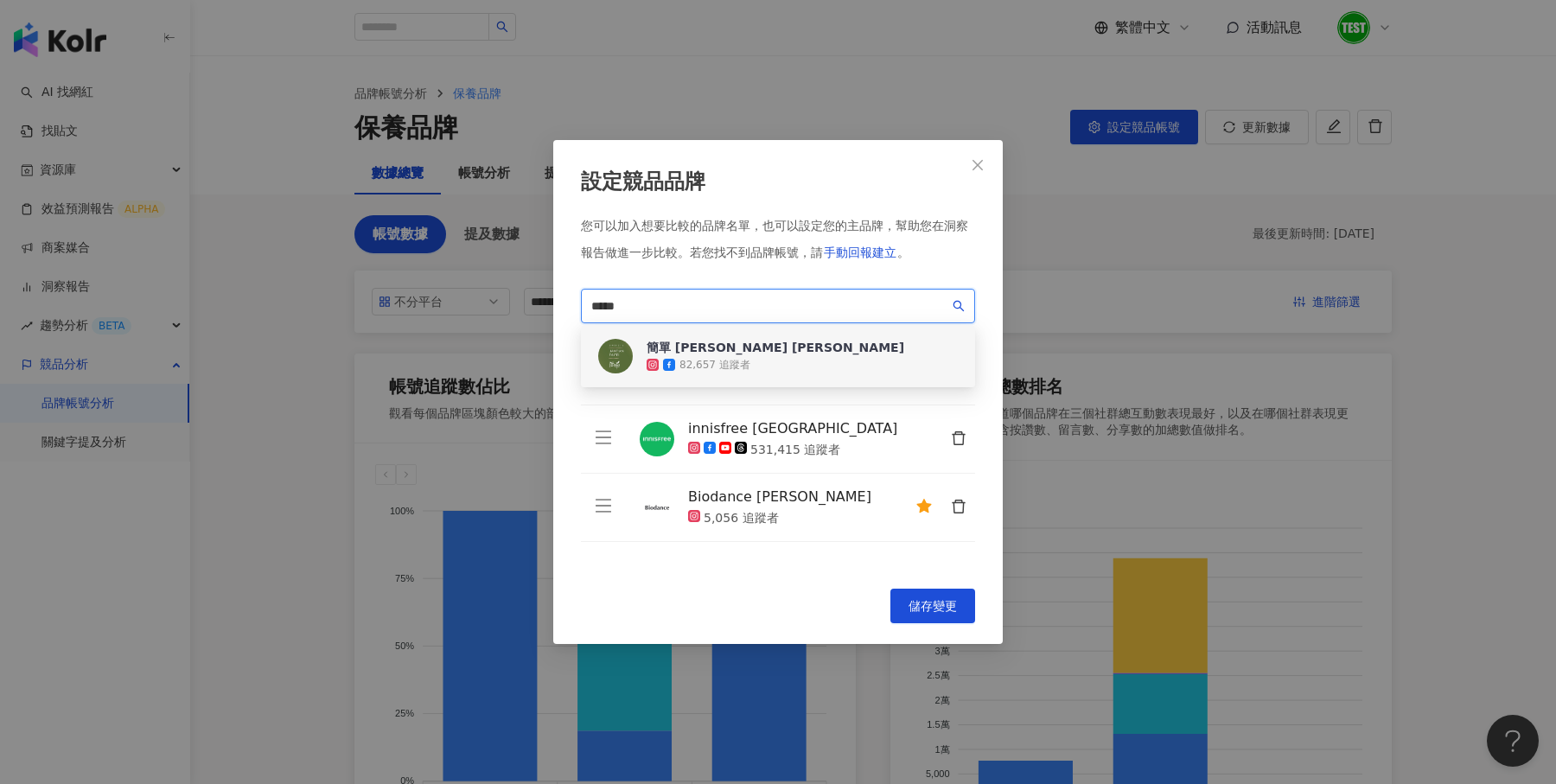
click at [736, 346] on div "簡單 Jan Dan" at bounding box center [776, 347] width 257 height 18
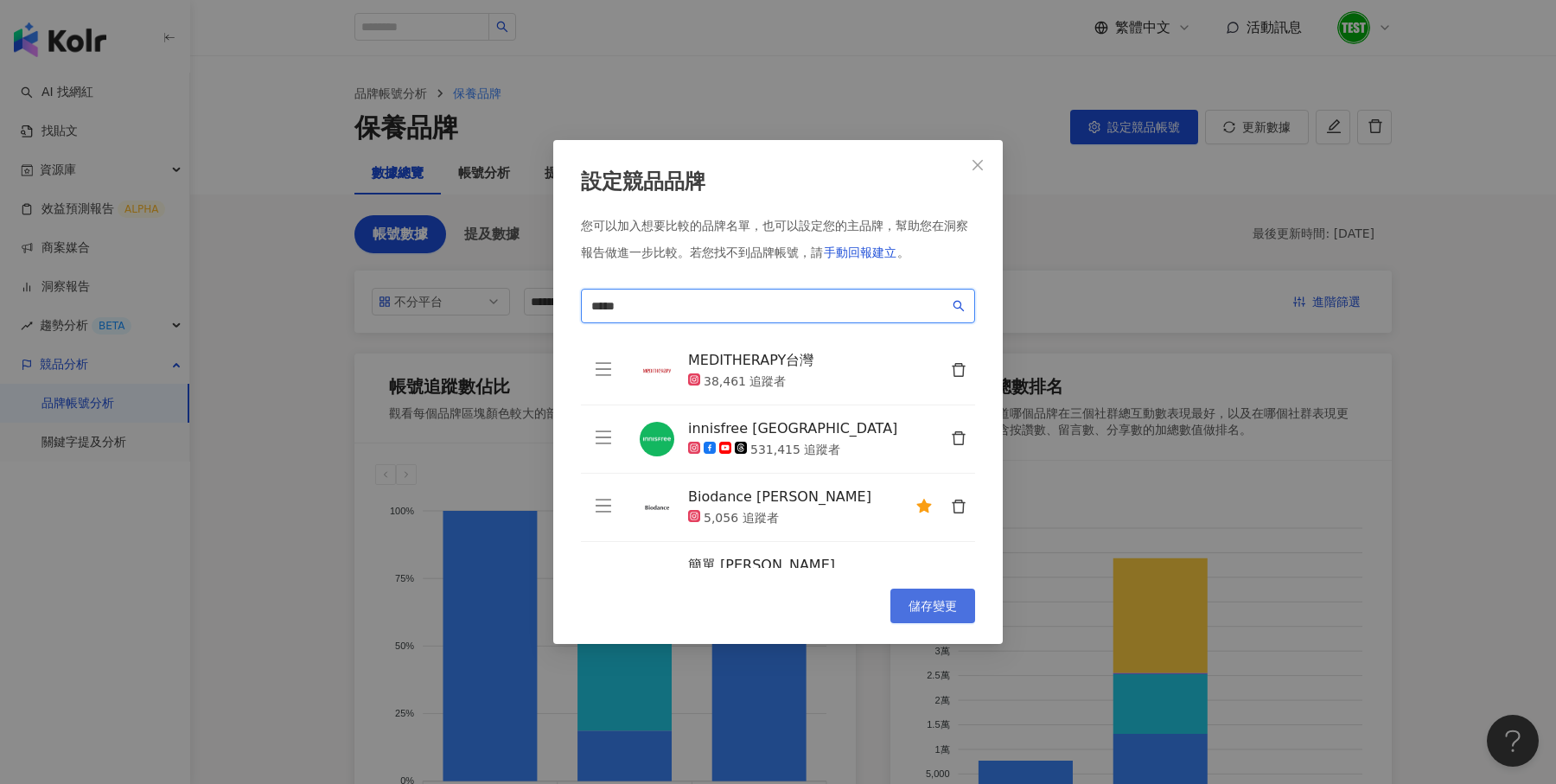
type input "*****"
click at [909, 595] on button "儲存變更" at bounding box center [933, 605] width 85 height 34
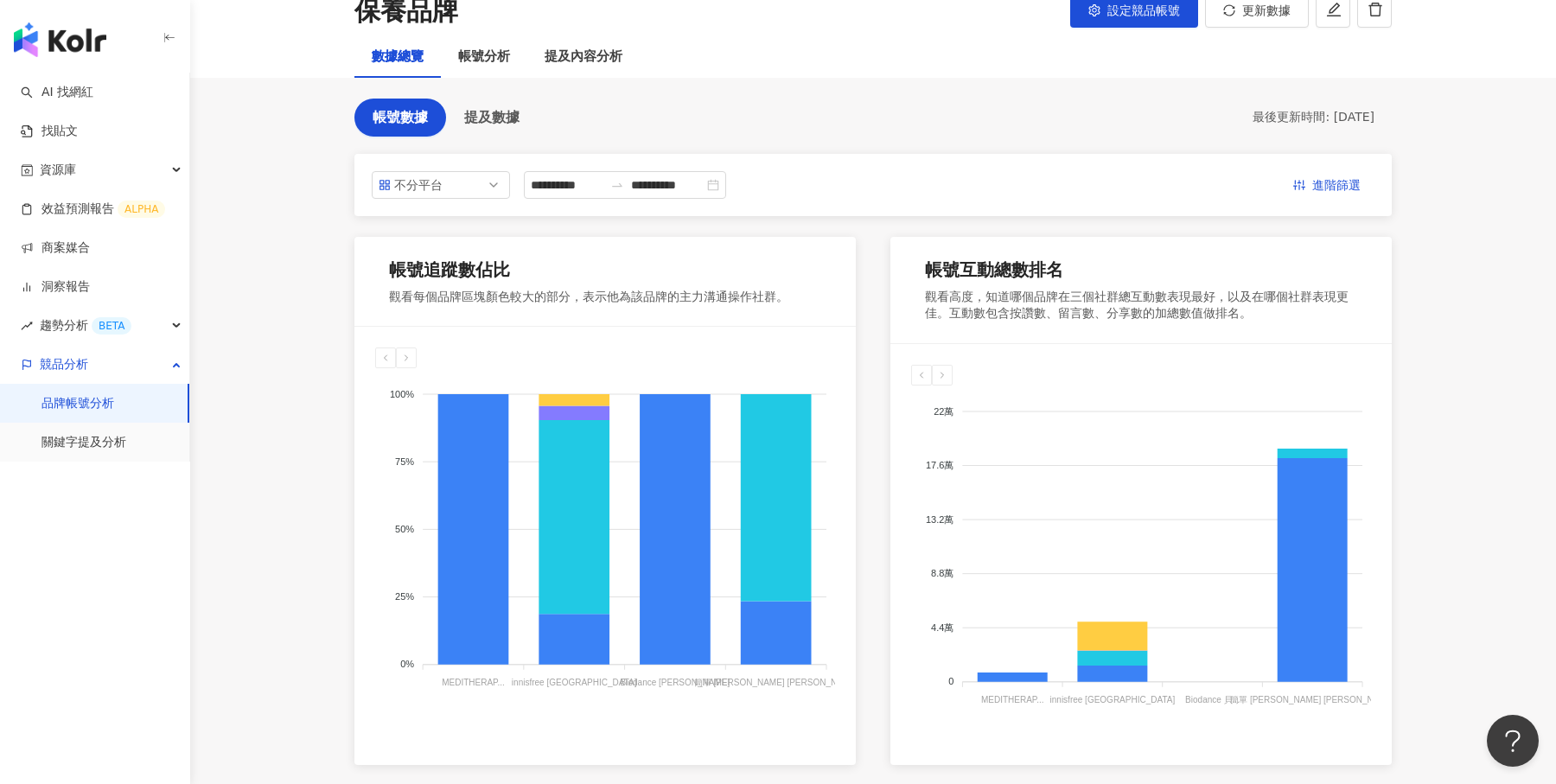
scroll to position [100, 0]
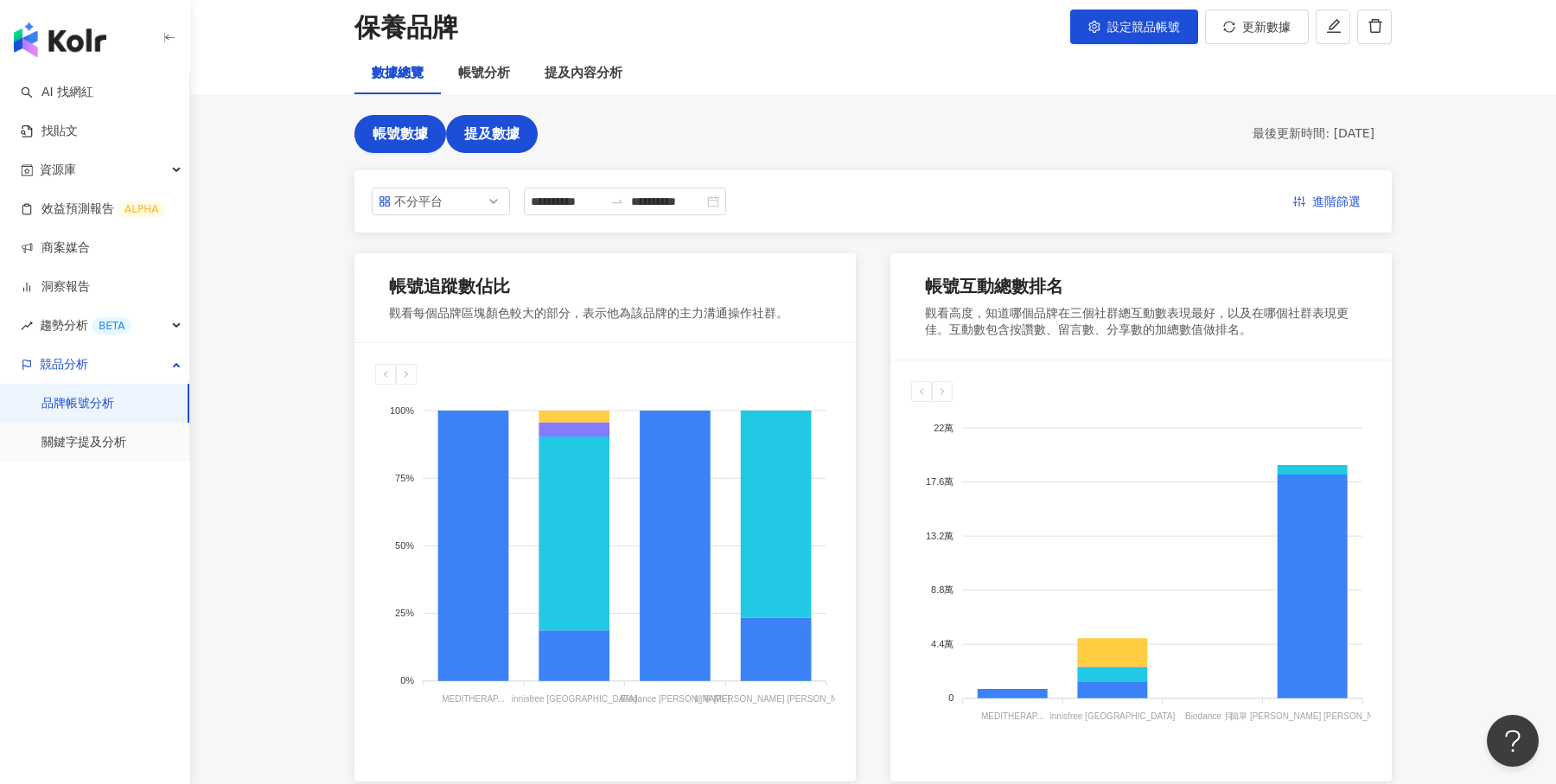
click at [502, 128] on span "提及數據" at bounding box center [492, 133] width 56 height 16
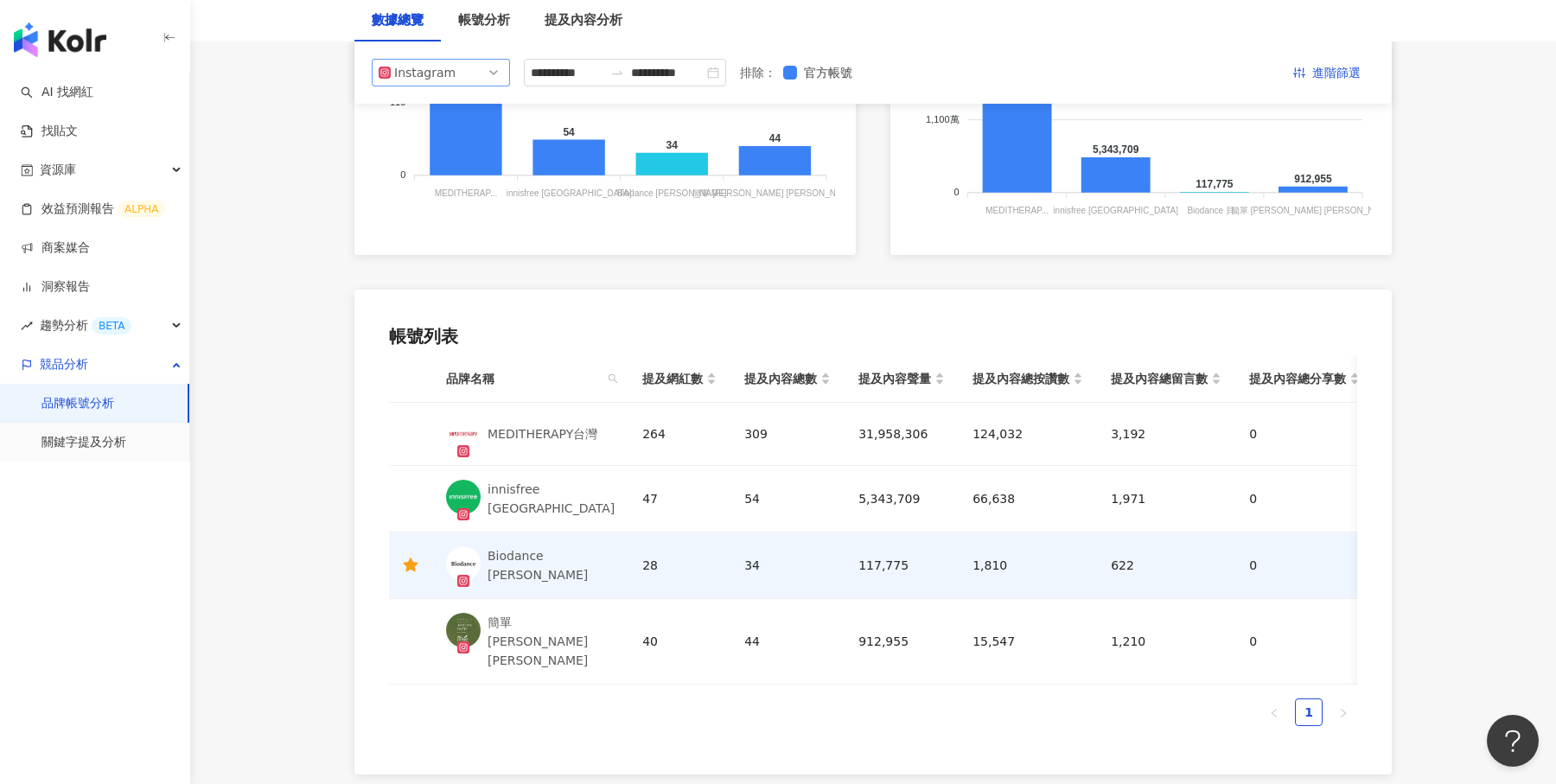
click at [479, 68] on span "Instagram" at bounding box center [441, 72] width 125 height 26
click at [611, 71] on div at bounding box center [617, 72] width 28 height 14
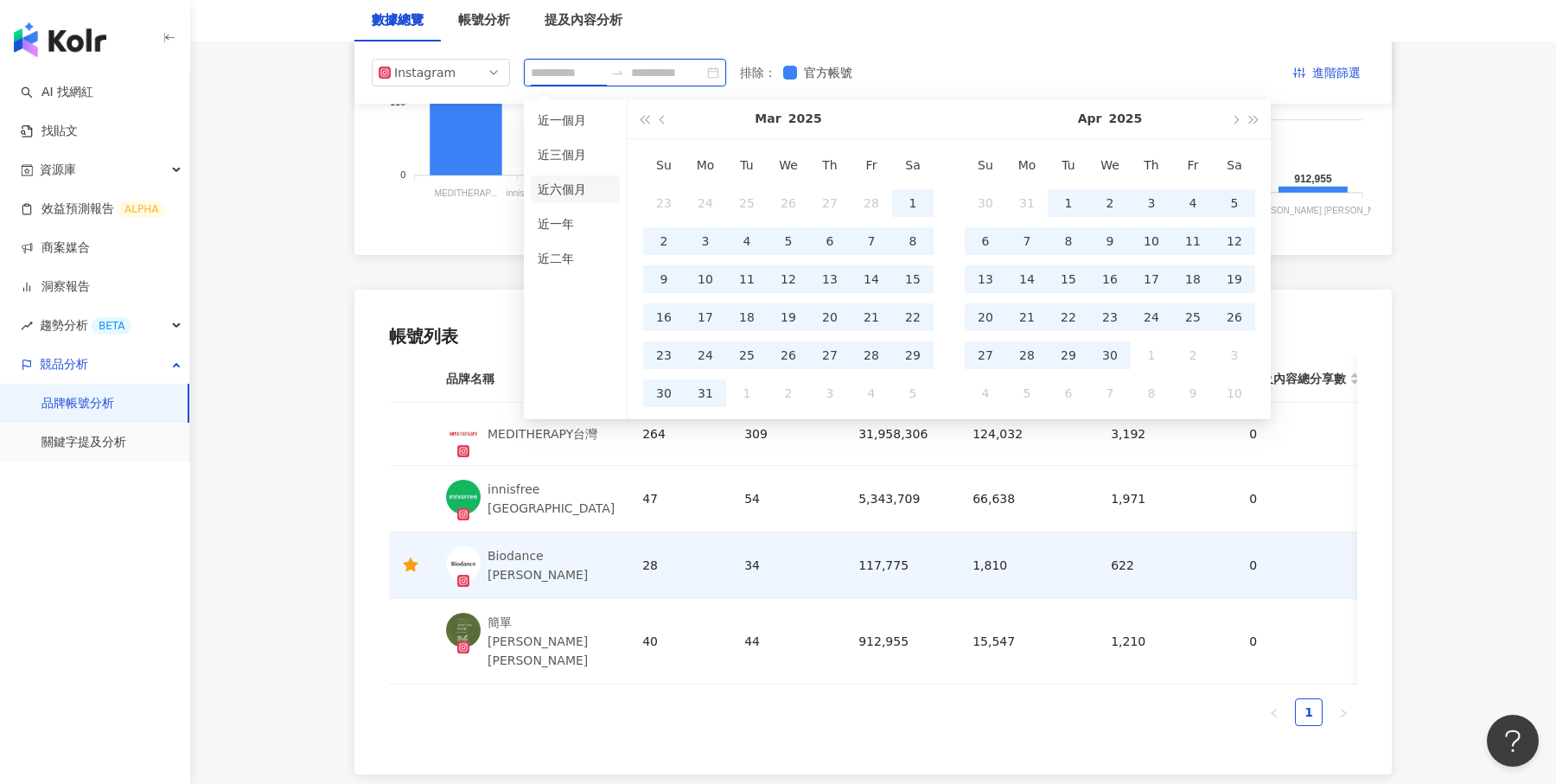
type input "**********"
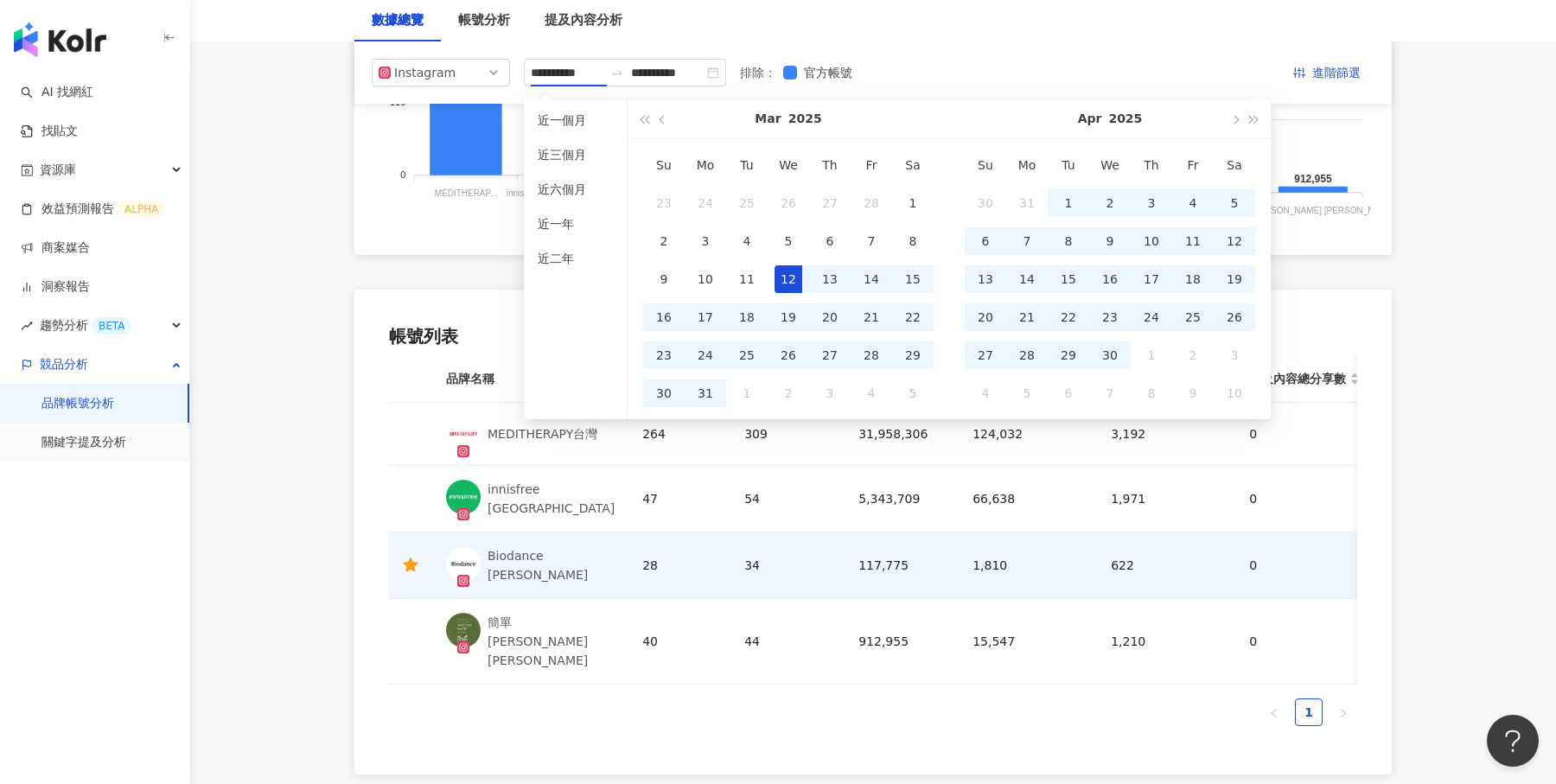
click at [308, 211] on main "**********" at bounding box center [873, 102] width 1366 height 1345
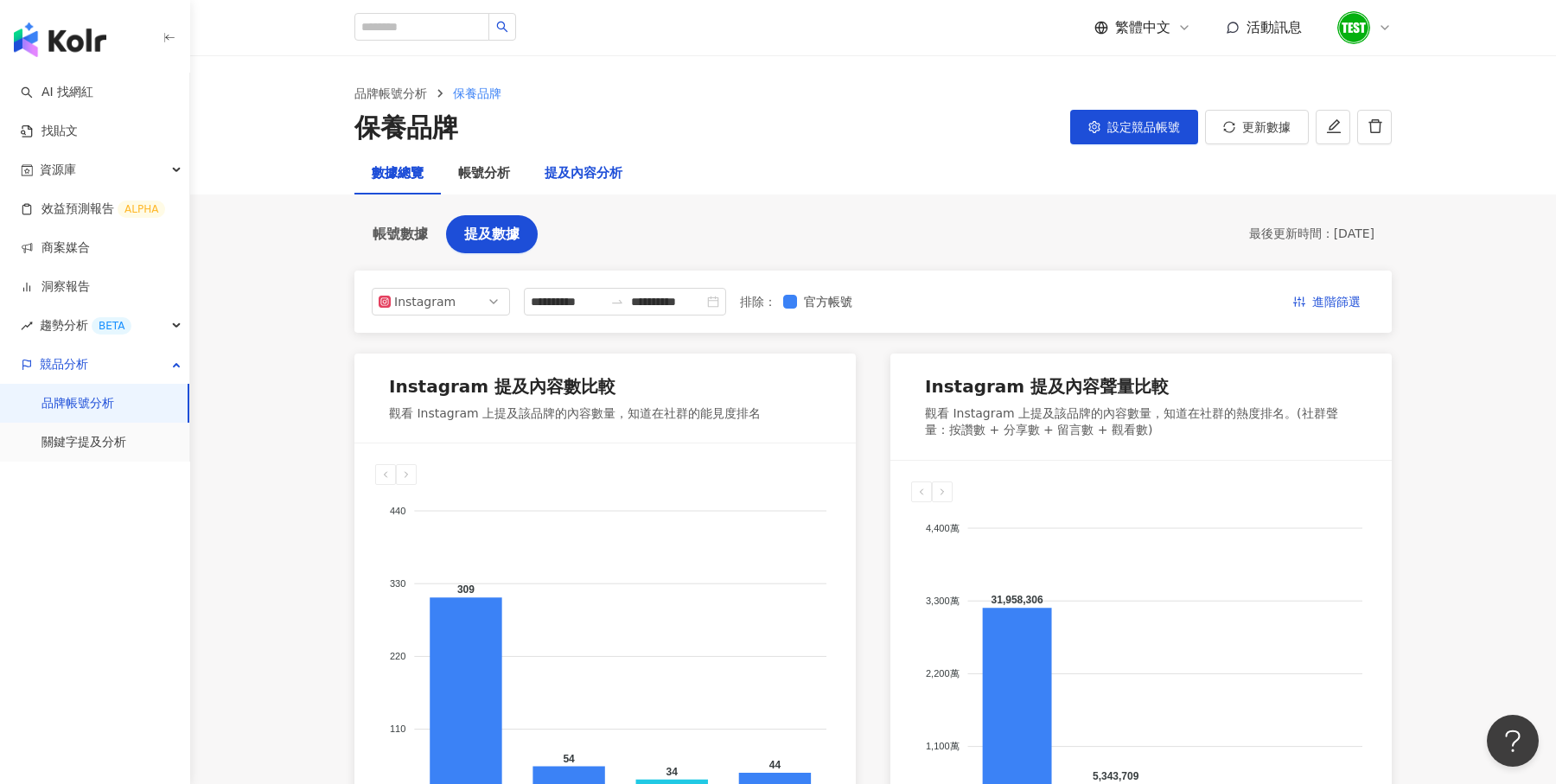
click at [585, 181] on div "提及內容分析" at bounding box center [583, 174] width 78 height 20
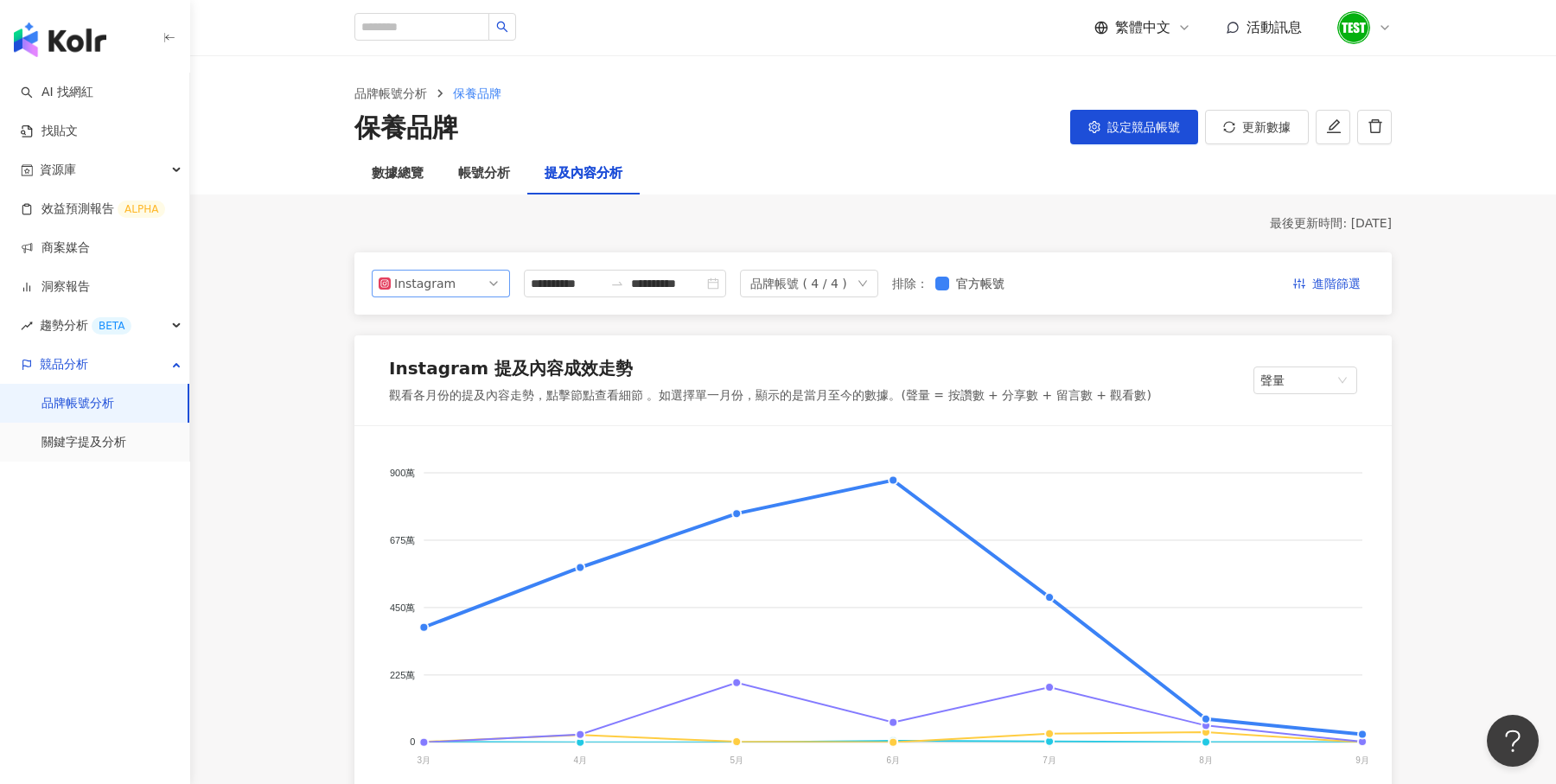
click at [435, 295] on div "Instagram" at bounding box center [422, 283] width 56 height 26
click at [674, 256] on div "**********" at bounding box center [873, 283] width 1038 height 62
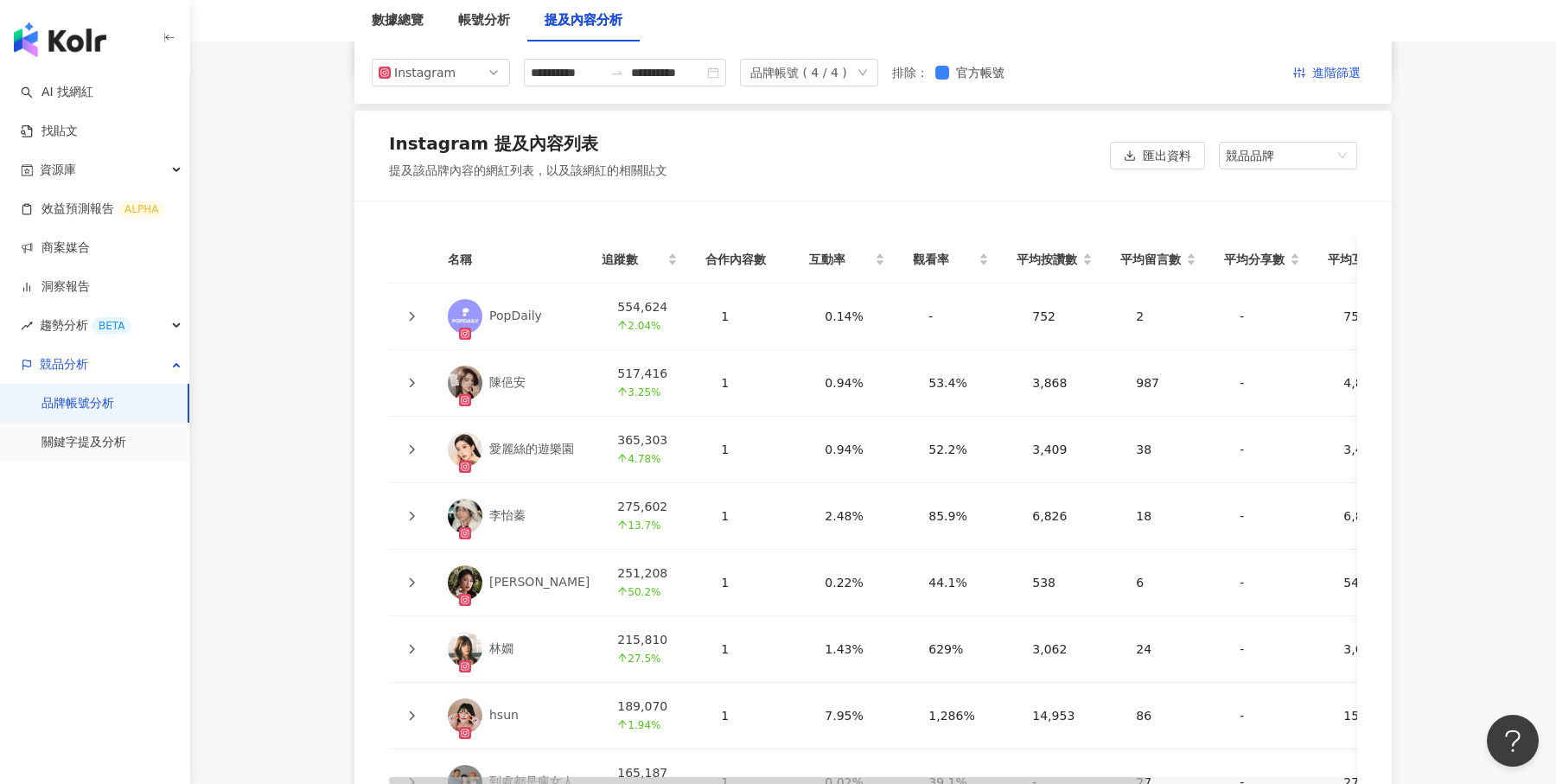
click at [412, 378] on icon at bounding box center [411, 382] width 10 height 10
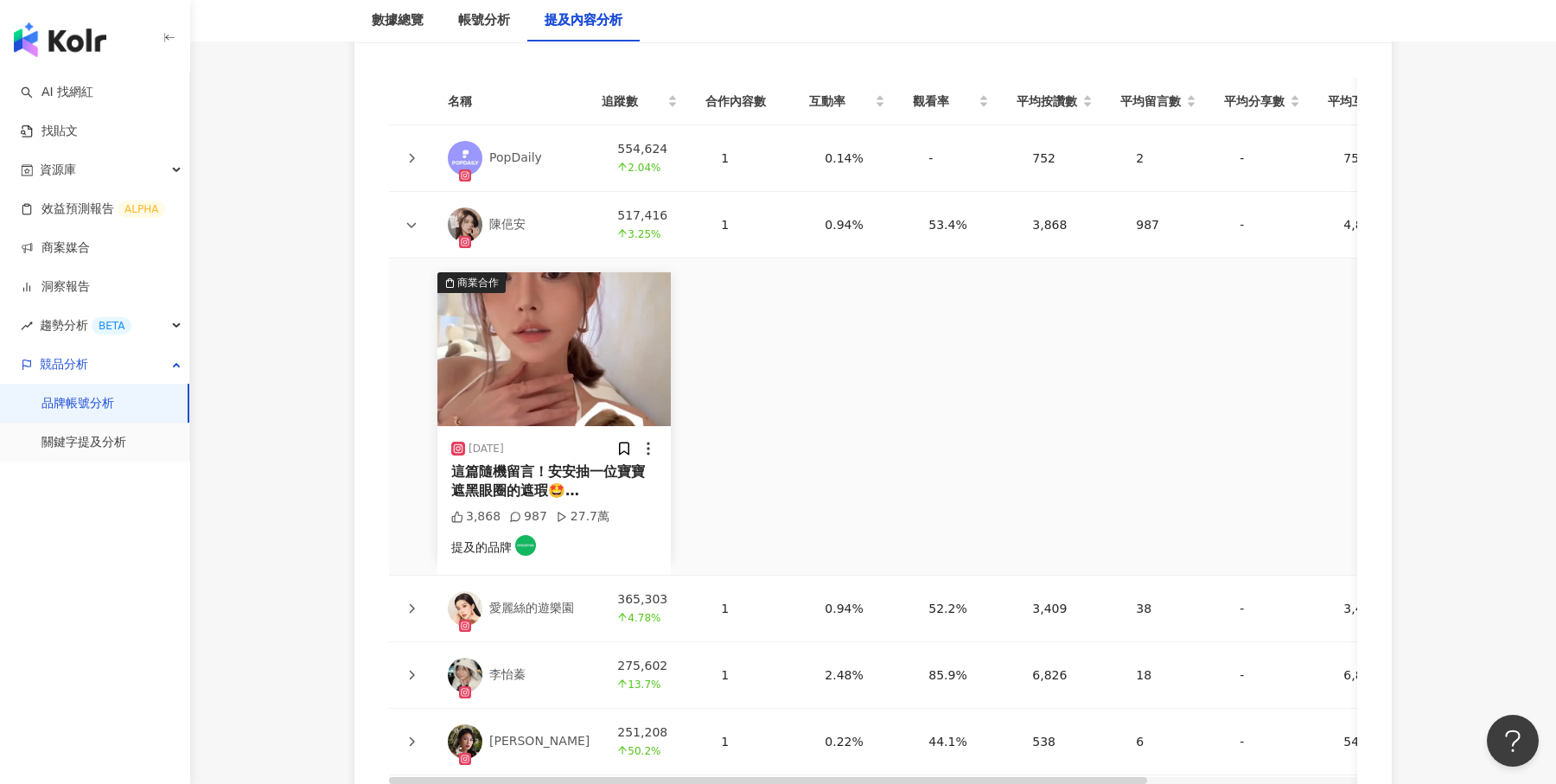
scroll to position [3983, 0]
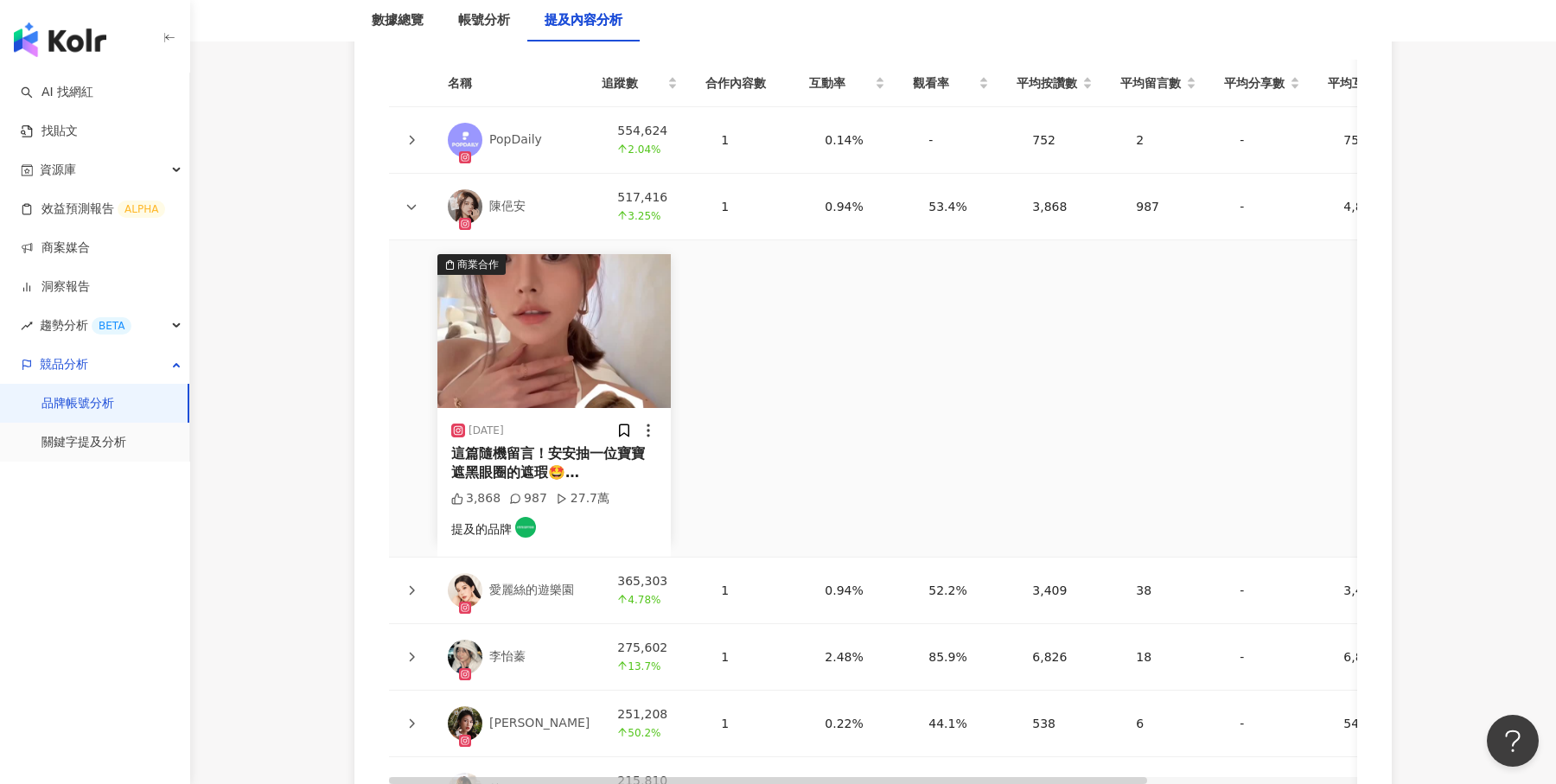
click at [578, 467] on div "這篇隨機留言！安安抽一位寶寶遮黑眼圈的遮瑕🤩 韓系精緻混血感妝容 你們給幾分？ 就是乾乾淨淨又立體又有奶油妝效的妝容！ 保濕棉片 @innisfreetaiw…" at bounding box center [554, 464] width 205 height 39
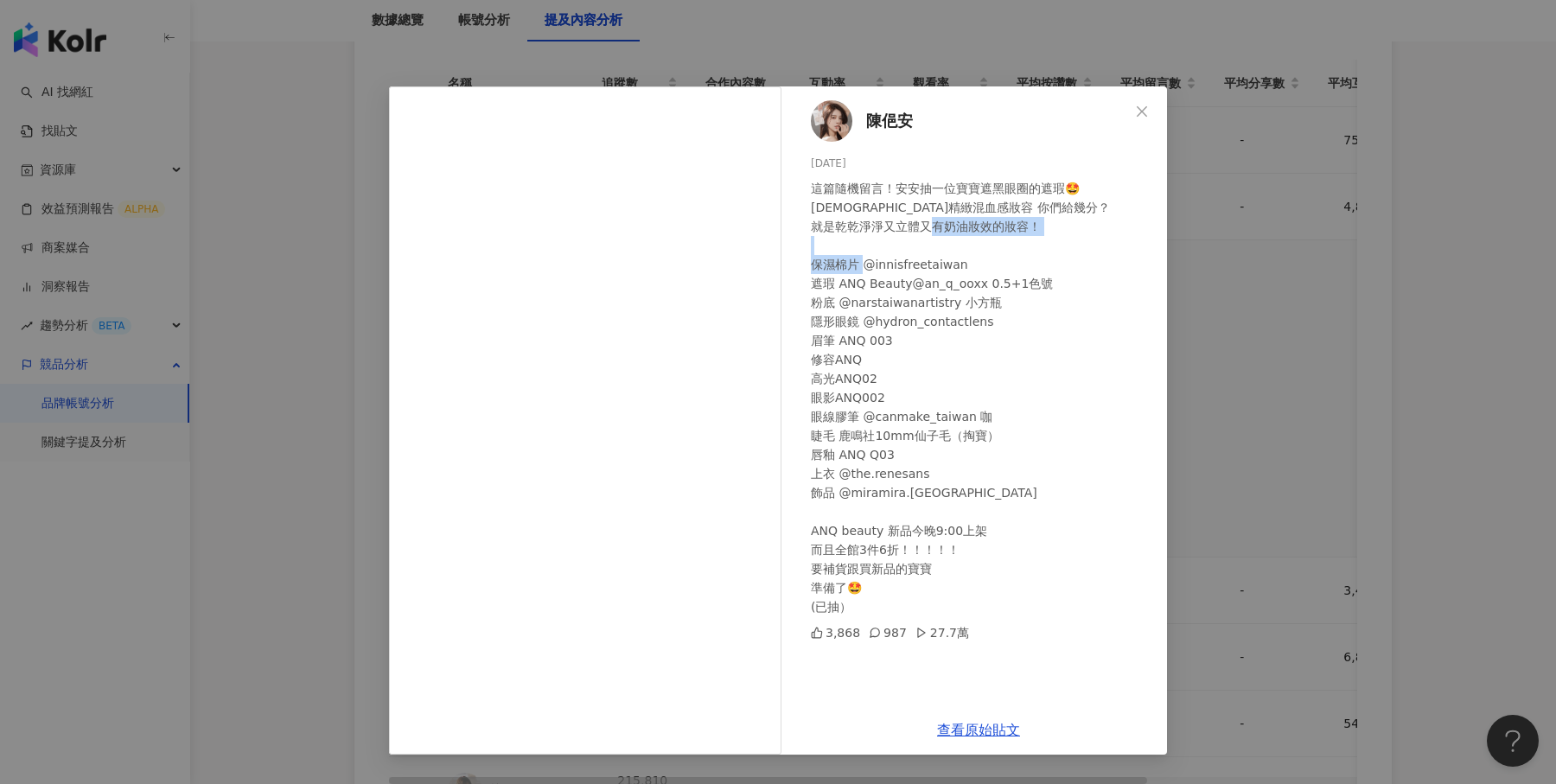
drag, startPoint x: 863, startPoint y: 264, endPoint x: 964, endPoint y: 262, distance: 101.0
click at [964, 262] on div "這篇隨機留言！安安抽一位寶寶遮黑眼圈的遮瑕🤩 韓系精緻混血感妝容 你們給幾分？ 就是乾乾淨淨又立體又有奶油妝效的妝容！ 保濕棉片 @innisfreetaiw…" at bounding box center [982, 397] width 342 height 438
click at [1136, 112] on icon "close" at bounding box center [1141, 111] width 14 height 14
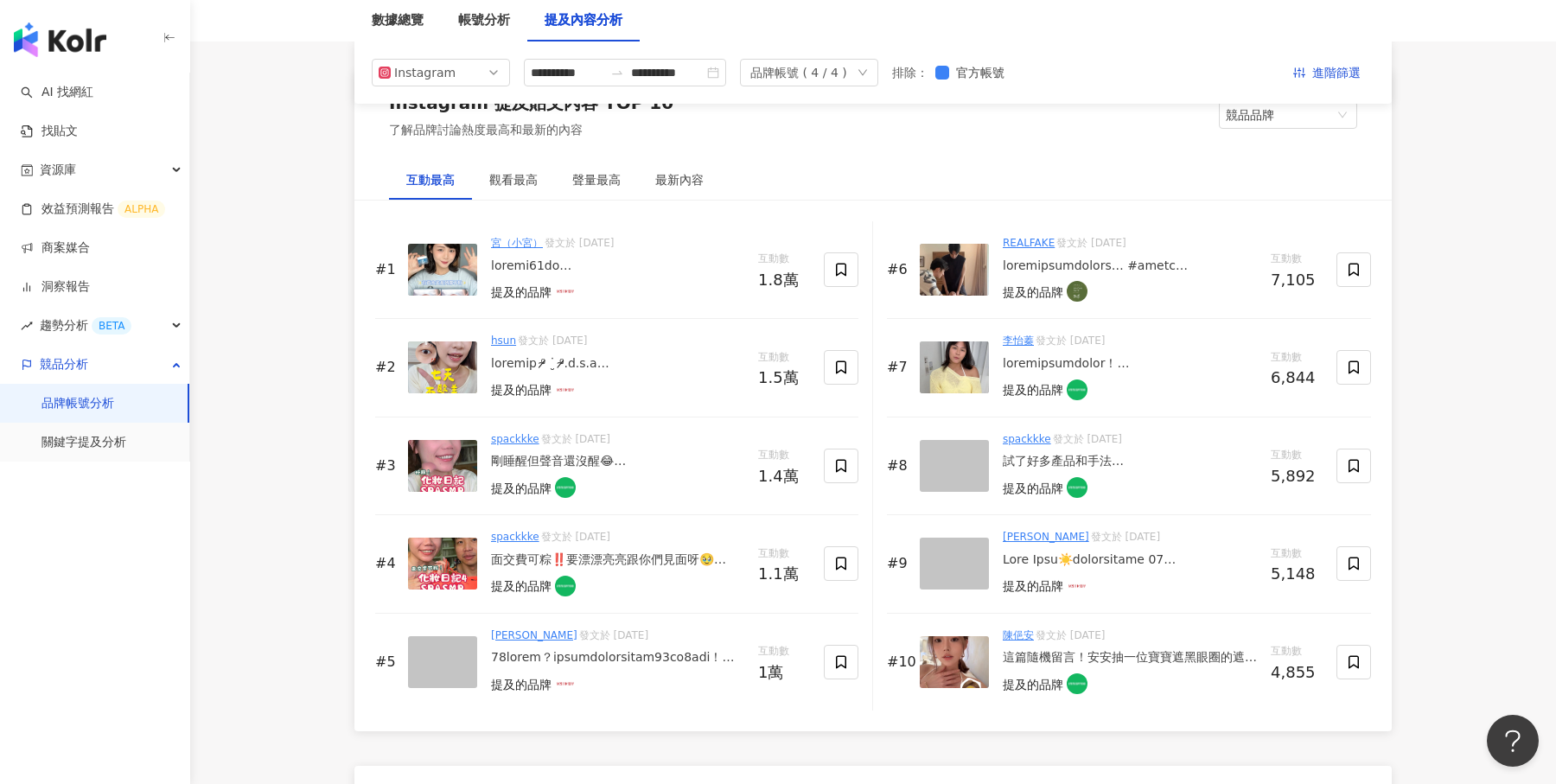
scroll to position [2600, 0]
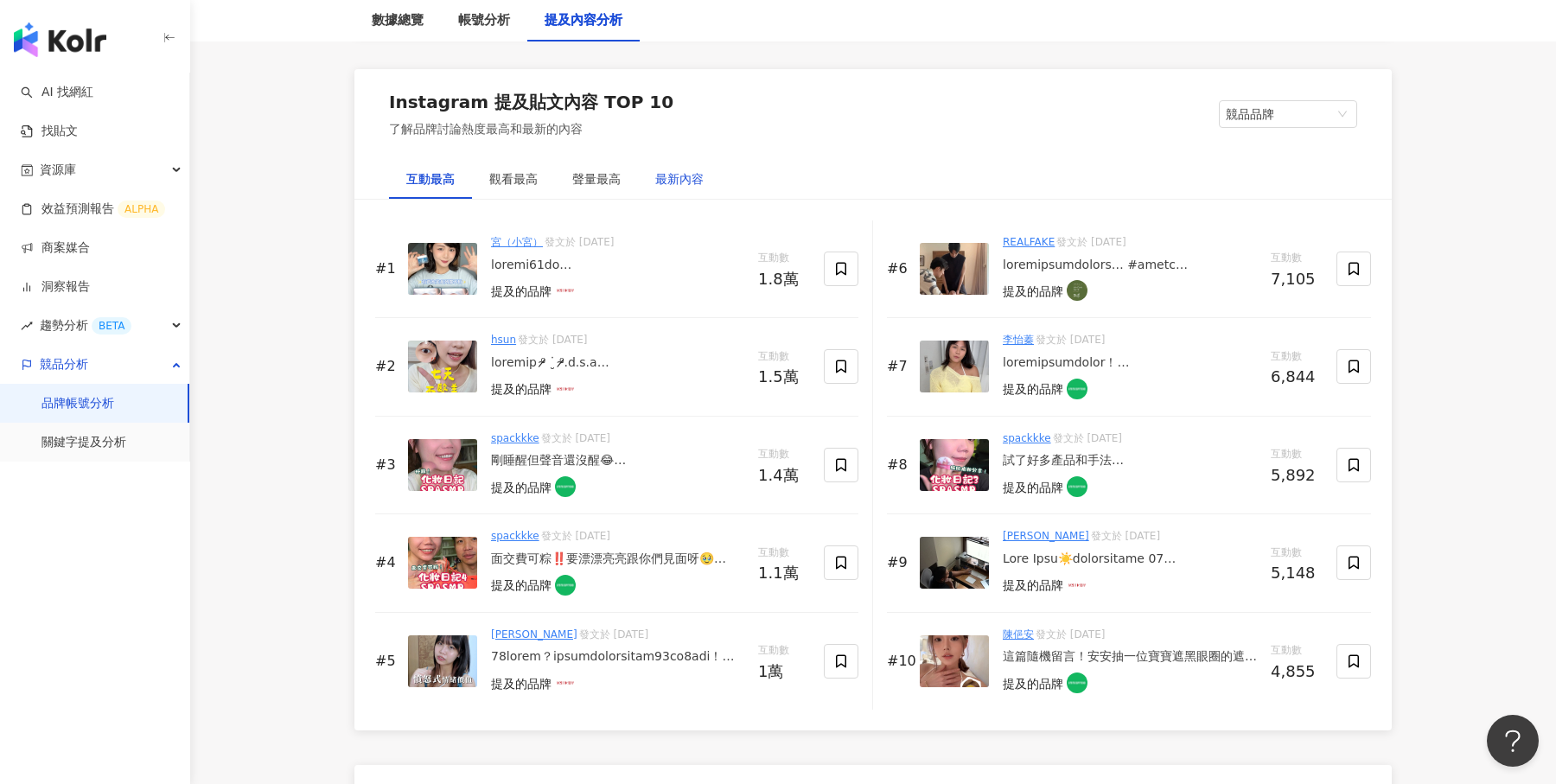
click at [698, 176] on div "最新內容" at bounding box center [679, 179] width 48 height 19
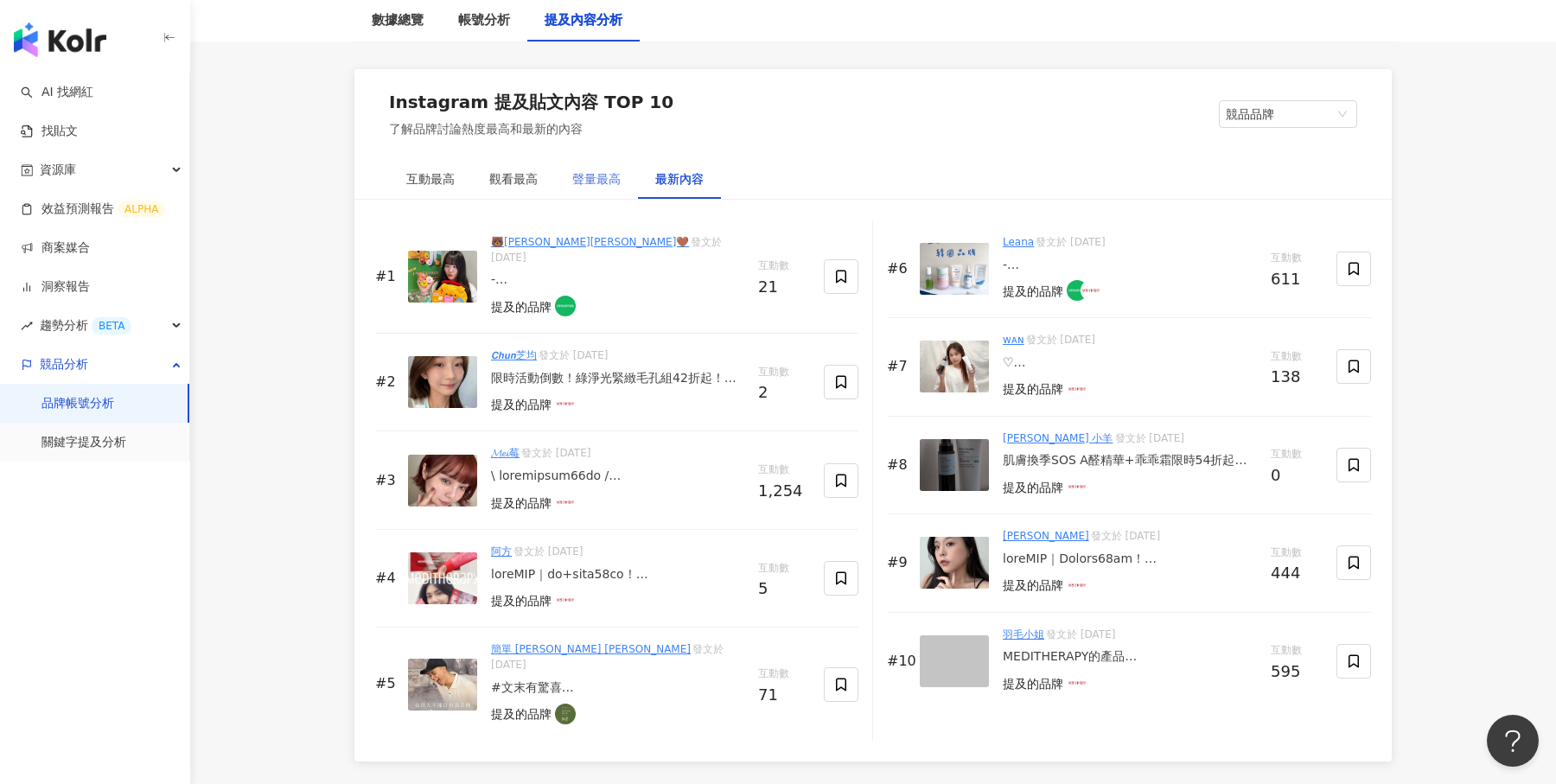
click at [623, 177] on div "聲量最高" at bounding box center [597, 179] width 83 height 40
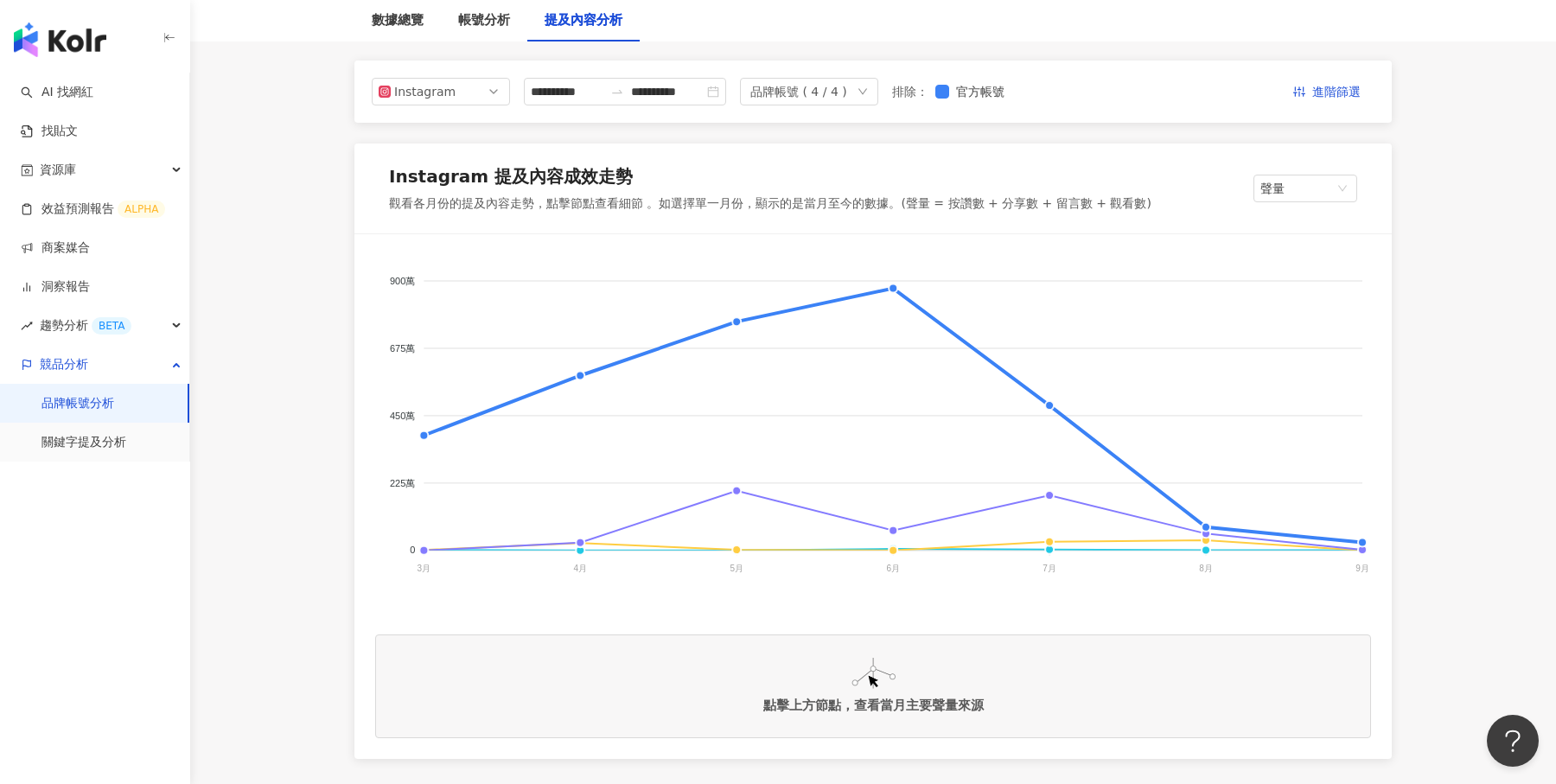
scroll to position [187, 0]
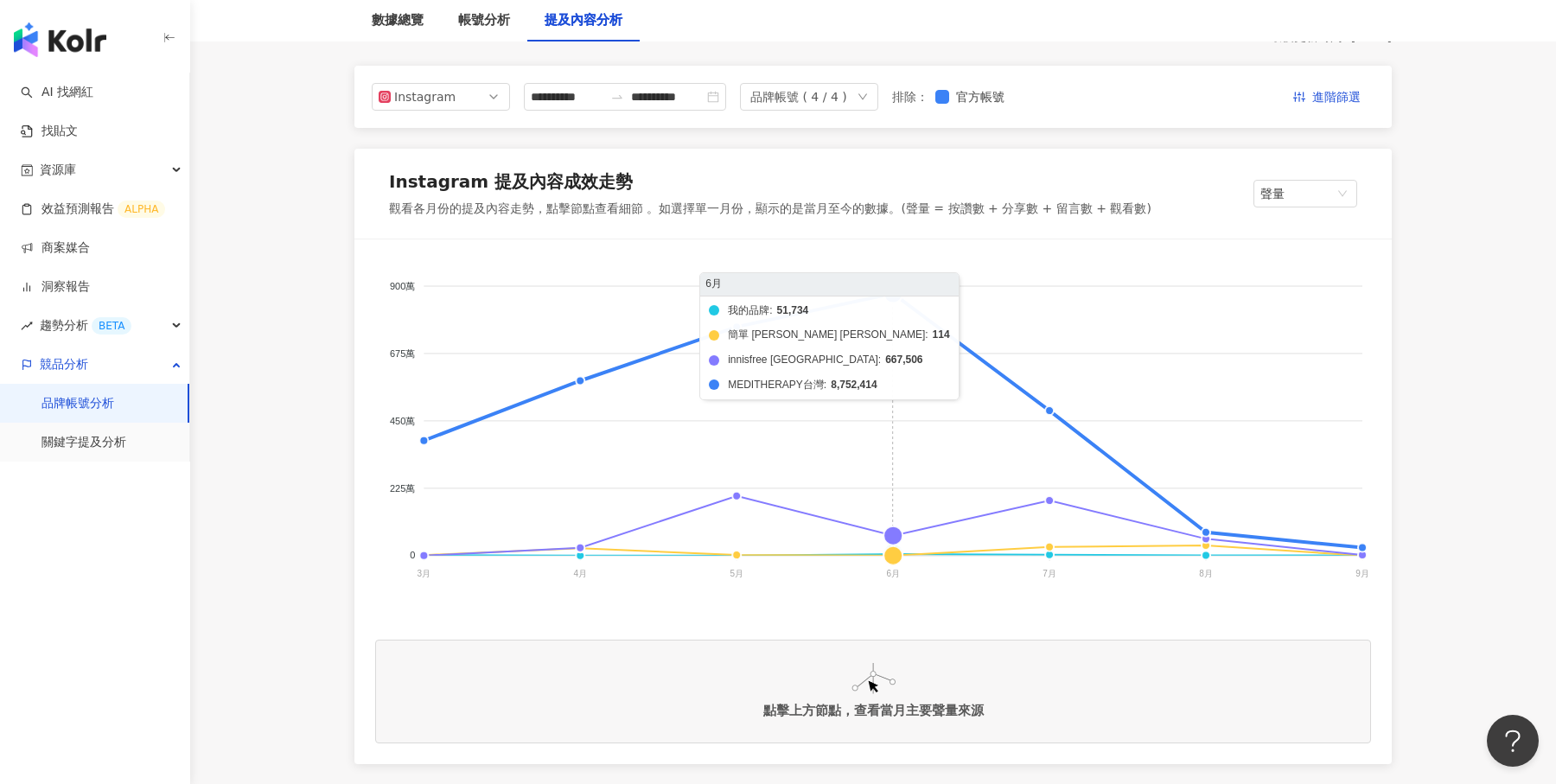
click at [901, 454] on foreignobject "我的品牌 簡單 Jan Dan innisfree Taiwan MEDITHERAPY台灣" at bounding box center [873, 433] width 996 height 346
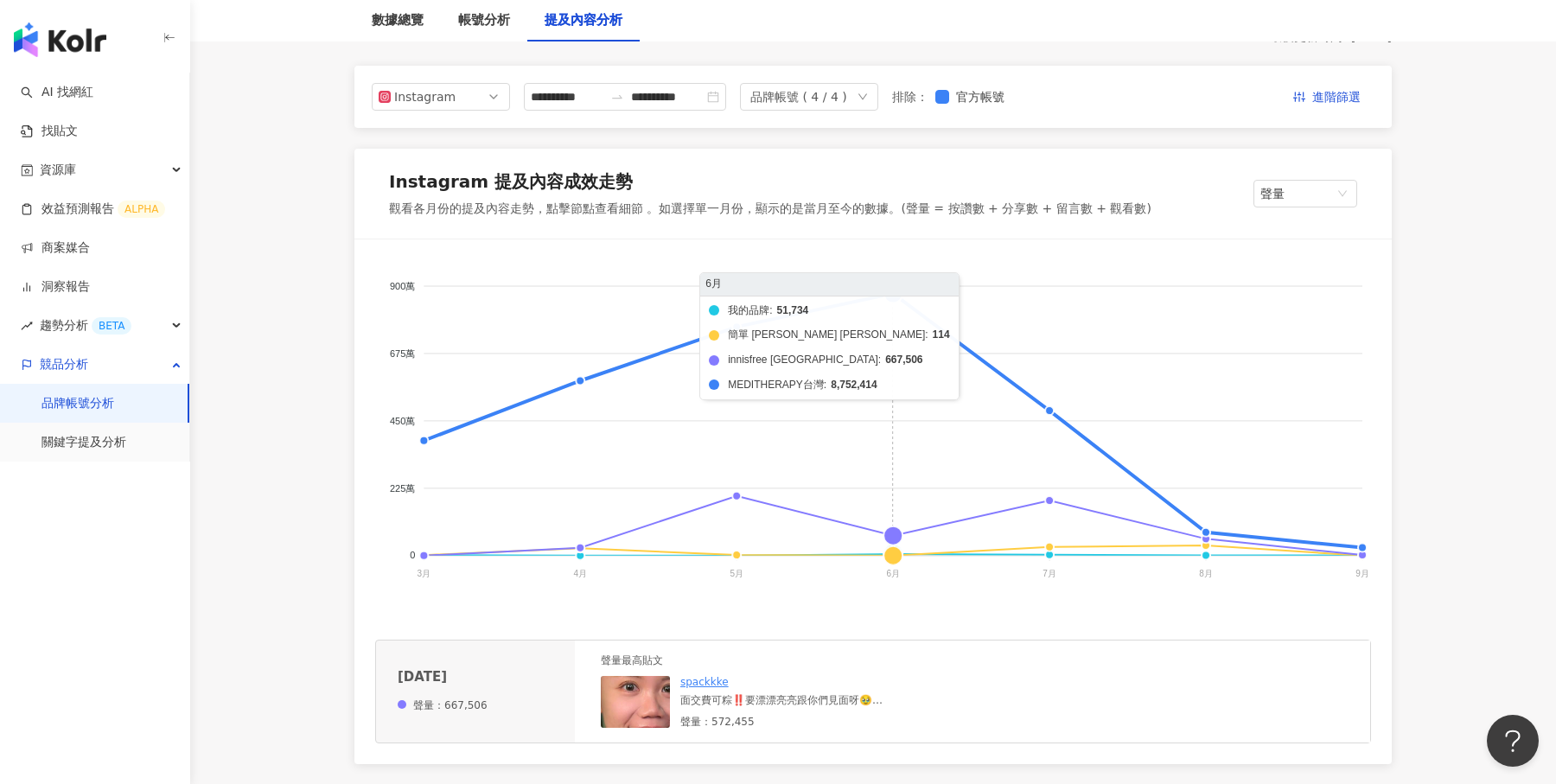
click at [893, 295] on foreignobject "我的品牌 簡單 Jan Dan innisfree Taiwan MEDITHERAPY台灣" at bounding box center [873, 433] width 996 height 346
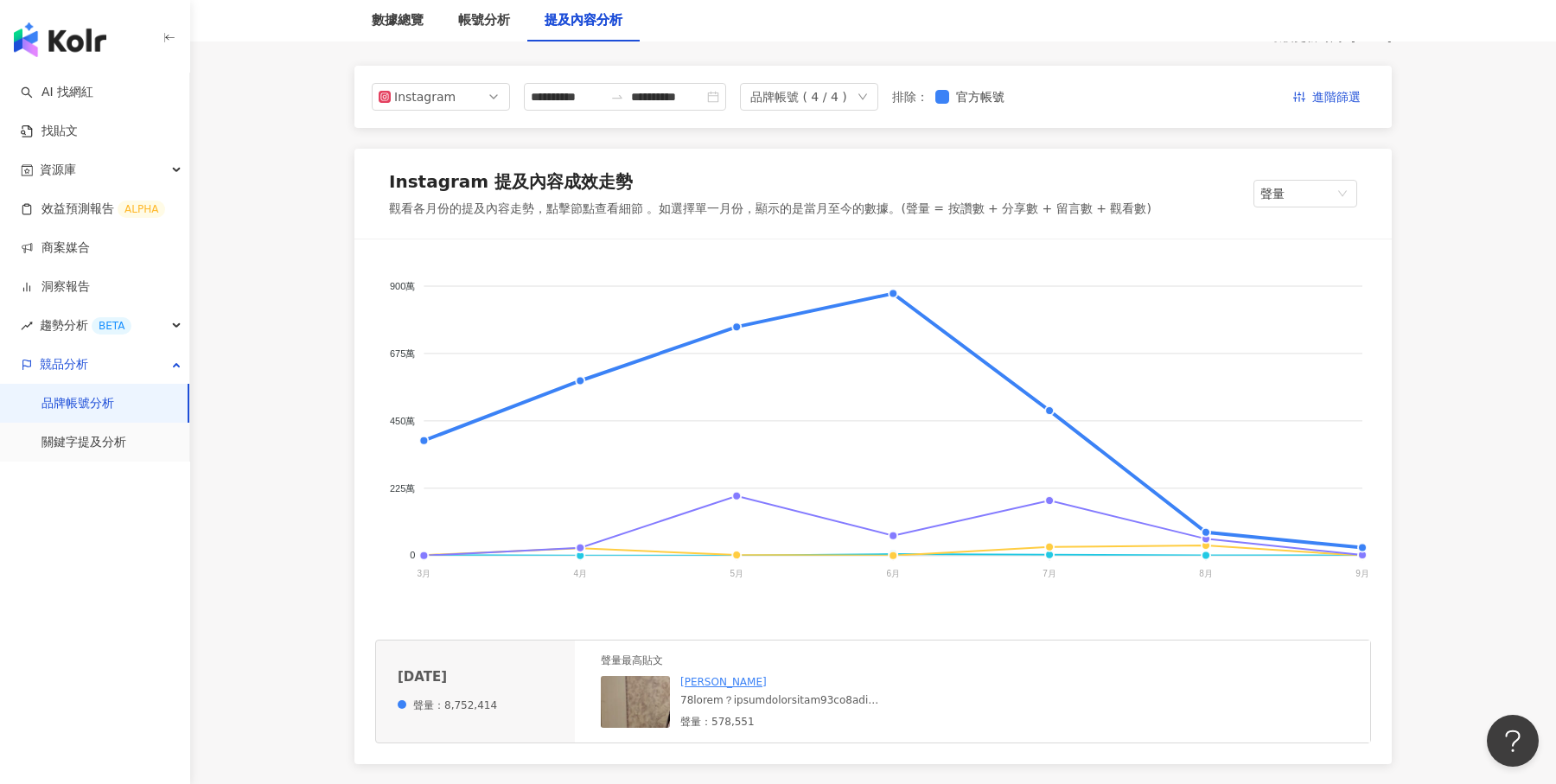
click at [792, 702] on div at bounding box center [779, 701] width 198 height 15
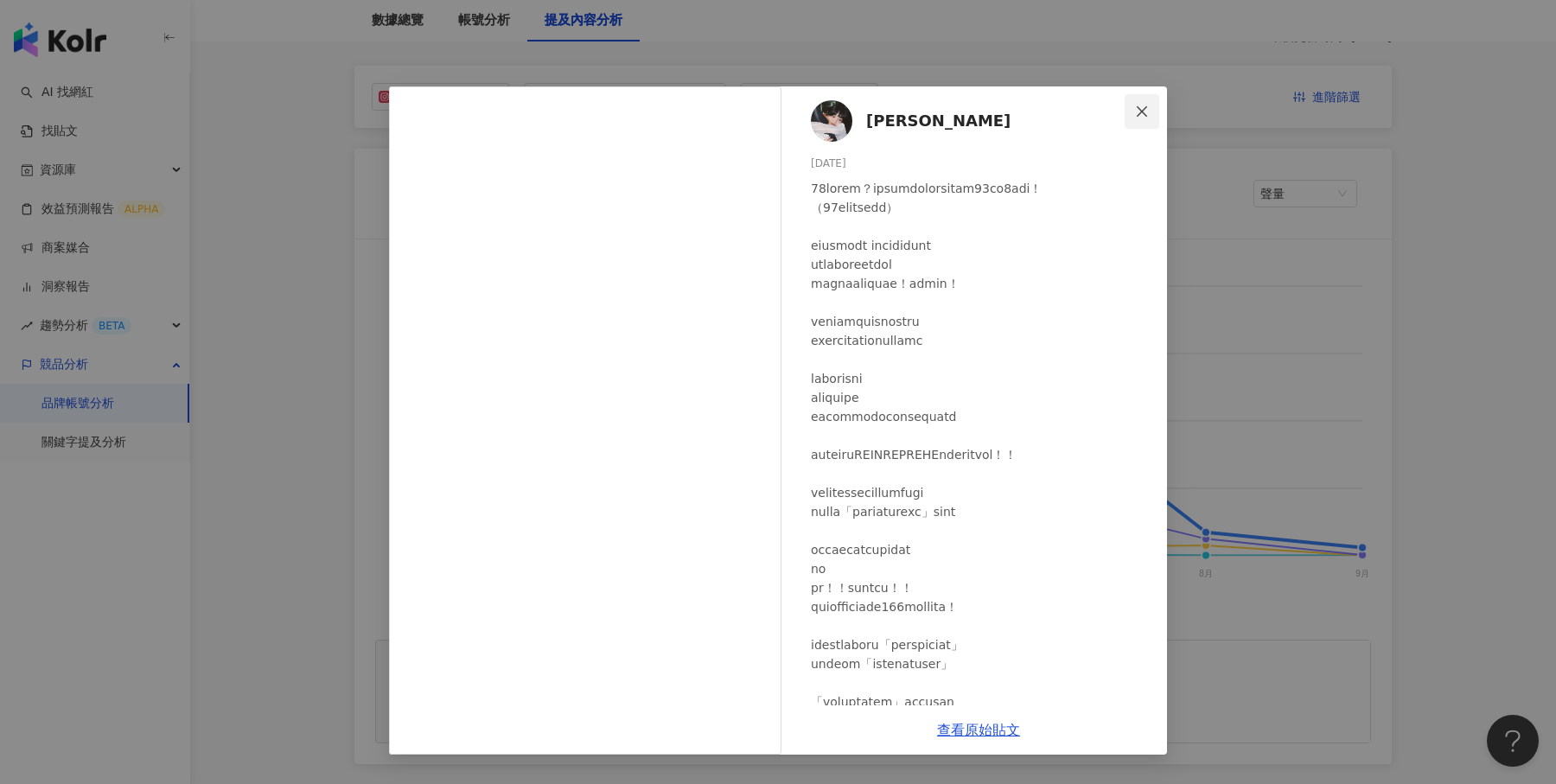
click at [1144, 112] on icon "close" at bounding box center [1141, 110] width 10 height 10
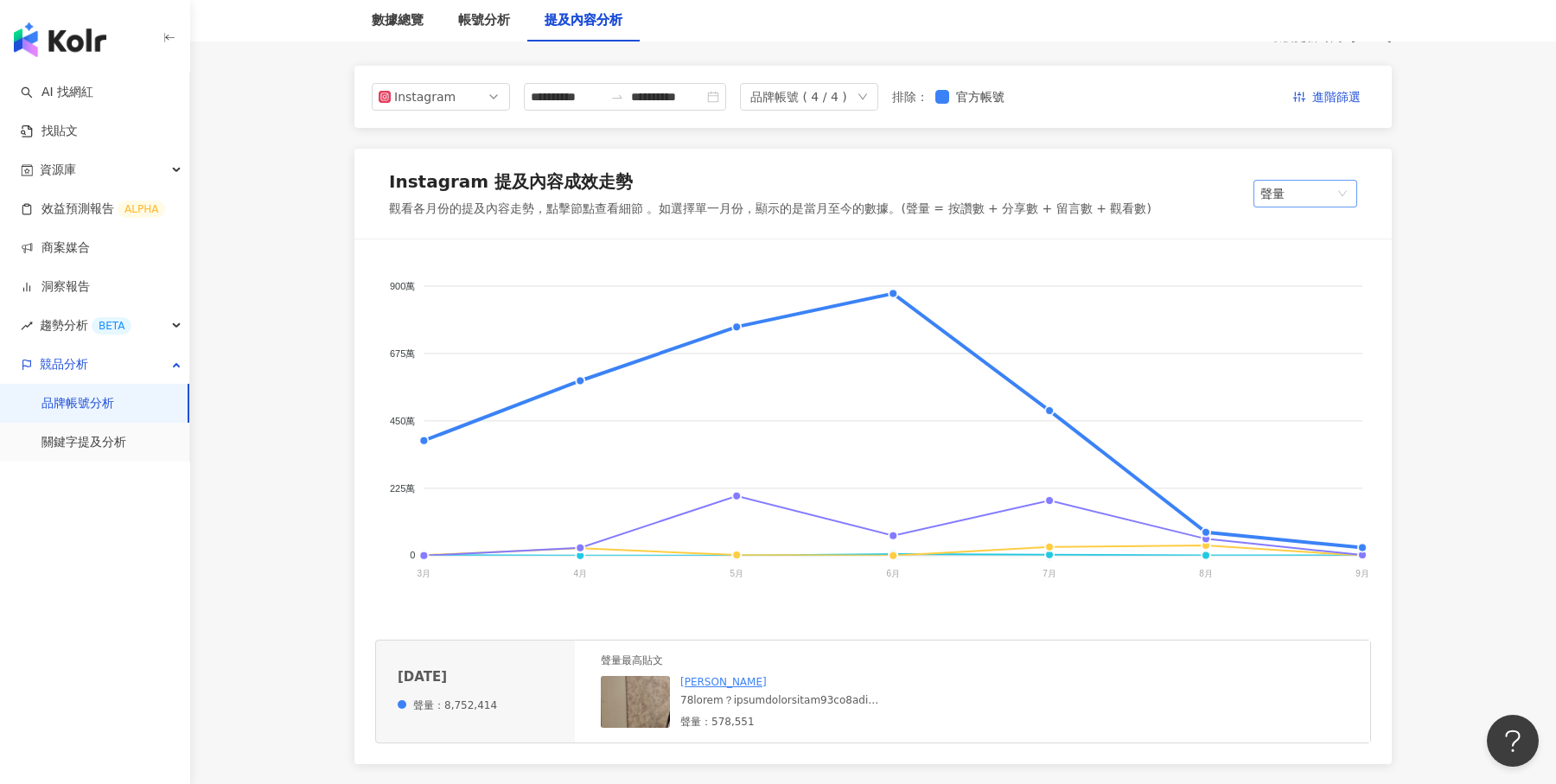
click at [1281, 193] on span "聲量" at bounding box center [1305, 193] width 90 height 26
click at [116, 434] on link "關鍵字提及分析" at bounding box center [84, 442] width 85 height 18
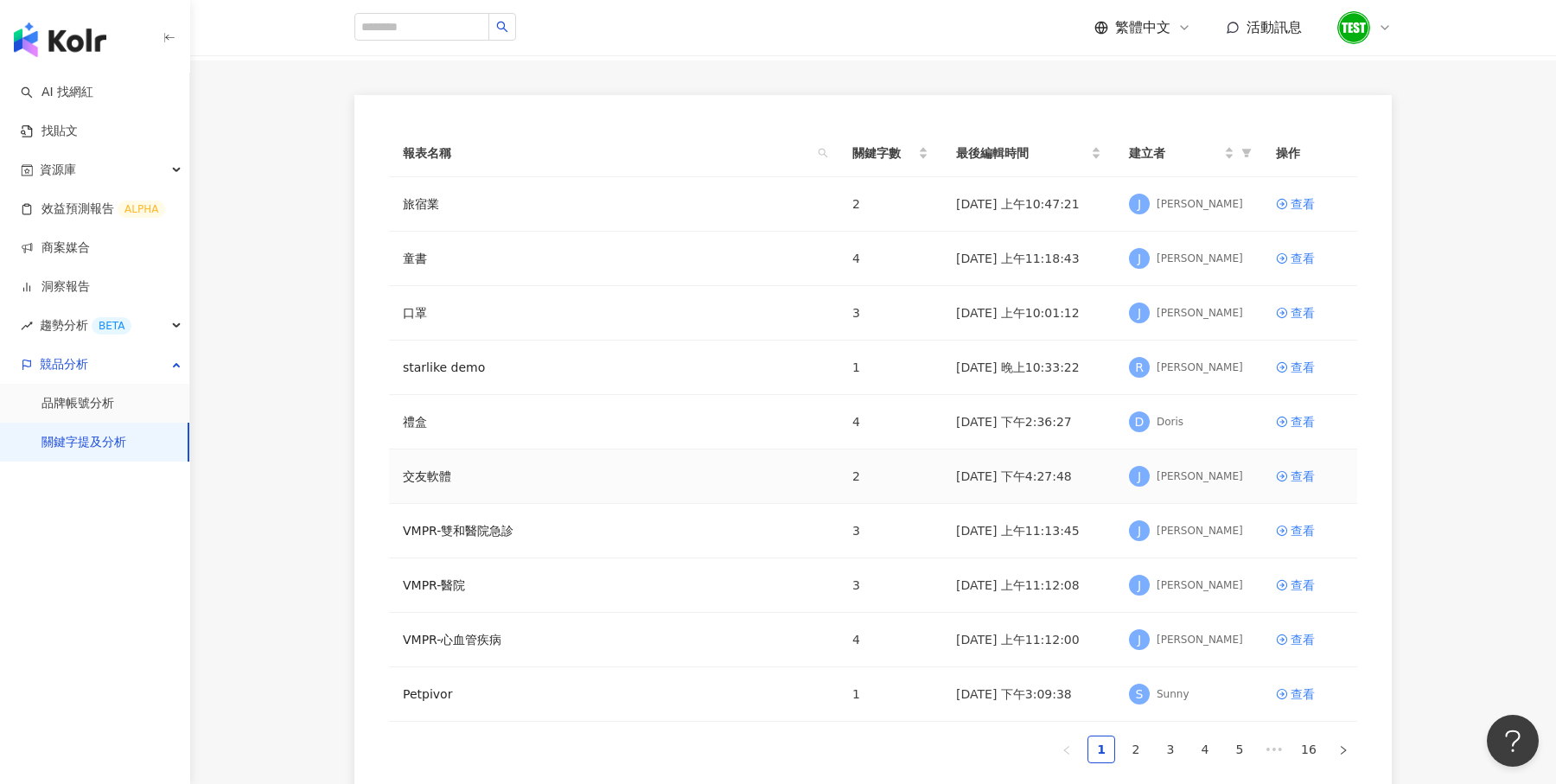
scroll to position [118, 0]
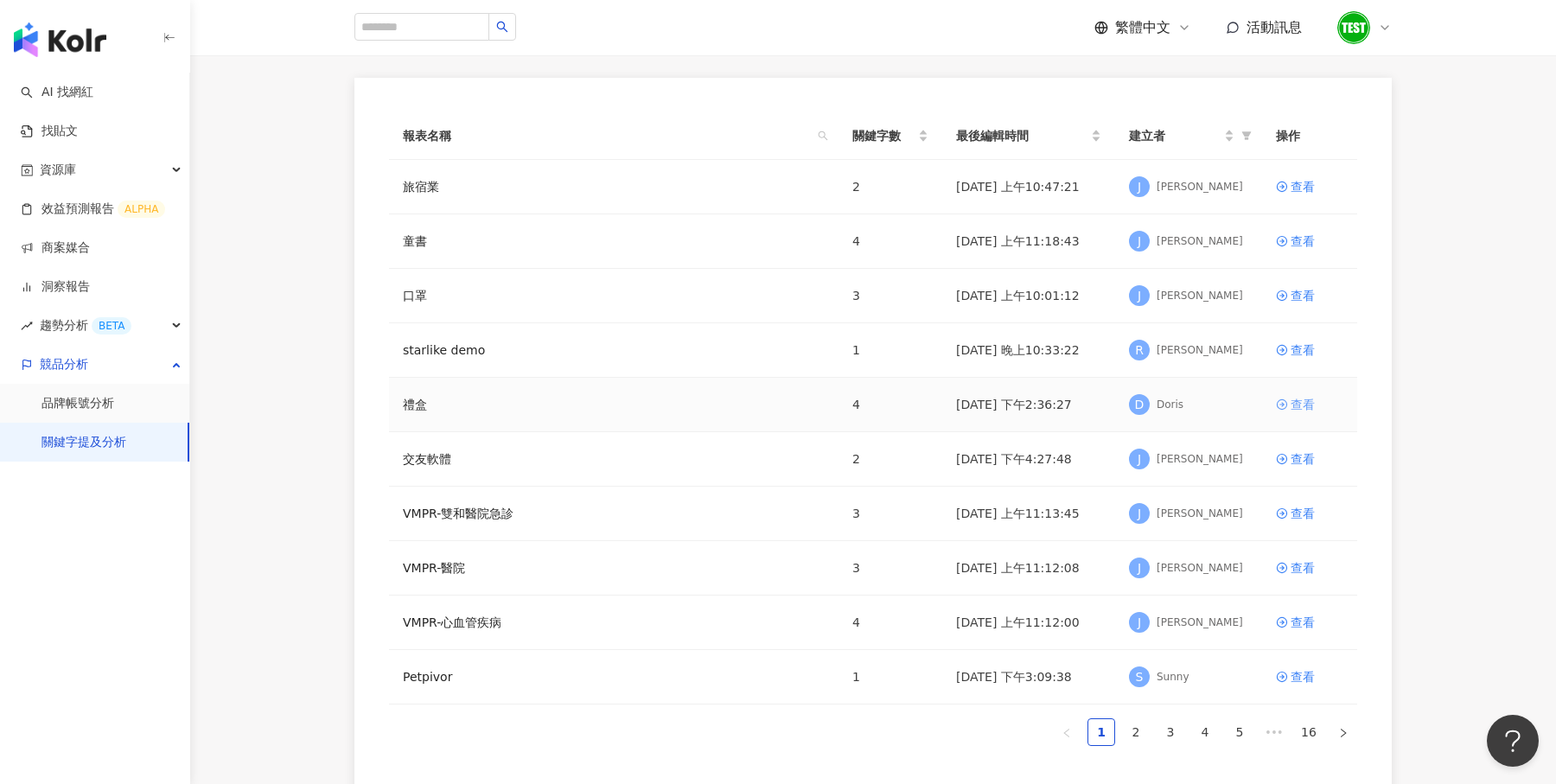
click at [1299, 399] on div "查看" at bounding box center [1303, 404] width 24 height 19
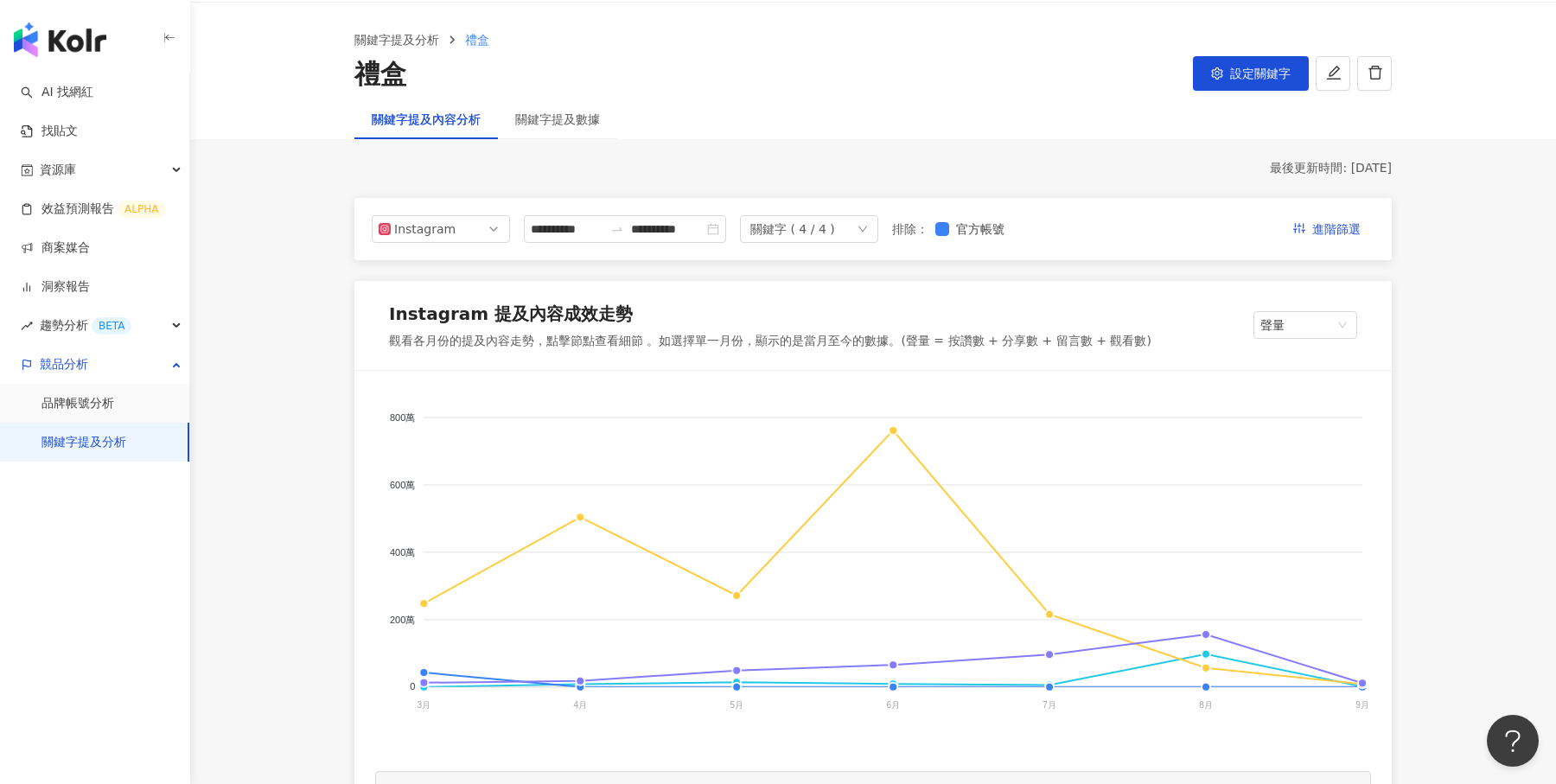
scroll to position [55, 0]
click at [1249, 80] on button "設定關鍵字" at bounding box center [1251, 72] width 116 height 34
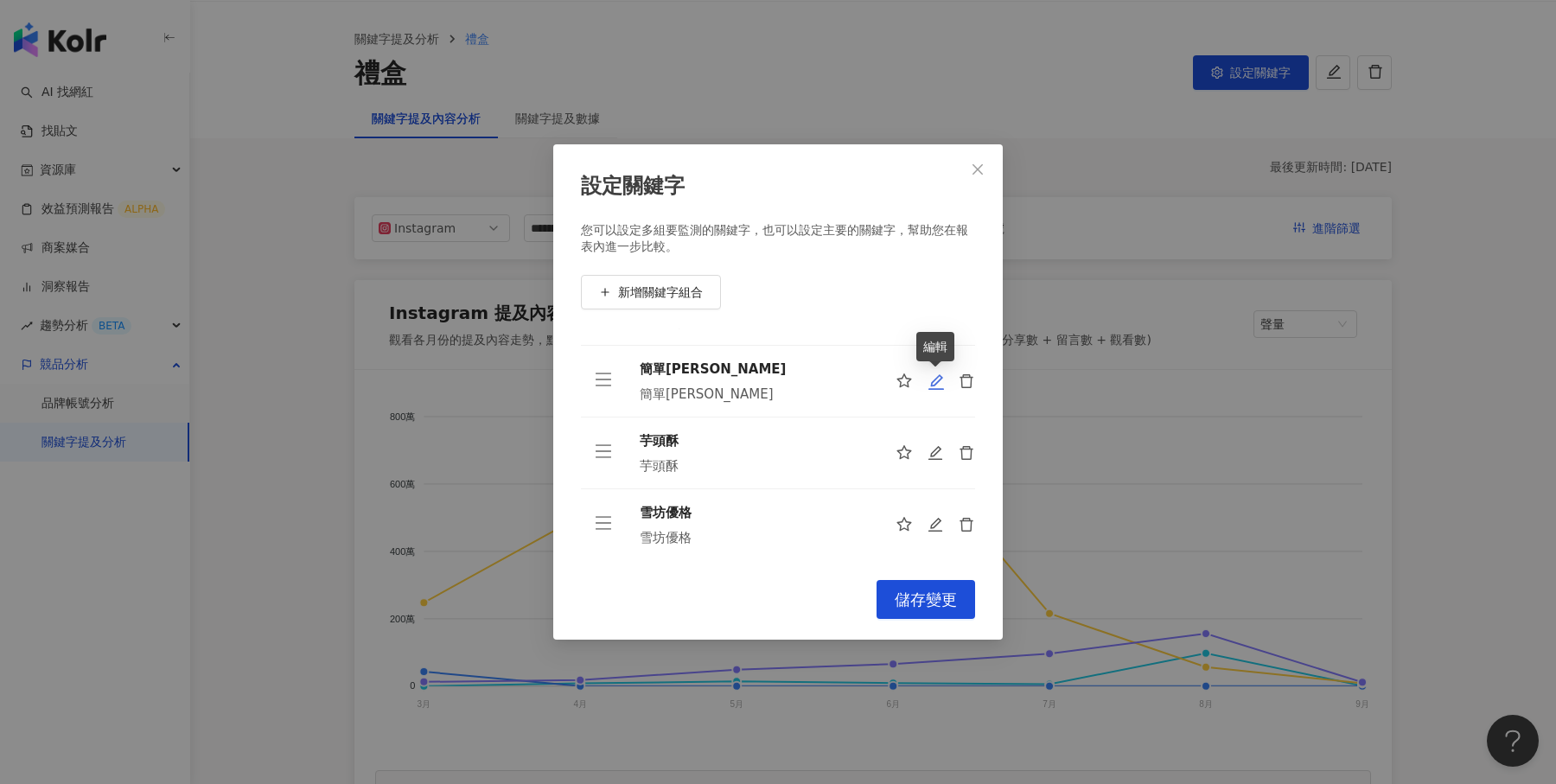
click at [937, 381] on icon "edit" at bounding box center [936, 381] width 16 height 16
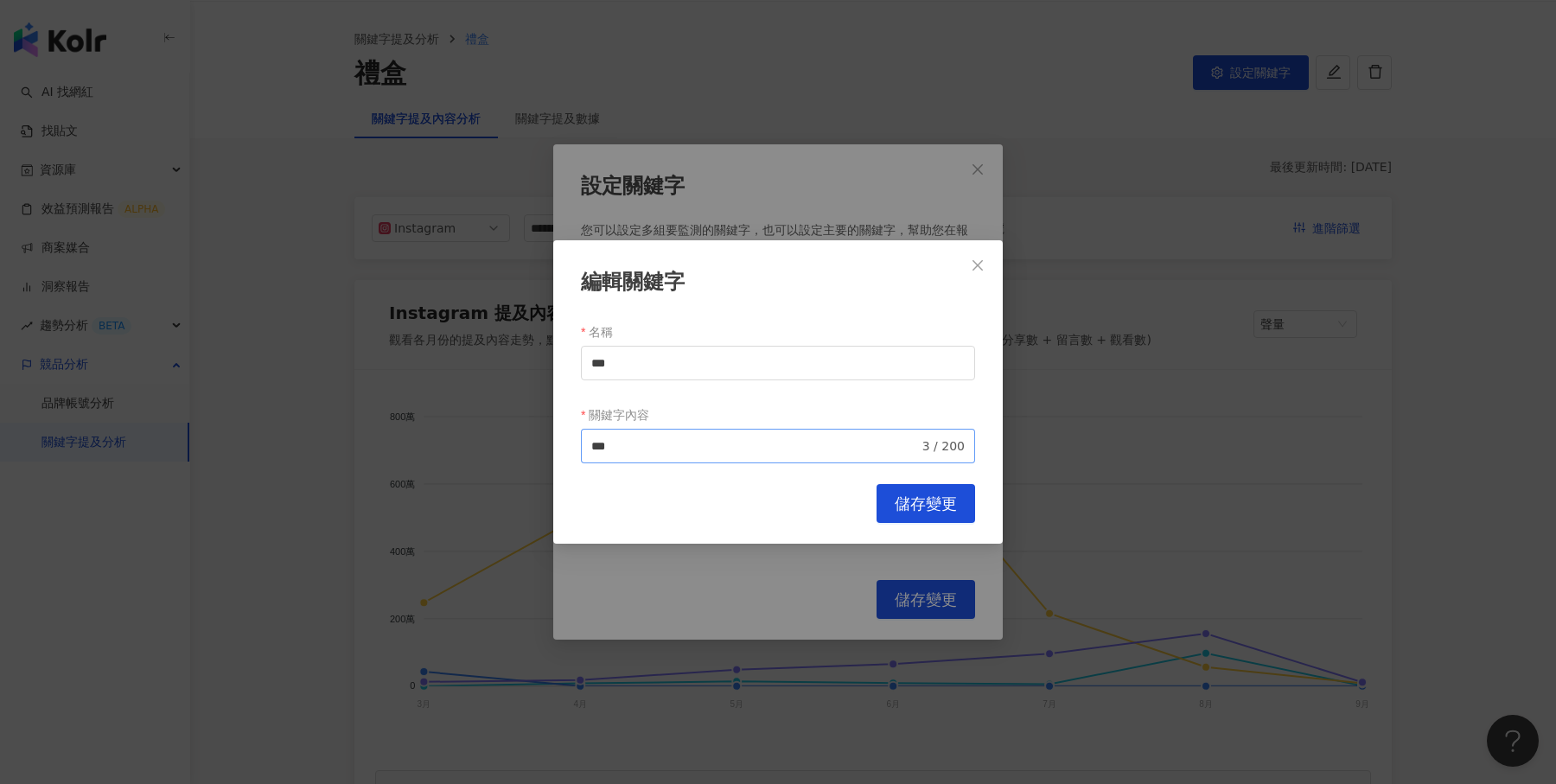
click at [756, 455] on span "*** 3 / 200" at bounding box center [778, 445] width 394 height 34
click at [738, 504] on span "交集 AND" at bounding box center [764, 513] width 60 height 19
type input "**********"
click at [926, 513] on button "儲存變更" at bounding box center [926, 504] width 98 height 39
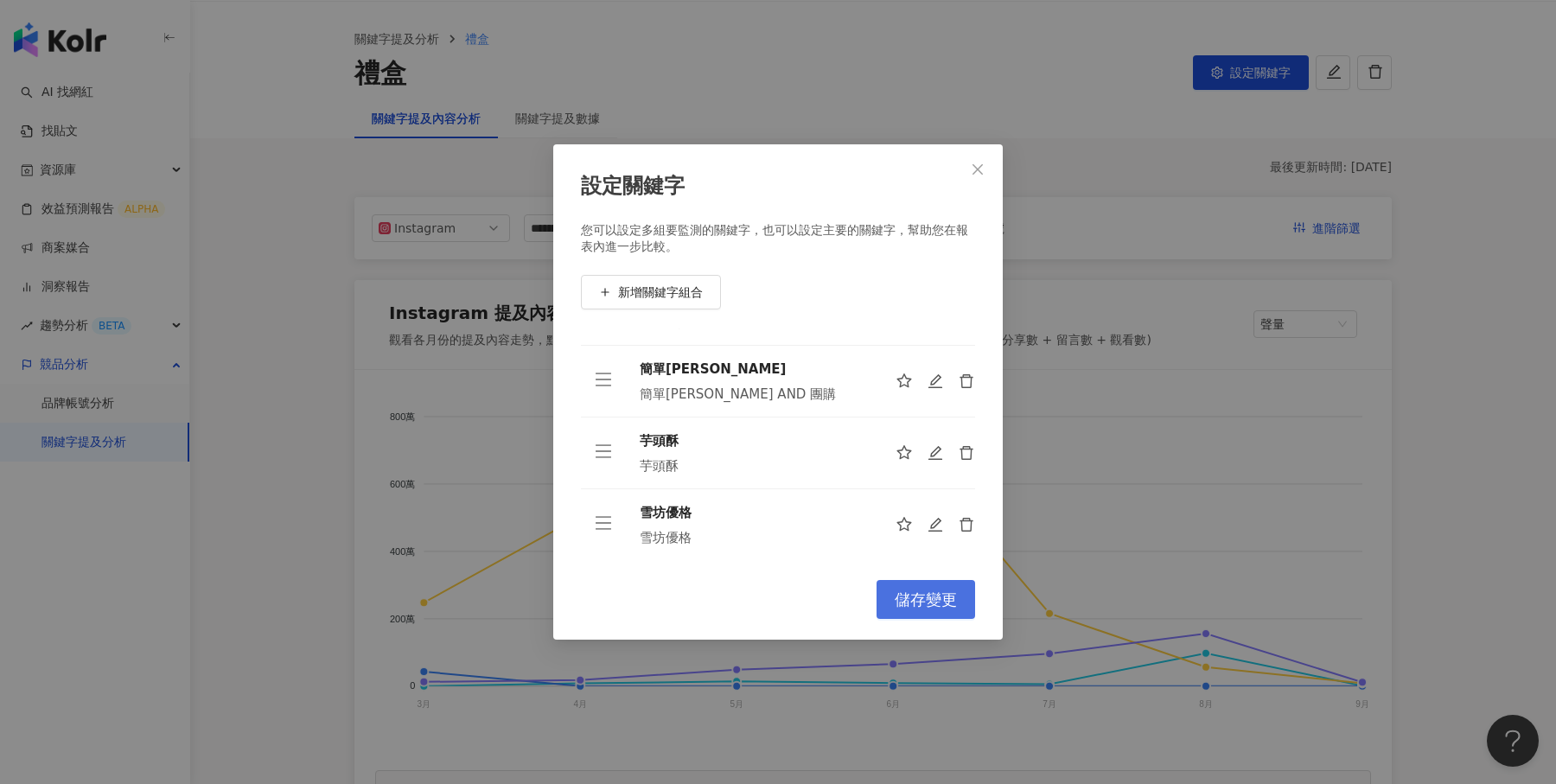
click at [916, 586] on button "儲存變更" at bounding box center [926, 600] width 98 height 39
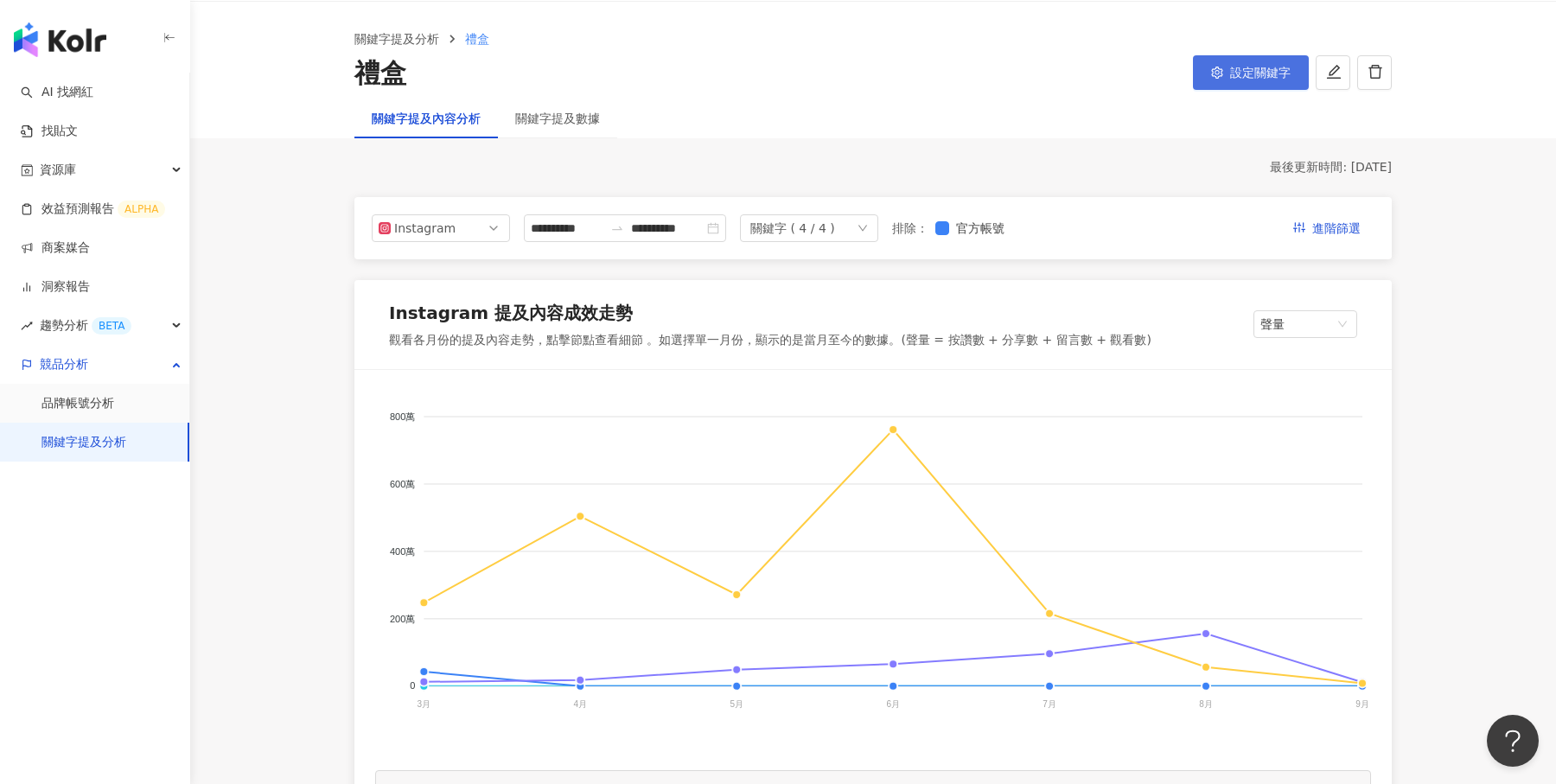
click at [1236, 79] on button "設定關鍵字" at bounding box center [1251, 72] width 116 height 34
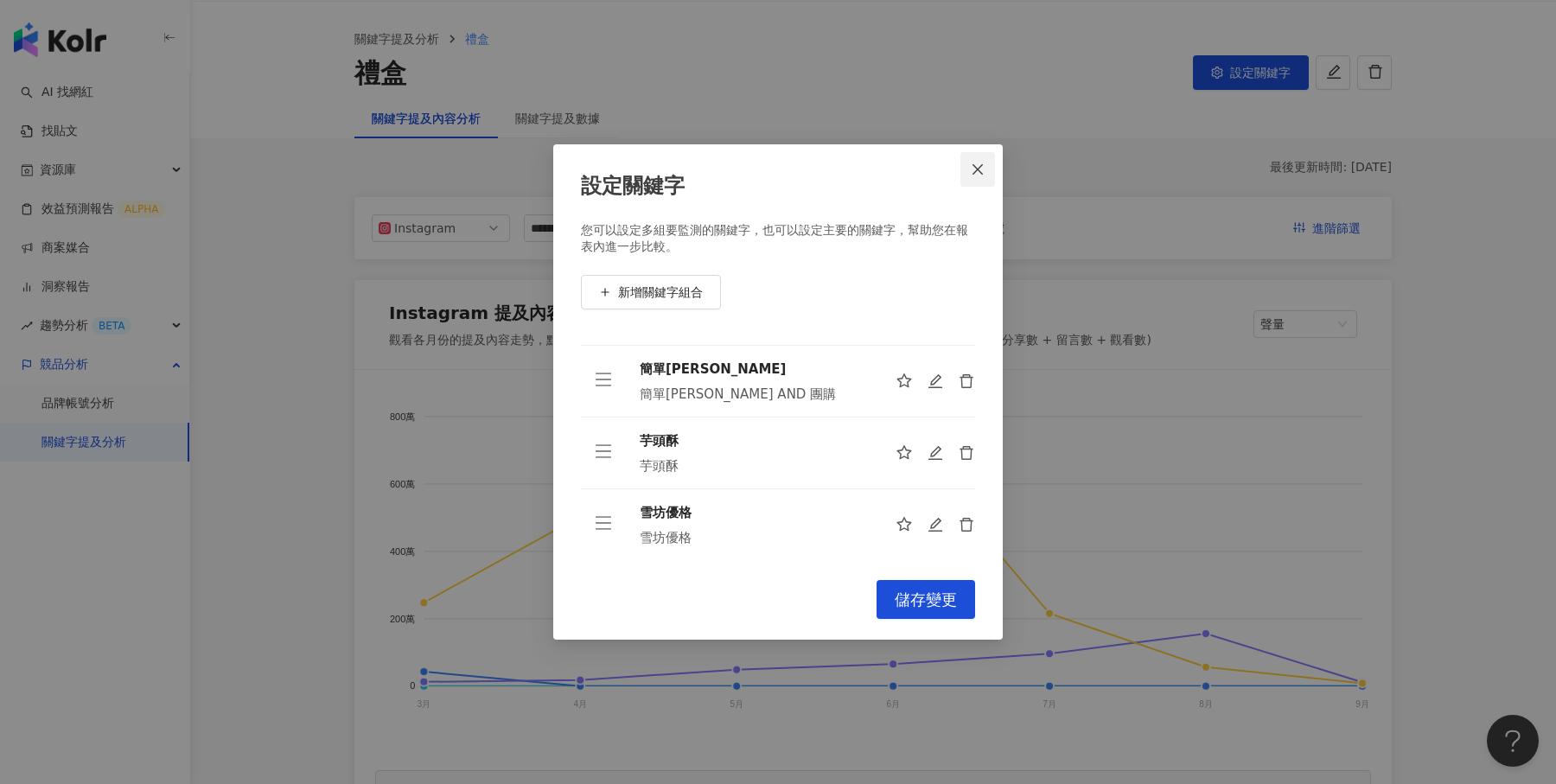
click at [982, 172] on icon "close" at bounding box center [977, 169] width 14 height 14
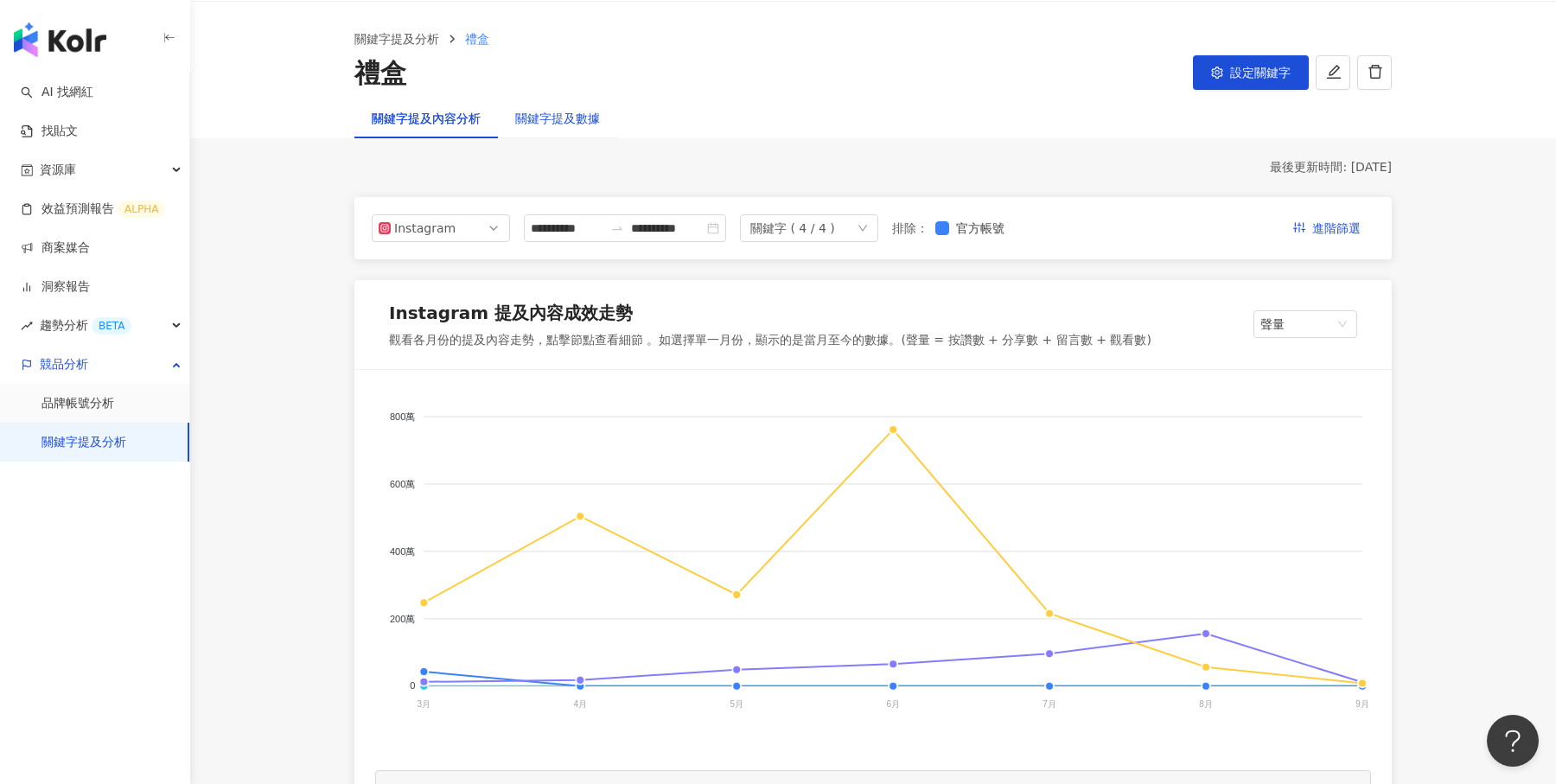
click at [583, 122] on div "關鍵字提及數據" at bounding box center [558, 118] width 85 height 19
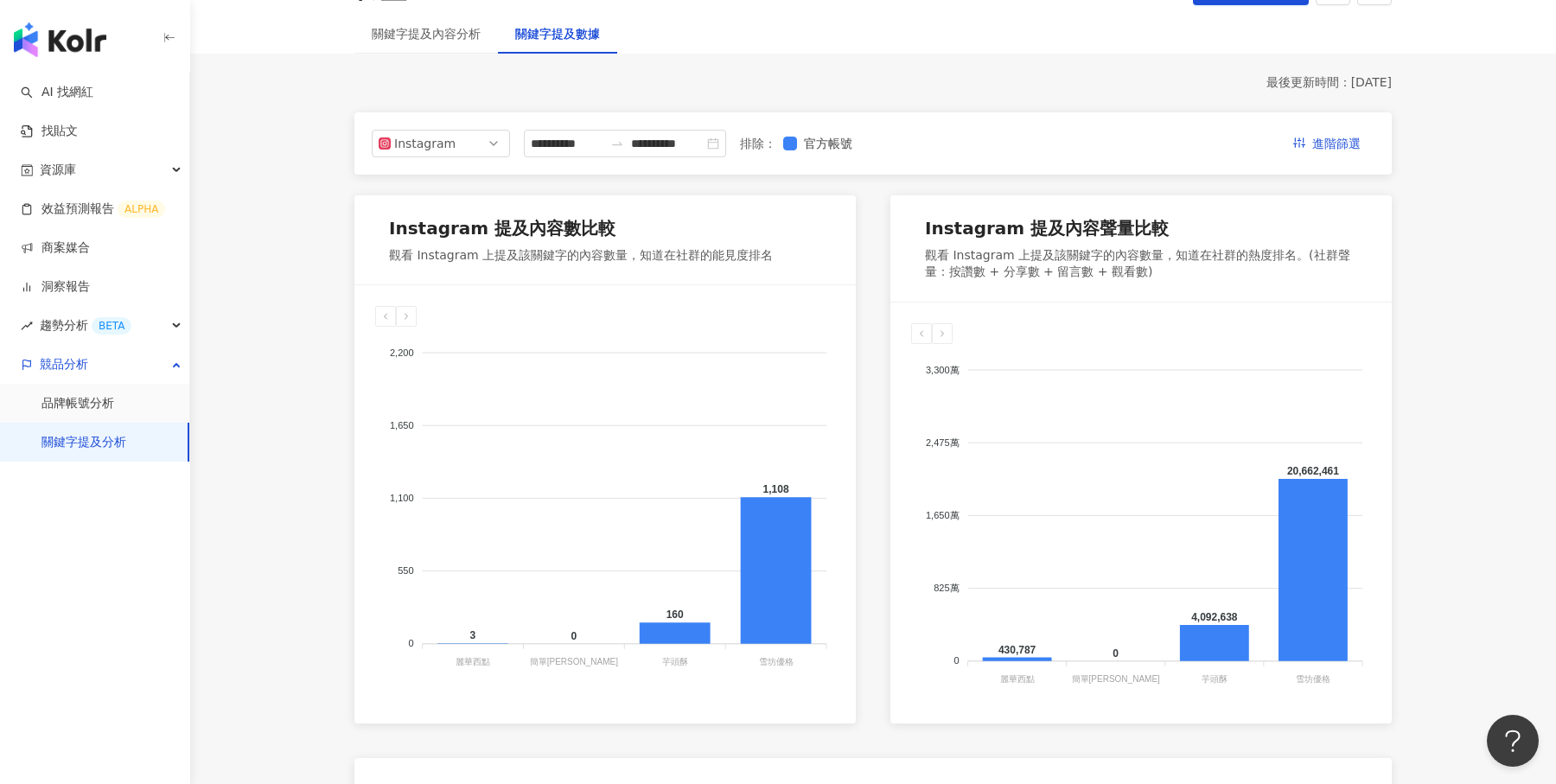
scroll to position [125, 0]
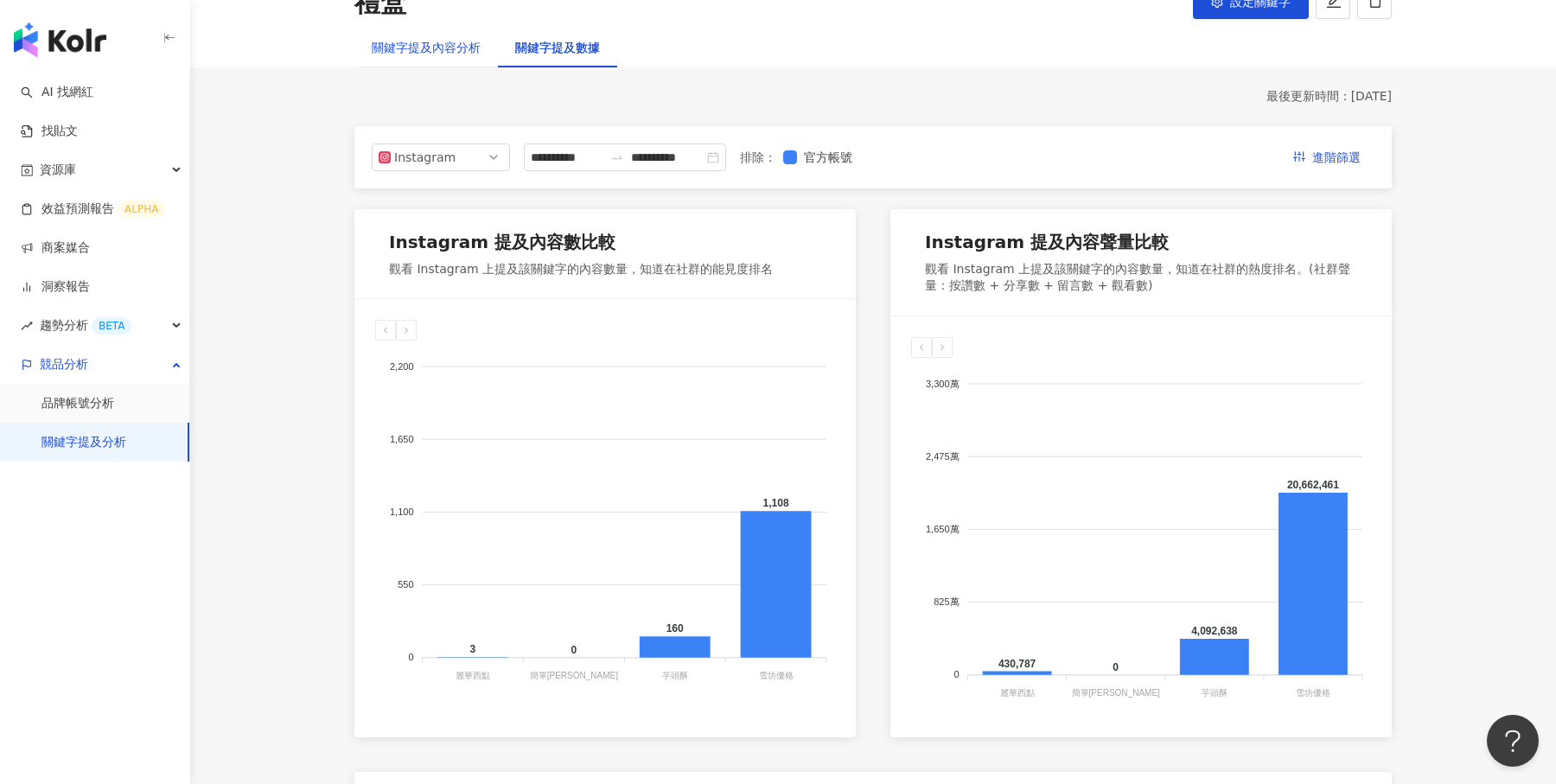
click at [451, 50] on div "關鍵字提及內容分析" at bounding box center [427, 47] width 109 height 19
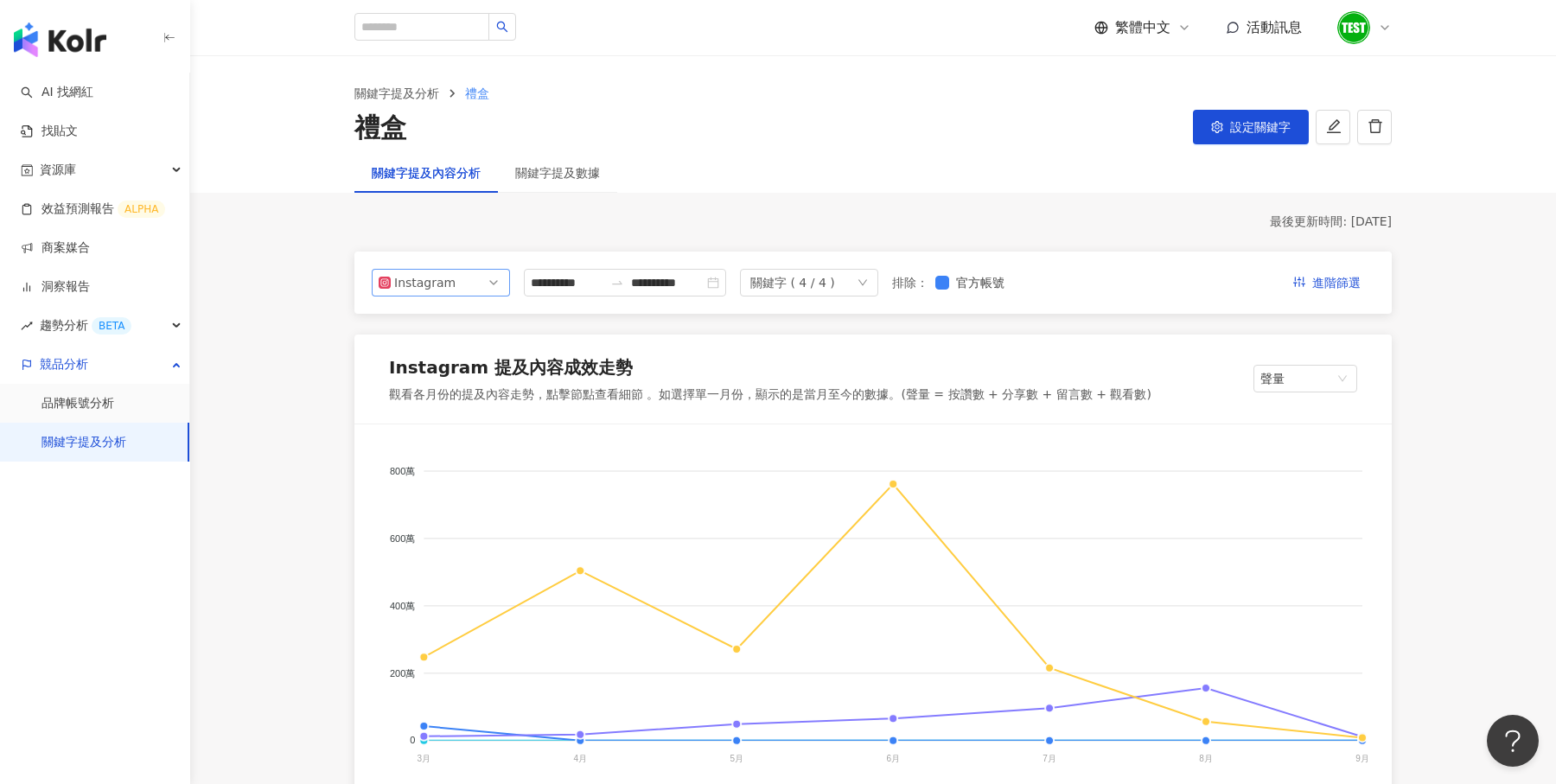
click at [486, 272] on span "Instagram" at bounding box center [441, 282] width 125 height 26
click at [62, 38] on img "button" at bounding box center [60, 39] width 93 height 34
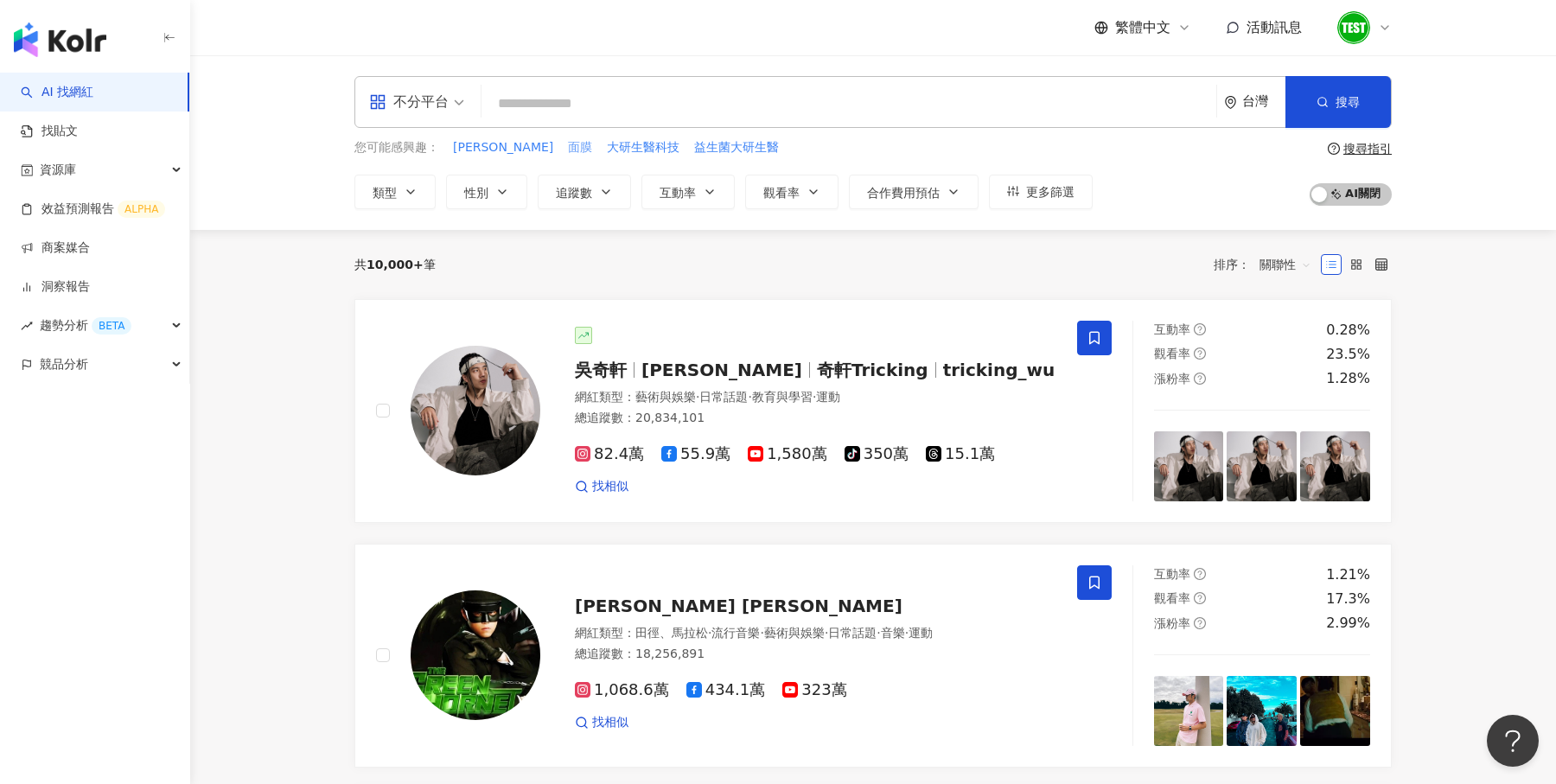
click at [568, 148] on span "面膜" at bounding box center [580, 147] width 24 height 18
type input "**"
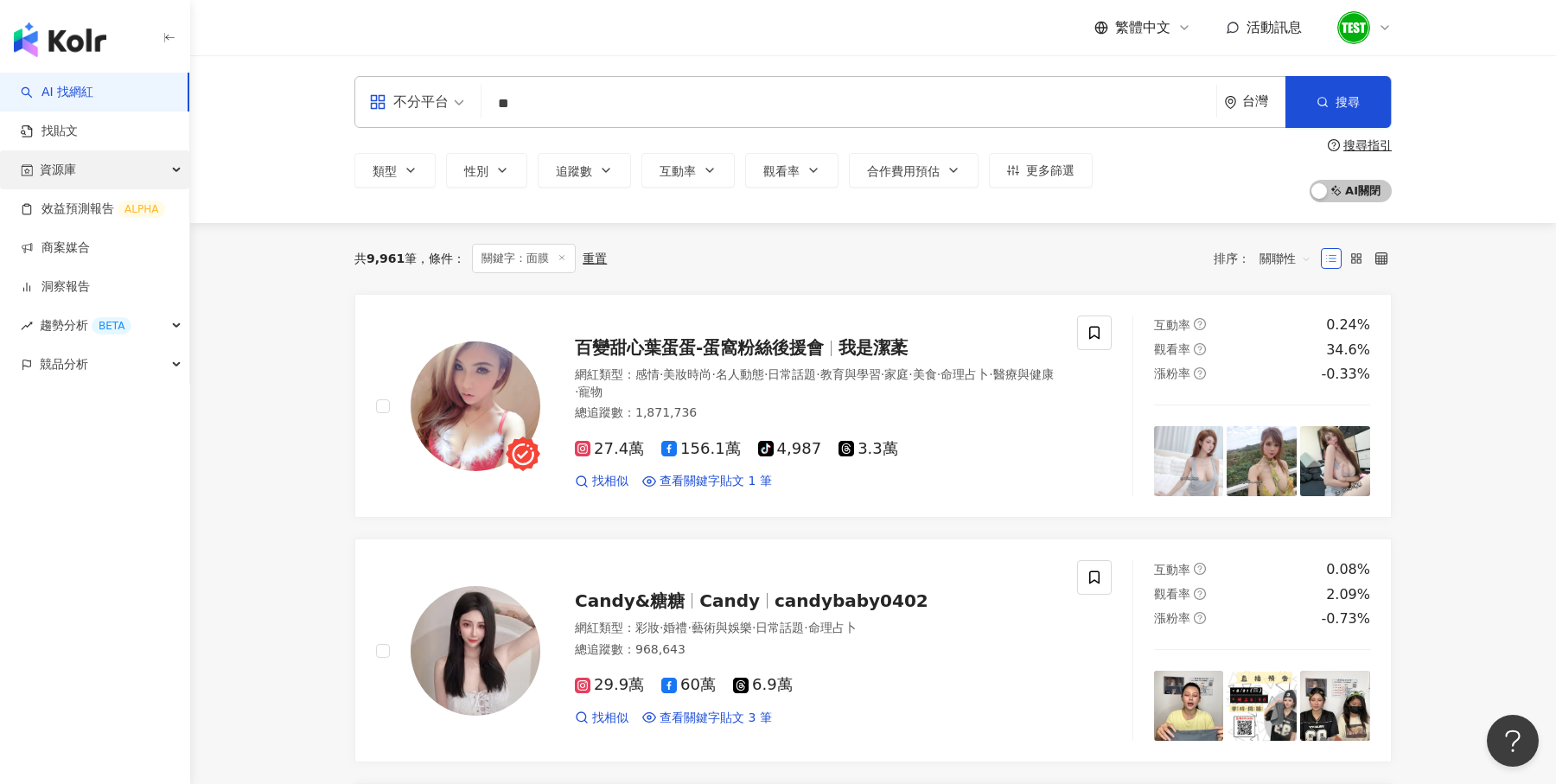
click at [98, 157] on div "資源庫" at bounding box center [94, 170] width 190 height 39
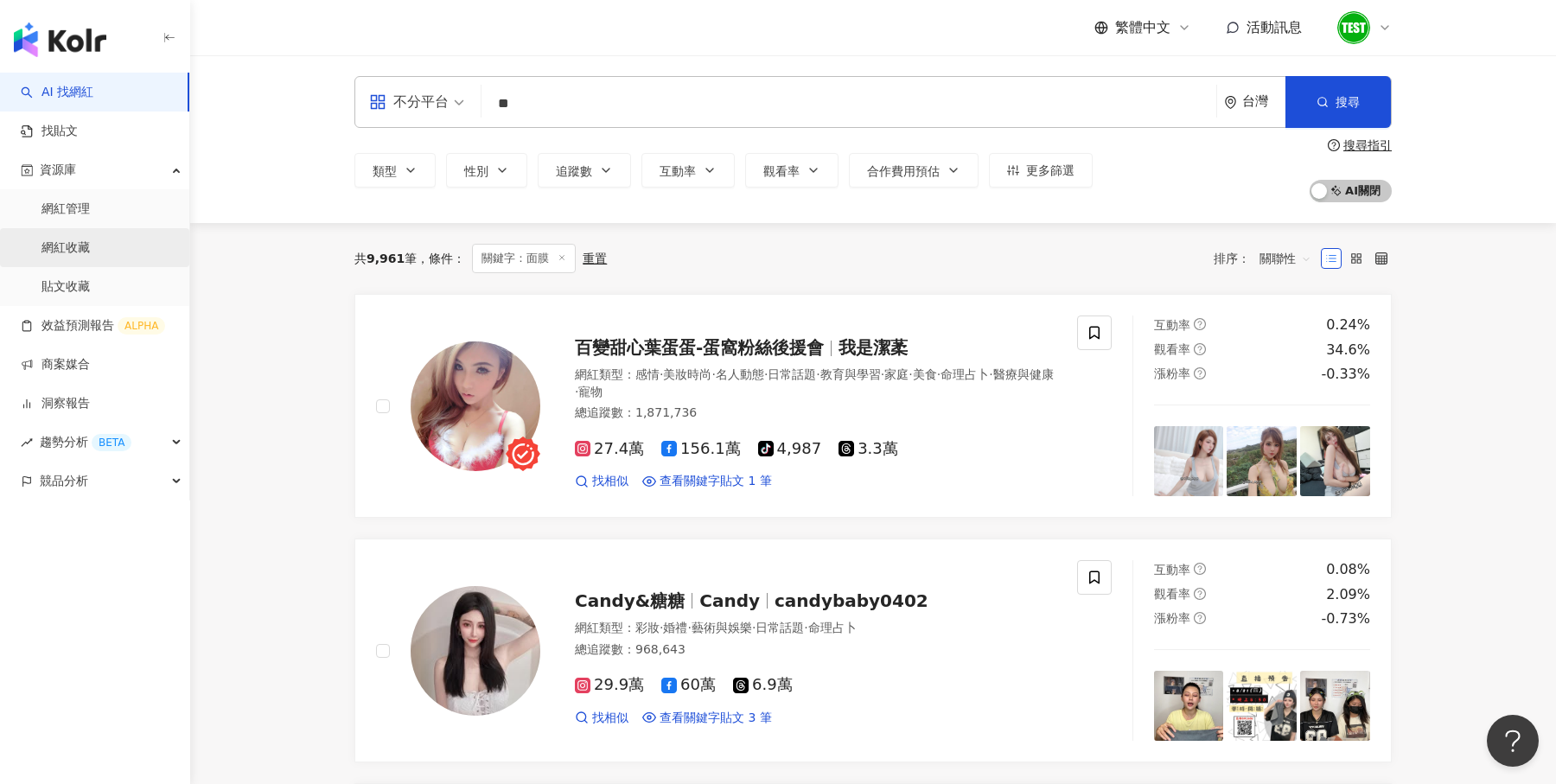
click at [74, 241] on link "網紅收藏" at bounding box center [66, 248] width 48 height 18
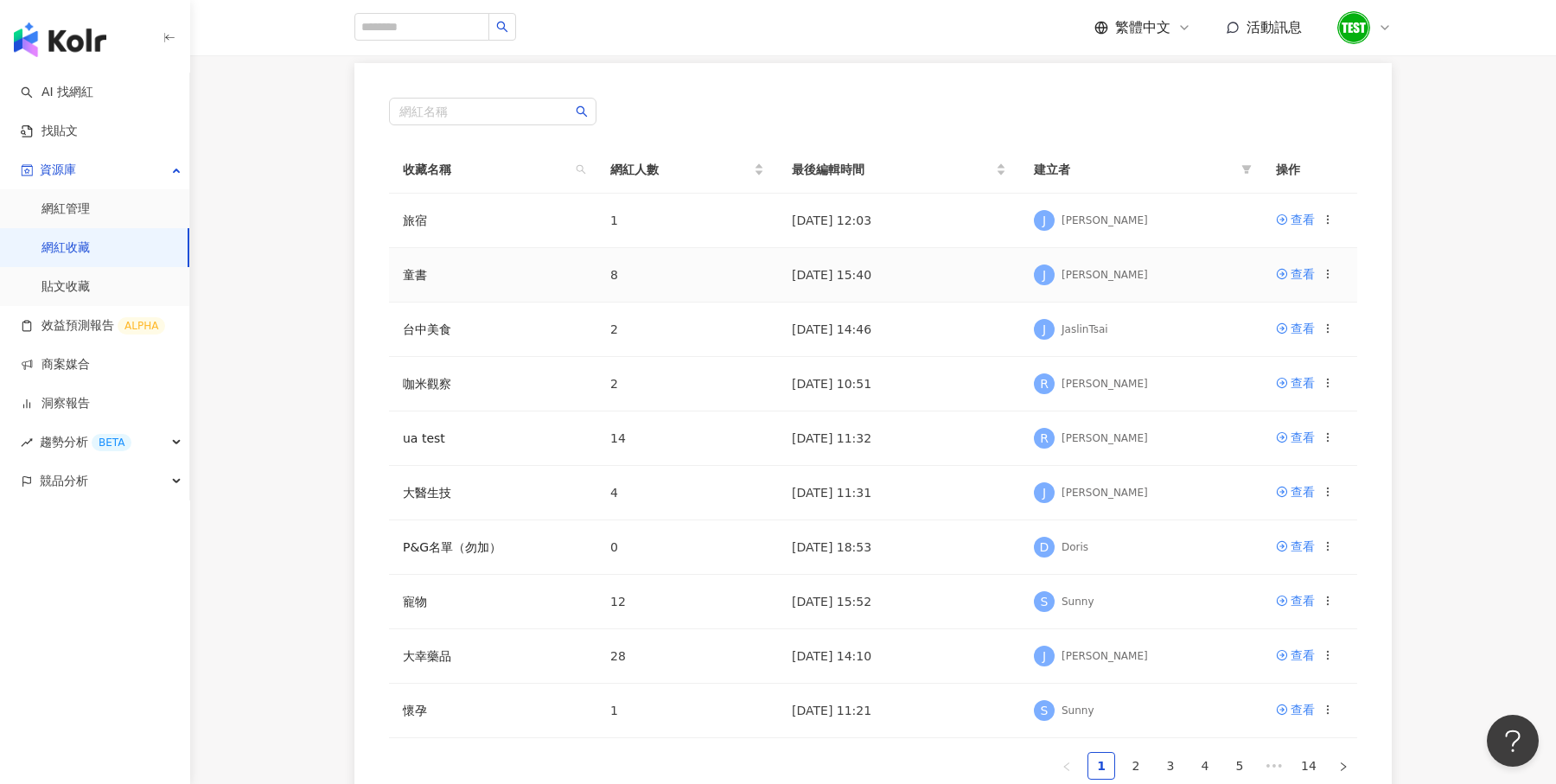
scroll to position [209, 0]
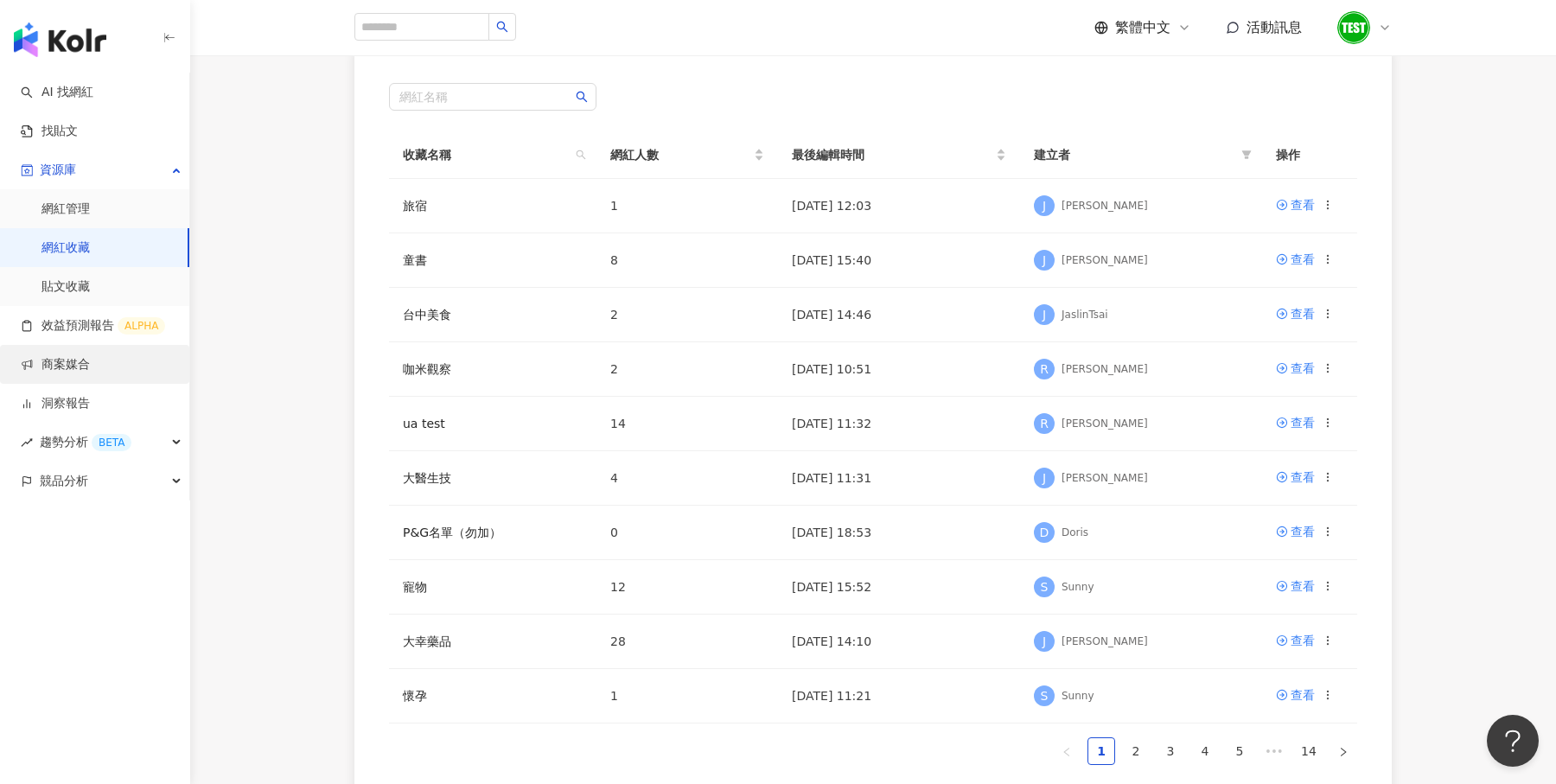
click at [72, 372] on link "商案媒合" at bounding box center [55, 365] width 69 height 18
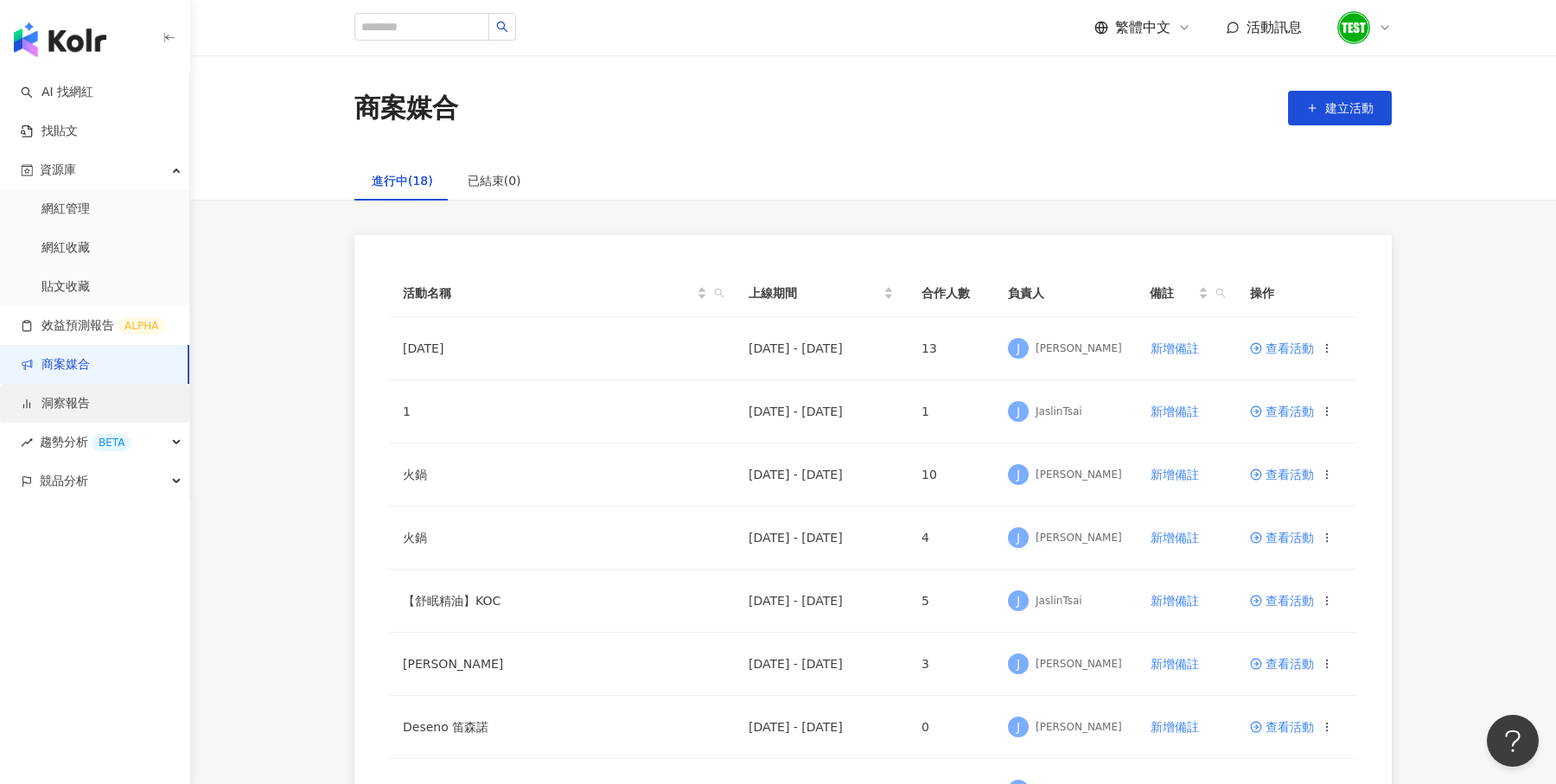
click at [72, 400] on link "洞察報告" at bounding box center [55, 404] width 69 height 18
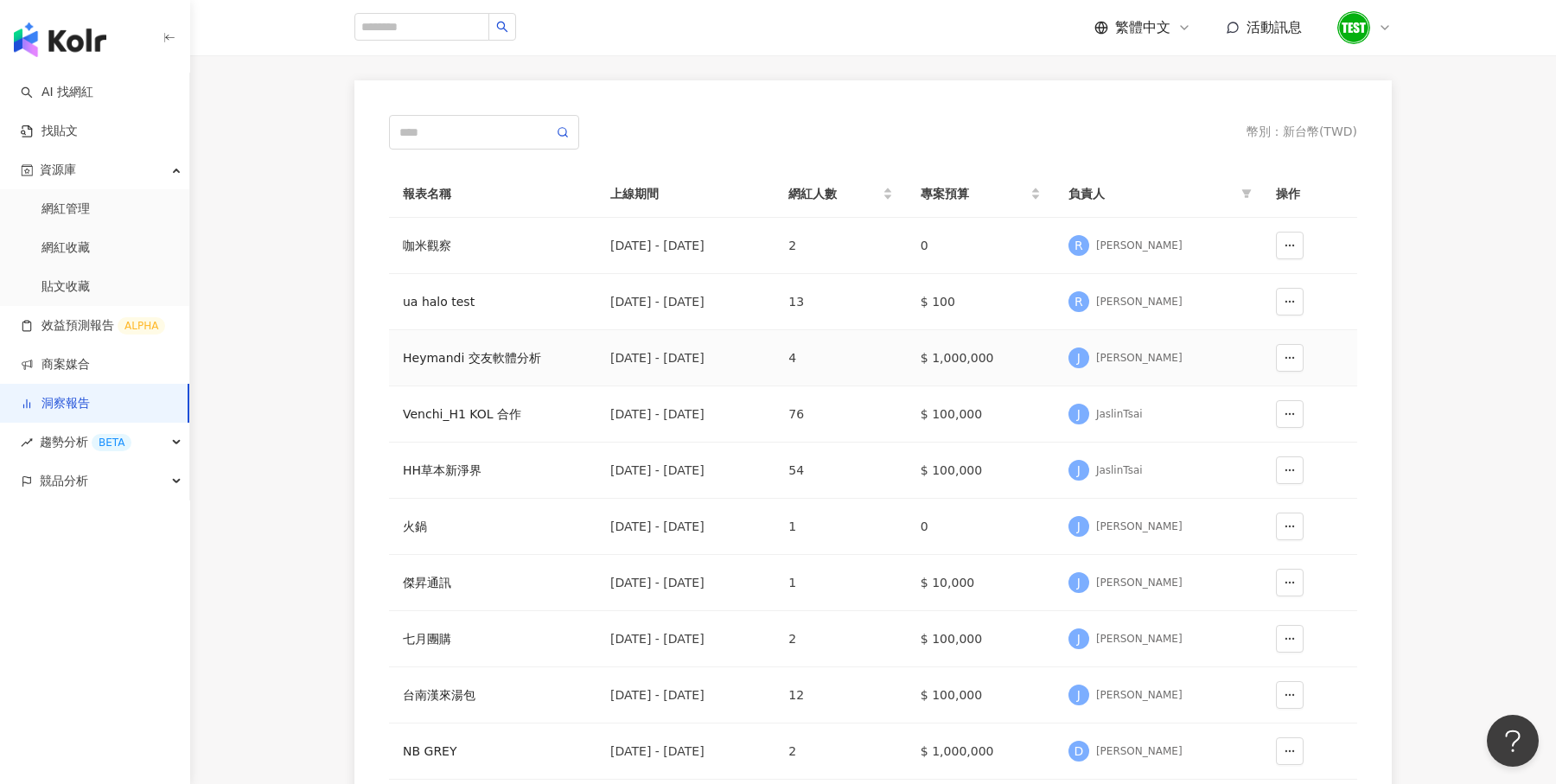
scroll to position [138, 0]
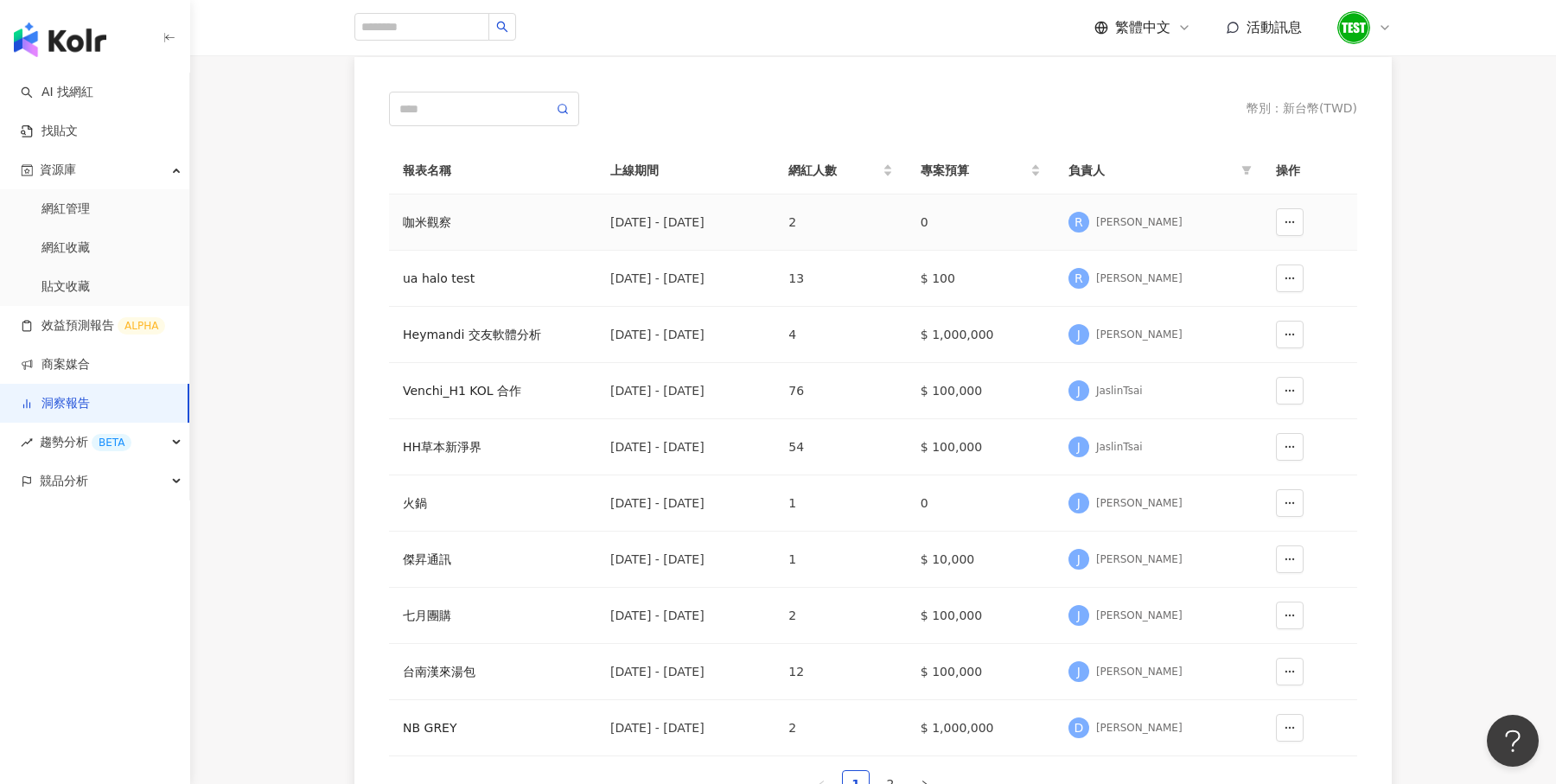
click at [492, 230] on div "咖米觀察" at bounding box center [492, 222] width 180 height 19
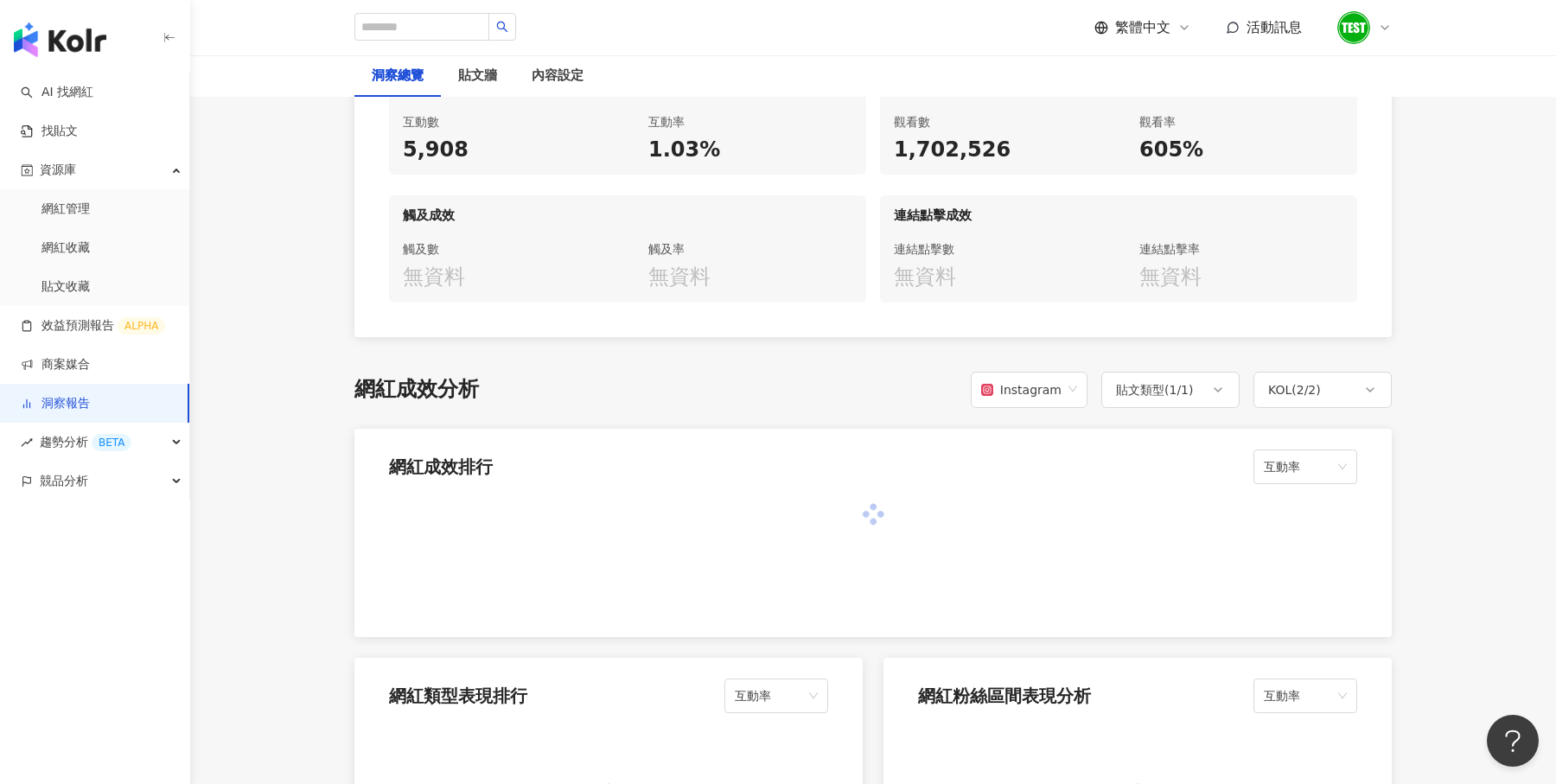
scroll to position [1053, 0]
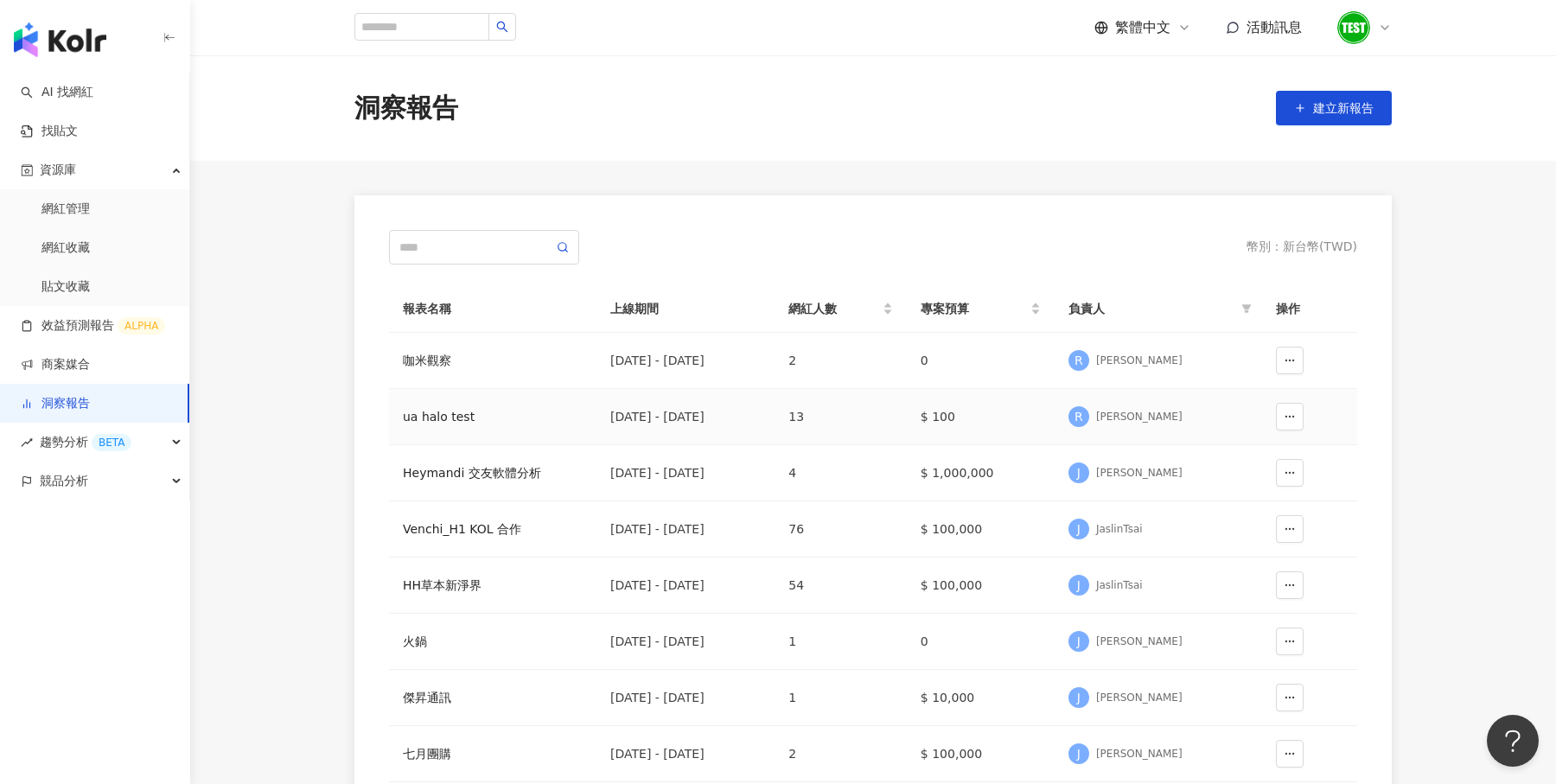
click at [461, 409] on div "ua halo test" at bounding box center [492, 417] width 180 height 19
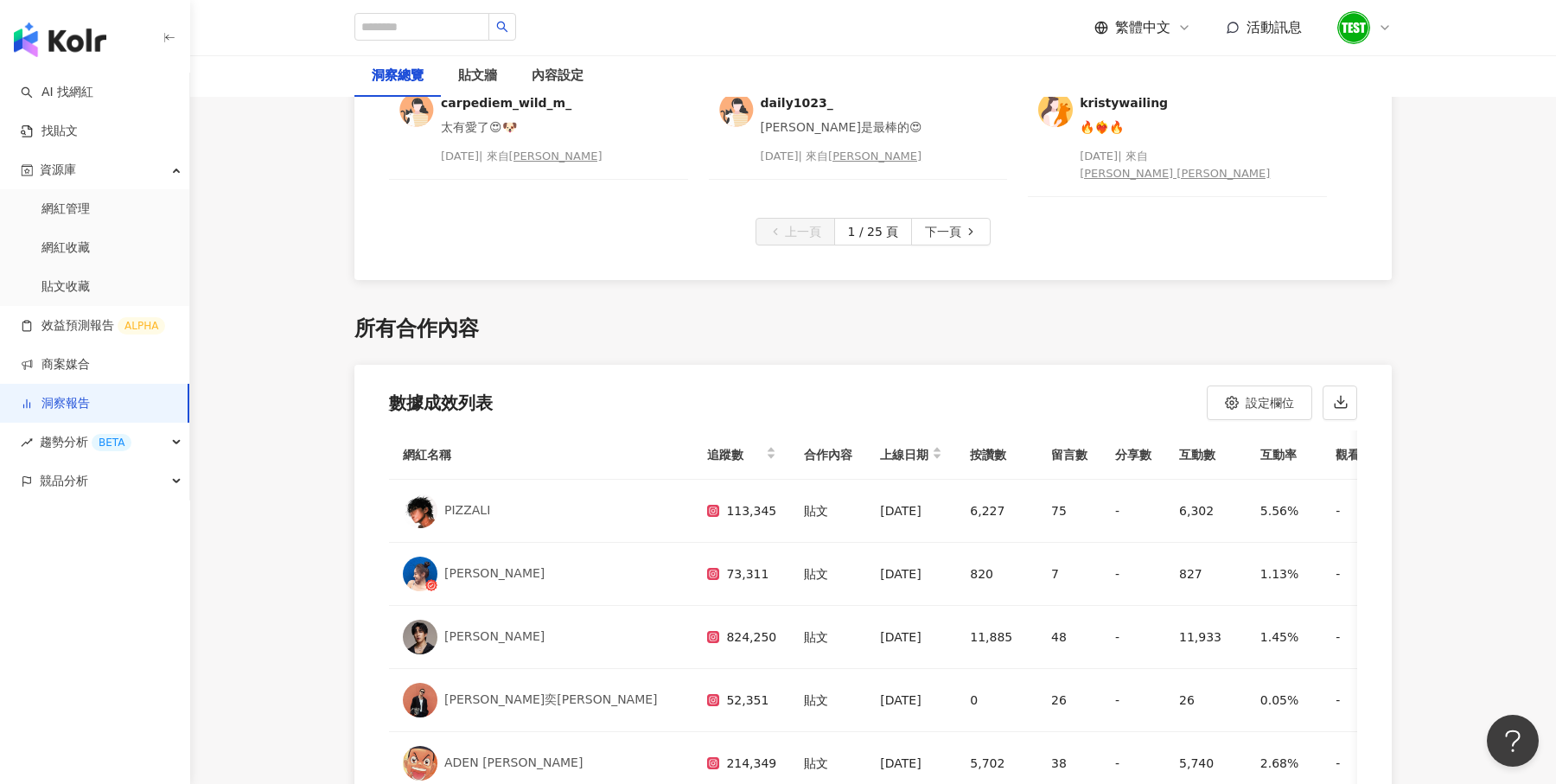
scroll to position [4999, 0]
click at [152, 492] on div "競品分析" at bounding box center [94, 481] width 190 height 39
click at [154, 492] on div "競品分析" at bounding box center [94, 481] width 190 height 39
click at [114, 518] on link "品牌帳號分析" at bounding box center [78, 520] width 72 height 18
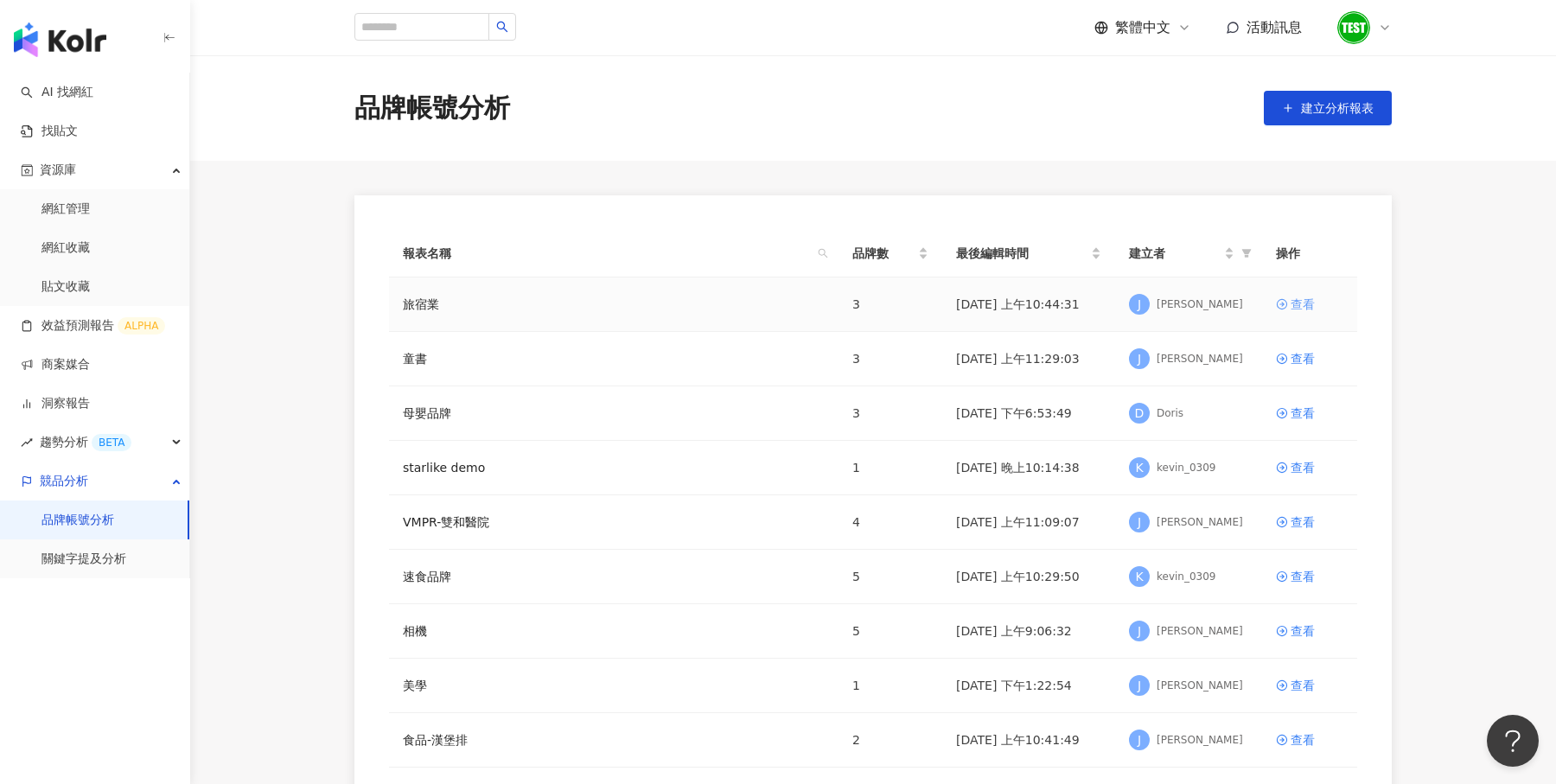
click at [1296, 305] on div "查看" at bounding box center [1303, 305] width 24 height 19
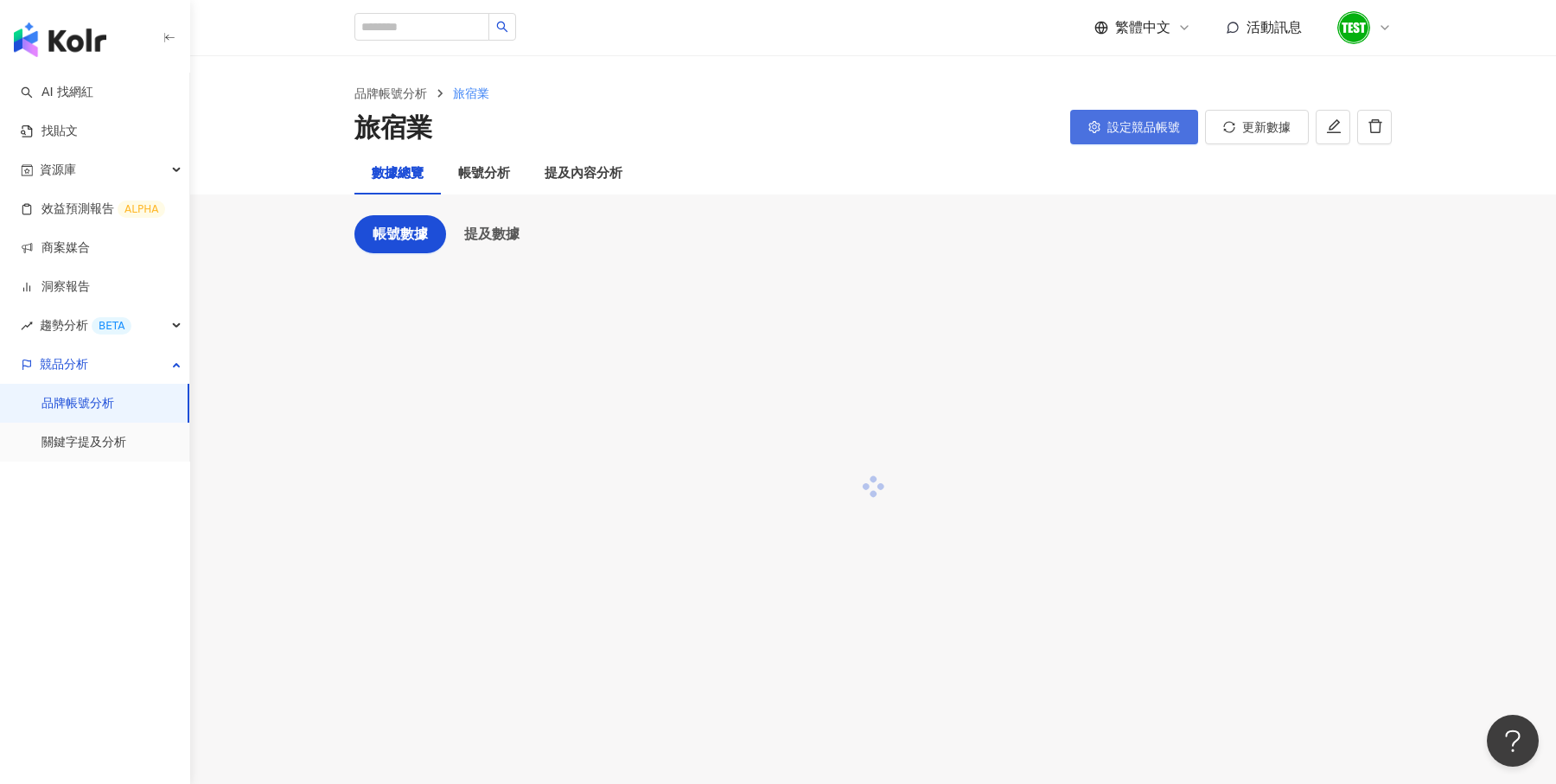
click at [1143, 132] on span "設定競品帳號" at bounding box center [1144, 127] width 72 height 14
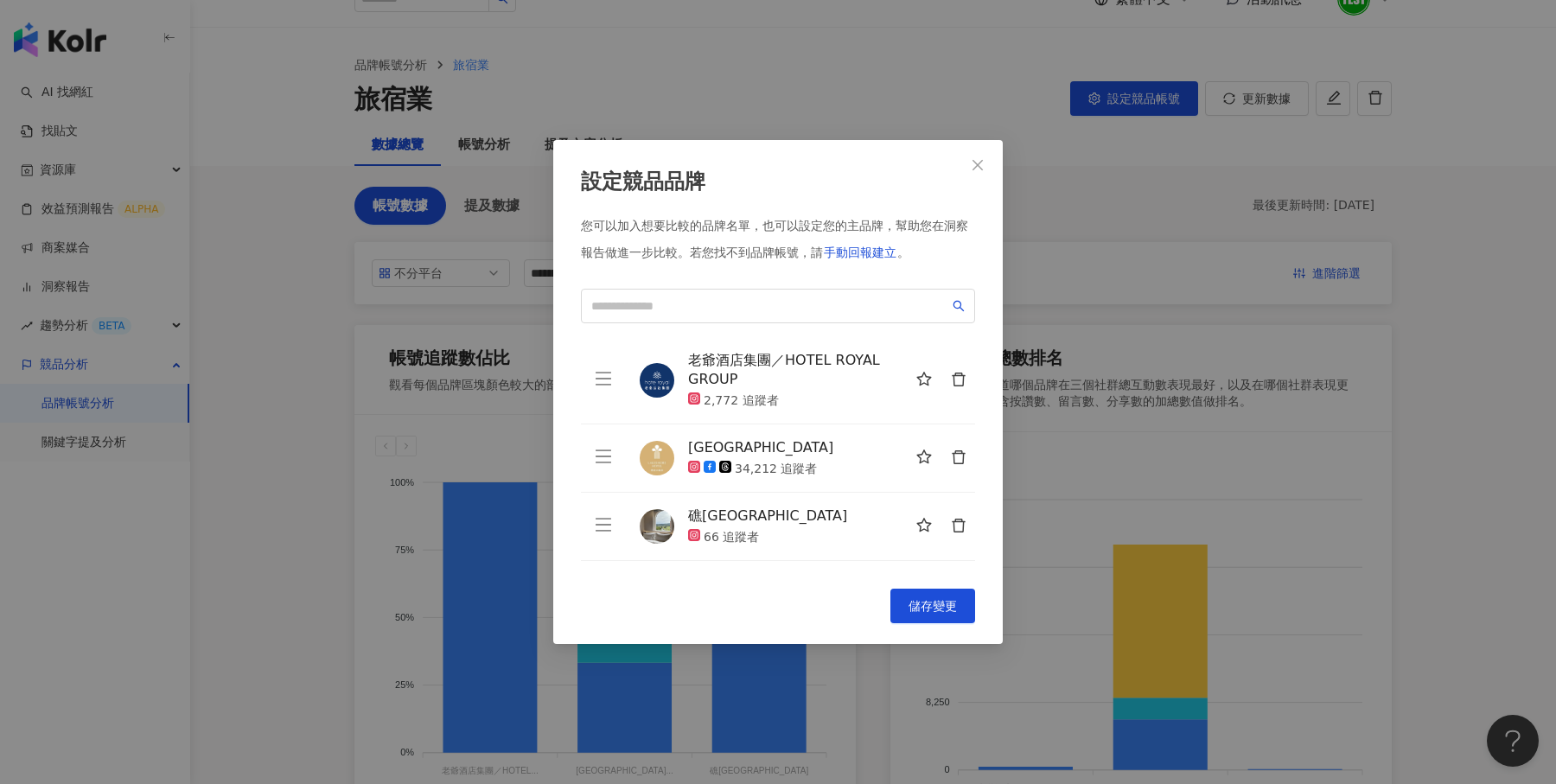
scroll to position [35, 0]
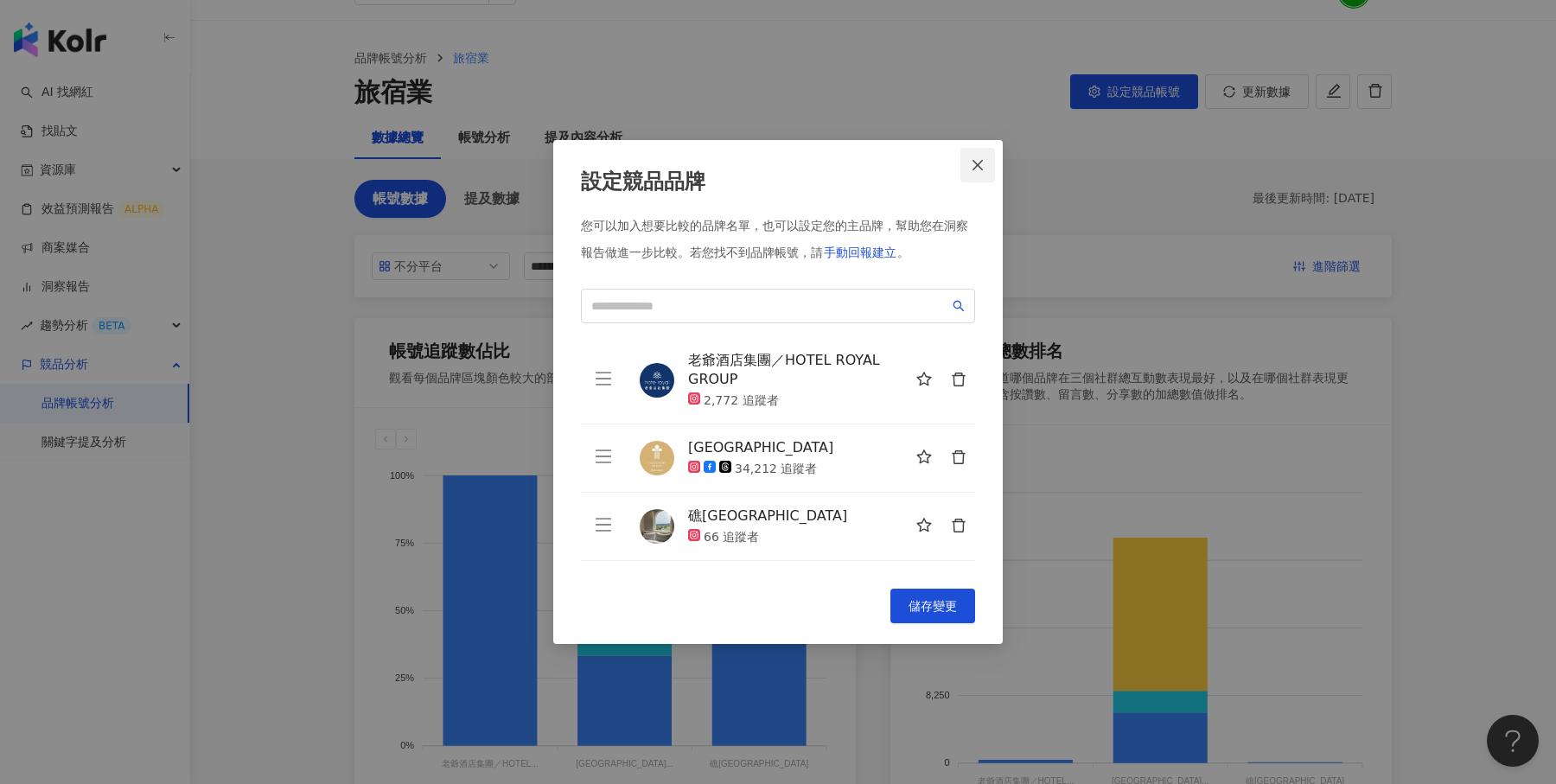
click at [990, 168] on span "Close" at bounding box center [977, 165] width 34 height 14
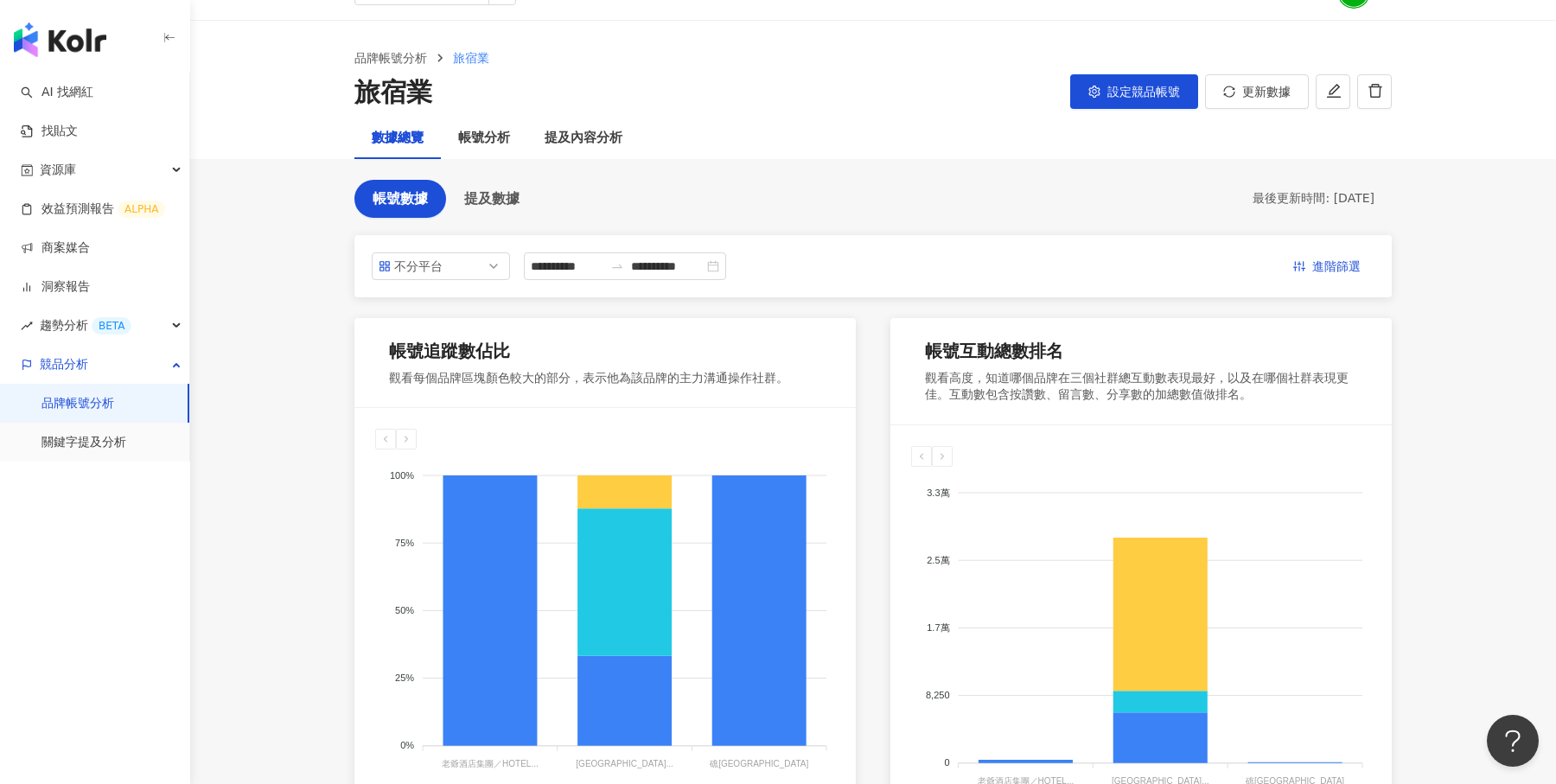
scroll to position [0, 0]
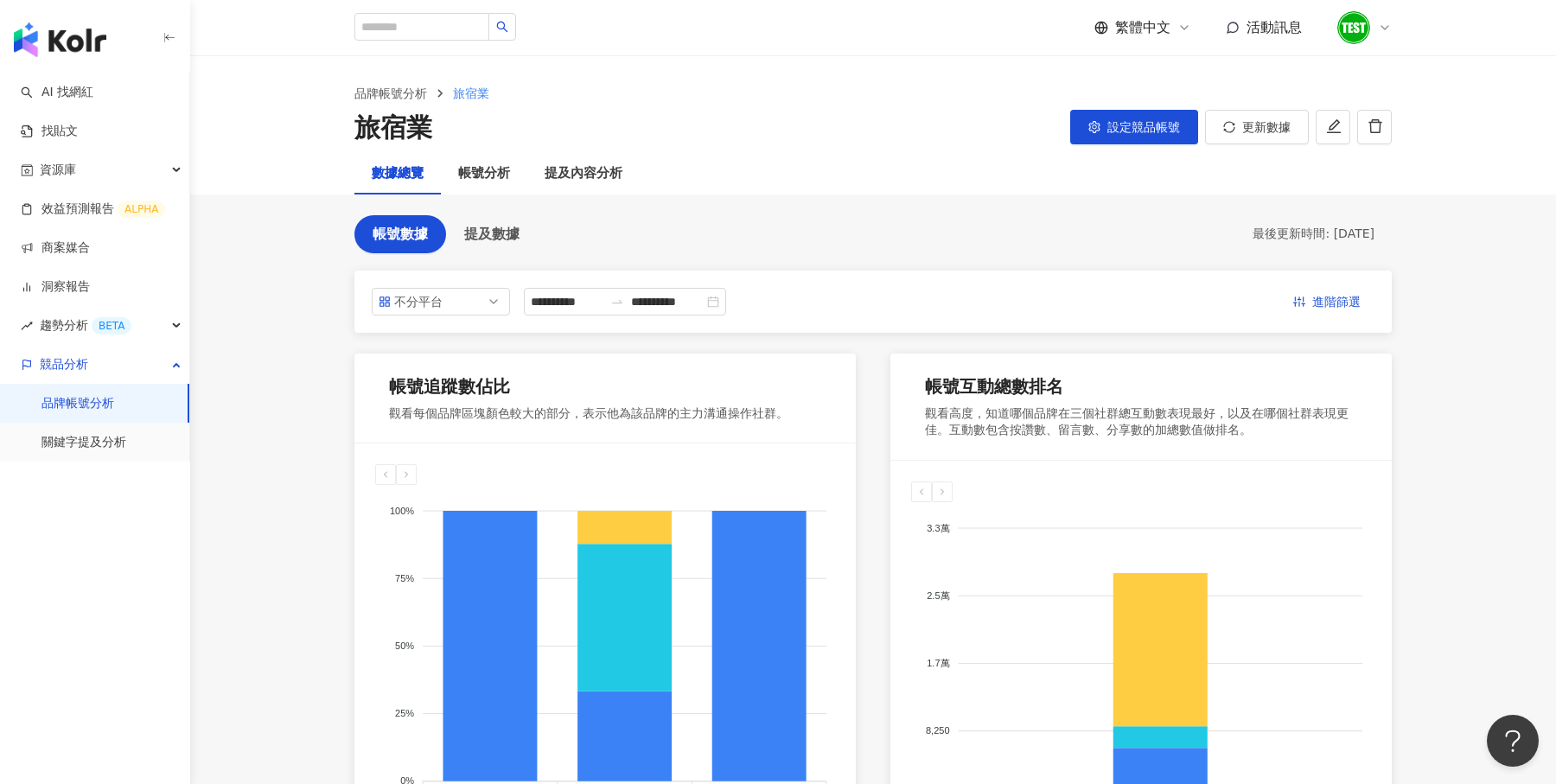
click at [1386, 32] on icon at bounding box center [1385, 27] width 14 height 14
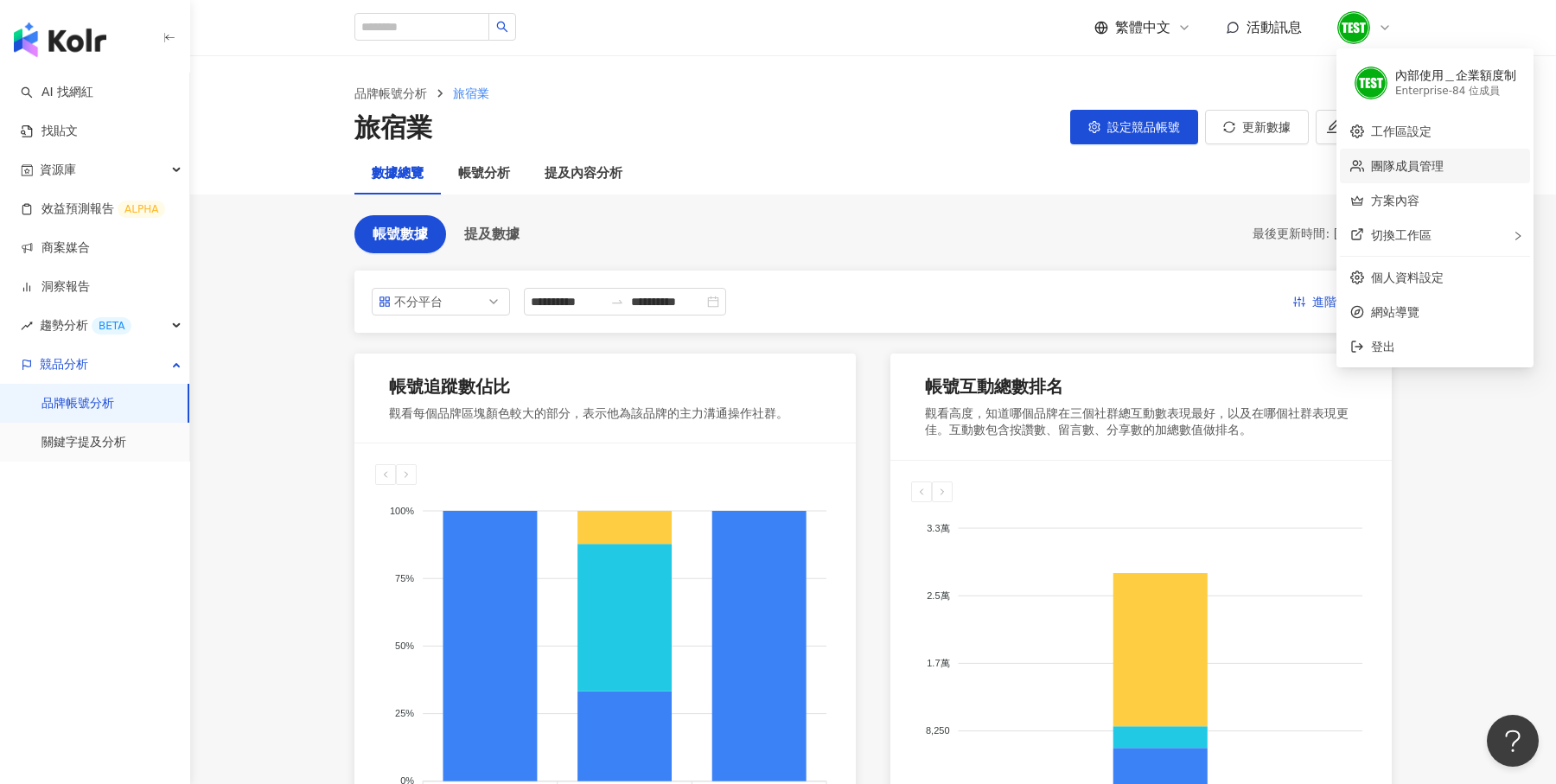
click at [1437, 170] on link "團隊成員管理" at bounding box center [1407, 166] width 72 height 14
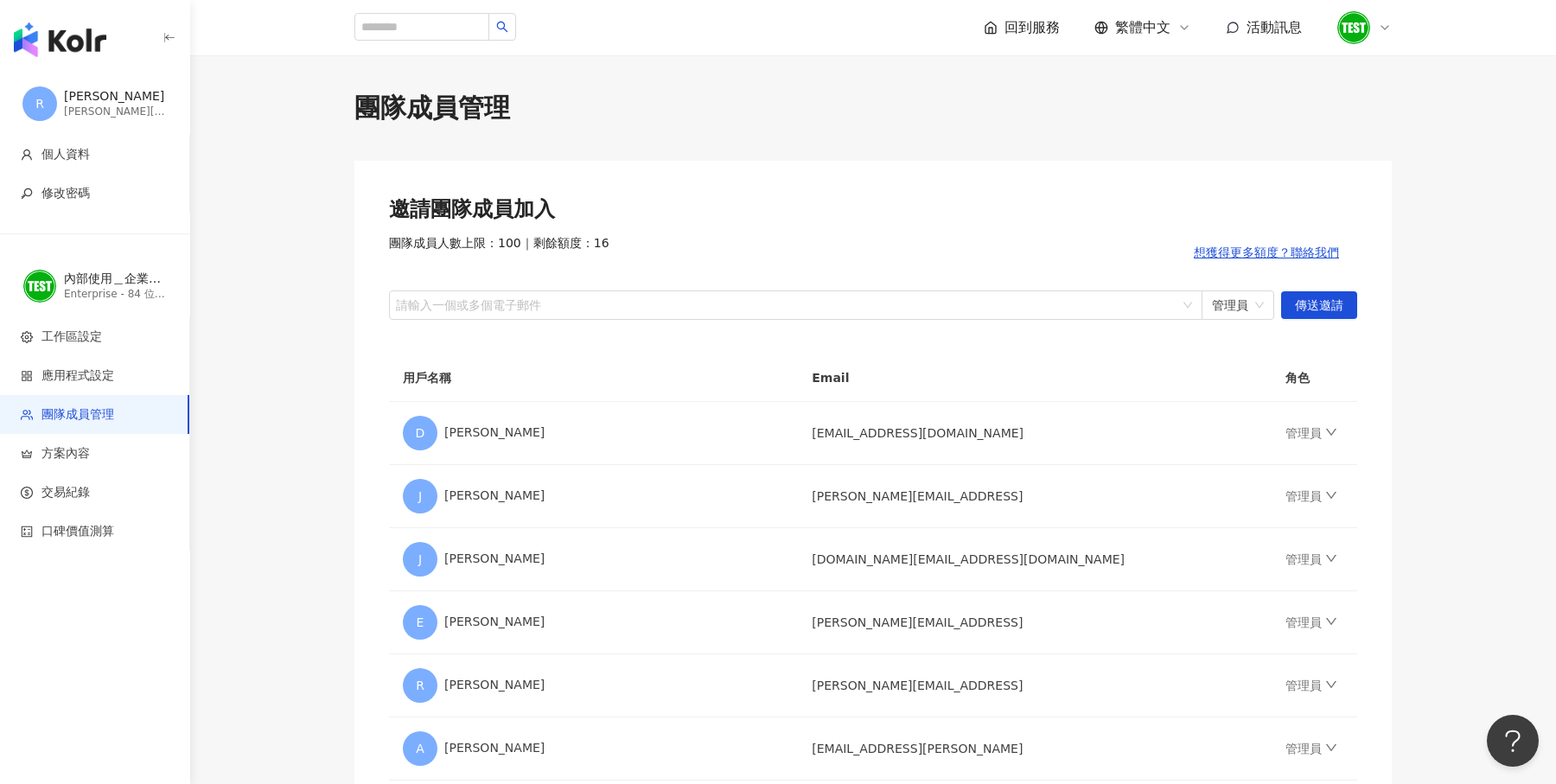
scroll to position [62, 0]
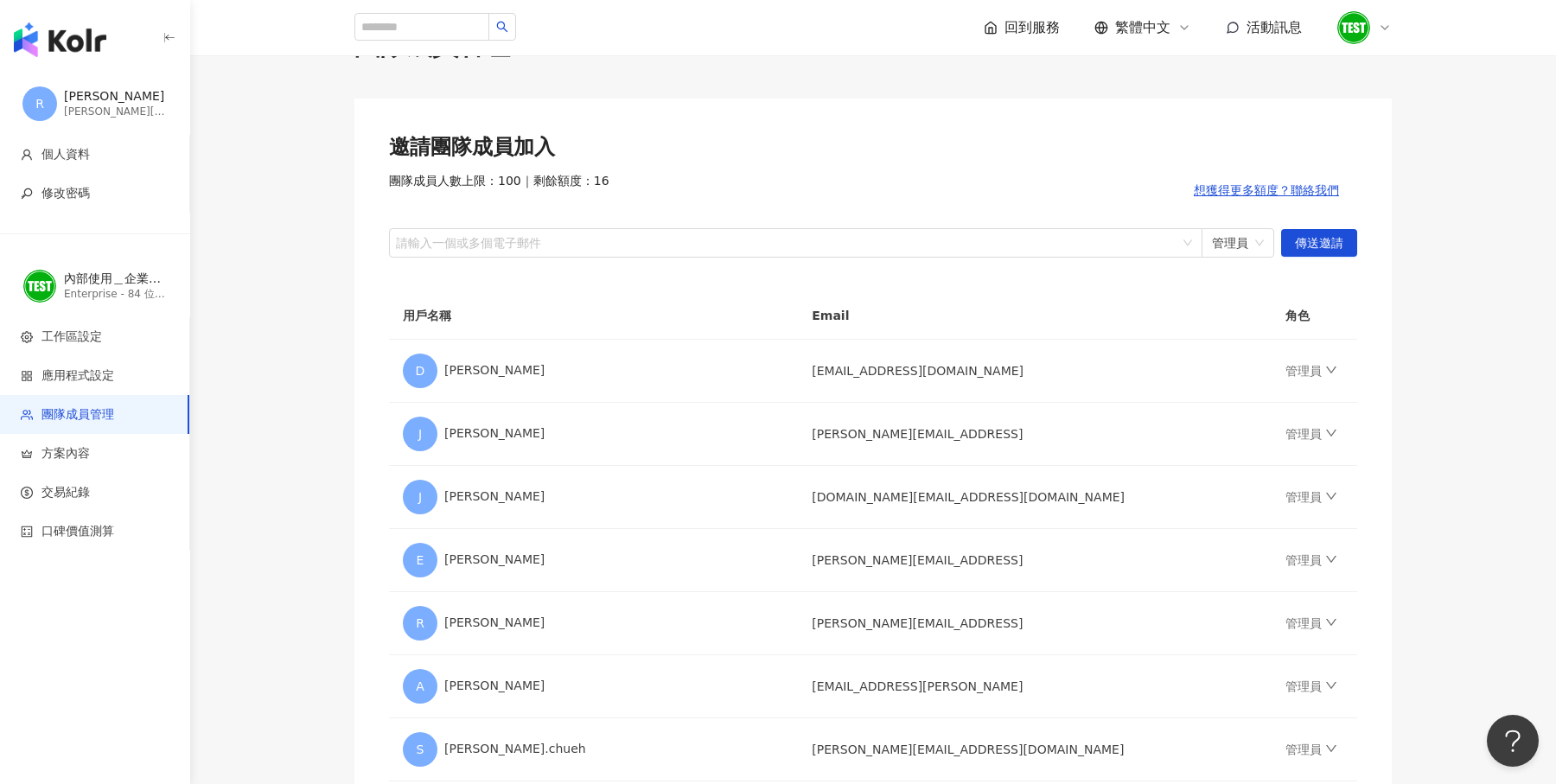
click at [1384, 26] on icon at bounding box center [1385, 27] width 14 height 14
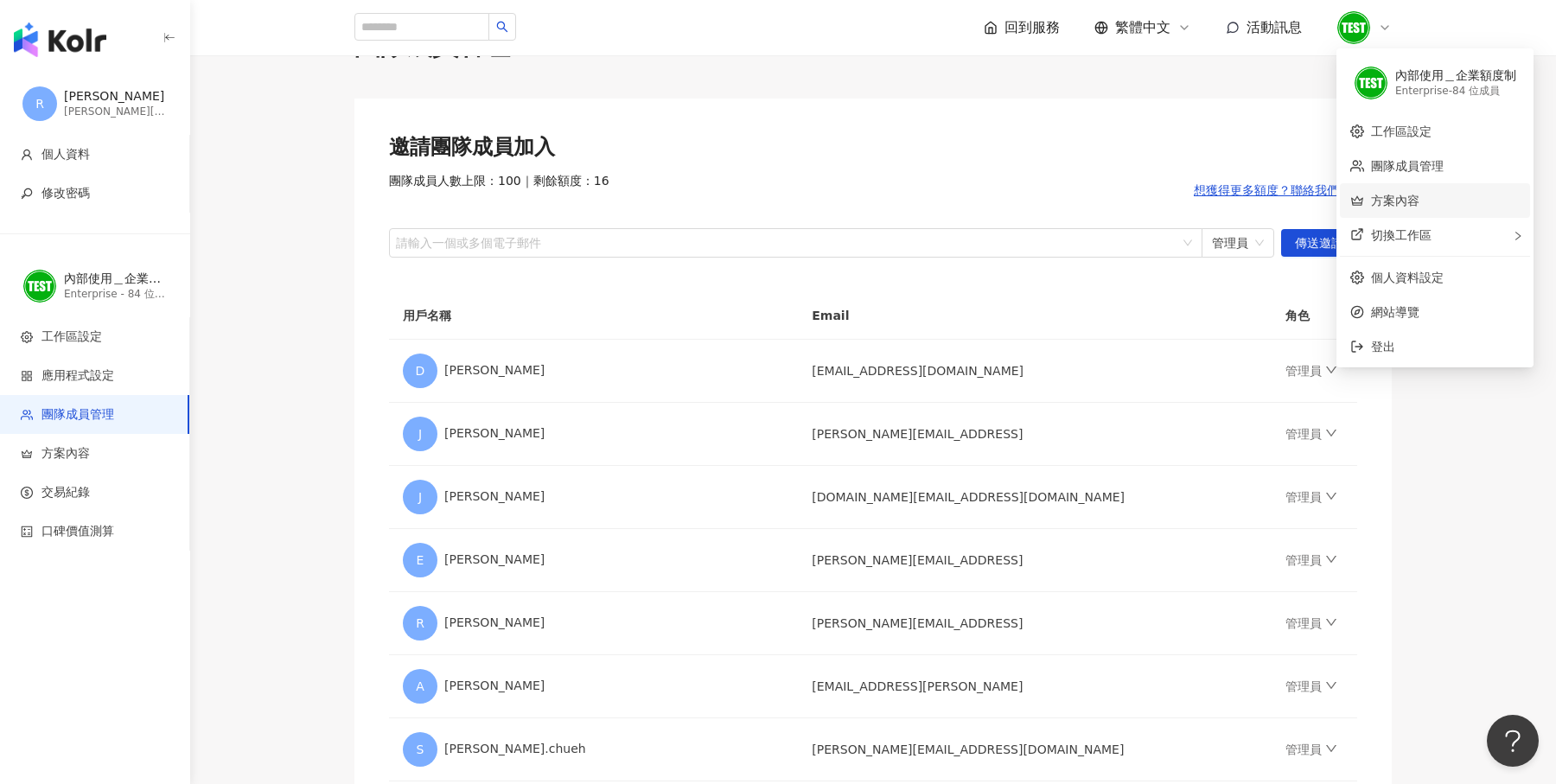
click at [1398, 206] on link "方案內容" at bounding box center [1395, 200] width 48 height 14
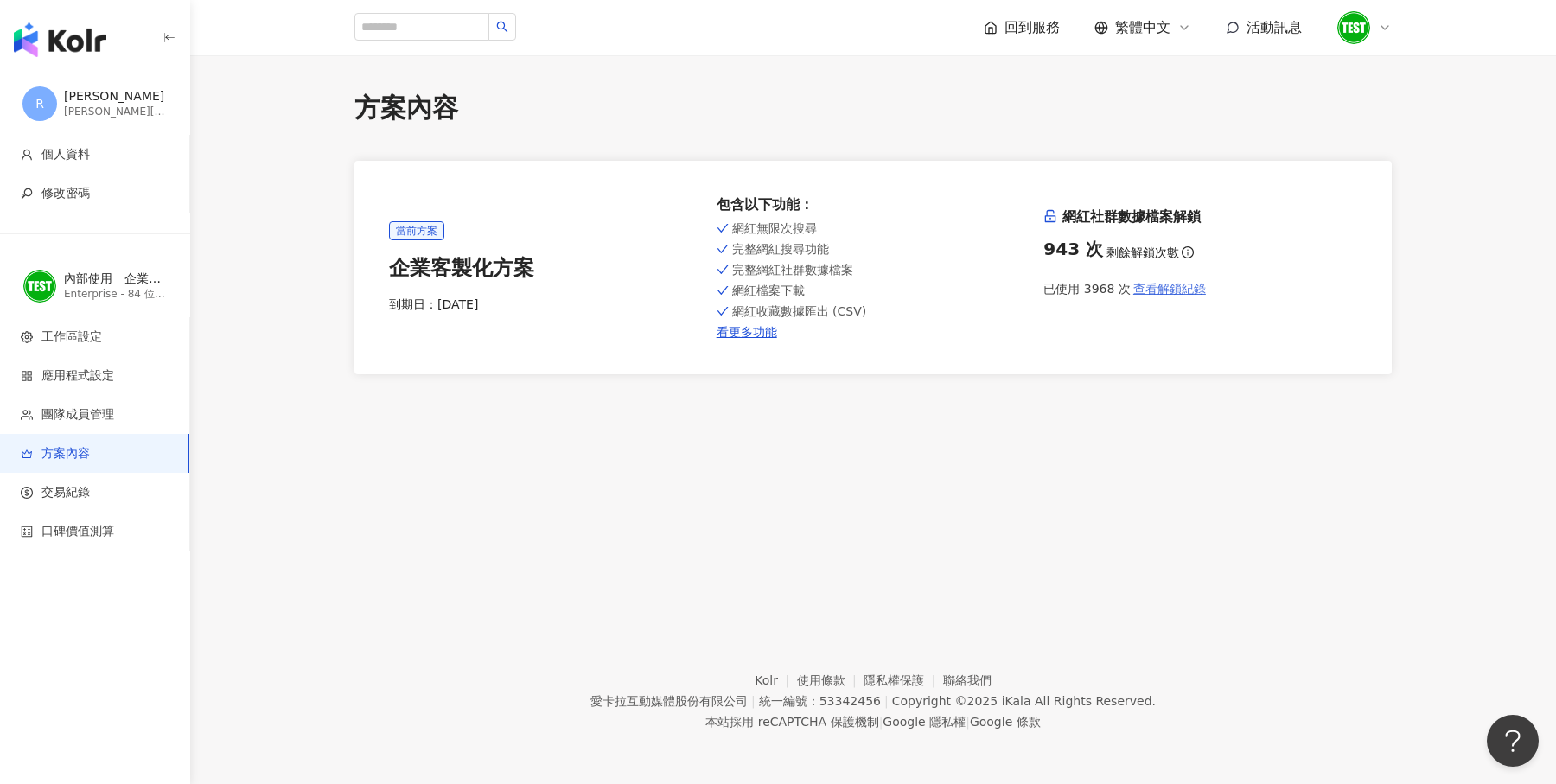
click at [1199, 287] on span "查看解鎖紀錄" at bounding box center [1170, 289] width 72 height 14
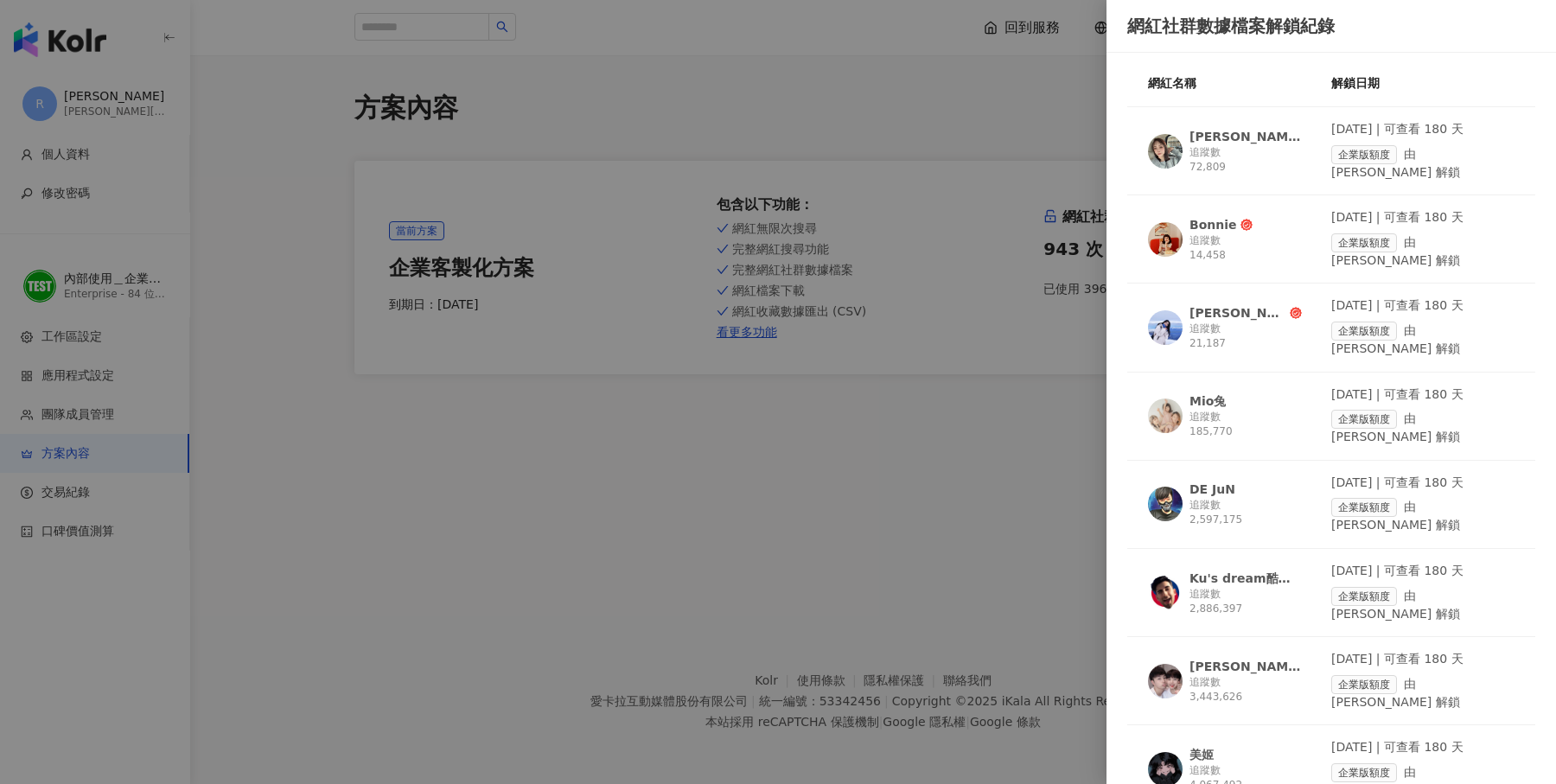
click at [889, 493] on div at bounding box center [778, 392] width 1556 height 784
